Goal: Answer question/provide support

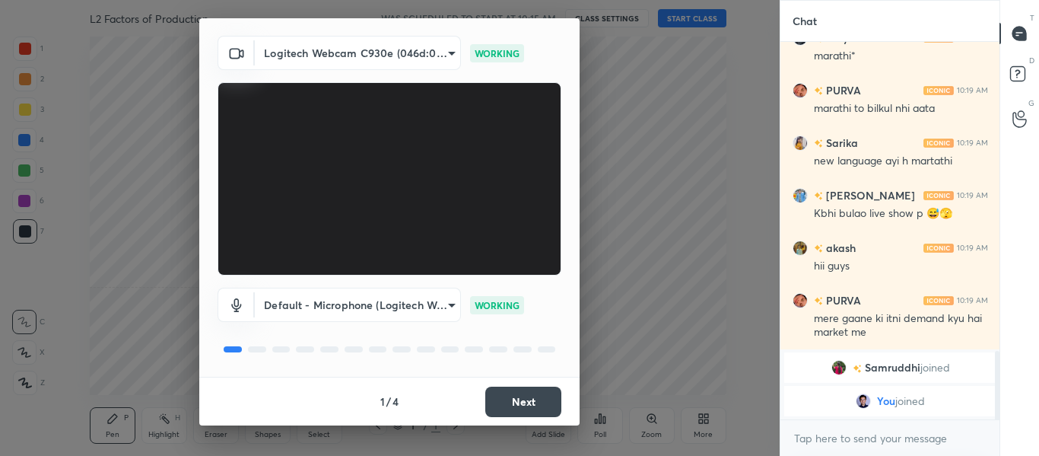
scroll to position [1751, 0]
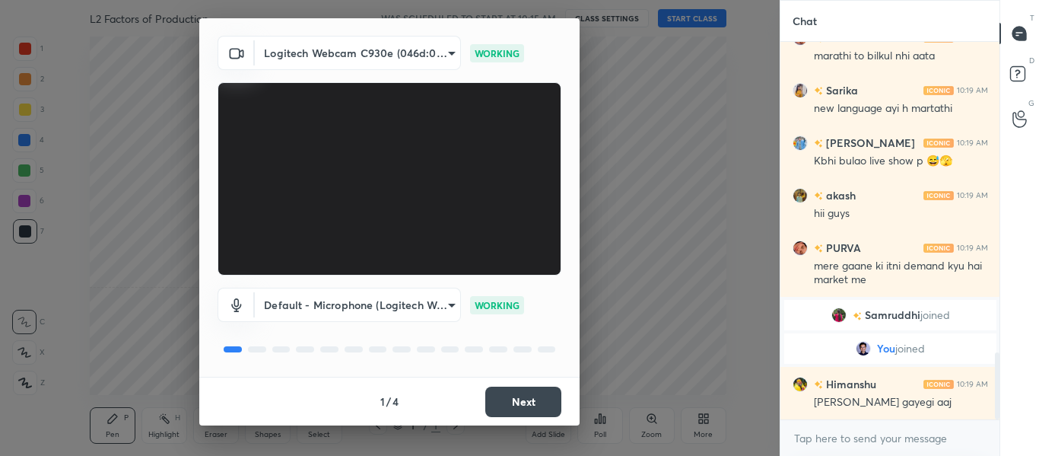
click at [542, 411] on button "Next" at bounding box center [523, 401] width 76 height 30
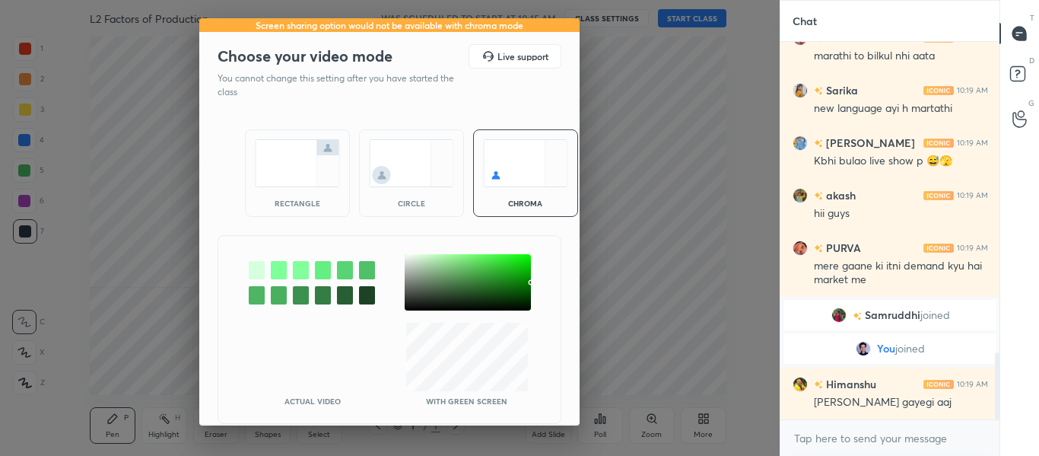
click at [542, 411] on div "Actual Video With green screen" at bounding box center [389, 329] width 344 height 189
click at [300, 184] on img at bounding box center [297, 163] width 85 height 48
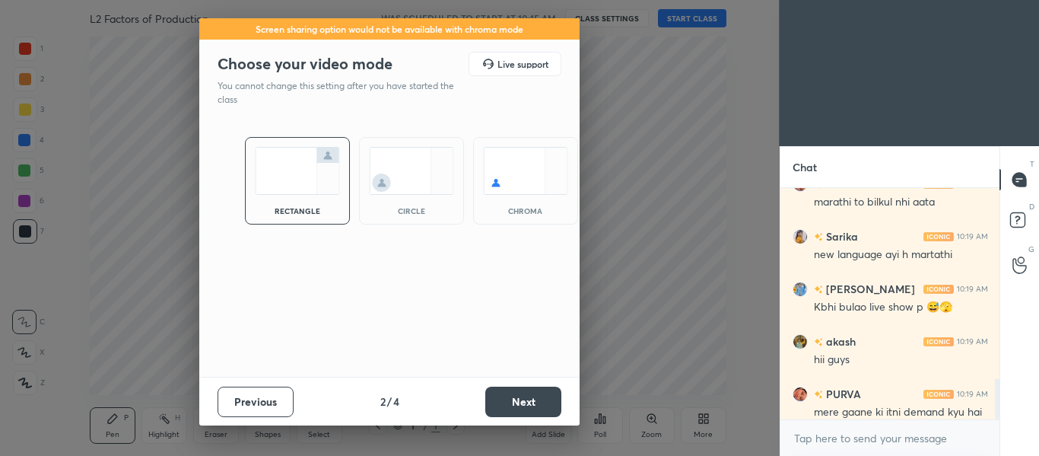
scroll to position [263, 214]
click at [531, 395] on button "Next" at bounding box center [523, 401] width 76 height 30
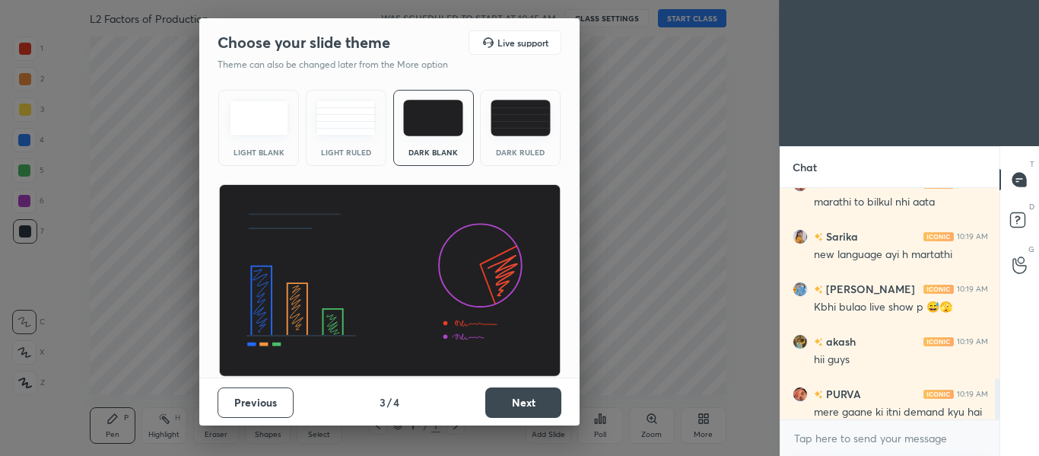
click at [531, 395] on button "Next" at bounding box center [523, 402] width 76 height 30
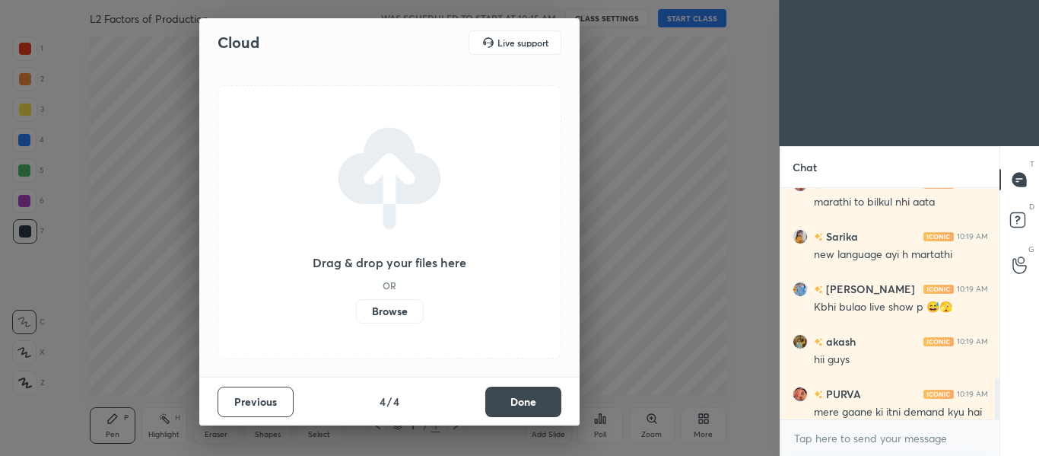
click at [531, 395] on button "Done" at bounding box center [523, 401] width 76 height 30
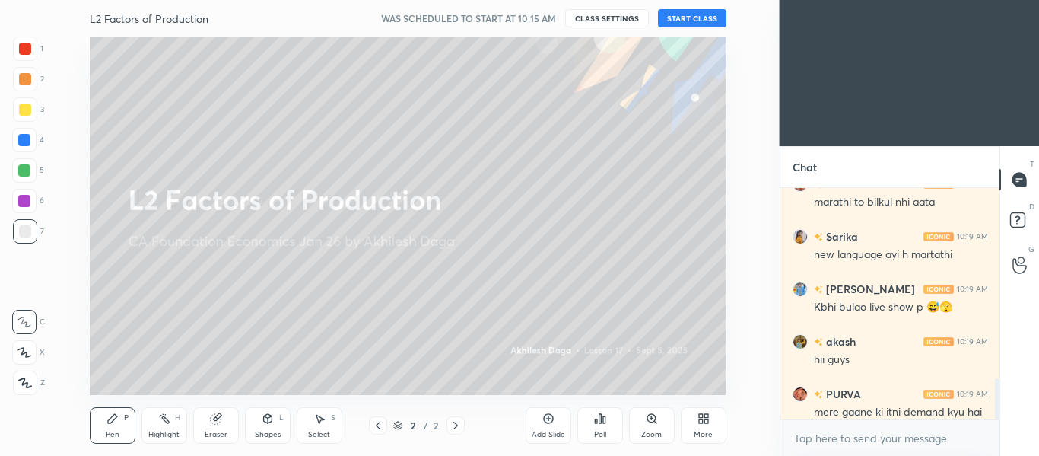
click at [691, 22] on button "START CLASS" at bounding box center [692, 18] width 68 height 18
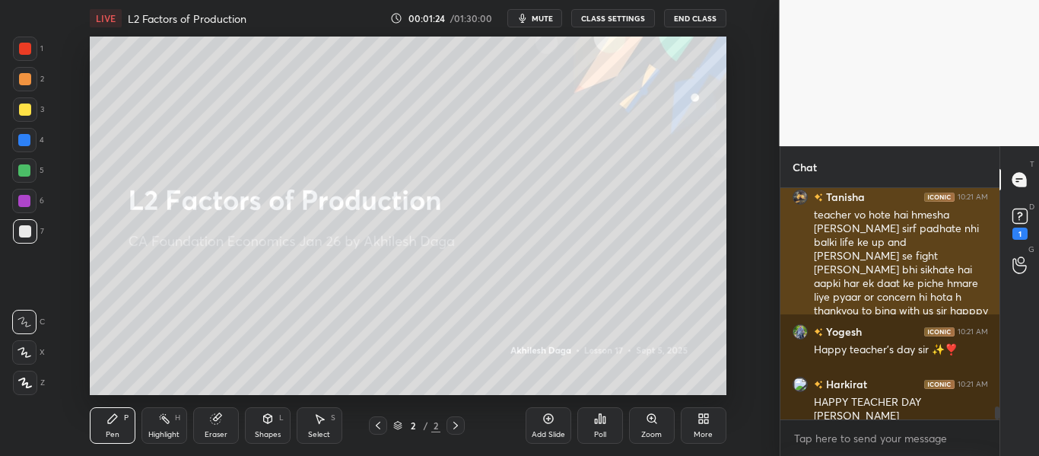
scroll to position [3855, 0]
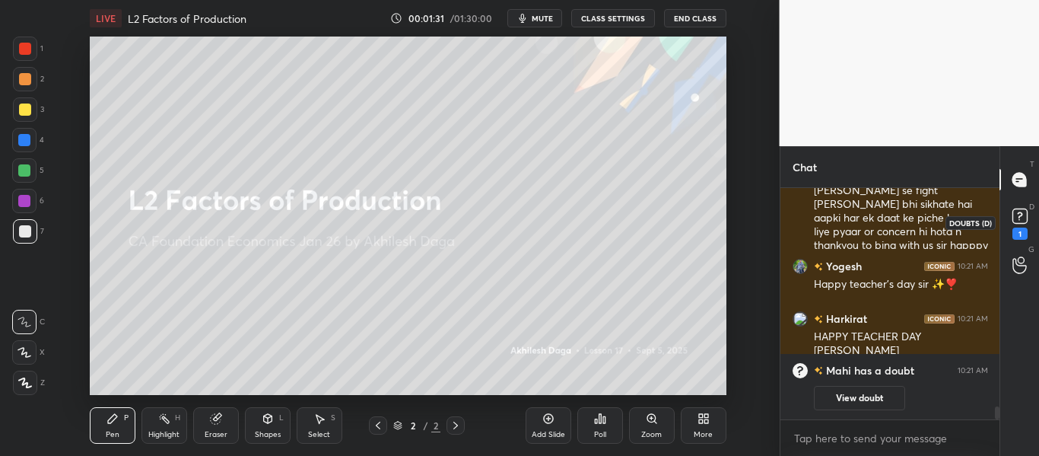
click at [1026, 216] on rect at bounding box center [1019, 216] width 14 height 14
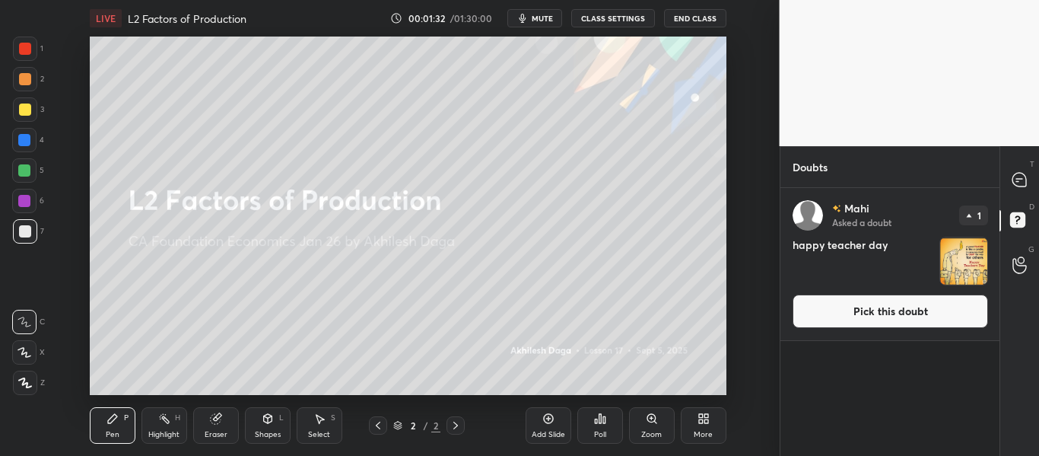
click at [940, 297] on button "Pick this doubt" at bounding box center [889, 310] width 195 height 33
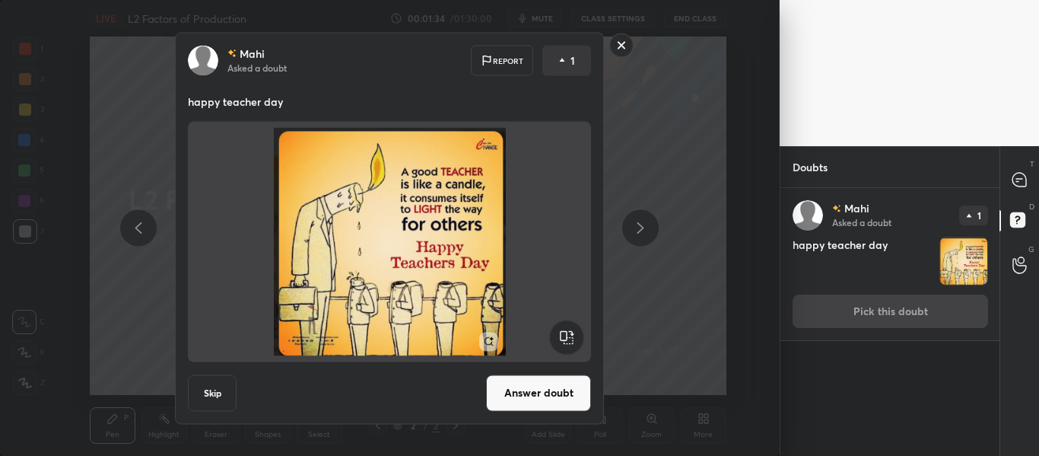
click at [529, 383] on button "Answer doubt" at bounding box center [538, 392] width 105 height 37
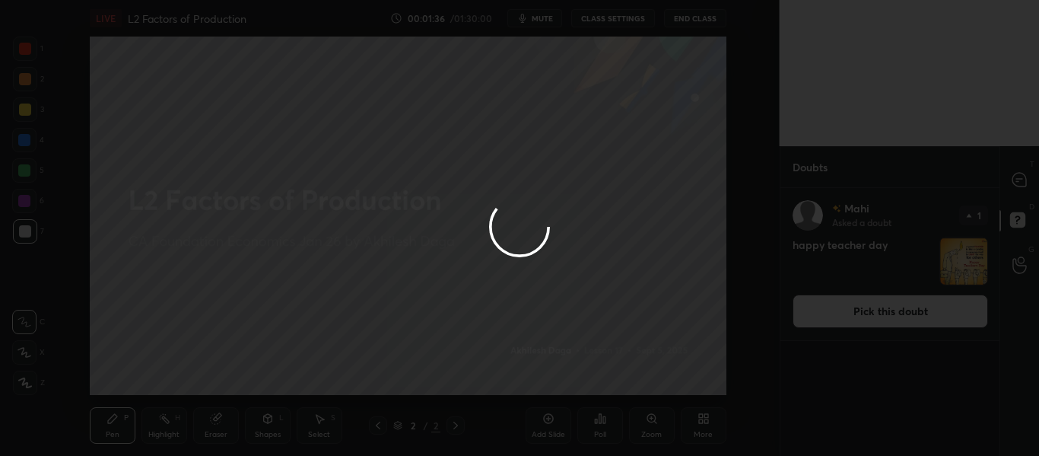
click at [1015, 181] on div at bounding box center [519, 228] width 1039 height 456
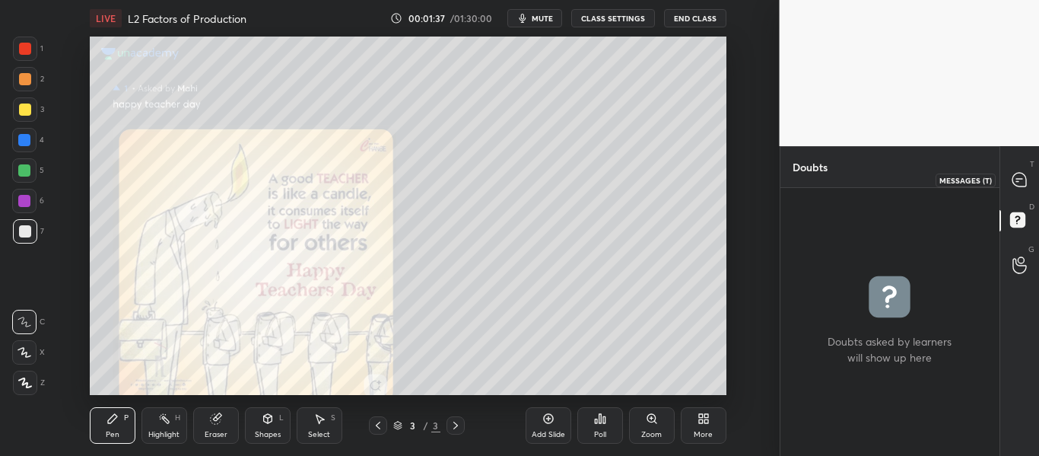
click at [1015, 181] on icon at bounding box center [1019, 180] width 14 height 14
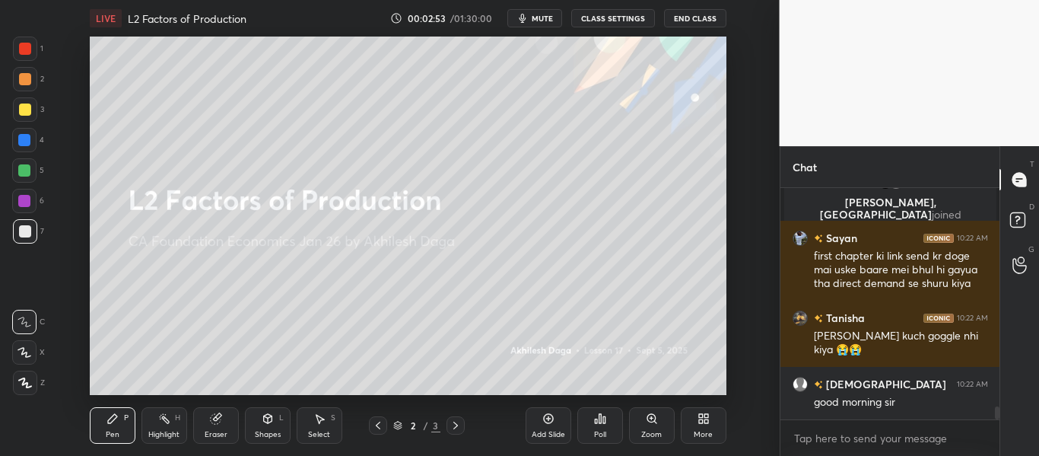
scroll to position [3977, 0]
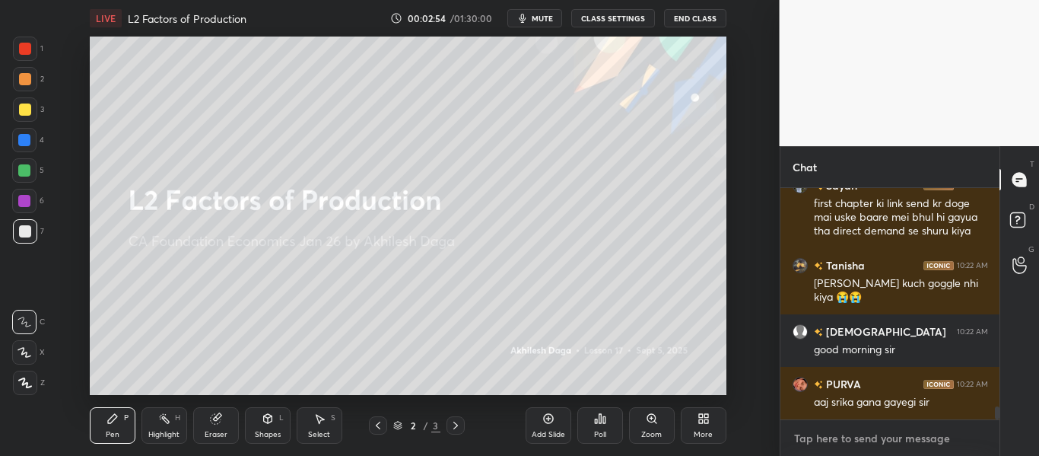
type textarea "x"
click at [830, 445] on textarea at bounding box center [889, 438] width 195 height 24
paste textarea "[URL][DOMAIN_NAME]"
type textarea "[URL][DOMAIN_NAME]"
type textarea "x"
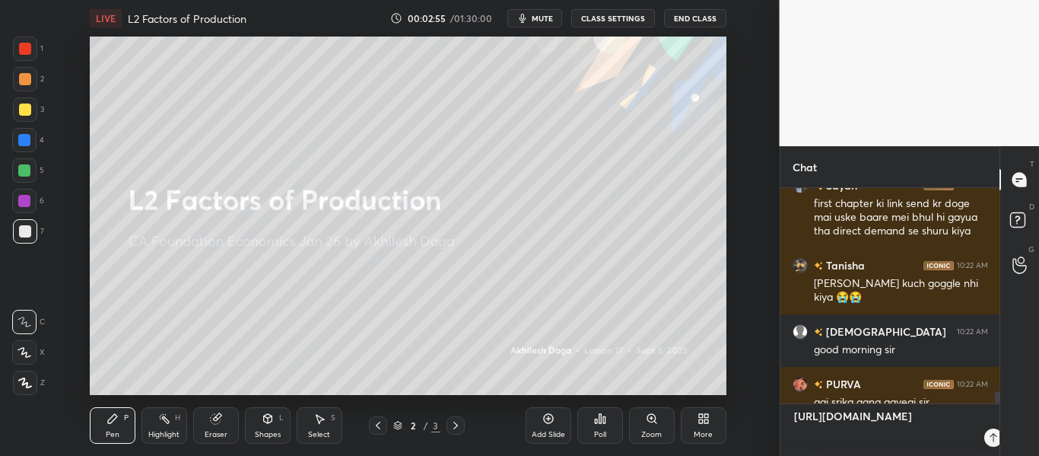
scroll to position [263, 214]
click at [824, 436] on textarea "[URL][DOMAIN_NAME]" at bounding box center [874, 430] width 165 height 52
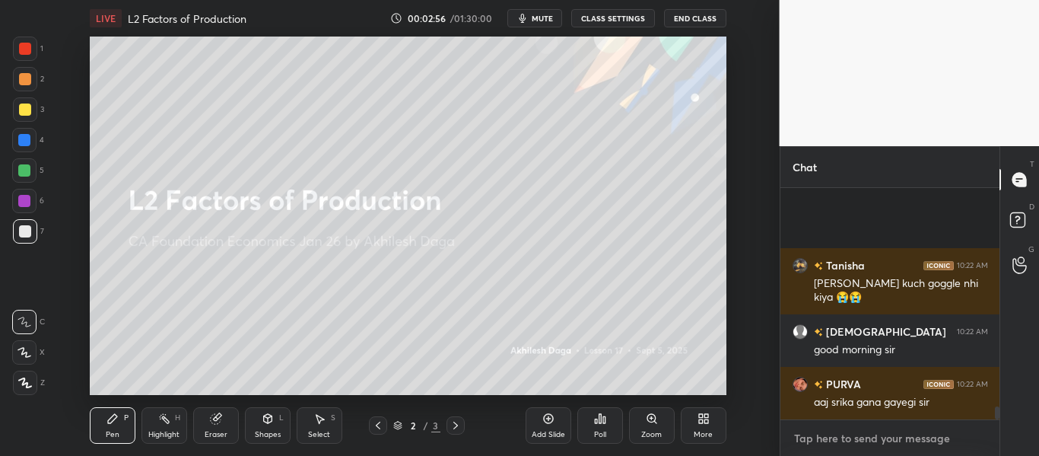
scroll to position [4103, 0]
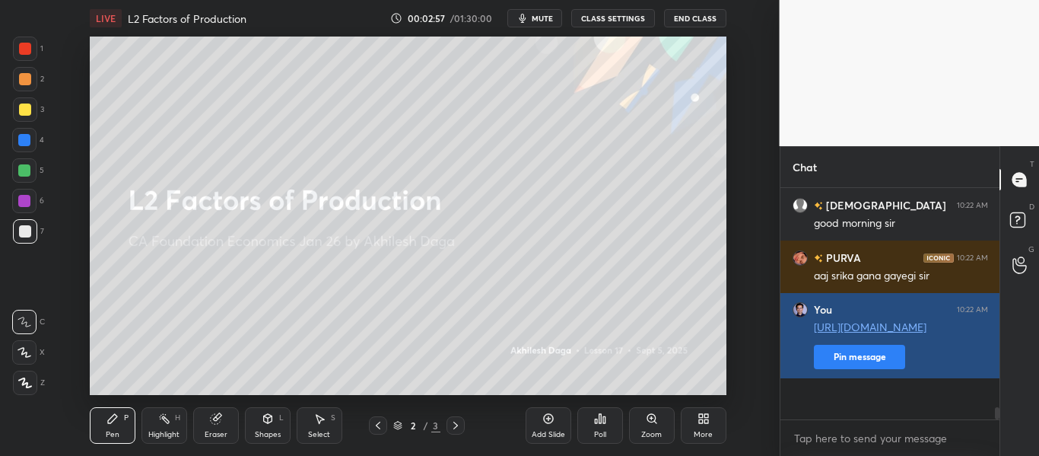
click at [835, 369] on button "Pin message" at bounding box center [859, 356] width 91 height 24
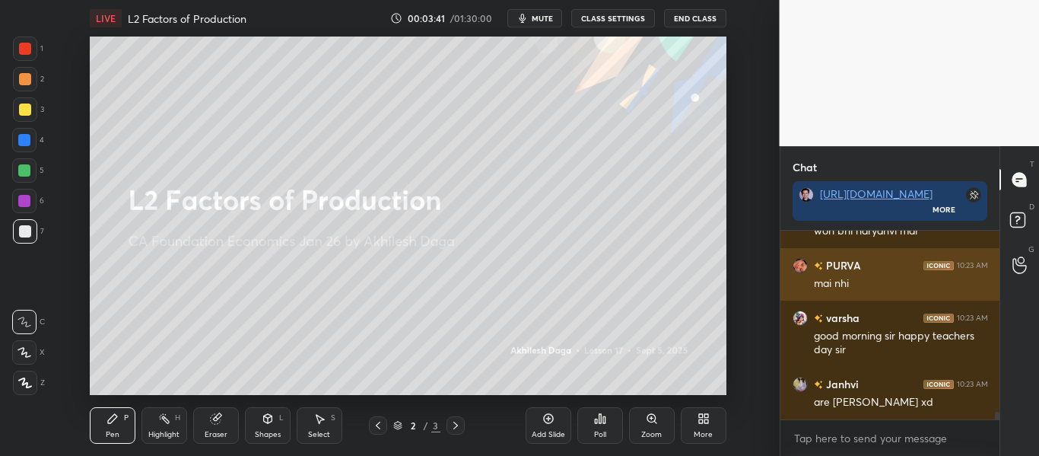
scroll to position [4561, 0]
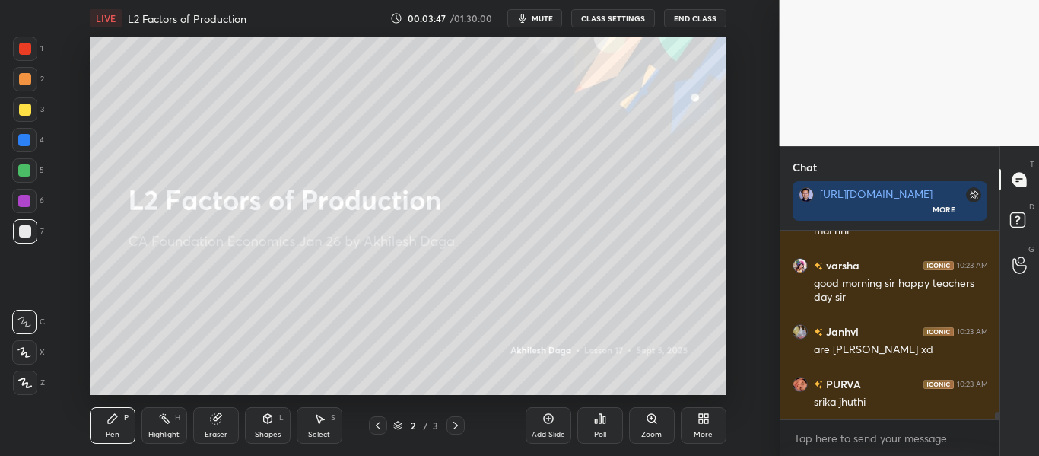
drag, startPoint x: 23, startPoint y: 359, endPoint x: 24, endPoint y: 379, distance: 20.5
click at [22, 360] on div at bounding box center [24, 352] width 24 height 24
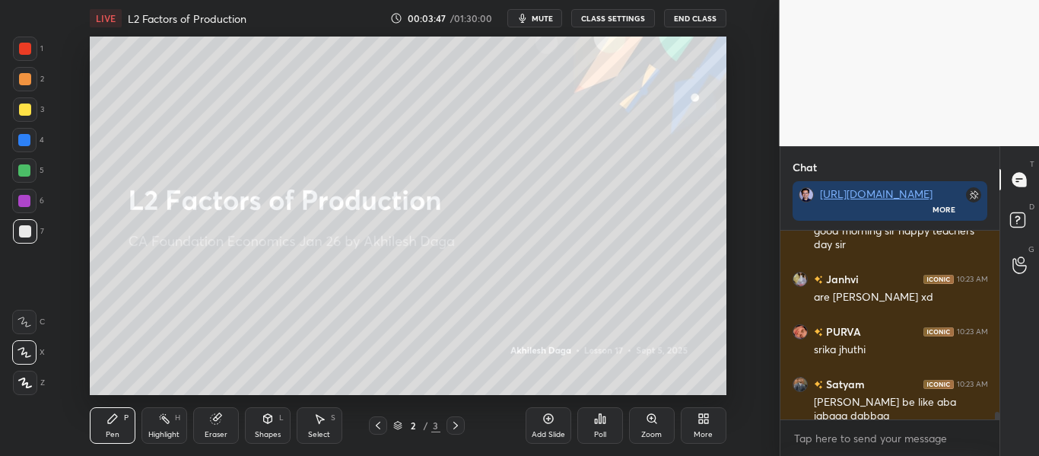
drag, startPoint x: 21, startPoint y: 389, endPoint x: 30, endPoint y: 380, distance: 12.4
click at [21, 389] on div at bounding box center [25, 382] width 24 height 24
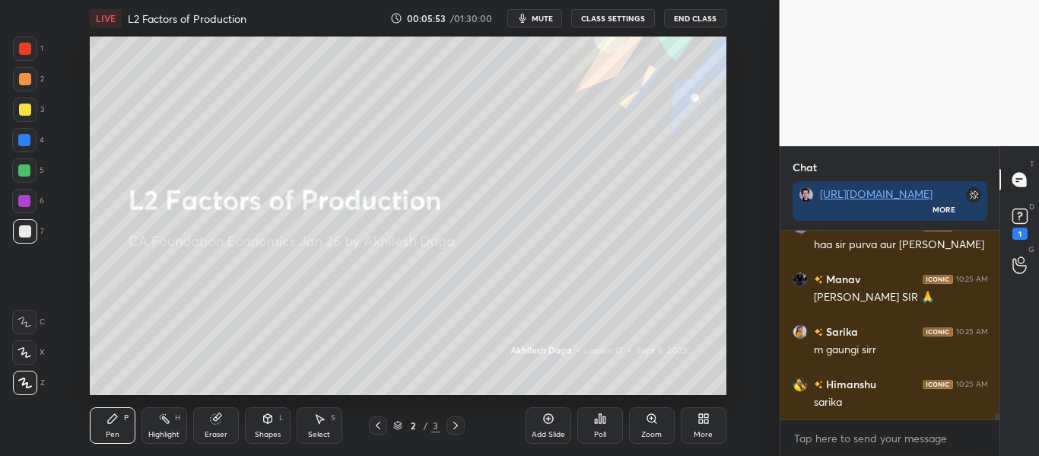
scroll to position [5653, 0]
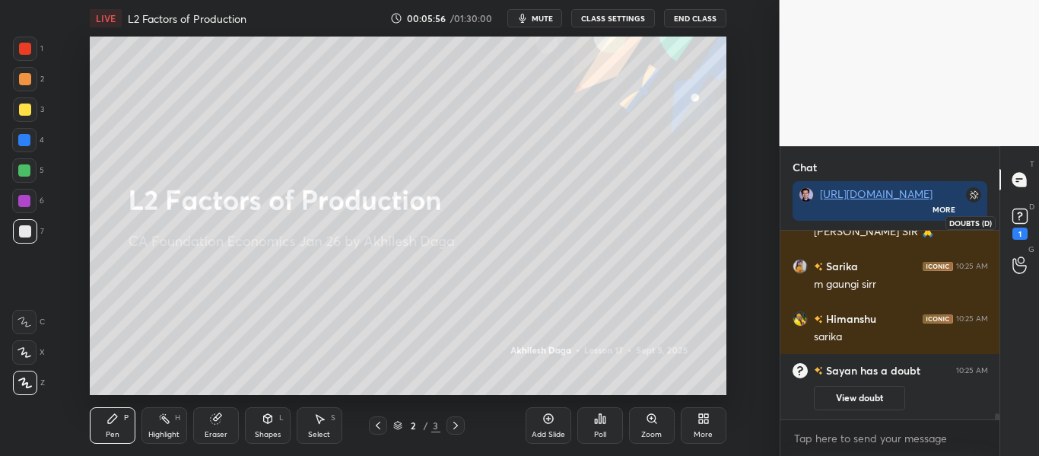
drag, startPoint x: 1023, startPoint y: 220, endPoint x: 1023, endPoint y: 241, distance: 21.3
click at [1023, 221] on rect at bounding box center [1019, 216] width 14 height 14
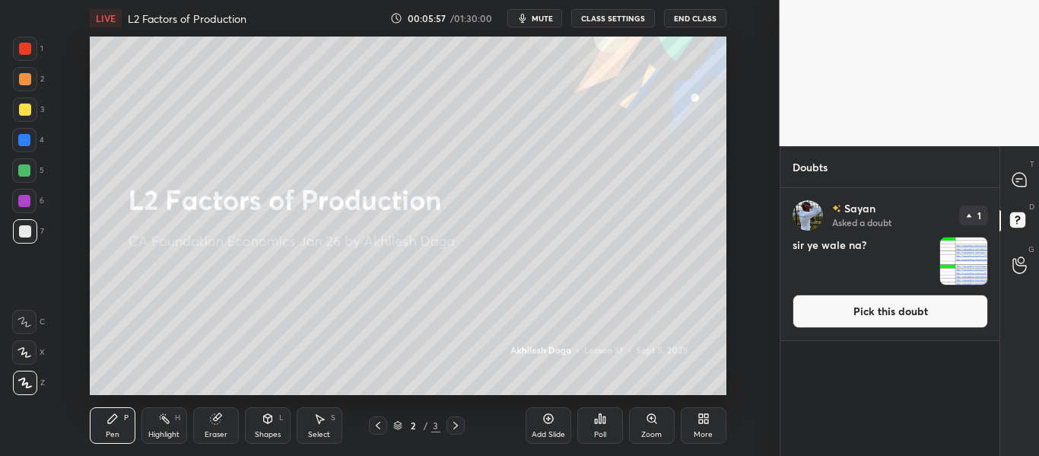
click at [935, 313] on button "Pick this doubt" at bounding box center [889, 310] width 195 height 33
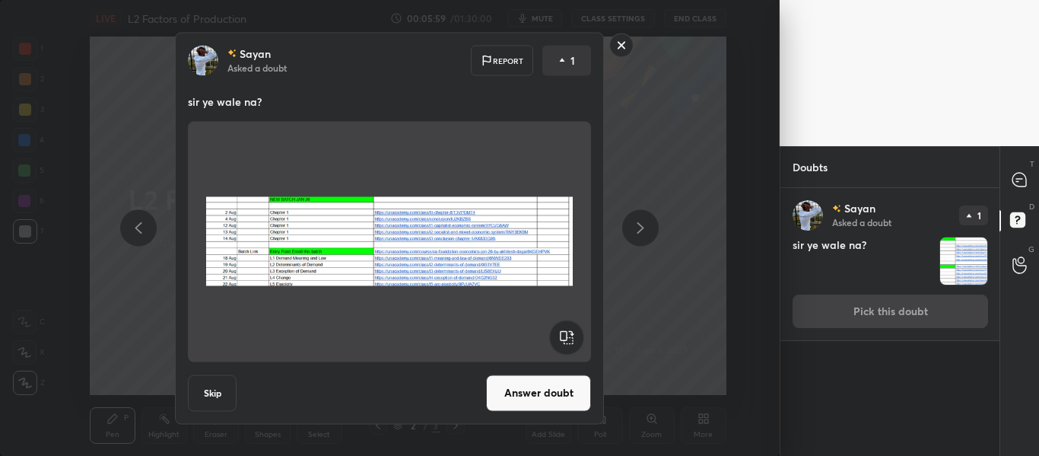
click at [549, 393] on button "Answer doubt" at bounding box center [538, 392] width 105 height 37
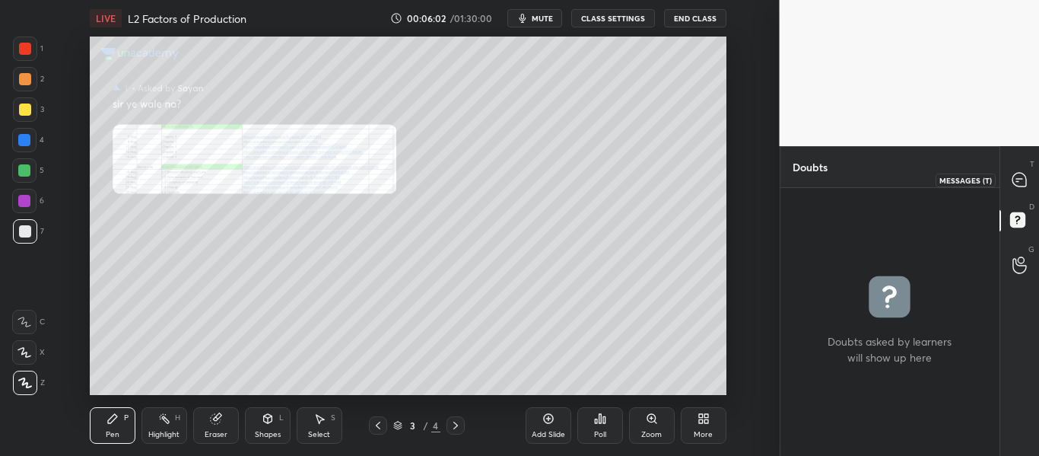
click at [1017, 179] on icon at bounding box center [1019, 180] width 14 height 14
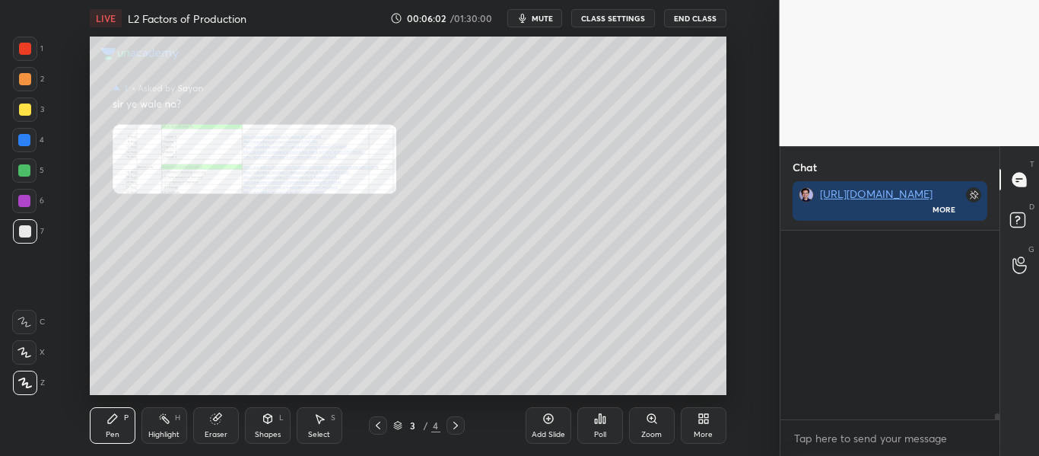
scroll to position [184, 214]
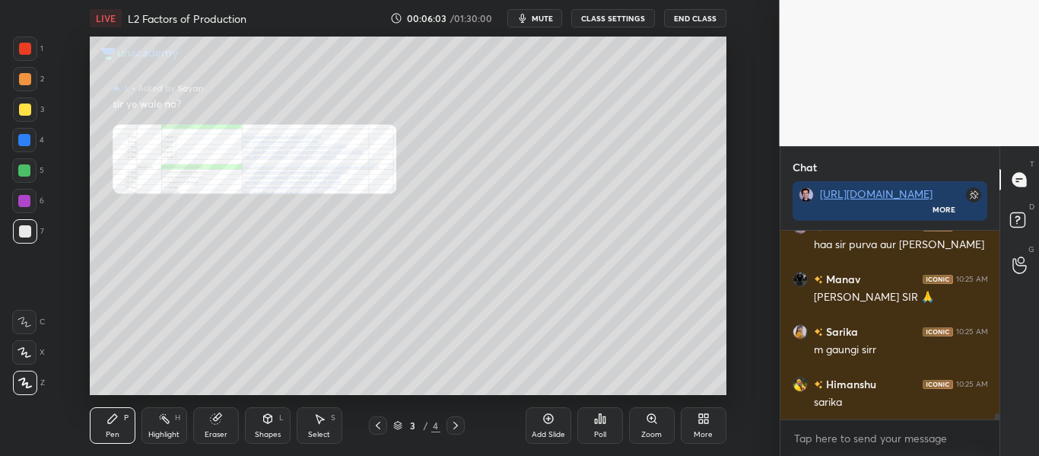
click at [644, 432] on div "Zoom" at bounding box center [651, 434] width 21 height 8
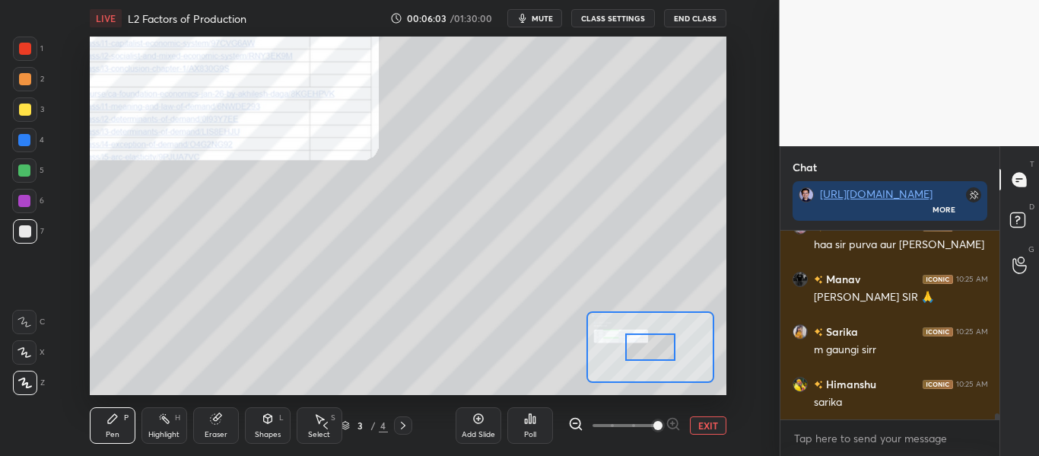
click at [653, 428] on span at bounding box center [657, 425] width 9 height 9
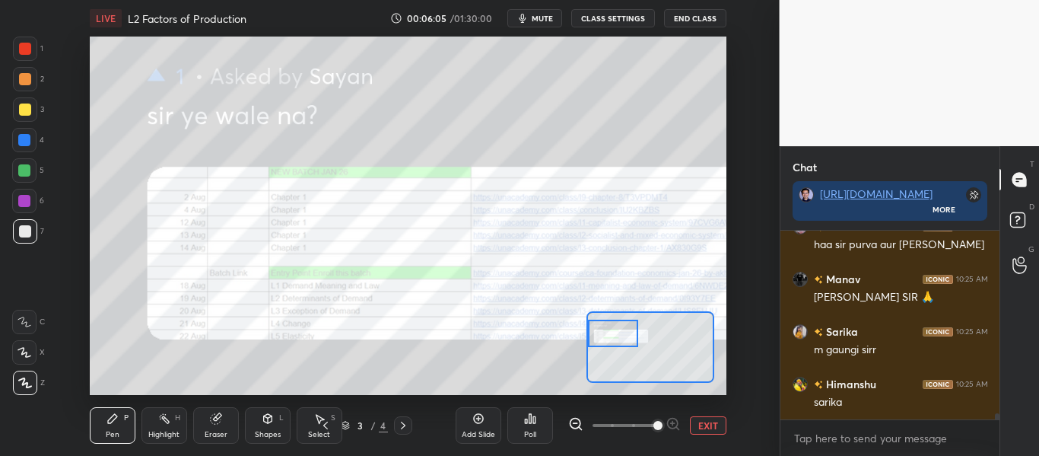
click at [561, 337] on div "Setting up your live class Poll for secs No correct answer Start poll" at bounding box center [408, 216] width 636 height 358
click at [25, 55] on div at bounding box center [25, 49] width 24 height 24
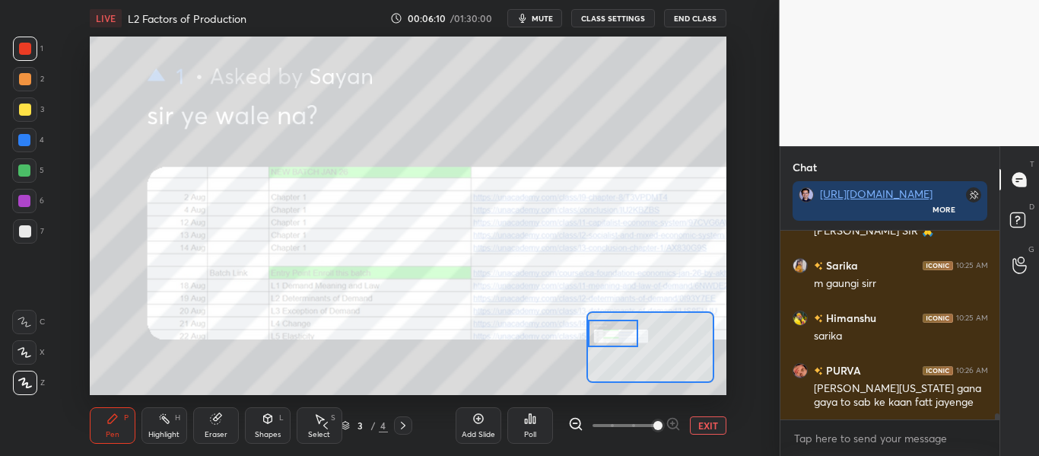
scroll to position [5462, 0]
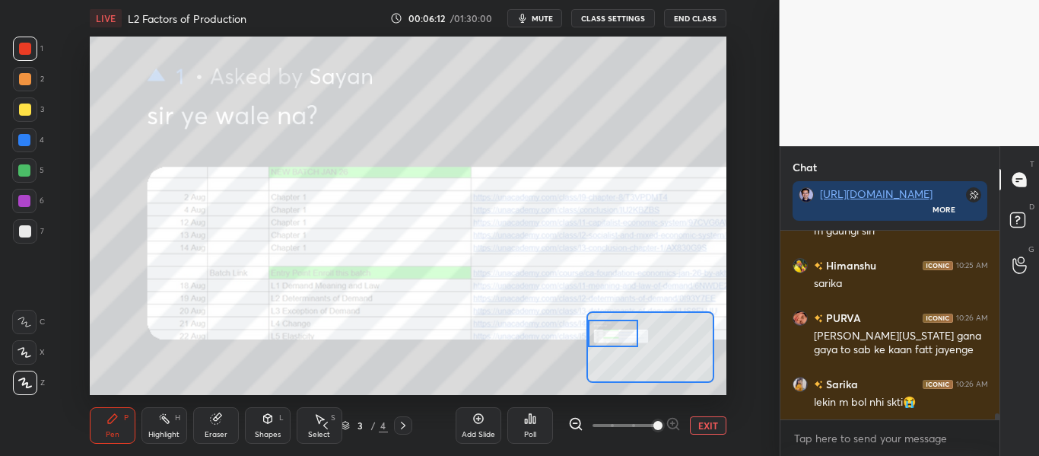
click at [405, 424] on icon at bounding box center [403, 425] width 12 height 12
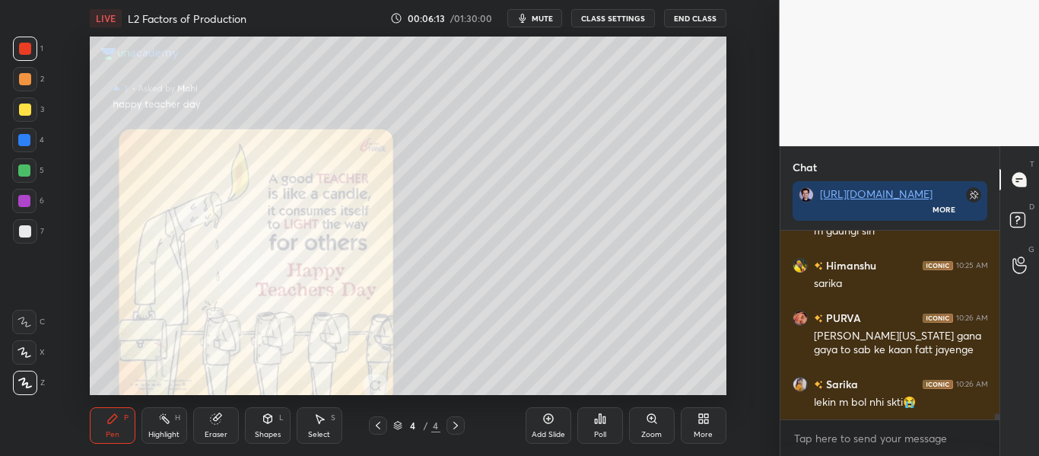
scroll to position [5515, 0]
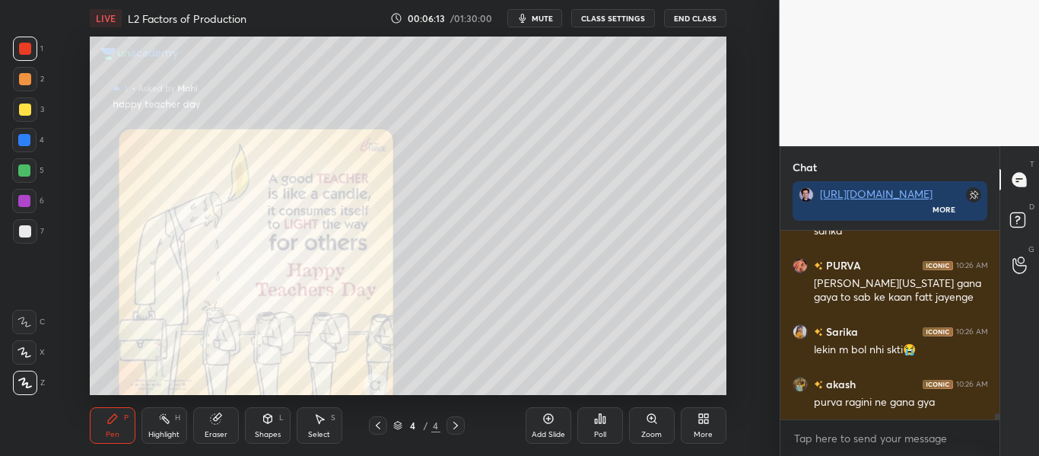
click at [372, 424] on icon at bounding box center [378, 425] width 12 height 12
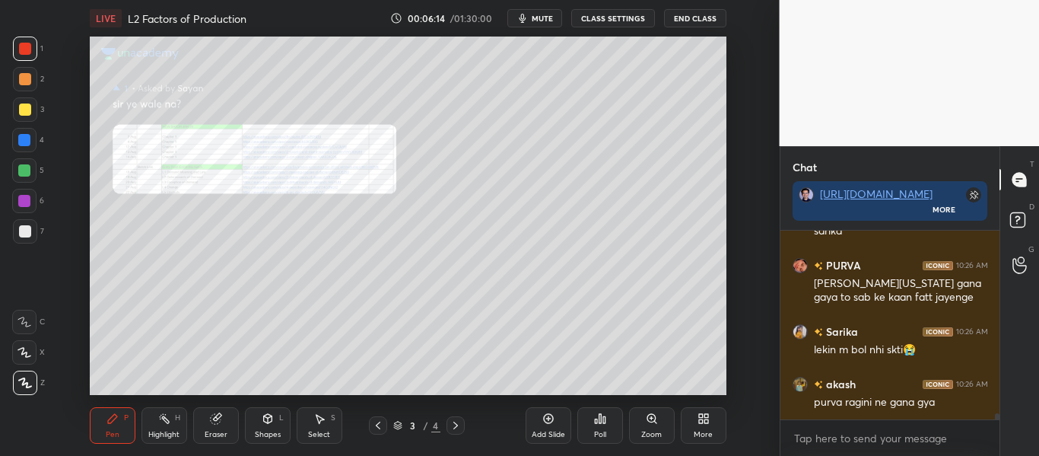
scroll to position [5567, 0]
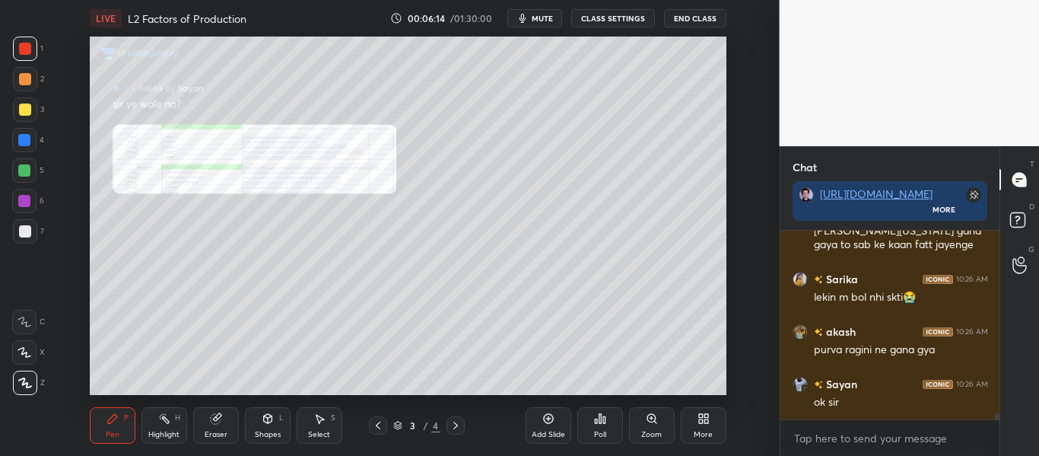
click at [372, 426] on icon at bounding box center [378, 425] width 12 height 12
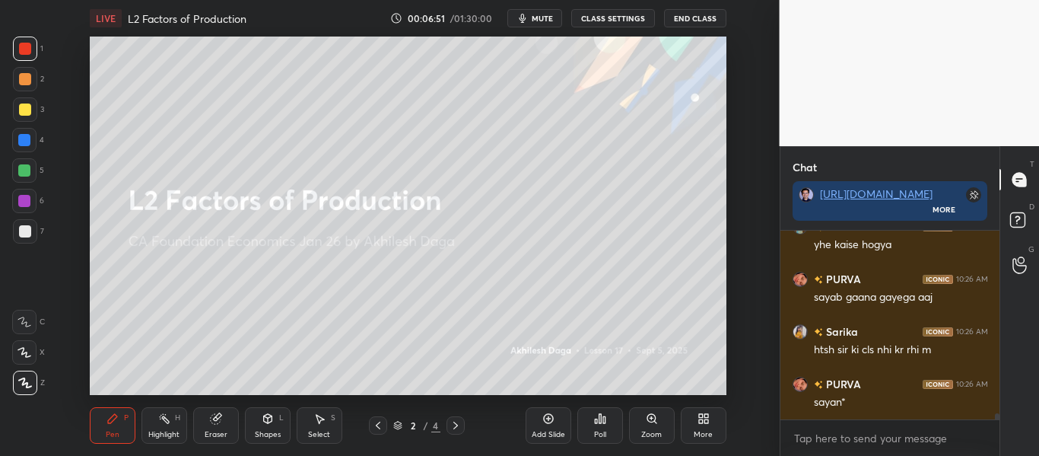
scroll to position [6001, 0]
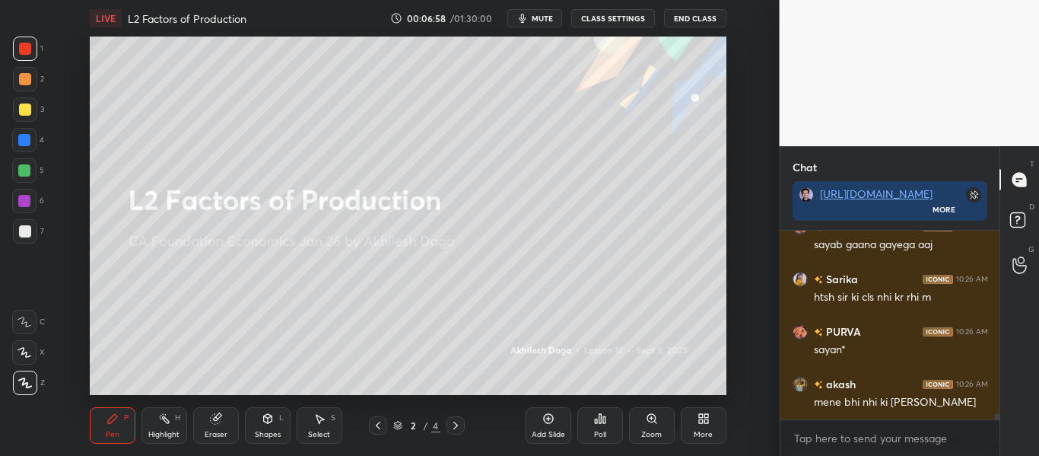
click at [26, 110] on div at bounding box center [25, 109] width 12 height 12
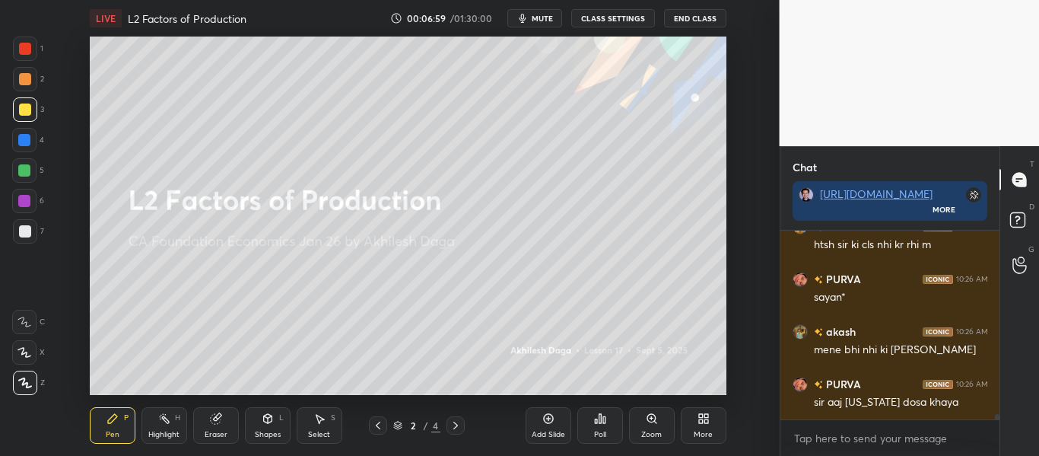
click at [699, 433] on div "More" at bounding box center [703, 434] width 19 height 8
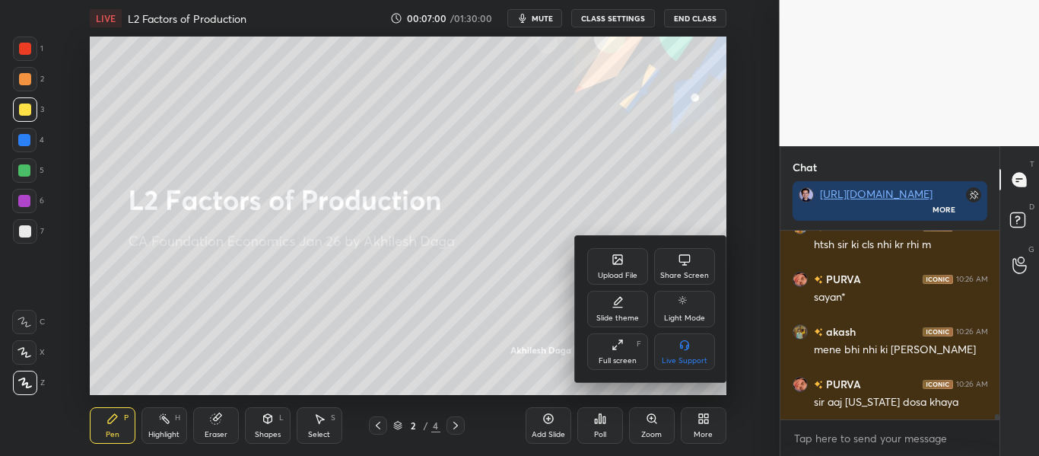
click at [607, 243] on div "Upload File Share Screen Slide theme Light Mode Full screen F Live Support" at bounding box center [651, 309] width 152 height 146
click at [611, 257] on icon at bounding box center [617, 259] width 12 height 12
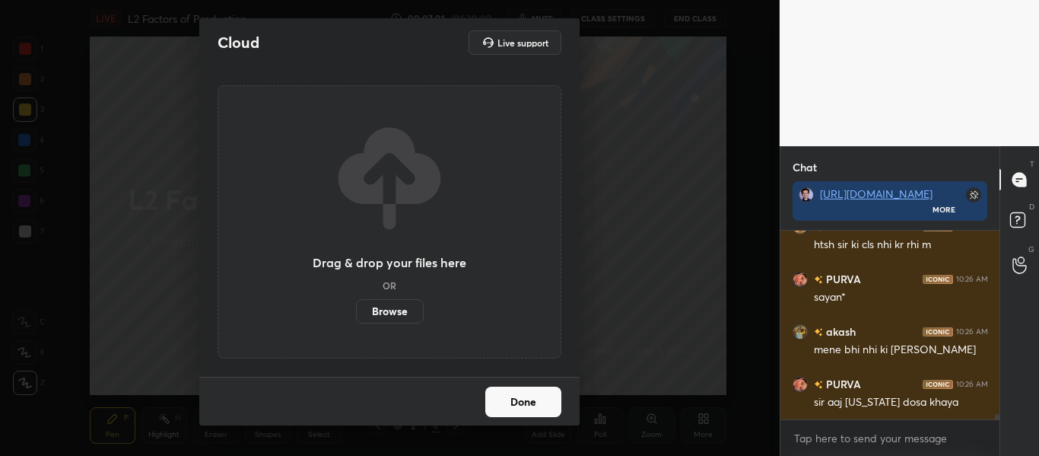
scroll to position [6106, 0]
click at [408, 315] on label "Browse" at bounding box center [390, 311] width 68 height 24
click at [356, 315] on input "Browse" at bounding box center [356, 311] width 0 height 24
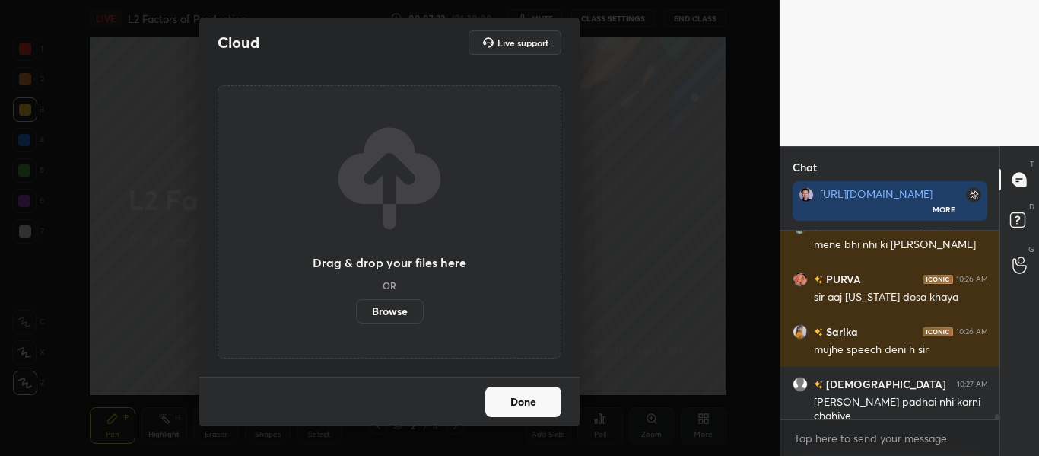
scroll to position [6211, 0]
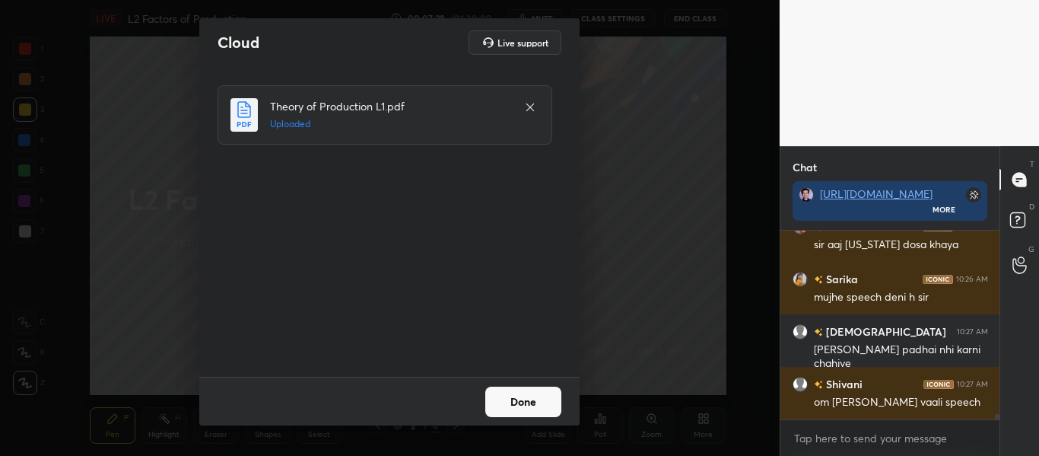
click at [538, 398] on button "Done" at bounding box center [523, 401] width 76 height 30
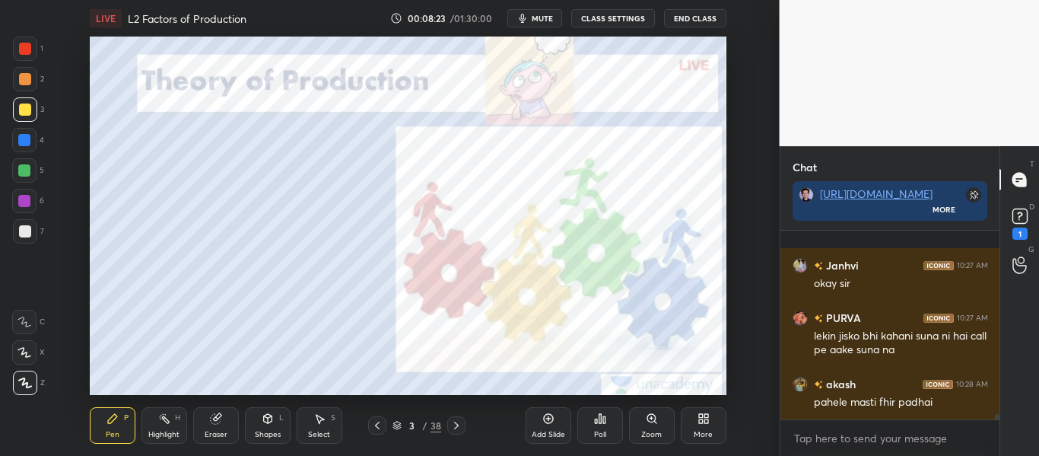
scroll to position [6671, 0]
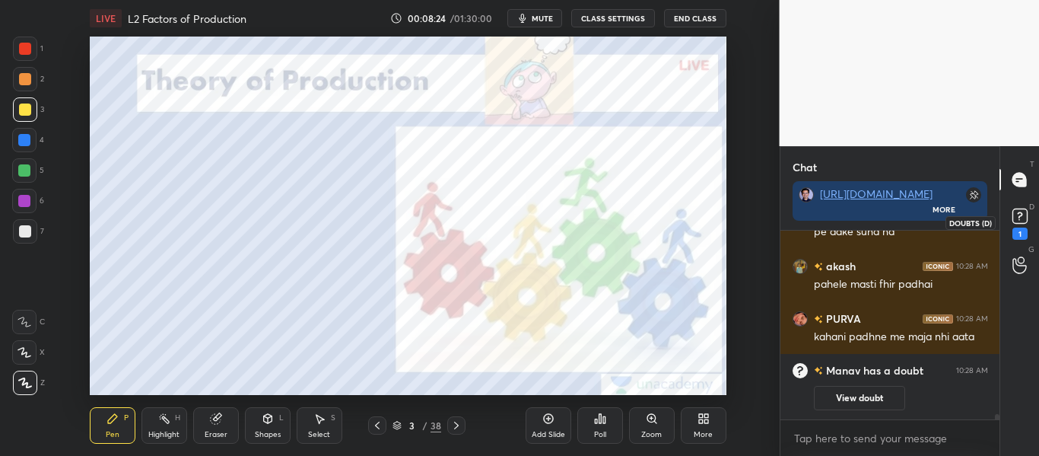
click at [1024, 221] on icon at bounding box center [1019, 216] width 23 height 23
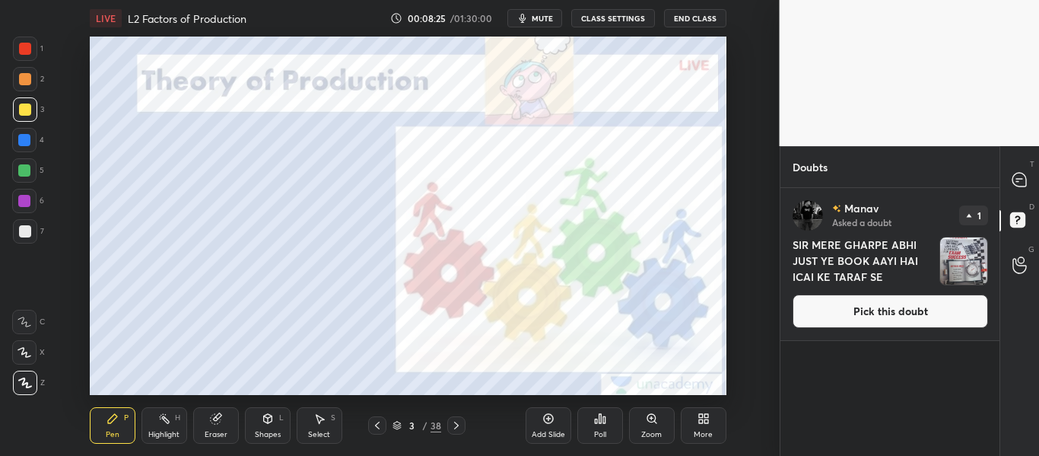
click at [924, 306] on button "Pick this doubt" at bounding box center [889, 310] width 195 height 33
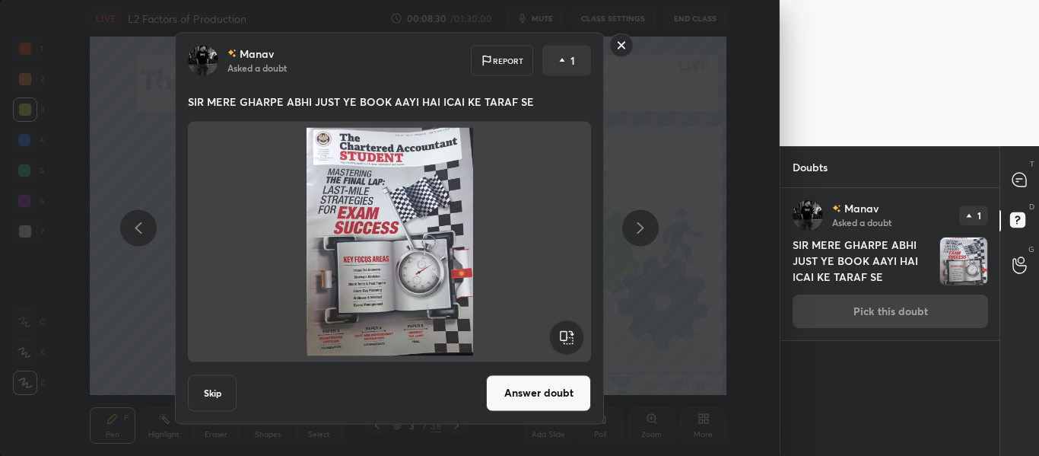
click at [570, 391] on button "Answer doubt" at bounding box center [538, 392] width 105 height 37
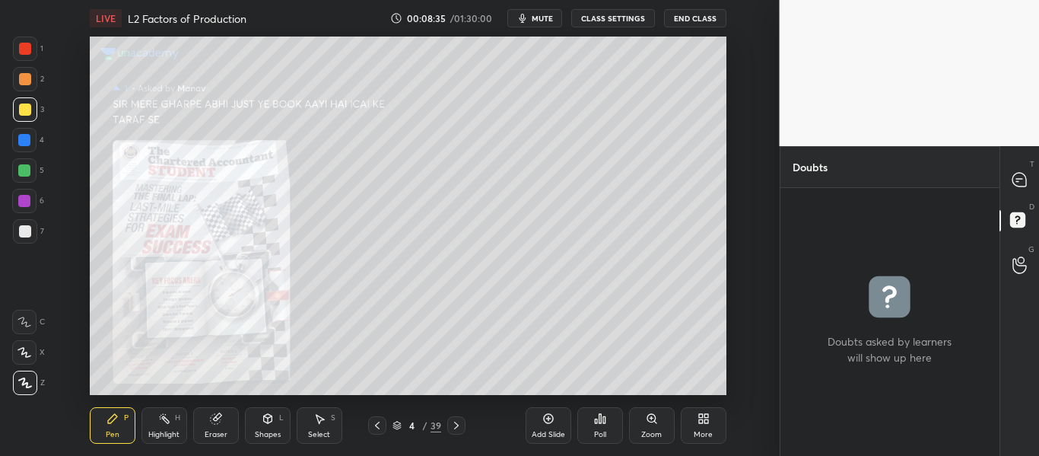
click at [646, 424] on icon at bounding box center [652, 418] width 12 height 12
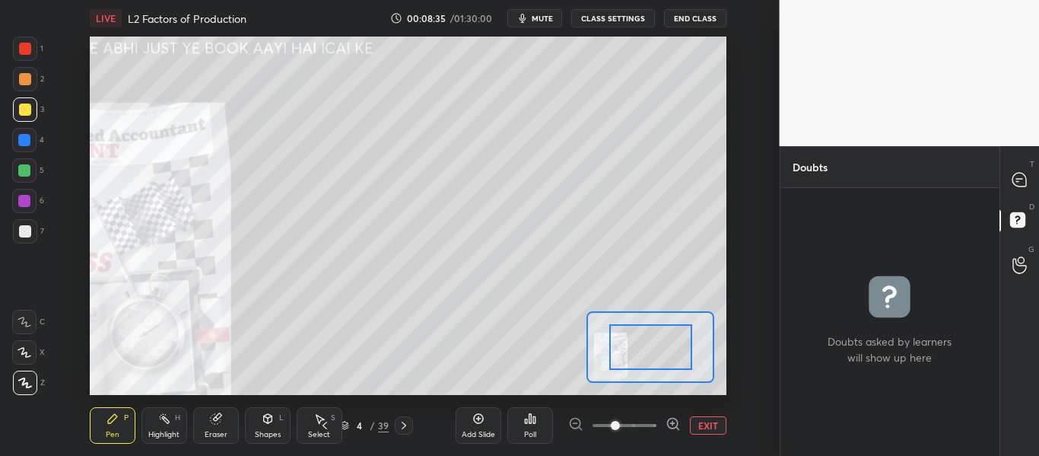
click at [646, 424] on span at bounding box center [624, 425] width 64 height 23
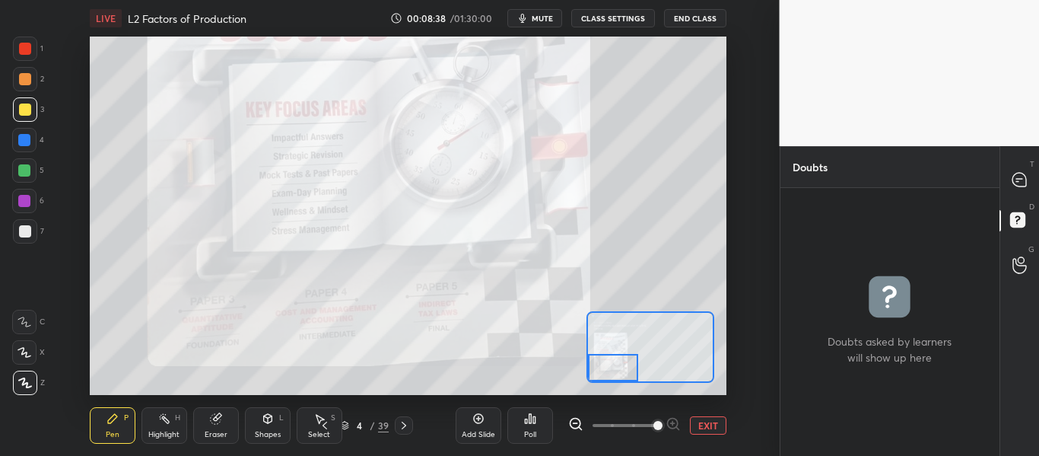
drag, startPoint x: 637, startPoint y: 345, endPoint x: 589, endPoint y: 368, distance: 53.7
click at [591, 370] on div at bounding box center [612, 367] width 49 height 27
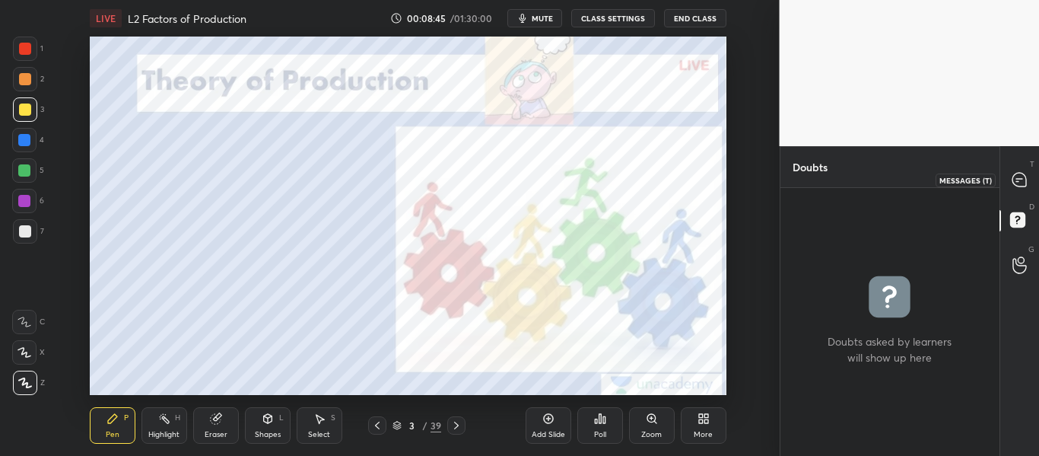
click at [1018, 182] on icon at bounding box center [1019, 180] width 14 height 14
type textarea "x"
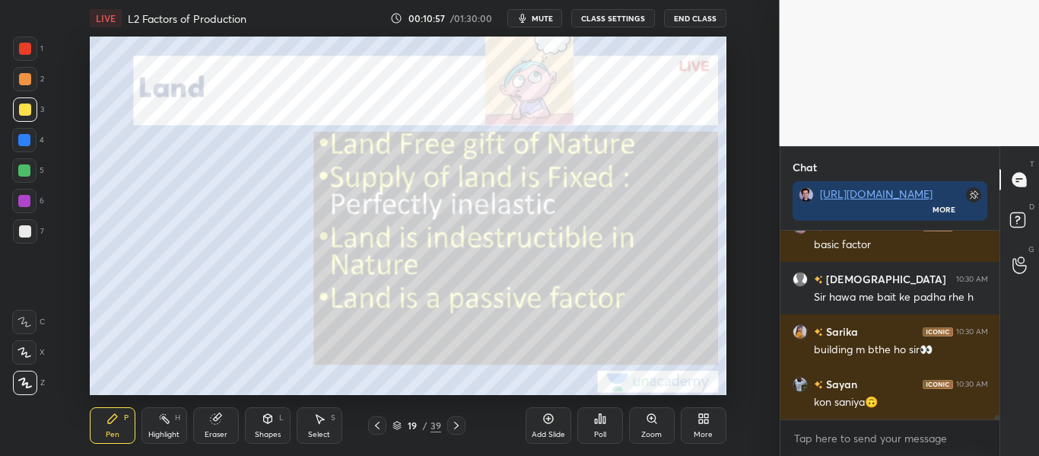
scroll to position [7976, 0]
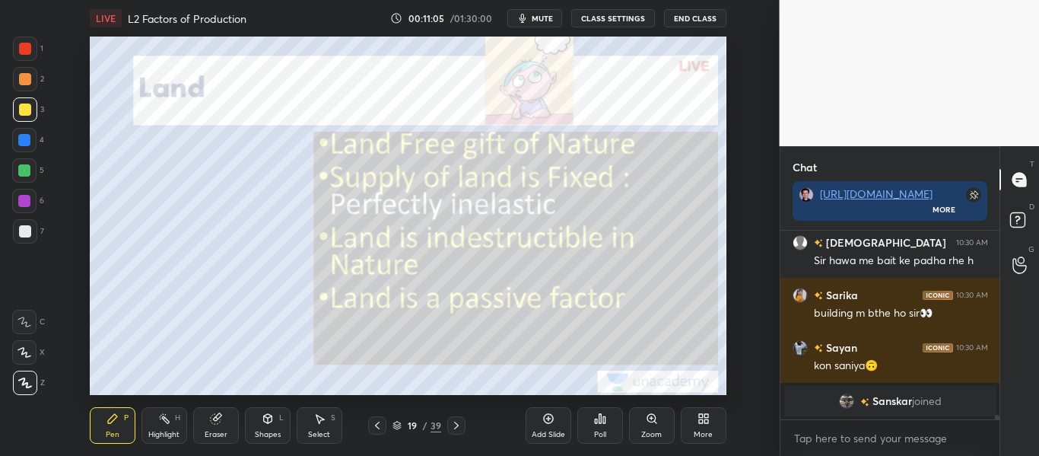
click at [453, 424] on icon at bounding box center [456, 425] width 12 height 12
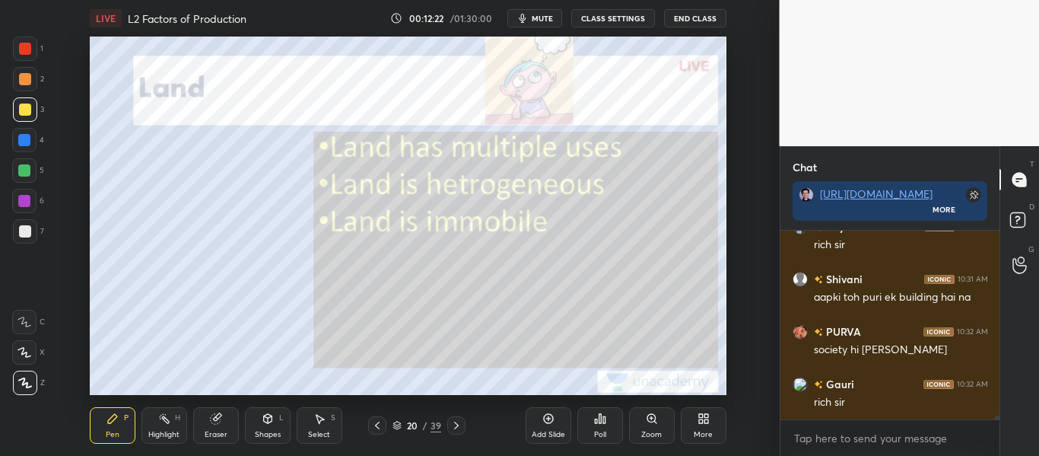
scroll to position [8324, 0]
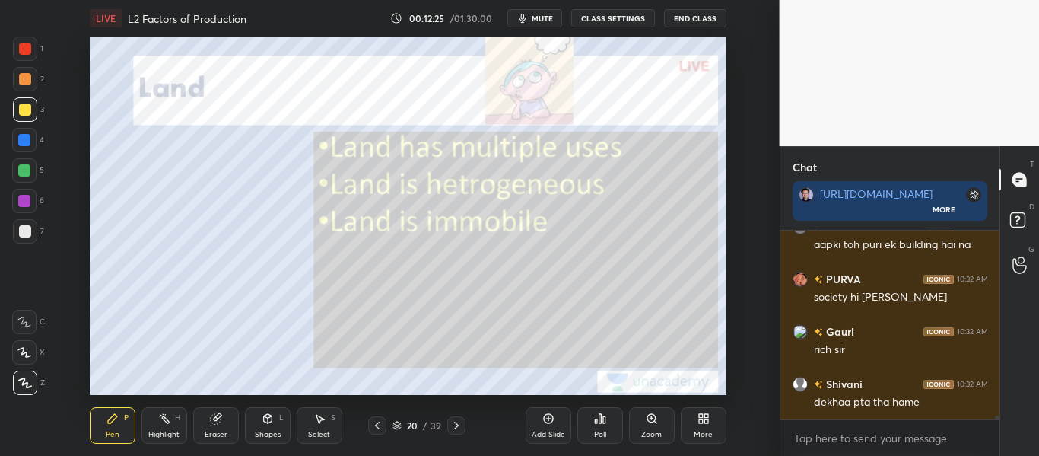
click at [540, 19] on span "mute" at bounding box center [542, 18] width 21 height 11
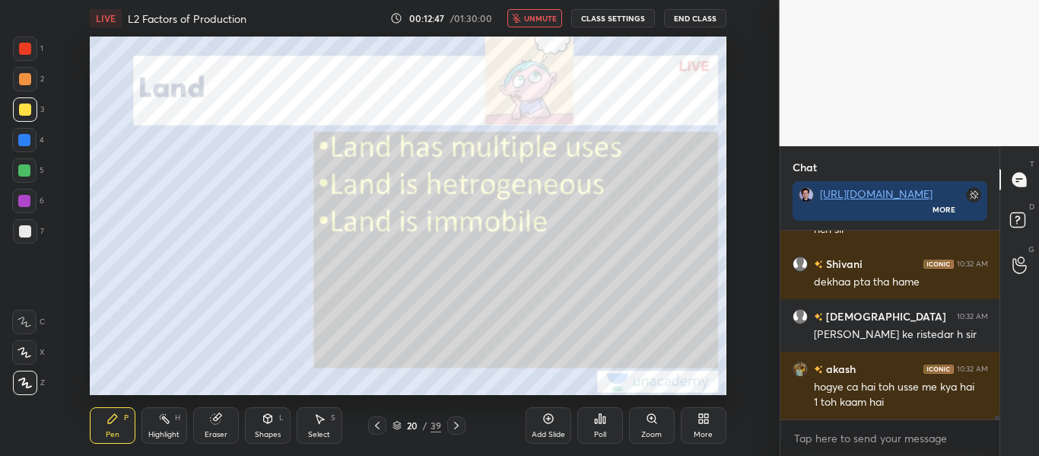
scroll to position [8496, 0]
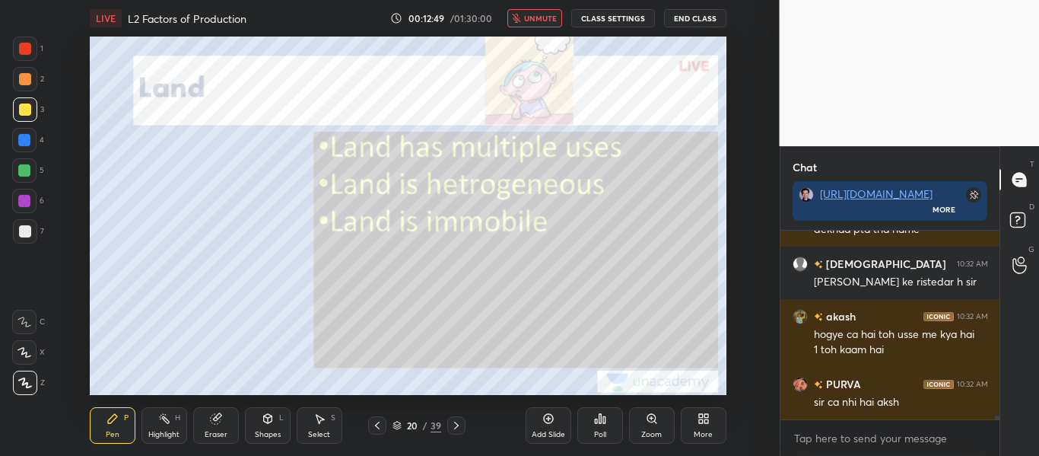
click at [530, 14] on span "unmute" at bounding box center [540, 18] width 33 height 11
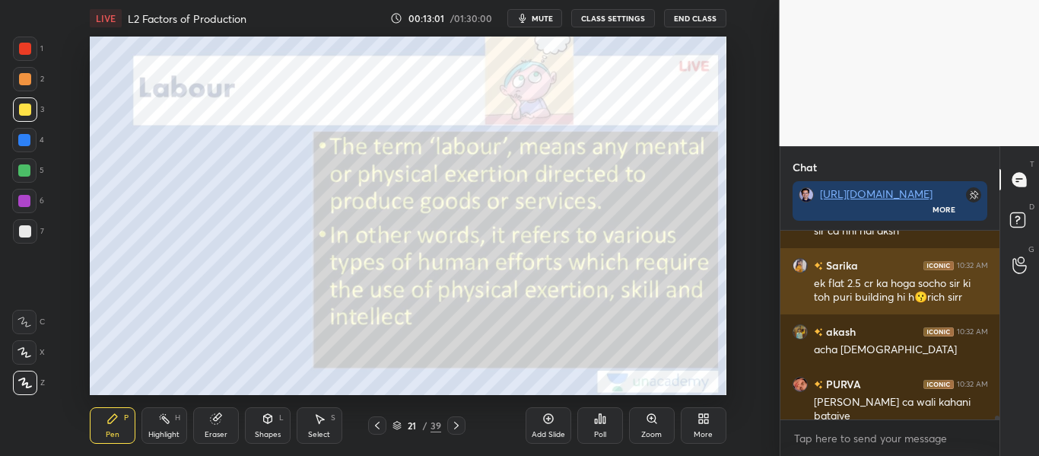
scroll to position [8747, 0]
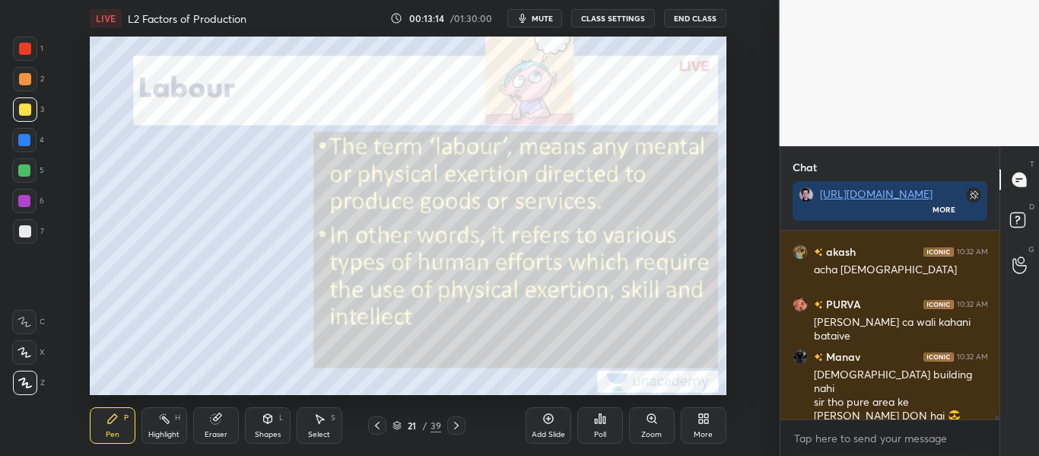
click at [21, 51] on div at bounding box center [25, 49] width 12 height 12
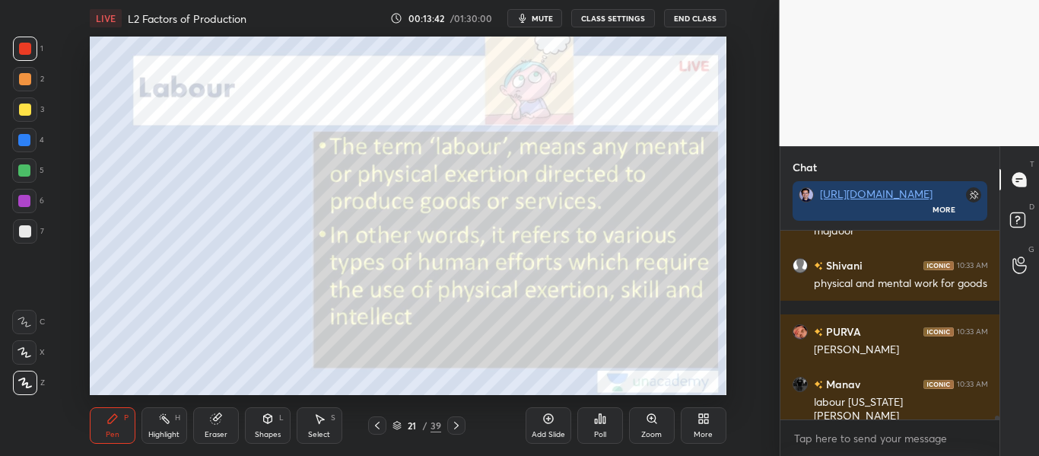
scroll to position [9076, 0]
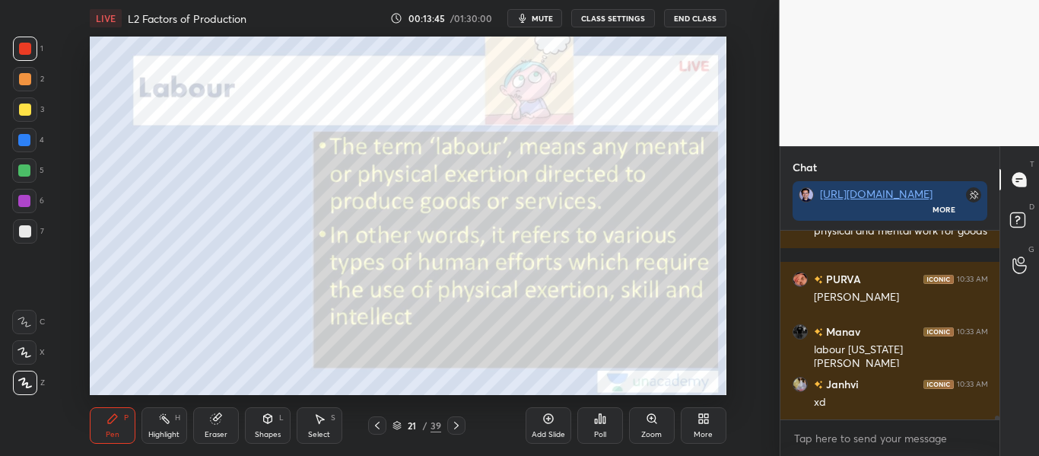
click at [459, 422] on icon at bounding box center [456, 425] width 12 height 12
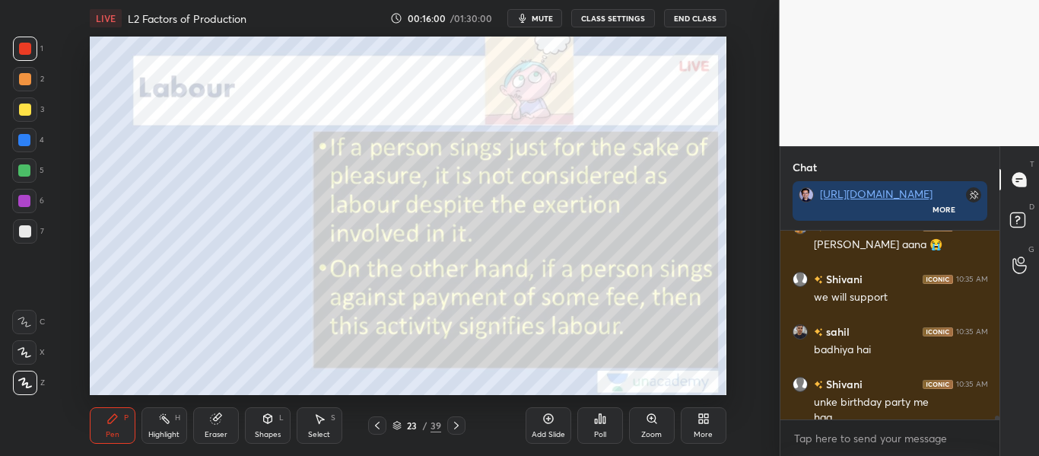
scroll to position [9657, 0]
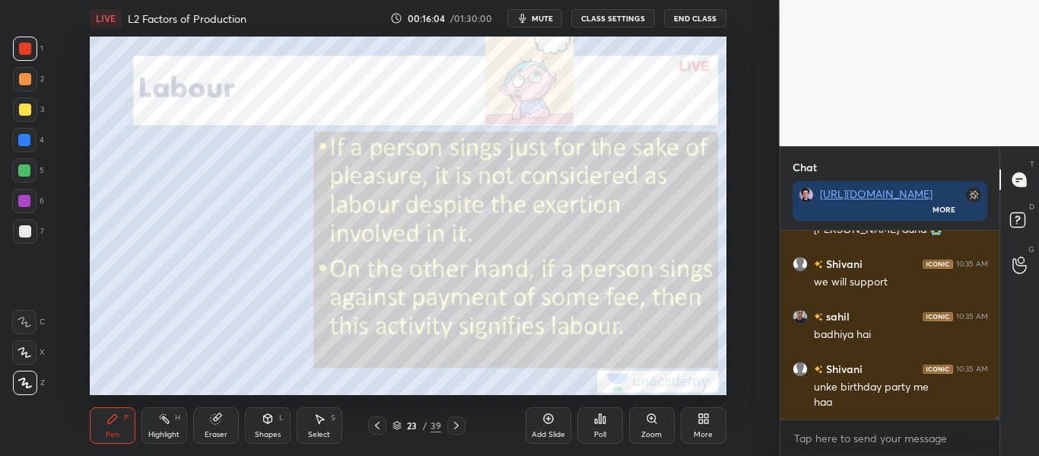
click at [457, 424] on icon at bounding box center [456, 425] width 12 height 12
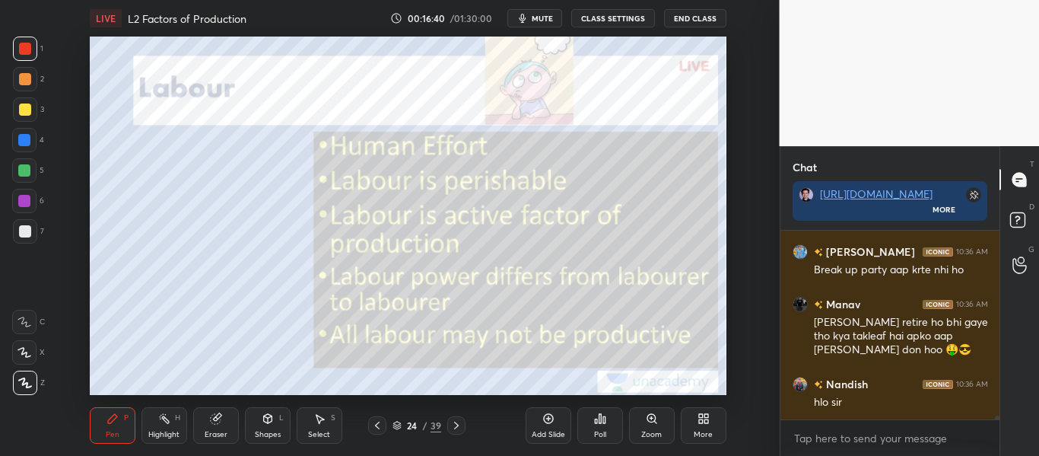
scroll to position [10065, 0]
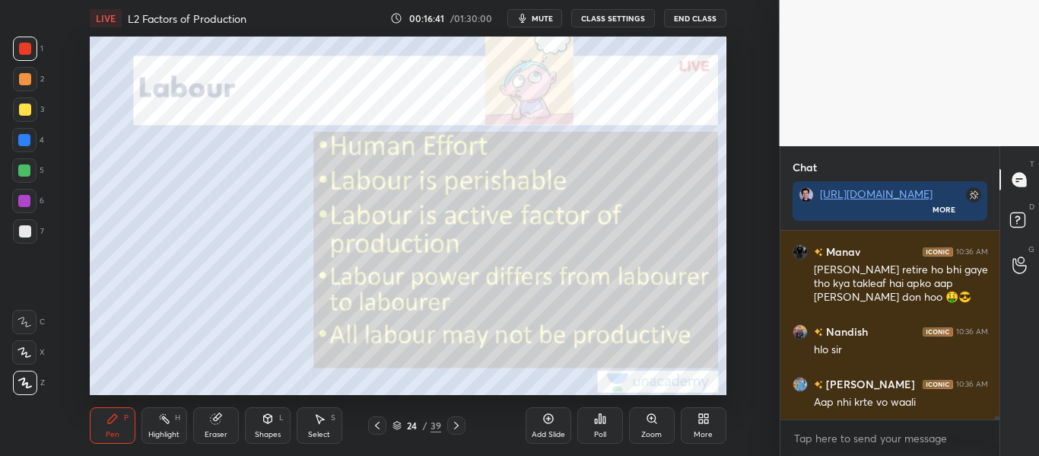
click at [223, 434] on div "Eraser" at bounding box center [216, 434] width 23 height 8
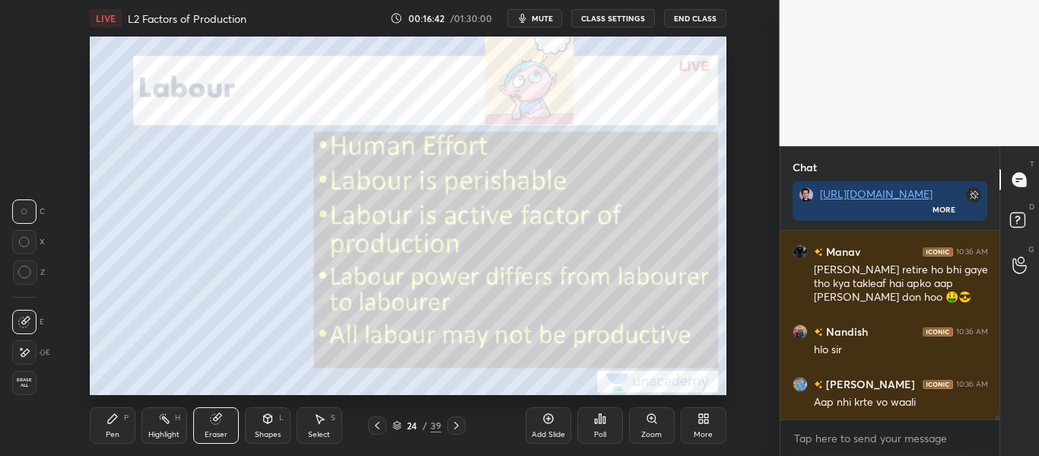
click at [24, 357] on icon at bounding box center [24, 352] width 12 height 13
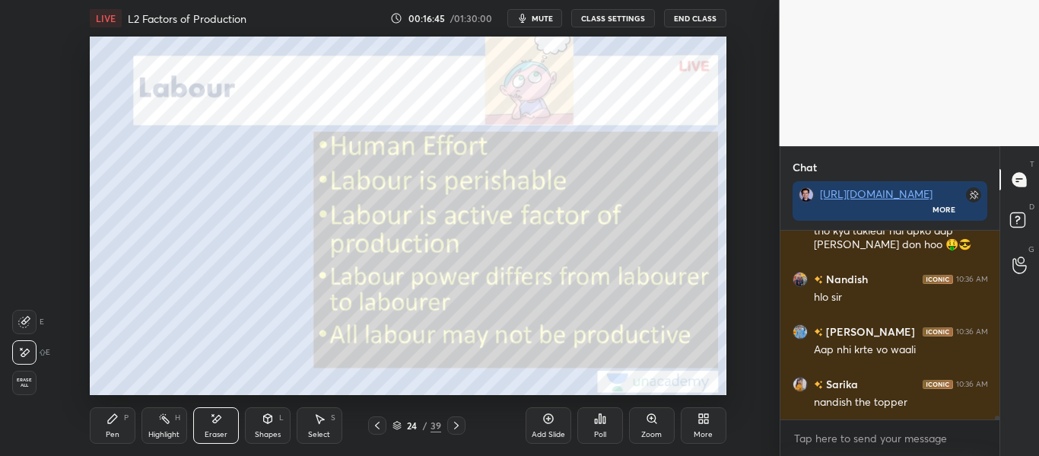
scroll to position [10170, 0]
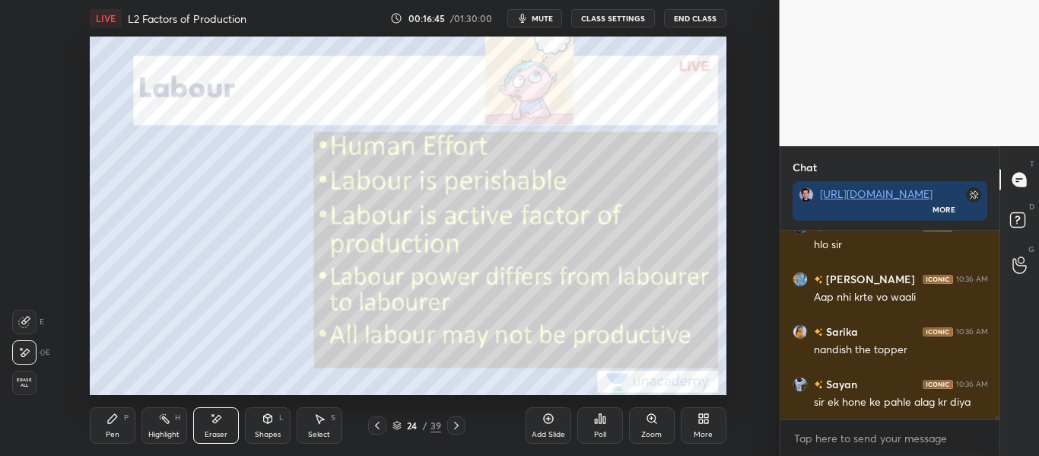
drag, startPoint x: 106, startPoint y: 418, endPoint x: 113, endPoint y: 399, distance: 20.0
click at [104, 419] on div "Pen P" at bounding box center [113, 425] width 46 height 37
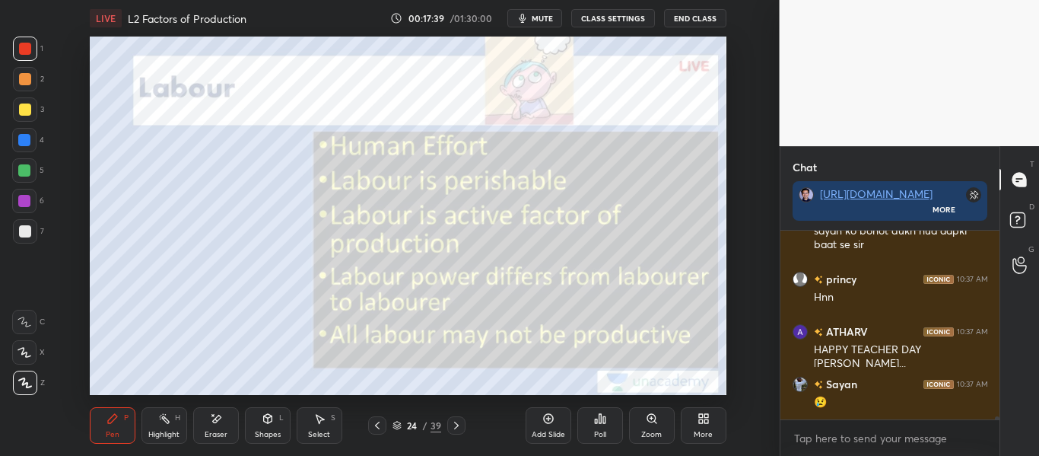
scroll to position [10683, 0]
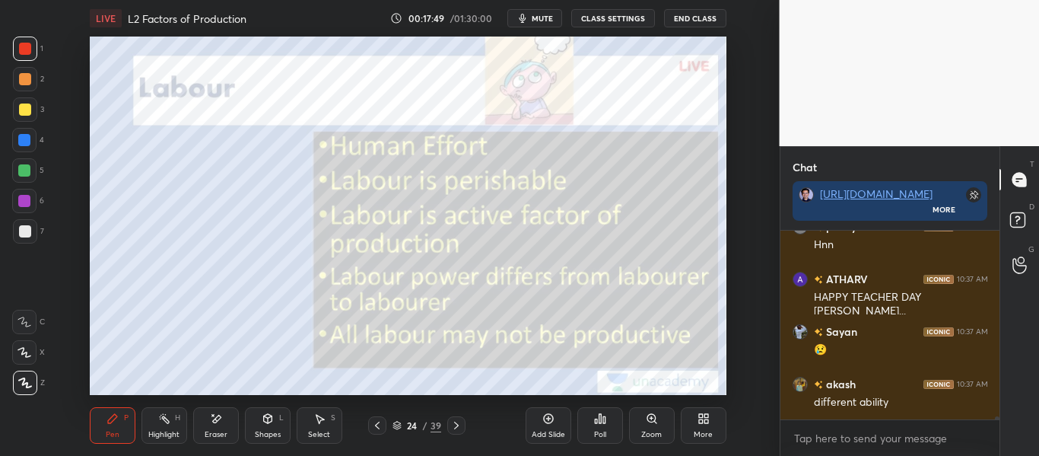
click at [457, 423] on icon at bounding box center [456, 425] width 12 height 12
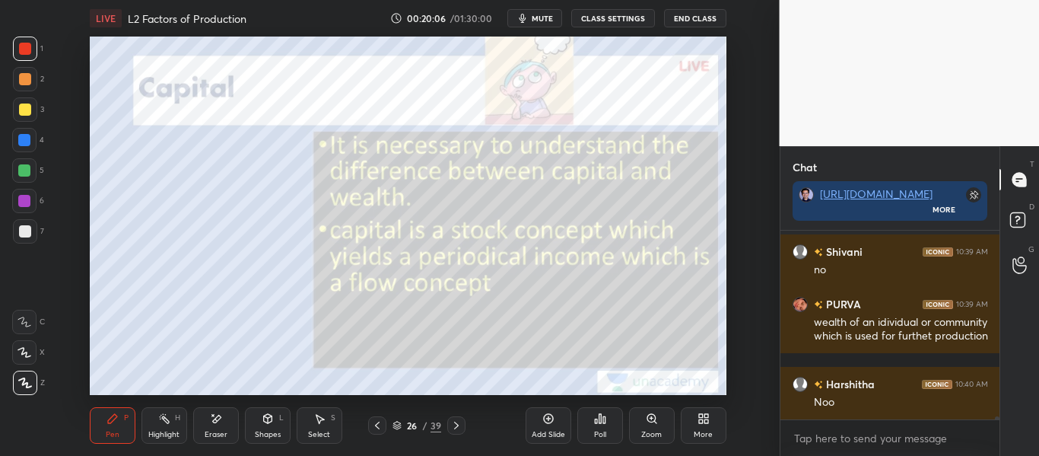
scroll to position [12816, 0]
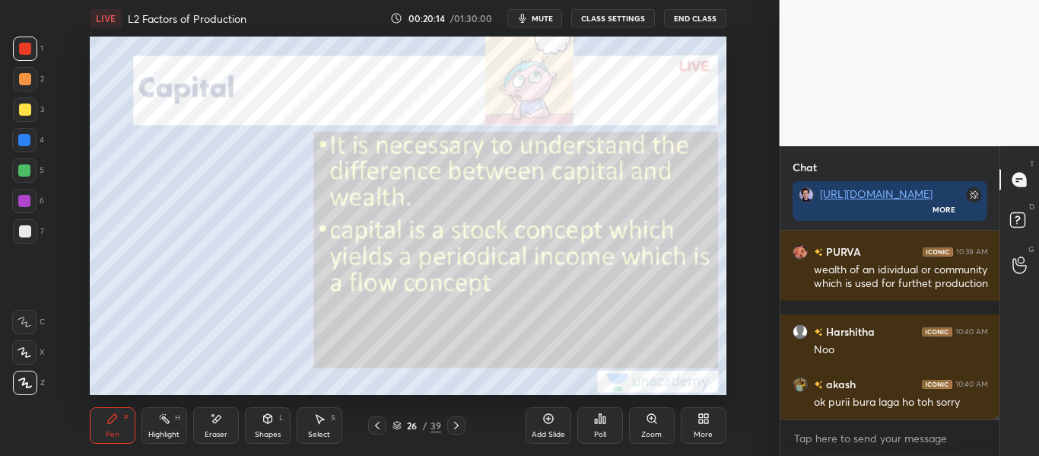
click at [27, 135] on div at bounding box center [24, 140] width 12 height 12
click at [27, 110] on div at bounding box center [25, 109] width 12 height 12
click at [270, 428] on div "Shapes L" at bounding box center [268, 425] width 46 height 37
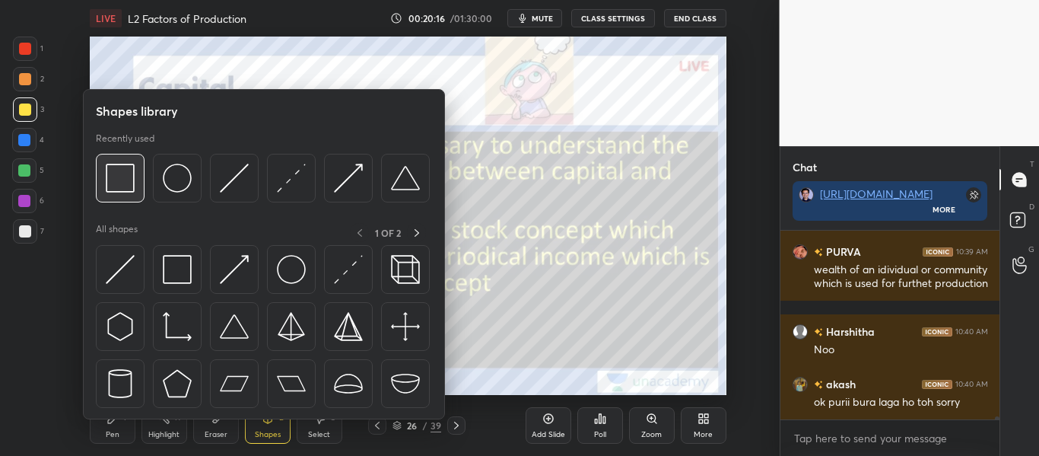
click at [121, 176] on img at bounding box center [120, 177] width 29 height 29
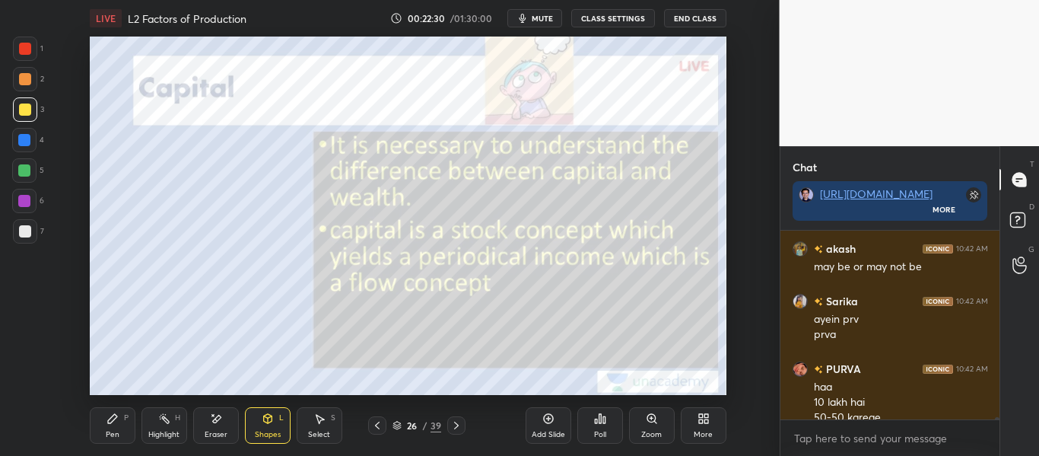
scroll to position [14768, 0]
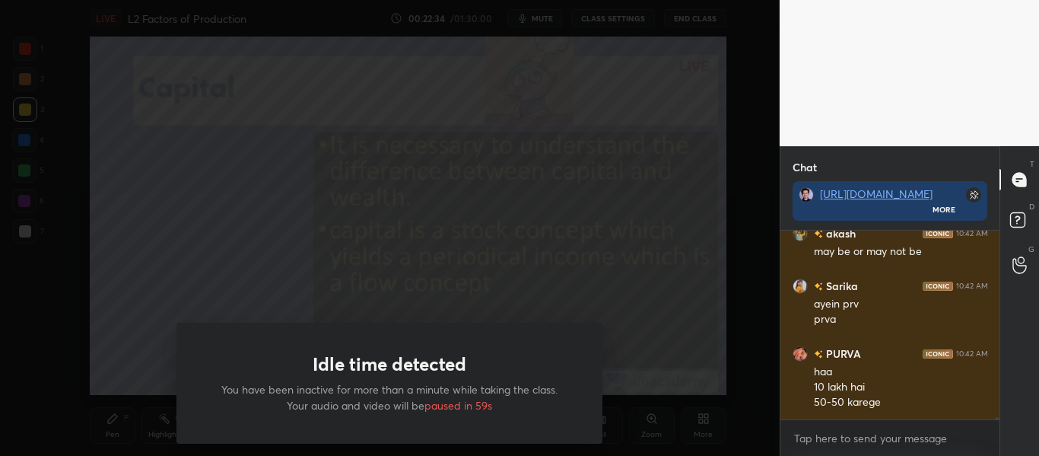
click at [230, 265] on div "Idle time detected You have been inactive for more than a minute while taking t…" at bounding box center [389, 228] width 779 height 456
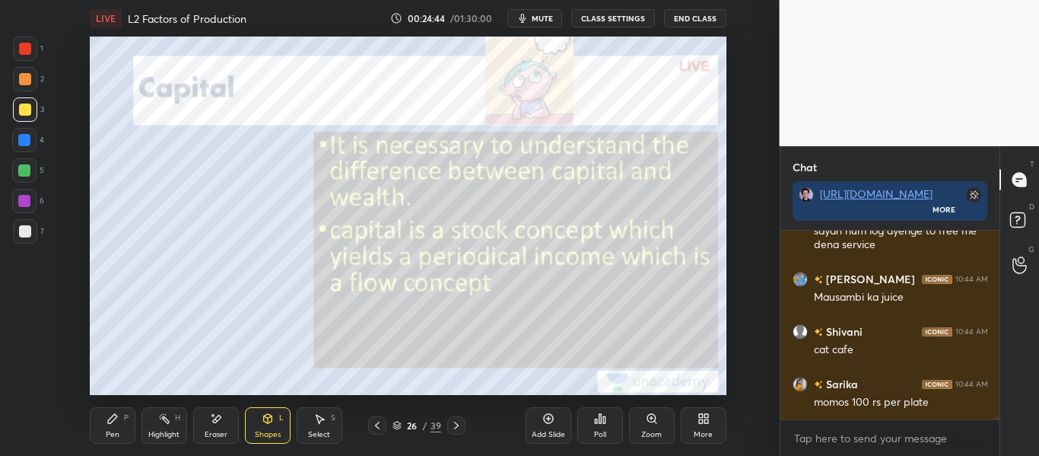
scroll to position [16416, 0]
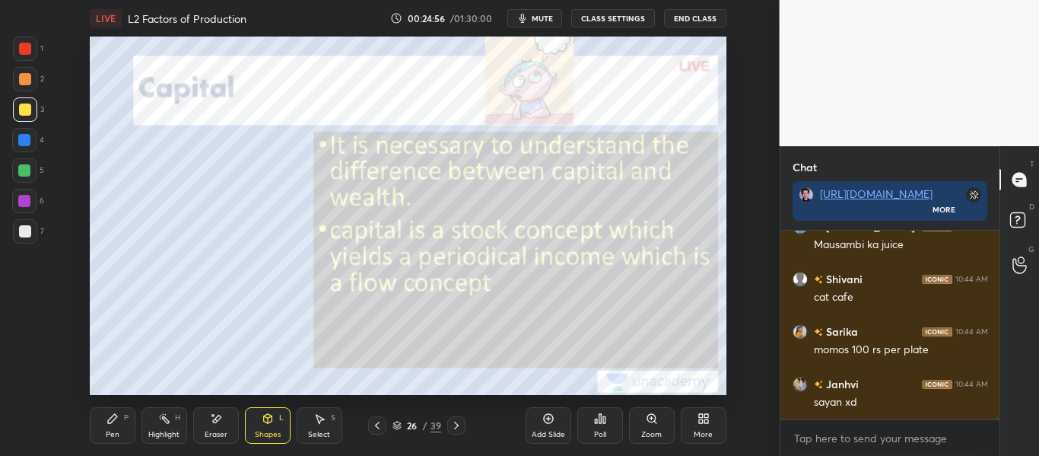
click at [546, 421] on icon at bounding box center [548, 418] width 12 height 12
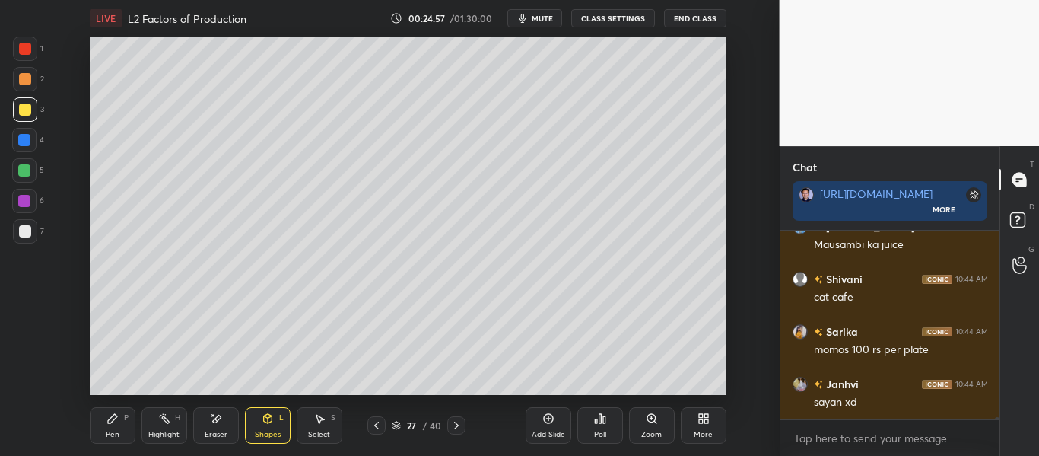
click at [269, 427] on div "Shapes L" at bounding box center [268, 425] width 46 height 37
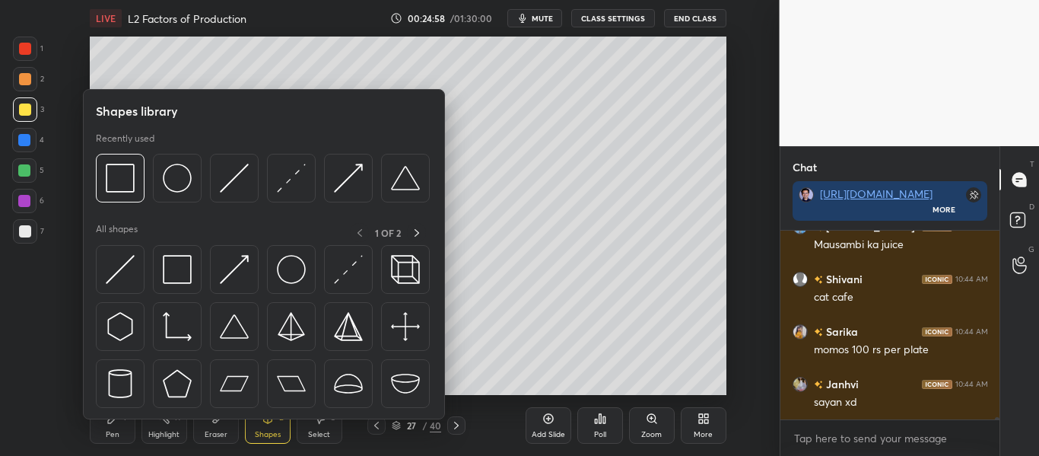
scroll to position [16482, 0]
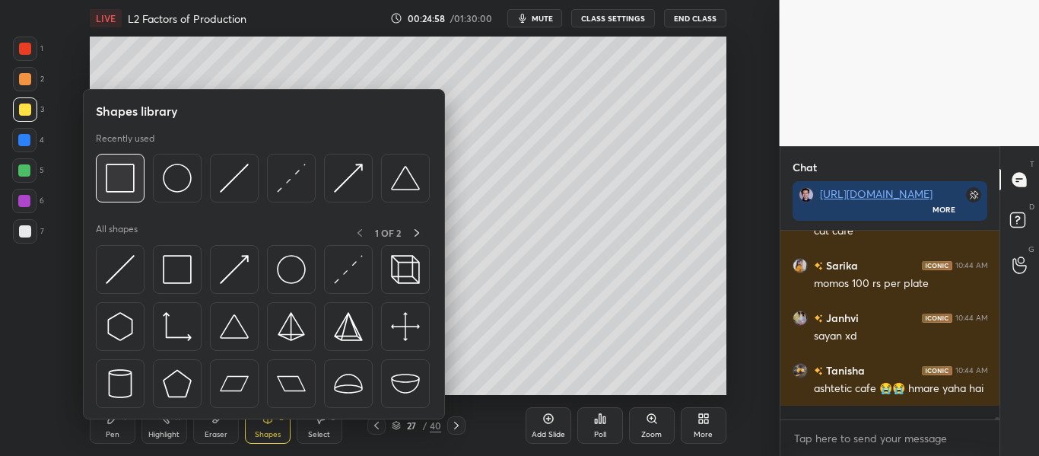
click at [126, 176] on img at bounding box center [120, 177] width 29 height 29
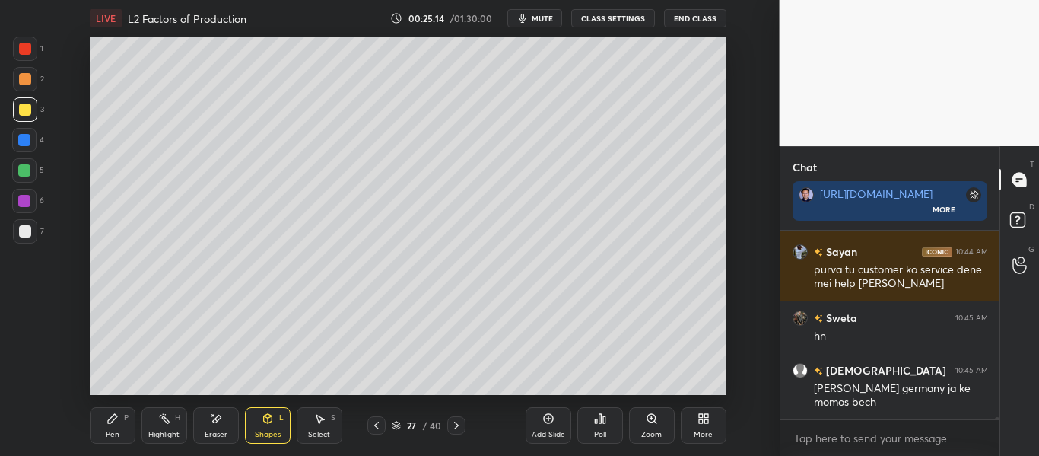
scroll to position [16785, 0]
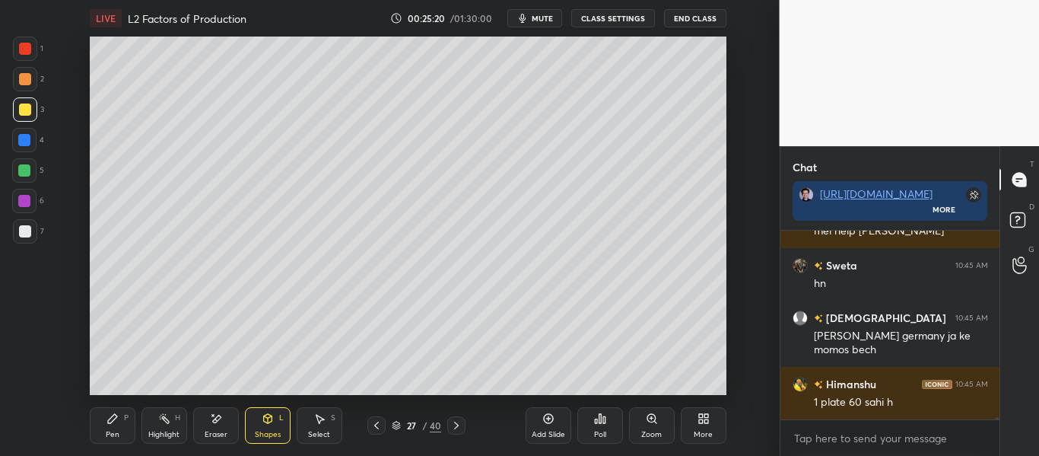
click at [115, 418] on icon at bounding box center [112, 418] width 12 height 12
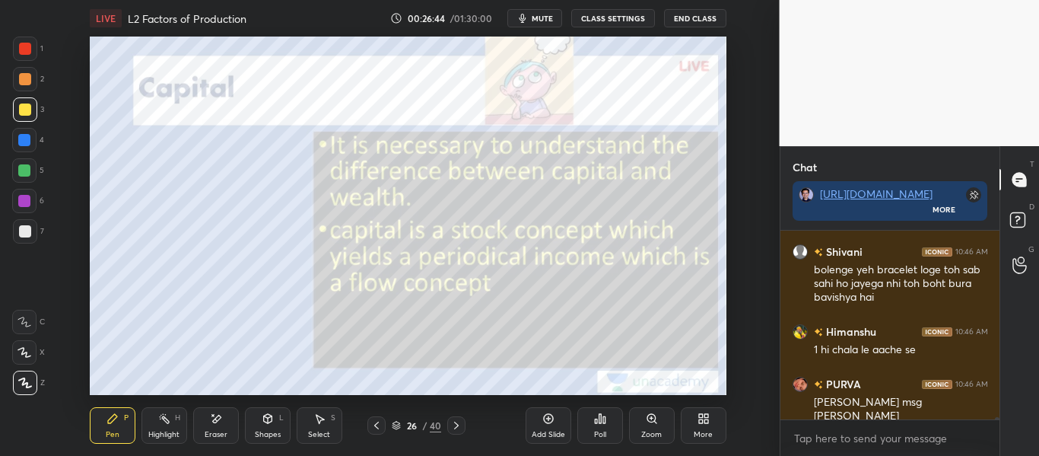
scroll to position [17905, 0]
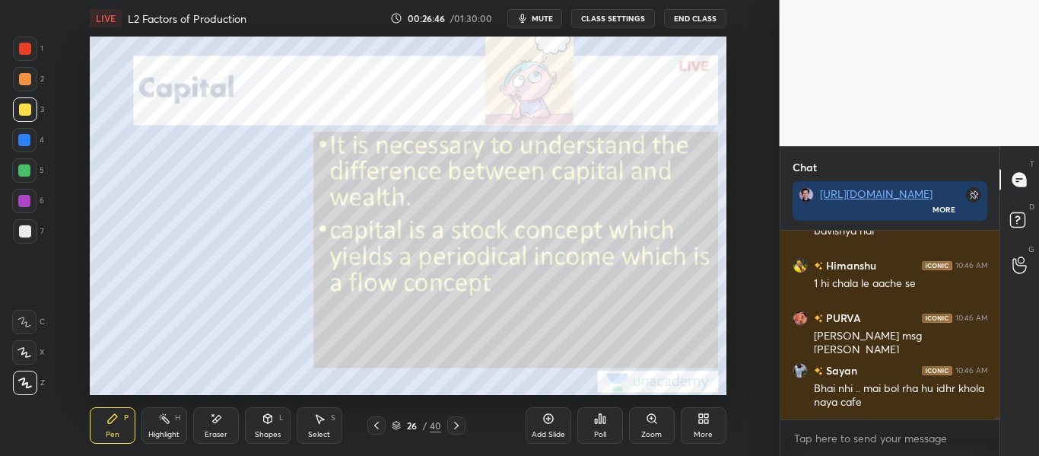
click at [27, 45] on div at bounding box center [25, 49] width 12 height 12
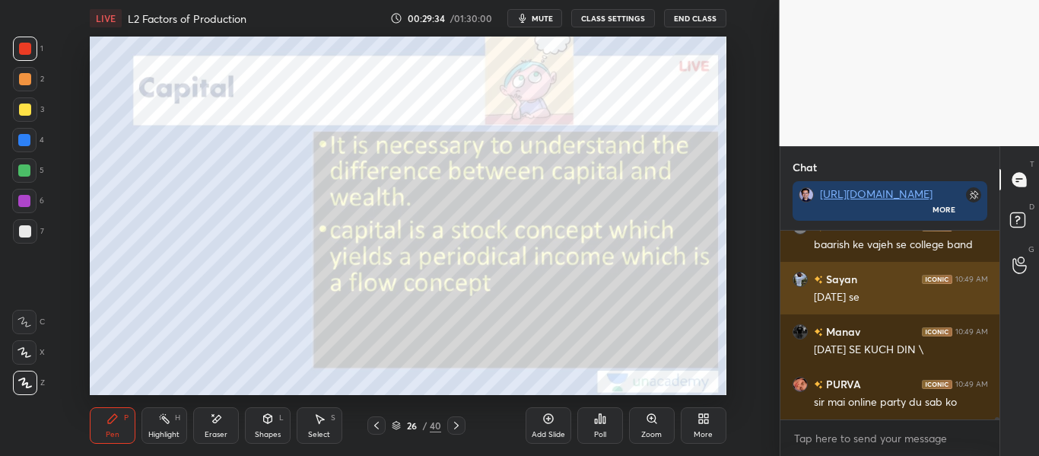
scroll to position [17259, 0]
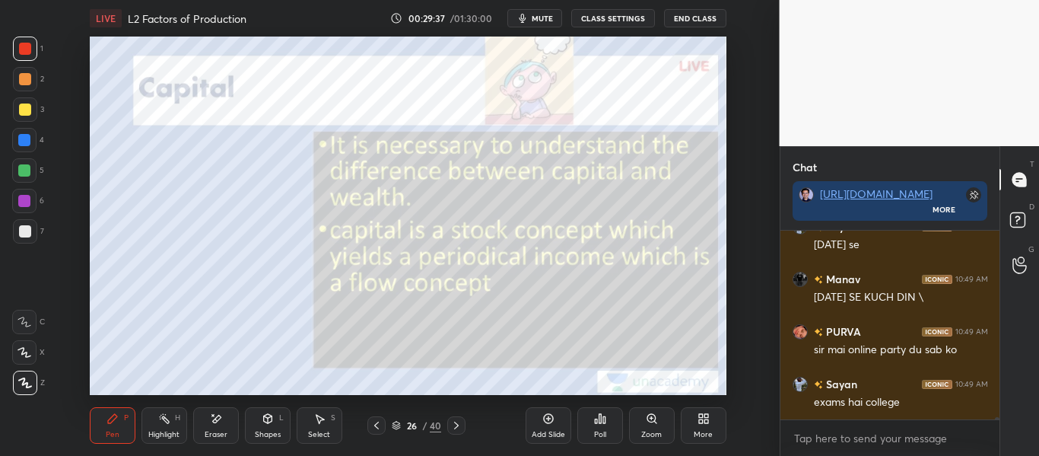
click at [710, 423] on div "More" at bounding box center [704, 425] width 46 height 37
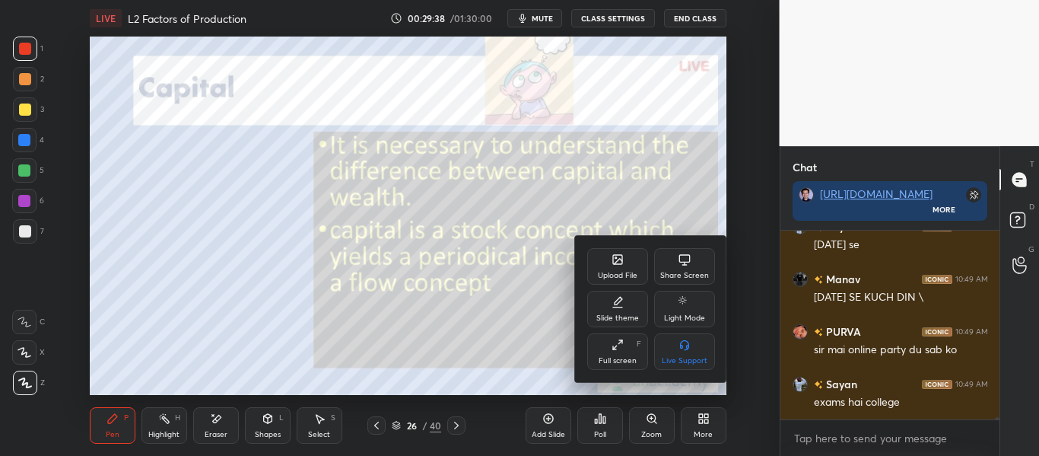
click at [621, 269] on div "Upload File" at bounding box center [617, 266] width 61 height 37
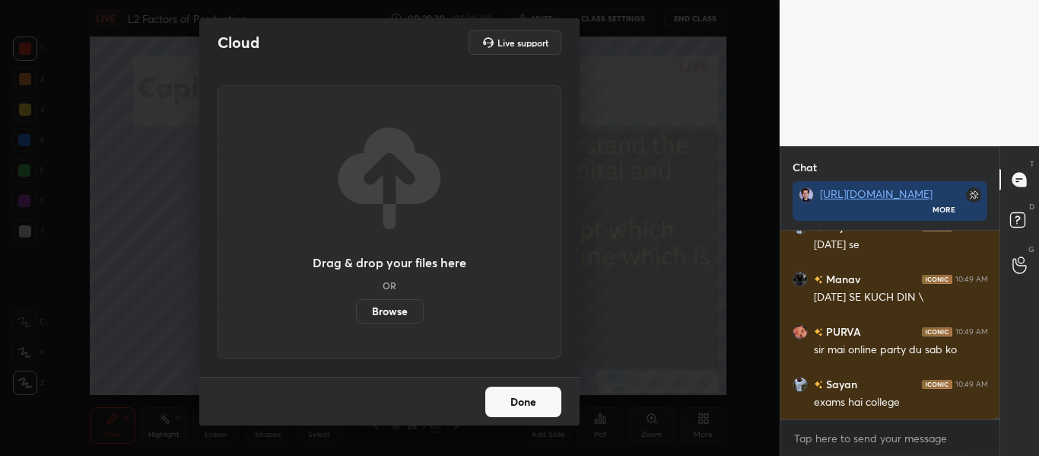
click at [409, 314] on label "Browse" at bounding box center [390, 311] width 68 height 24
click at [356, 314] on input "Browse" at bounding box center [356, 311] width 0 height 24
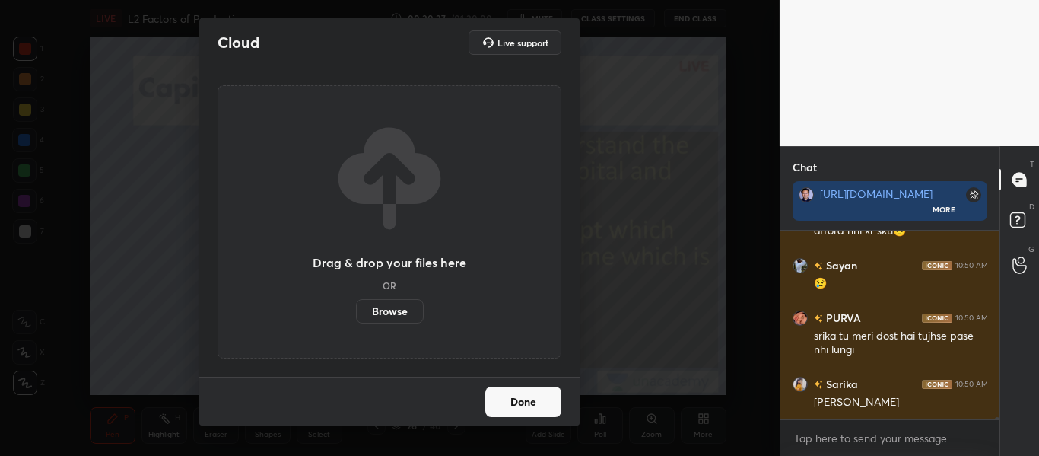
scroll to position [18299, 0]
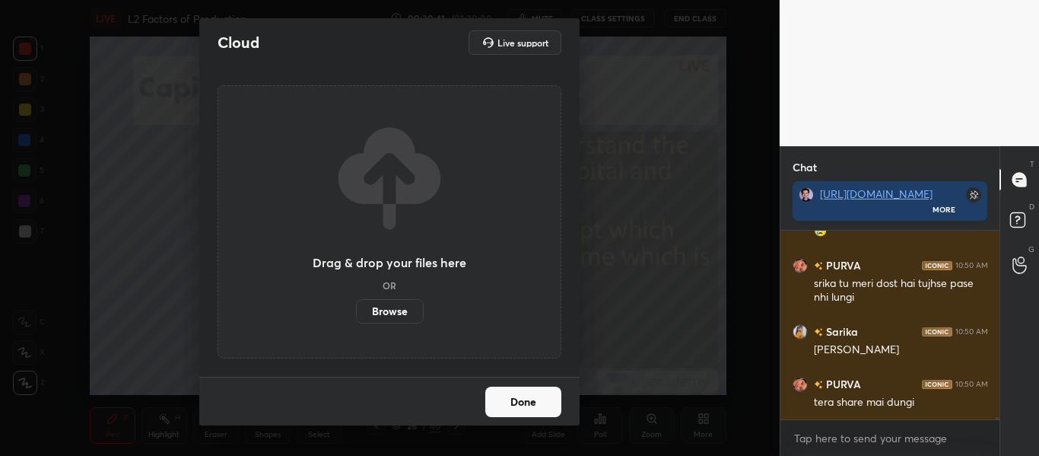
click at [554, 411] on button "Done" at bounding box center [523, 401] width 76 height 30
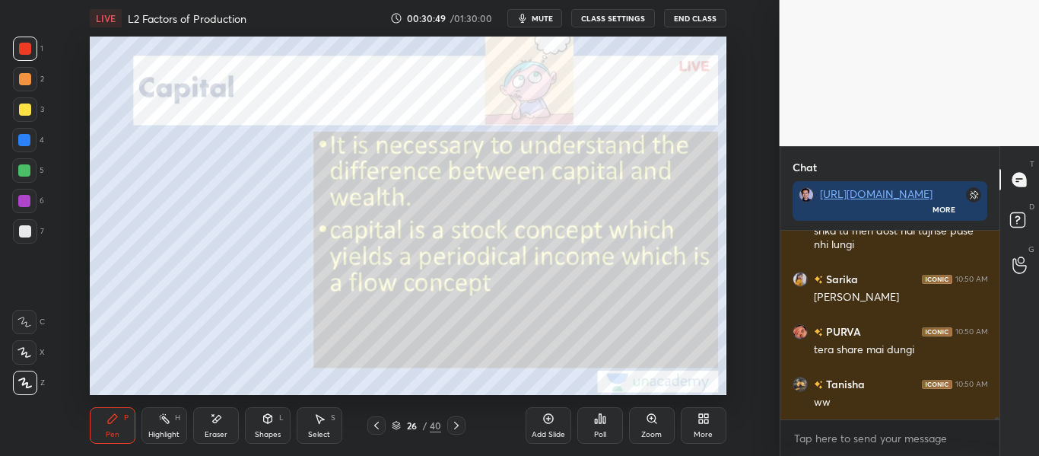
scroll to position [18418, 0]
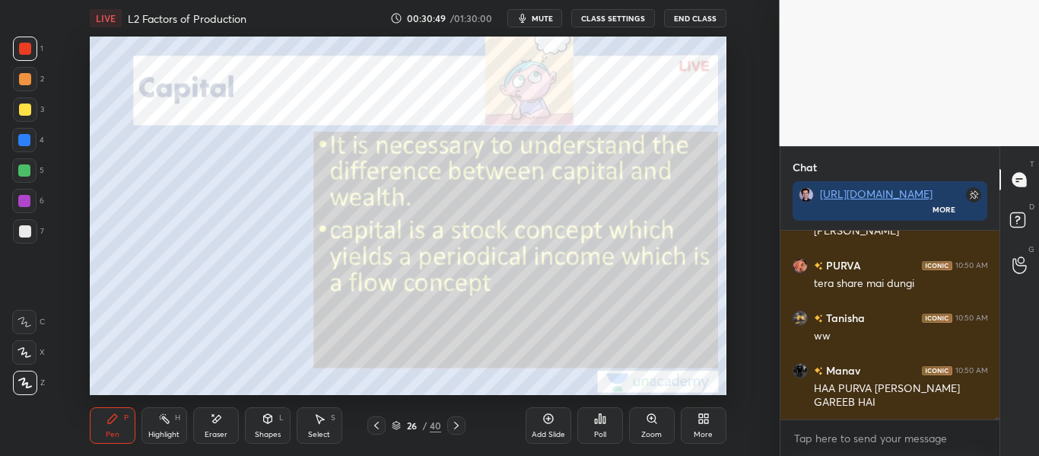
click at [544, 18] on span "mute" at bounding box center [542, 18] width 21 height 11
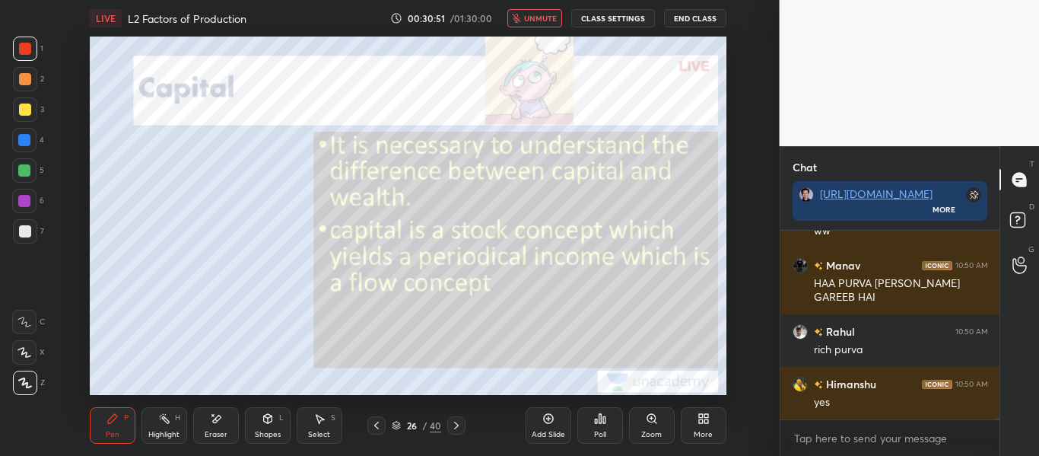
scroll to position [18628, 0]
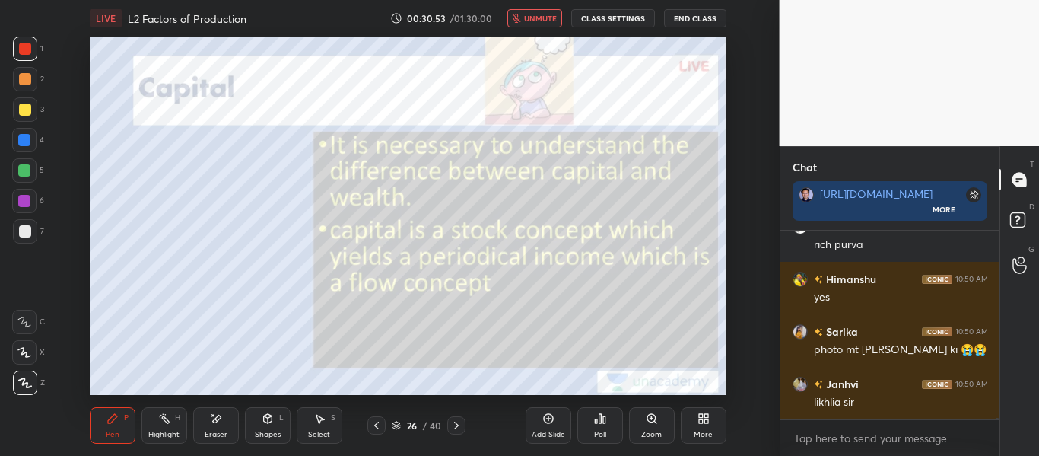
click at [540, 17] on span "unmute" at bounding box center [540, 18] width 33 height 11
click at [540, 17] on span "mute" at bounding box center [542, 18] width 21 height 11
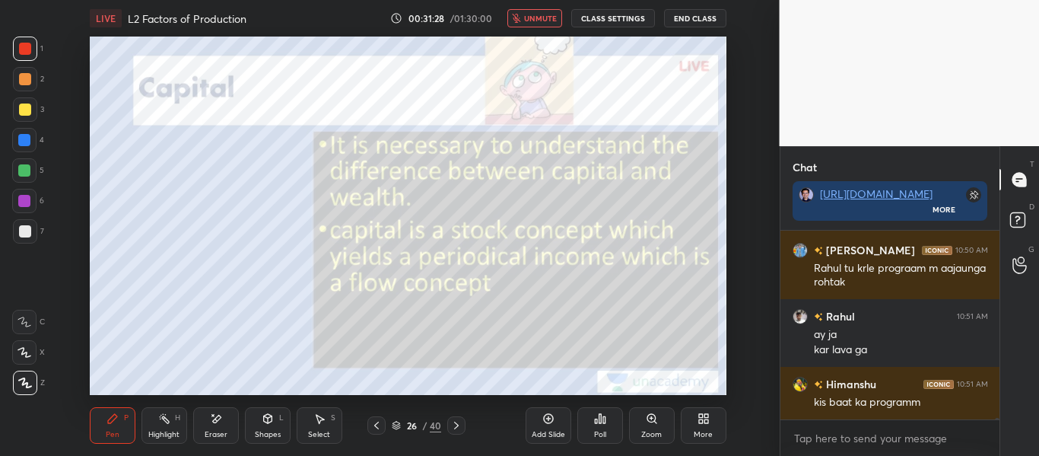
scroll to position [18867, 0]
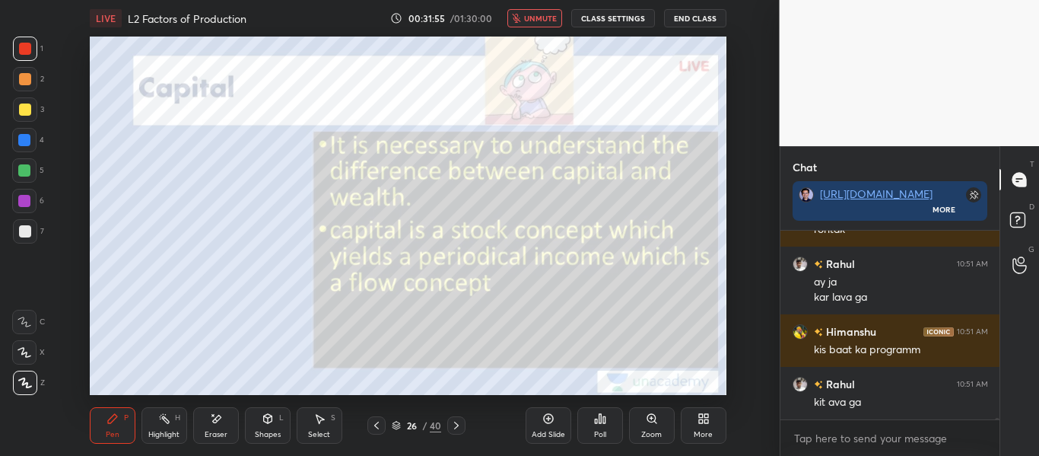
click at [543, 19] on span "unmute" at bounding box center [540, 18] width 33 height 11
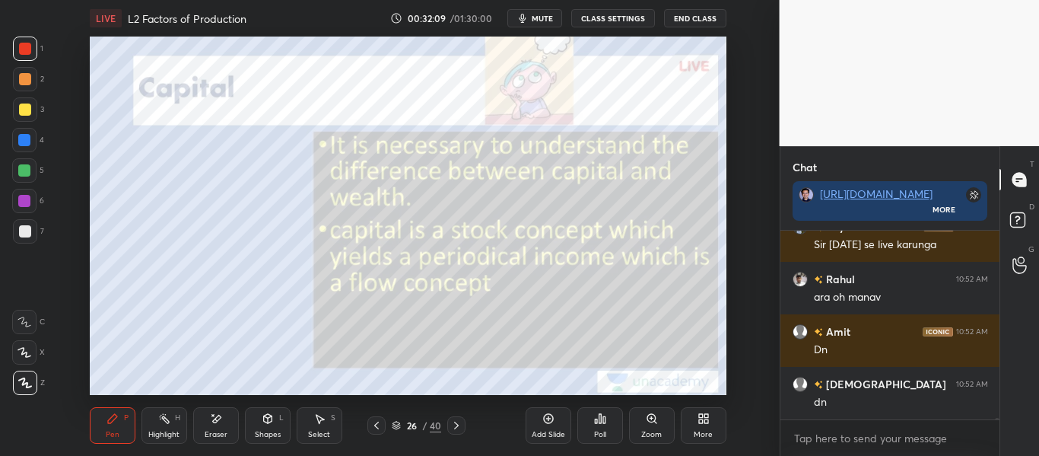
scroll to position [19315, 0]
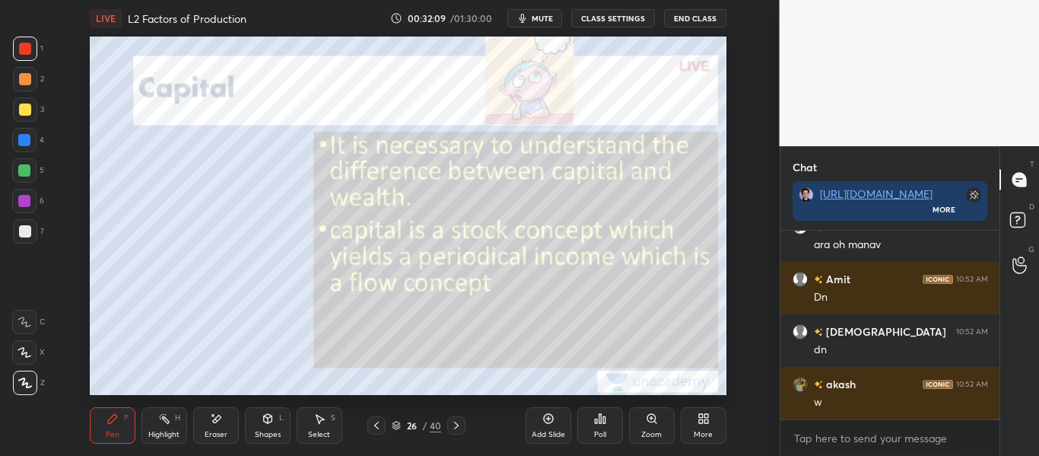
click at [455, 422] on icon at bounding box center [456, 425] width 5 height 8
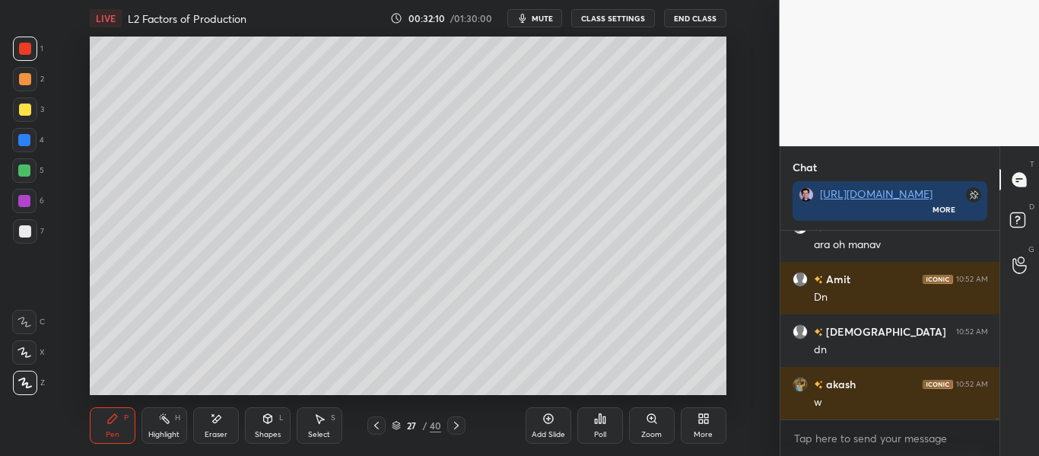
click at [456, 420] on icon at bounding box center [456, 425] width 12 height 12
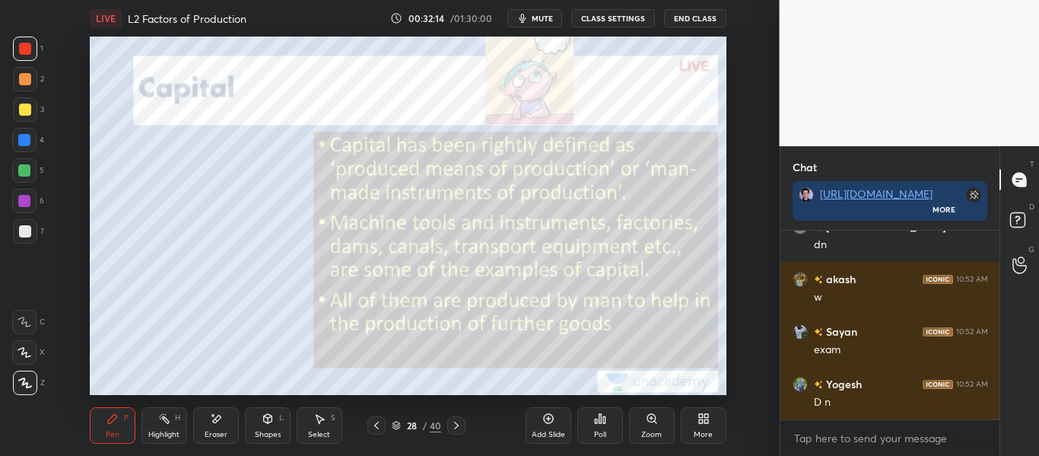
scroll to position [19473, 0]
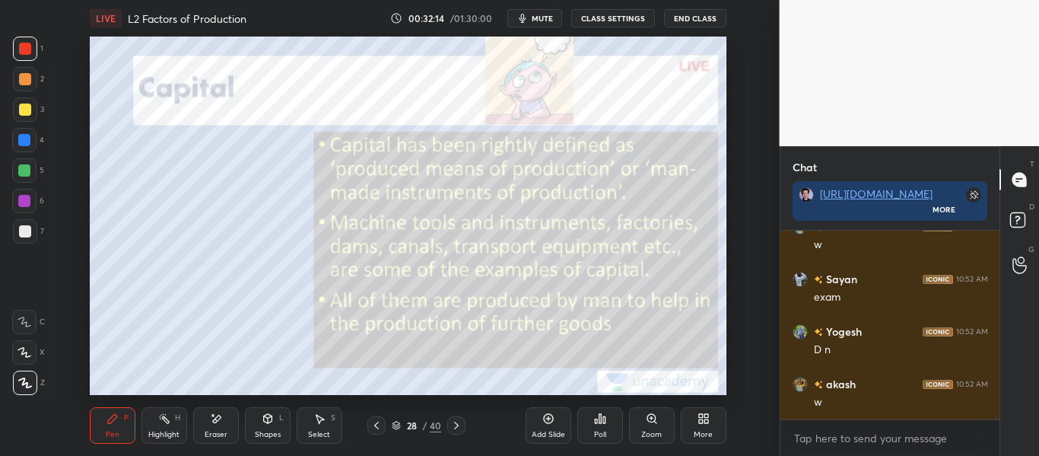
click at [376, 430] on icon at bounding box center [376, 425] width 12 height 12
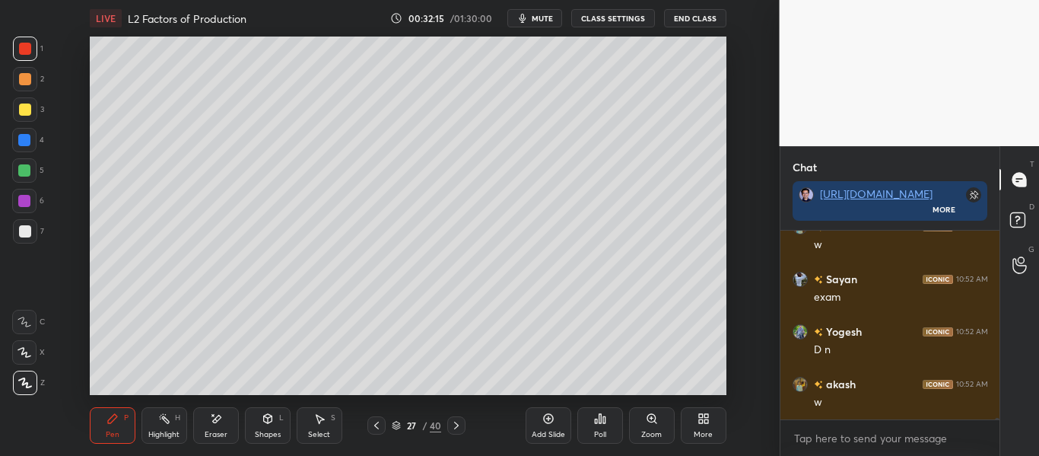
click at [373, 427] on icon at bounding box center [376, 425] width 12 height 12
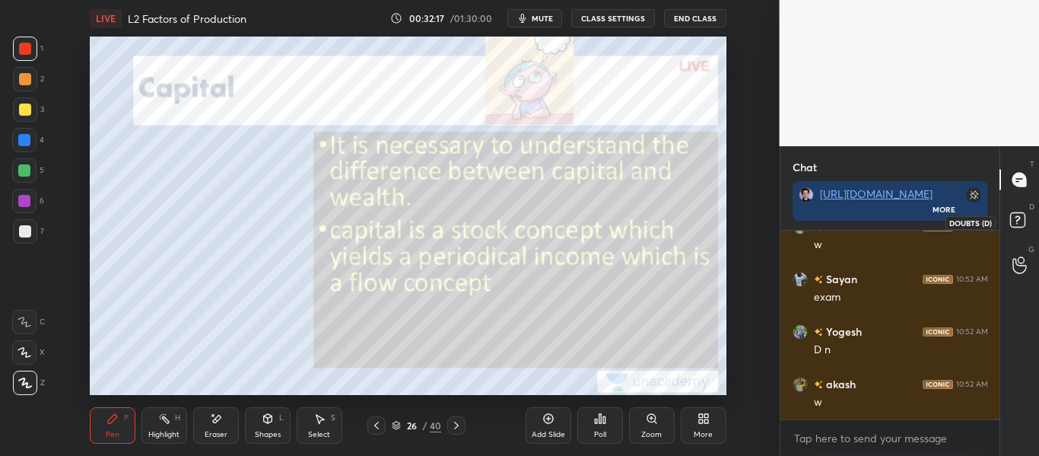
click at [1018, 217] on icon at bounding box center [1016, 219] width 5 height 6
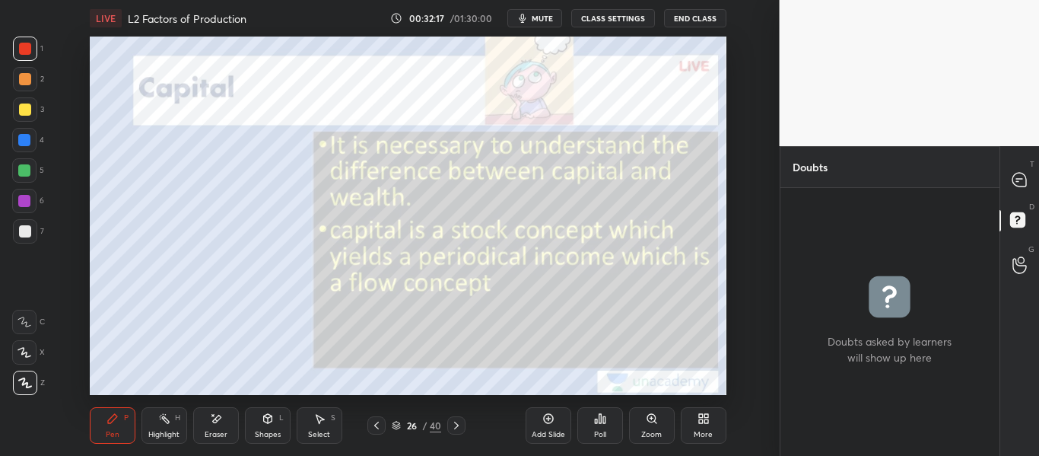
scroll to position [5, 5]
click at [1020, 186] on icon at bounding box center [1019, 180] width 14 height 14
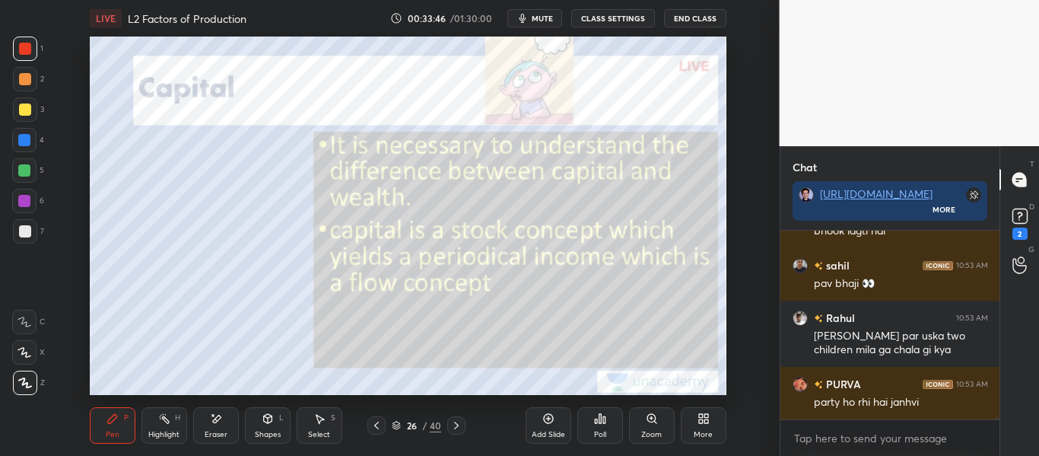
scroll to position [19505, 0]
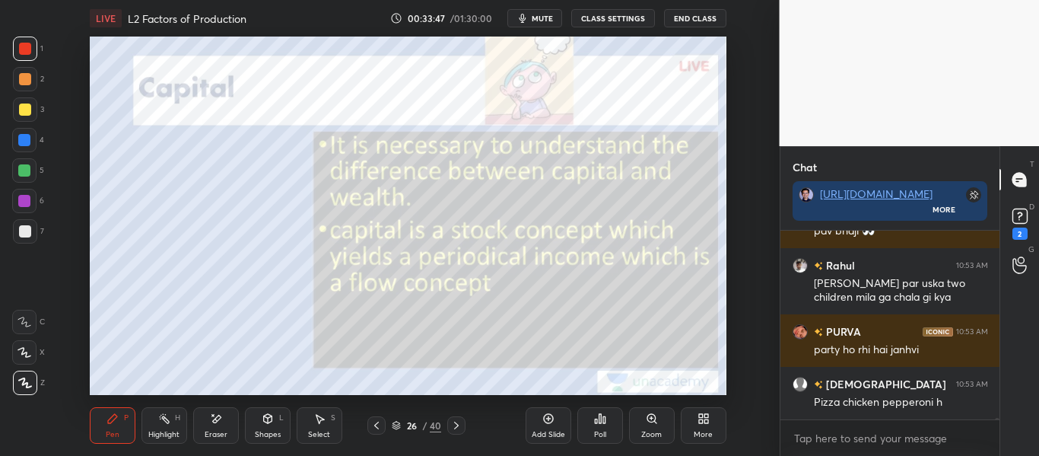
click at [454, 424] on icon at bounding box center [456, 425] width 12 height 12
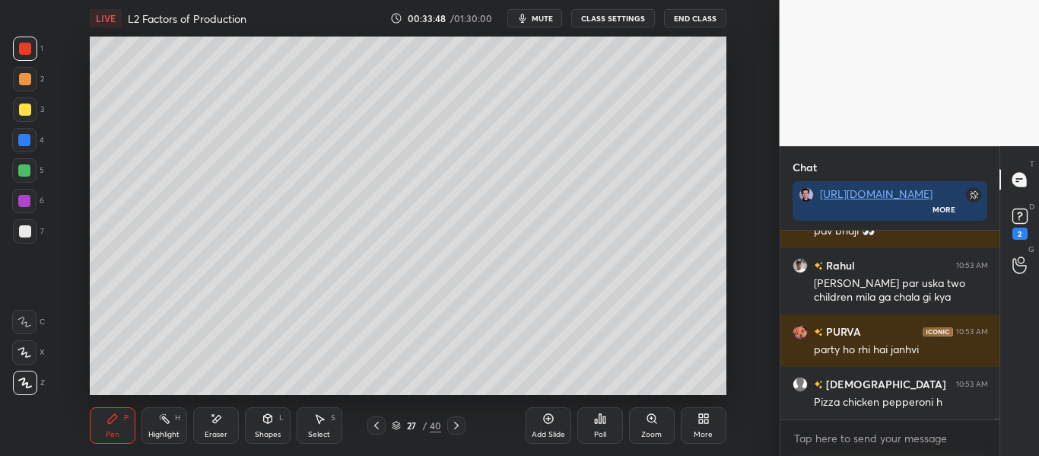
click at [459, 426] on icon at bounding box center [456, 425] width 12 height 12
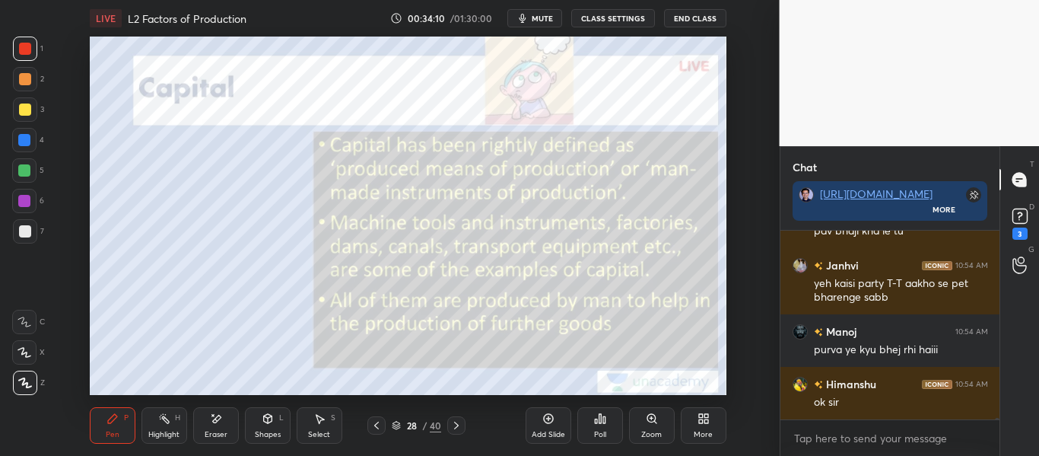
scroll to position [19697, 0]
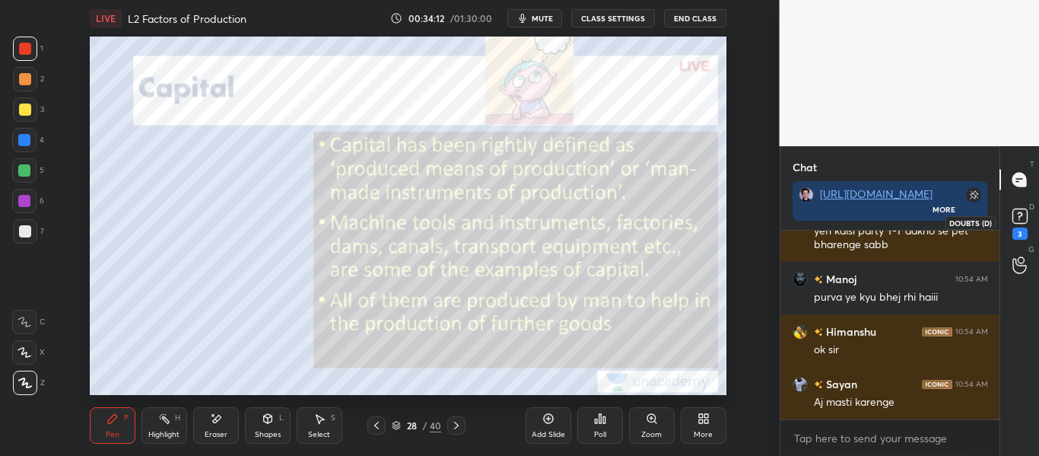
click at [1016, 216] on rect at bounding box center [1019, 216] width 14 height 14
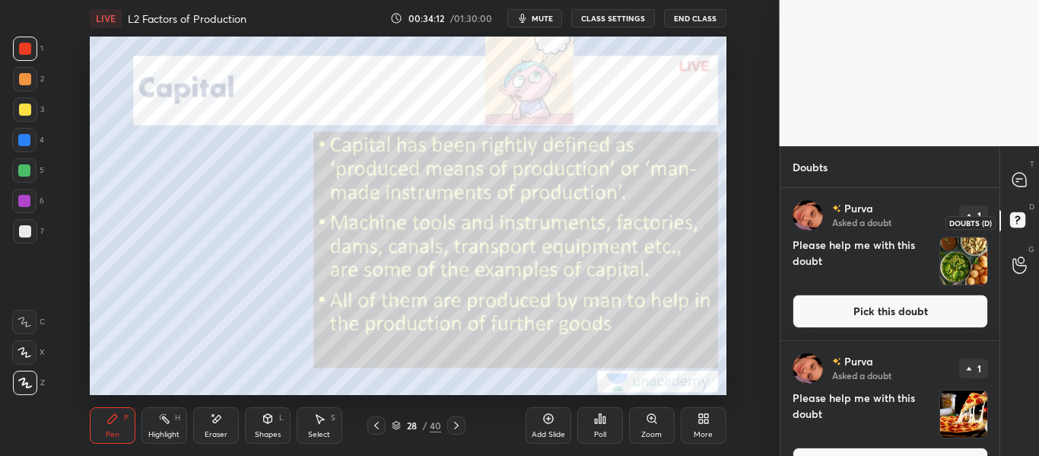
scroll to position [263, 214]
click at [1027, 164] on div "T Messages (T)" at bounding box center [1019, 179] width 39 height 43
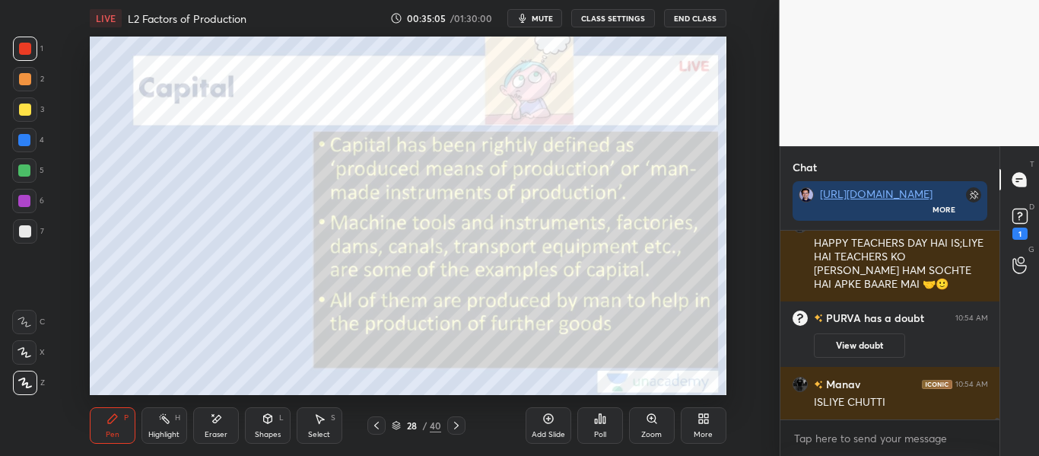
scroll to position [20094, 0]
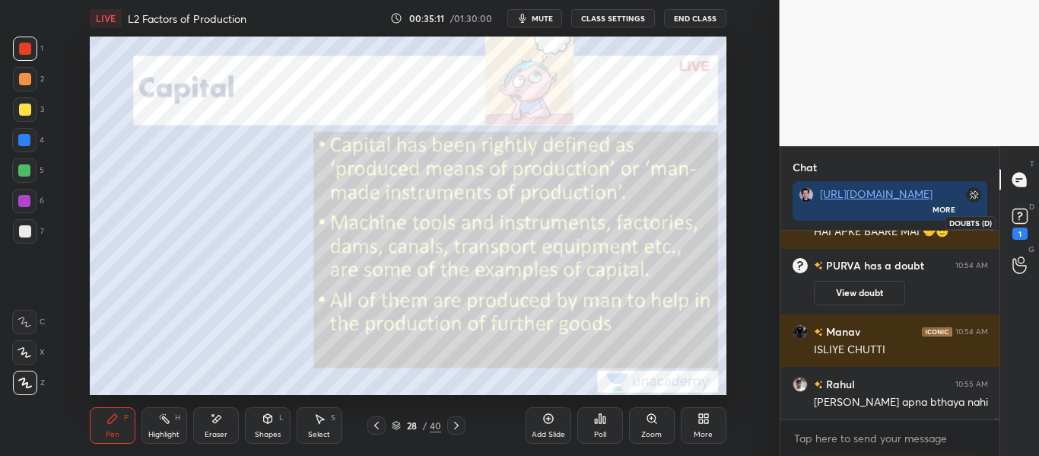
click at [1019, 211] on icon at bounding box center [1019, 216] width 23 height 23
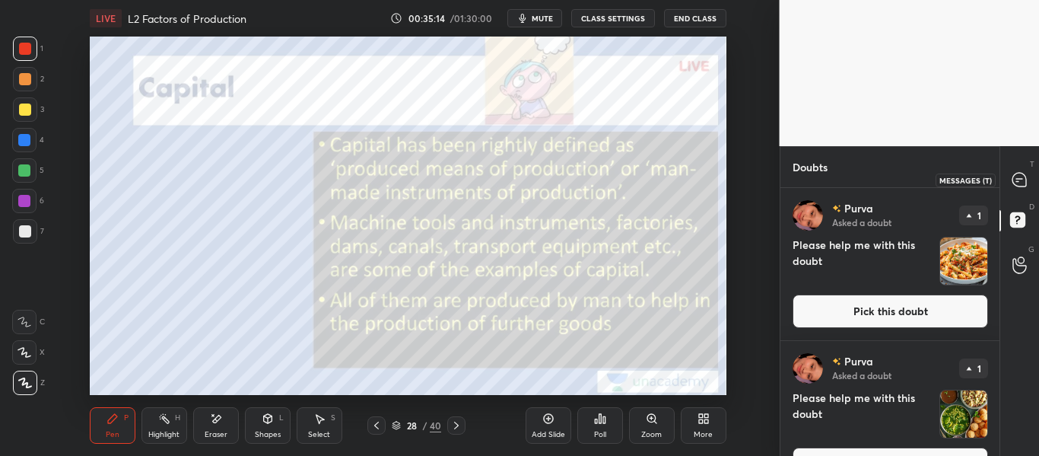
click at [1024, 178] on icon at bounding box center [1019, 180] width 14 height 14
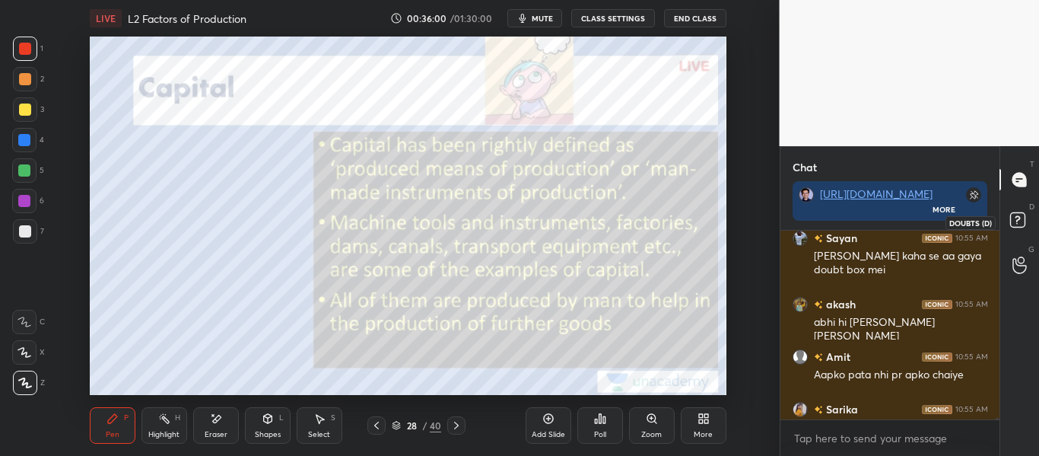
scroll to position [20508, 0]
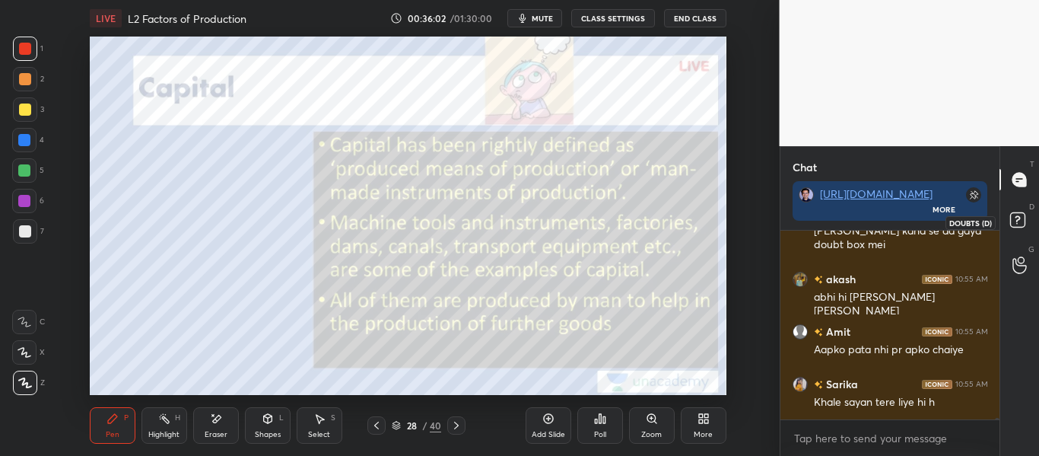
click at [1025, 208] on div "D Doubts (D)" at bounding box center [1019, 222] width 39 height 43
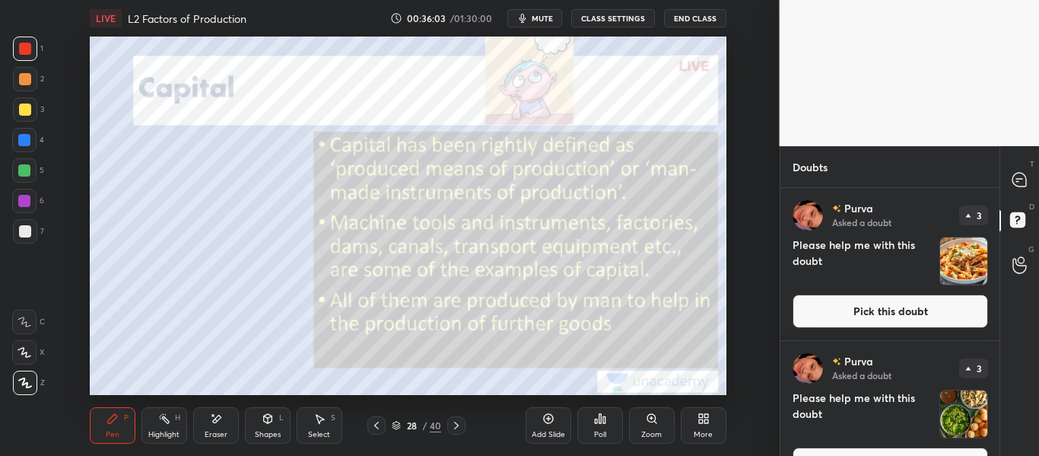
click at [942, 314] on button "Pick this doubt" at bounding box center [889, 310] width 195 height 33
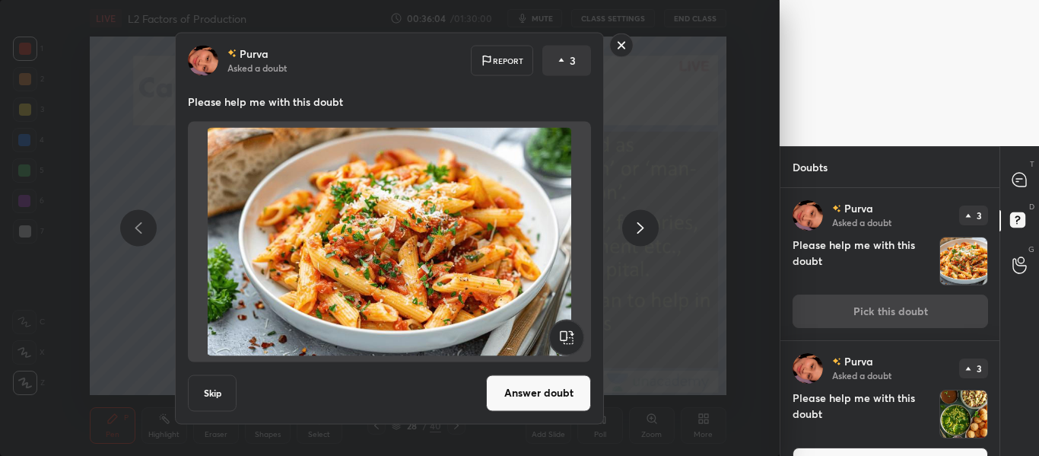
click at [554, 392] on button "Answer doubt" at bounding box center [538, 392] width 105 height 37
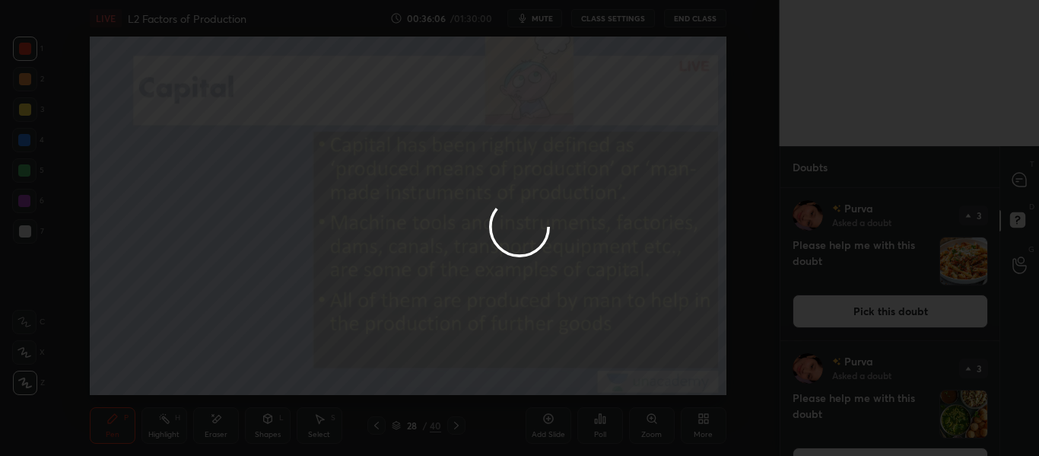
click at [1017, 181] on icon at bounding box center [1017, 181] width 2 height 0
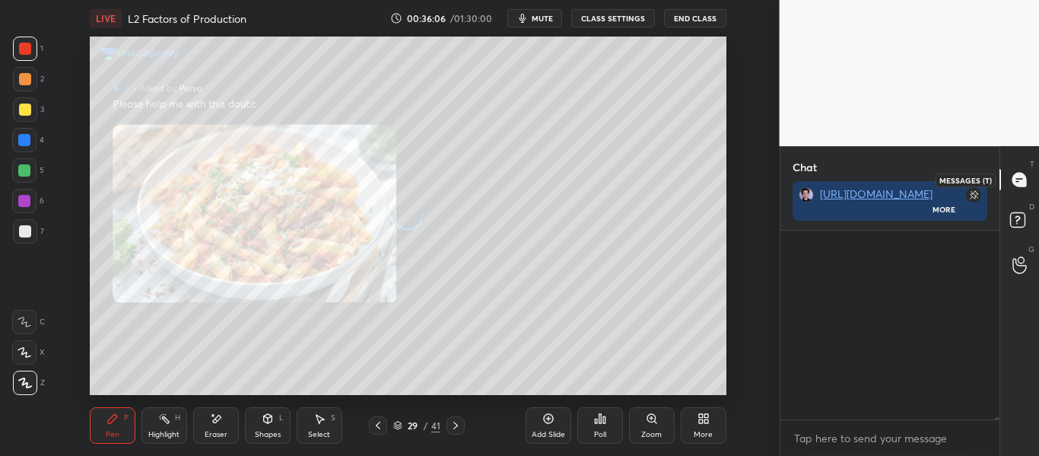
scroll to position [184, 214]
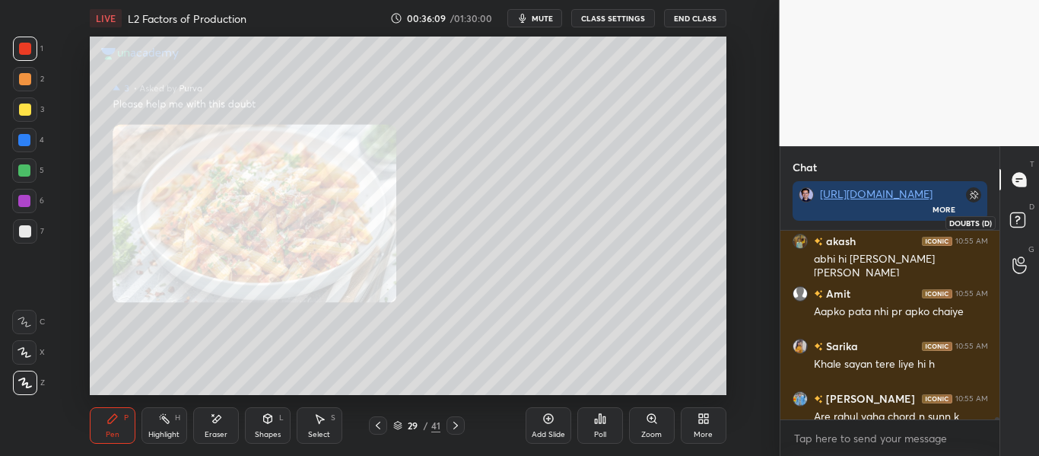
click at [1024, 217] on rect at bounding box center [1017, 220] width 14 height 14
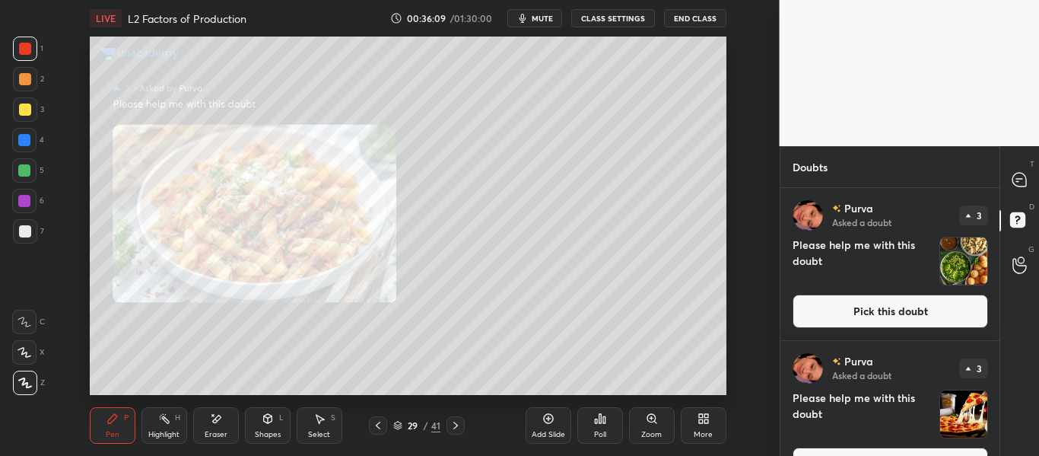
scroll to position [263, 214]
click at [934, 308] on button "Pick this doubt" at bounding box center [889, 310] width 195 height 33
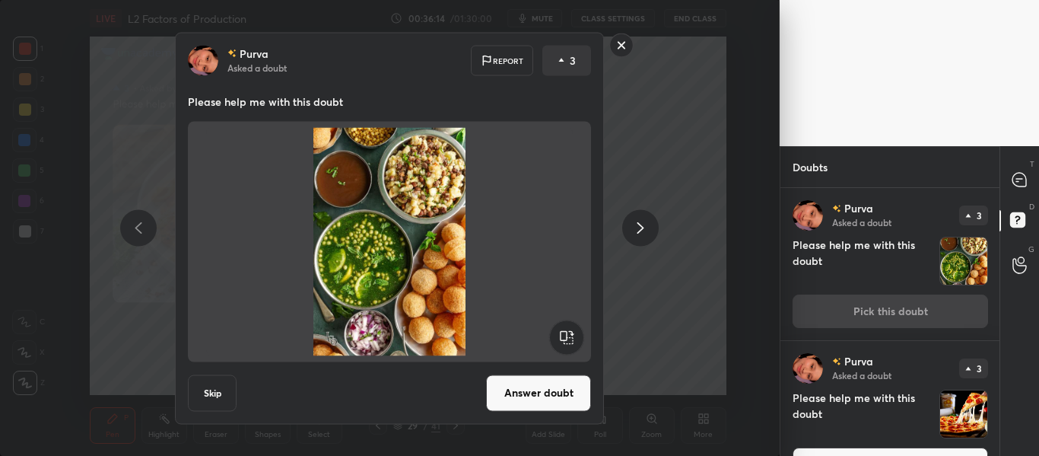
click at [582, 398] on button "Answer doubt" at bounding box center [538, 392] width 105 height 37
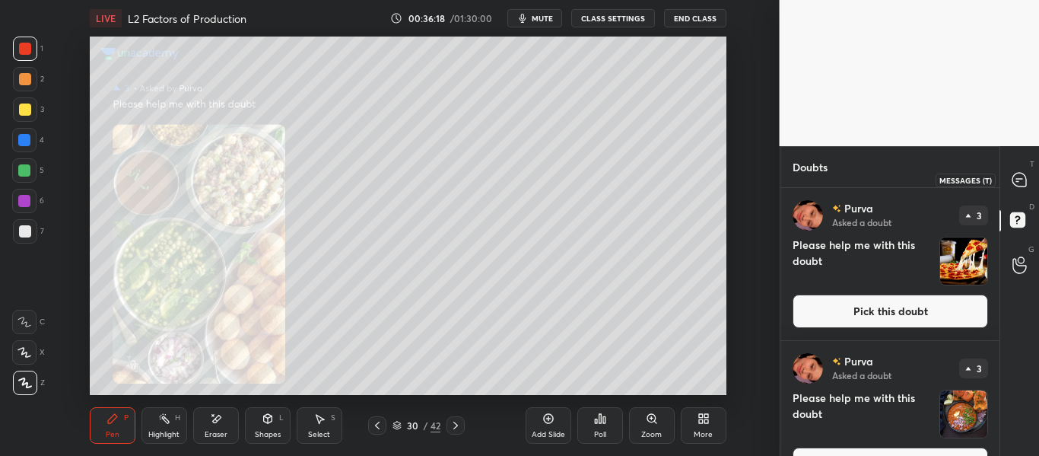
click at [1014, 185] on icon at bounding box center [1019, 180] width 14 height 14
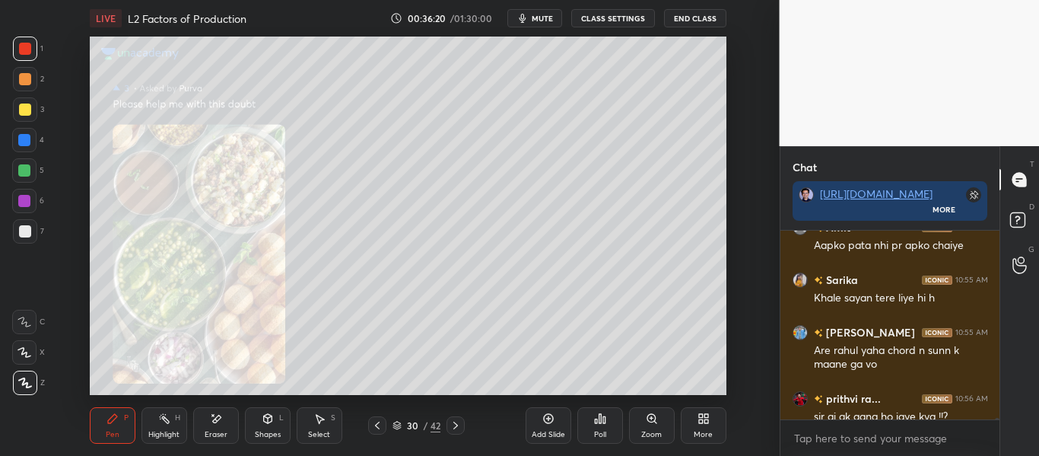
scroll to position [20457, 0]
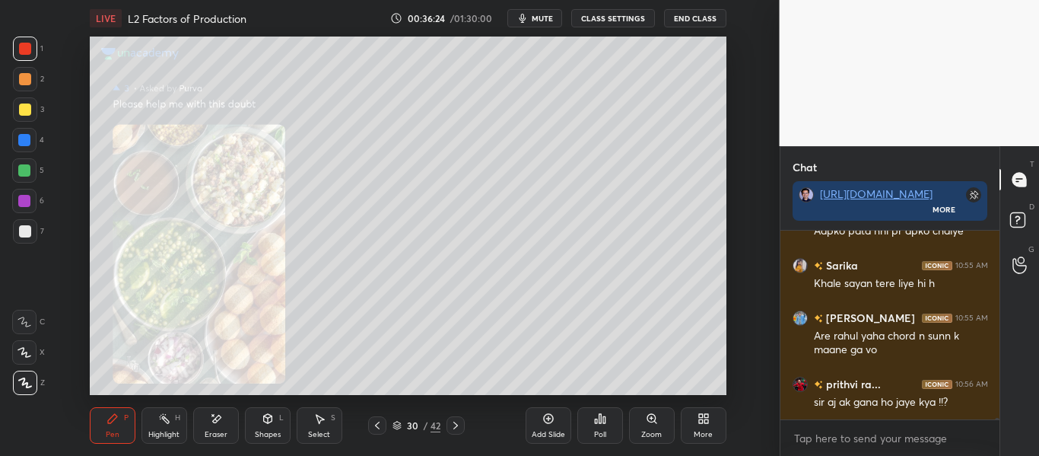
click at [657, 425] on div "Zoom" at bounding box center [652, 425] width 46 height 37
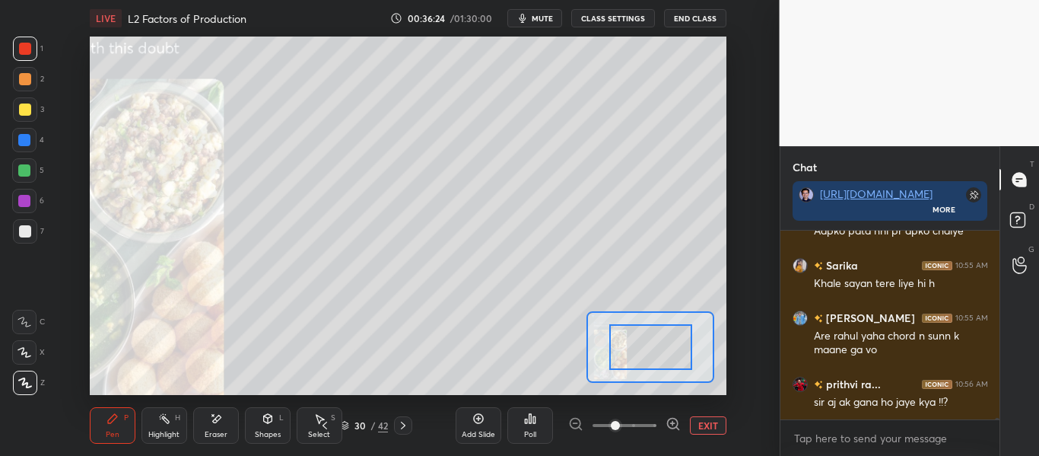
click at [658, 425] on div at bounding box center [624, 425] width 113 height 18
drag, startPoint x: 658, startPoint y: 424, endPoint x: 657, endPoint y: 397, distance: 27.4
click at [657, 425] on div at bounding box center [624, 425] width 113 height 18
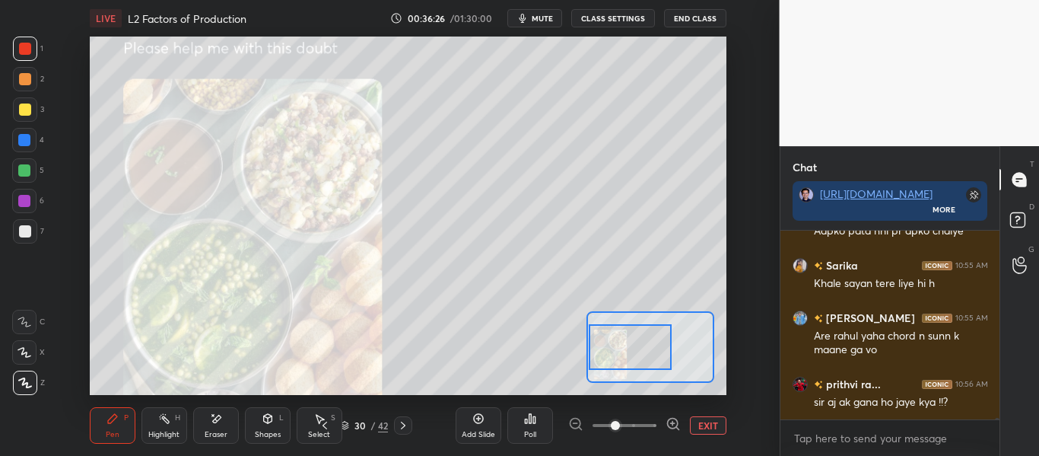
drag, startPoint x: 638, startPoint y: 341, endPoint x: 594, endPoint y: 341, distance: 44.1
click at [594, 341] on div at bounding box center [630, 347] width 83 height 46
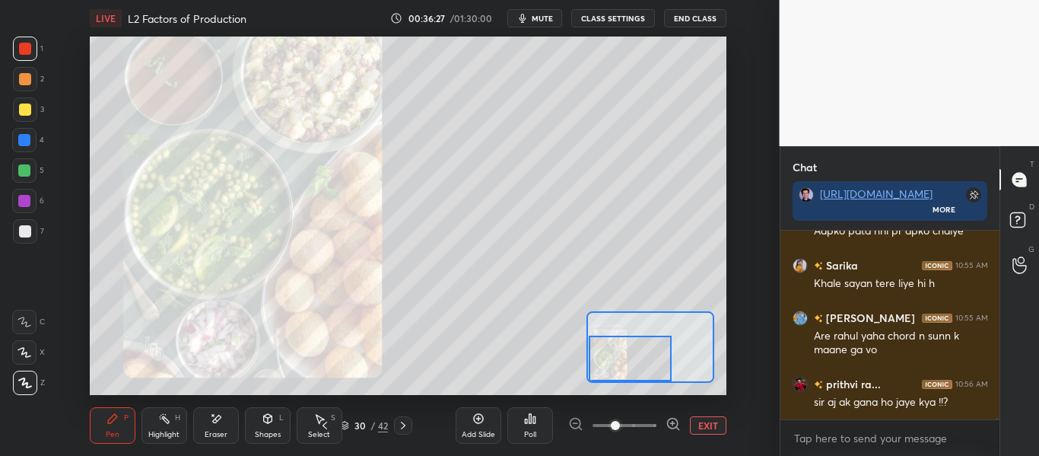
drag, startPoint x: 611, startPoint y: 334, endPoint x: 605, endPoint y: 359, distance: 25.8
click at [605, 359] on div at bounding box center [630, 358] width 83 height 46
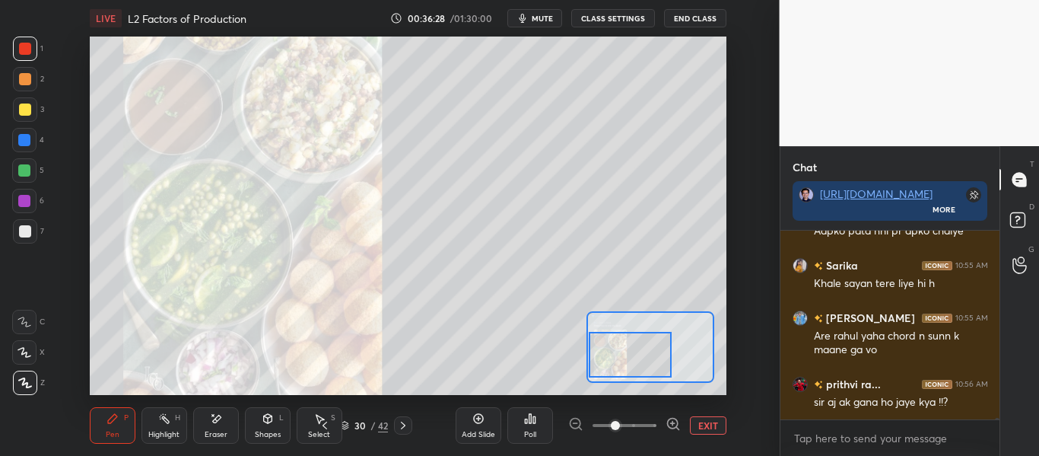
click at [605, 346] on div at bounding box center [630, 355] width 83 height 46
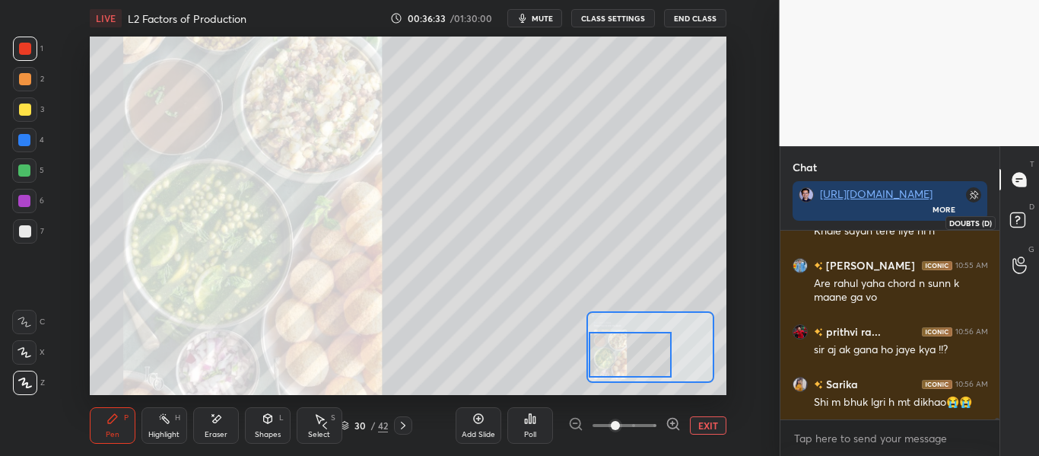
click at [1020, 224] on rect at bounding box center [1017, 220] width 14 height 14
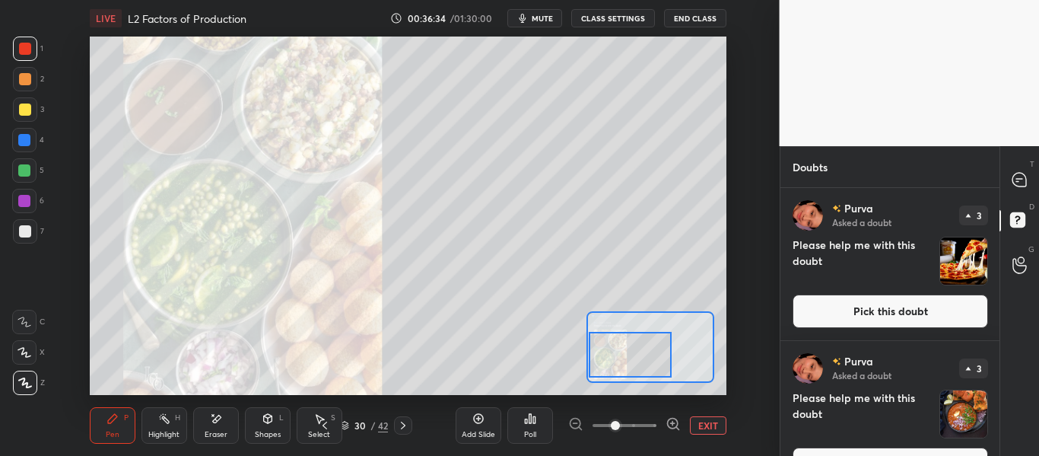
click at [925, 298] on button "Pick this doubt" at bounding box center [889, 310] width 195 height 33
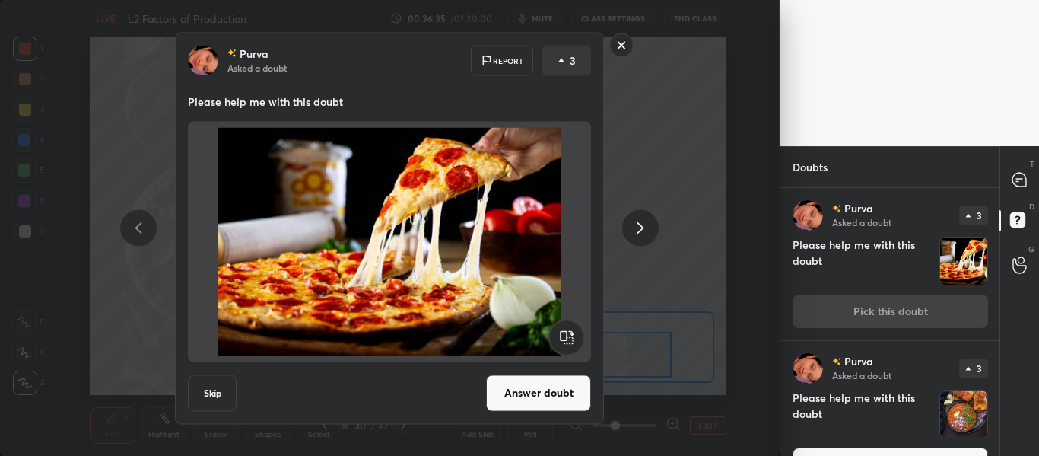
click at [522, 377] on button "Answer doubt" at bounding box center [538, 392] width 105 height 37
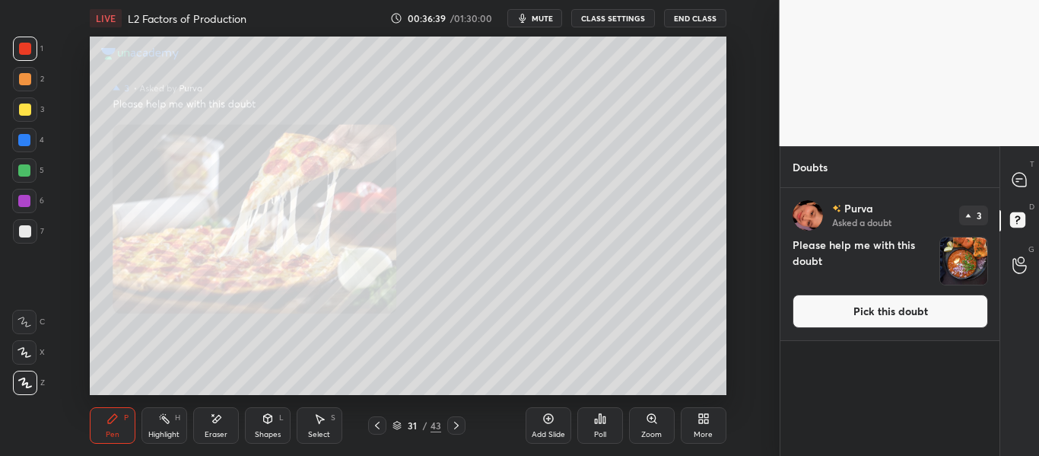
click at [914, 317] on button "Pick this doubt" at bounding box center [889, 310] width 195 height 33
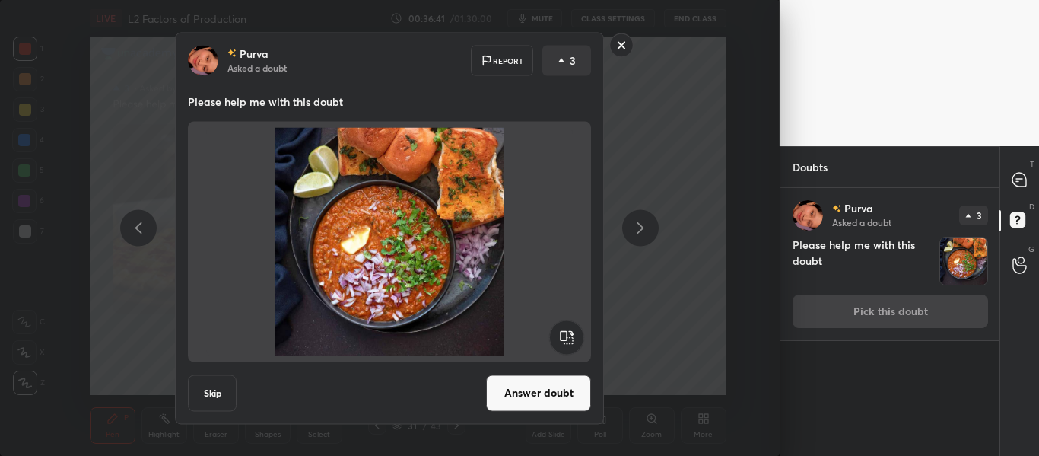
click at [554, 394] on button "Answer doubt" at bounding box center [538, 392] width 105 height 37
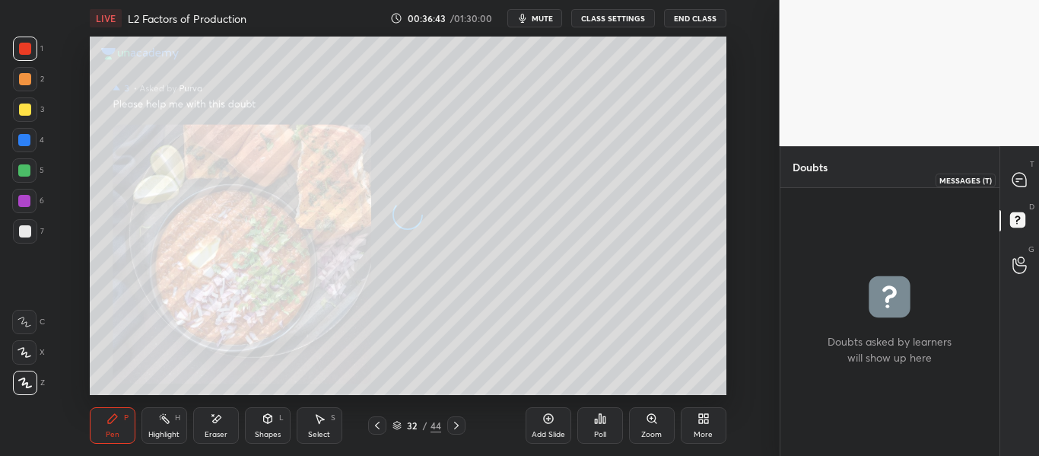
click at [1019, 186] on icon at bounding box center [1019, 180] width 14 height 14
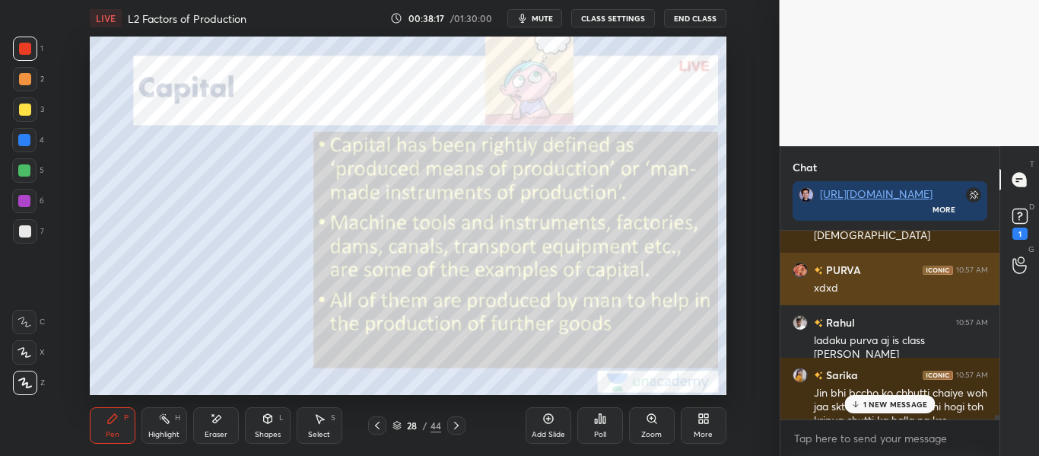
scroll to position [21290, 0]
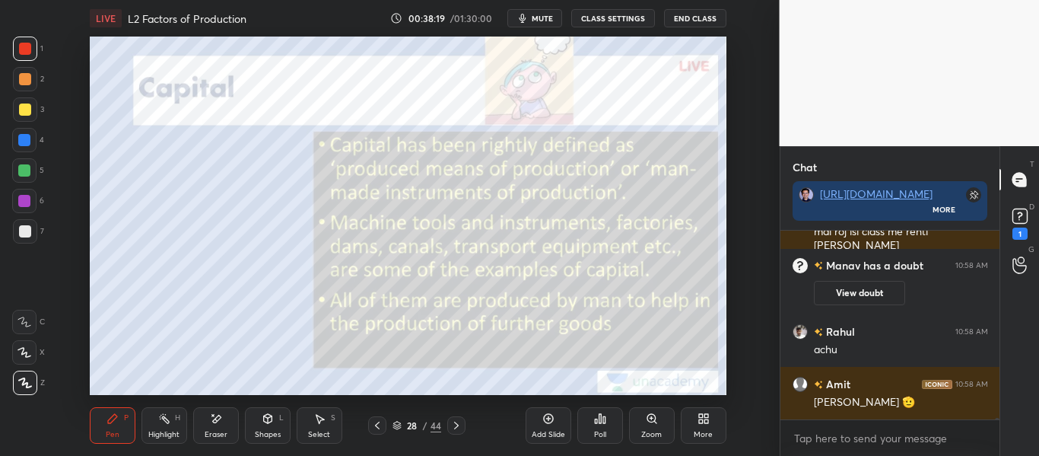
click at [1030, 204] on p "D" at bounding box center [1031, 206] width 5 height 11
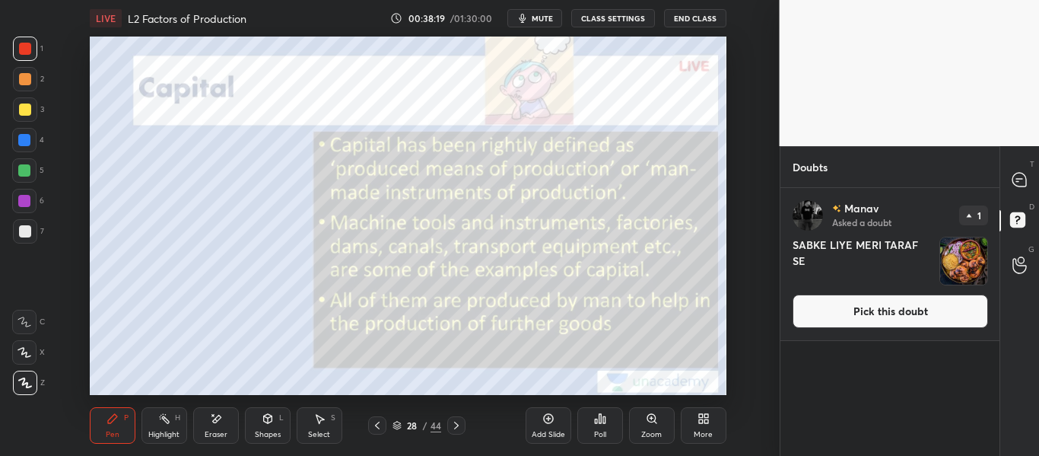
scroll to position [263, 214]
click at [936, 311] on button "Pick this doubt" at bounding box center [889, 310] width 195 height 33
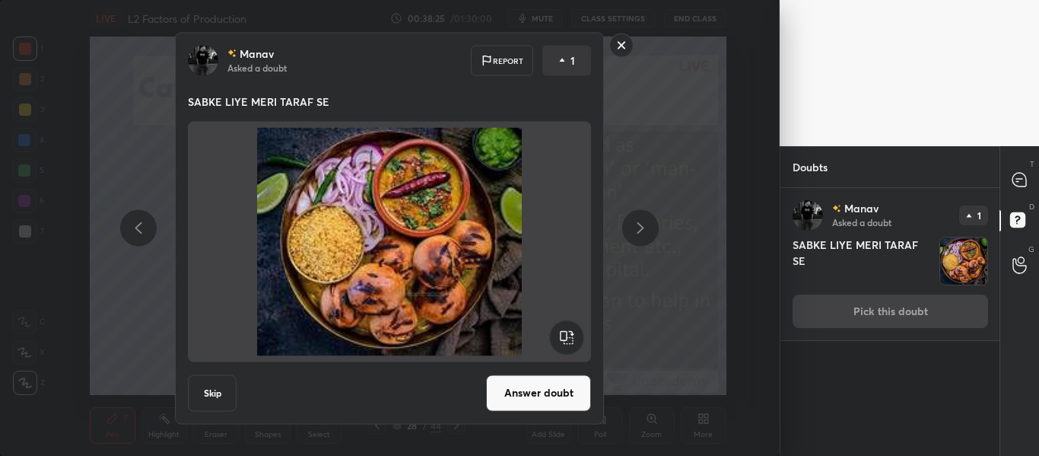
click at [551, 379] on button "Answer doubt" at bounding box center [538, 392] width 105 height 37
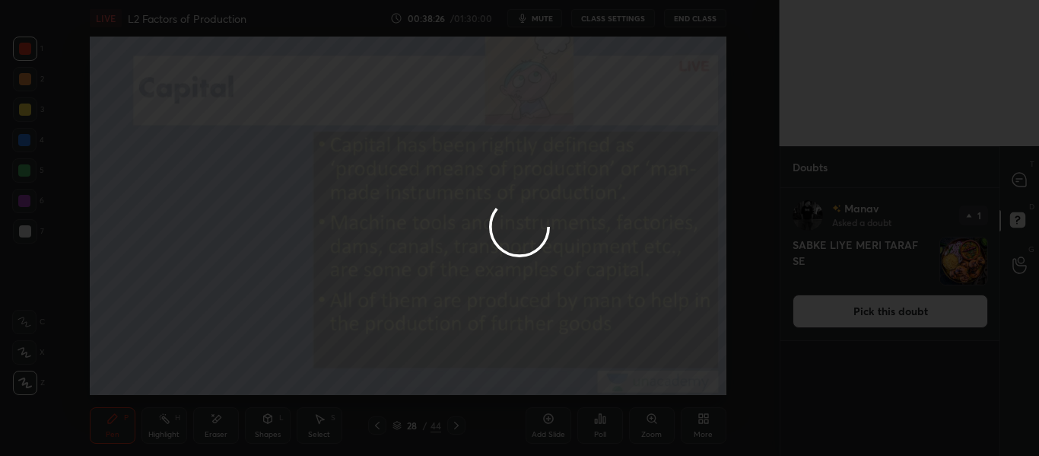
drag, startPoint x: 551, startPoint y: 379, endPoint x: 1027, endPoint y: 182, distance: 516.2
click at [1027, 182] on div at bounding box center [519, 228] width 1039 height 456
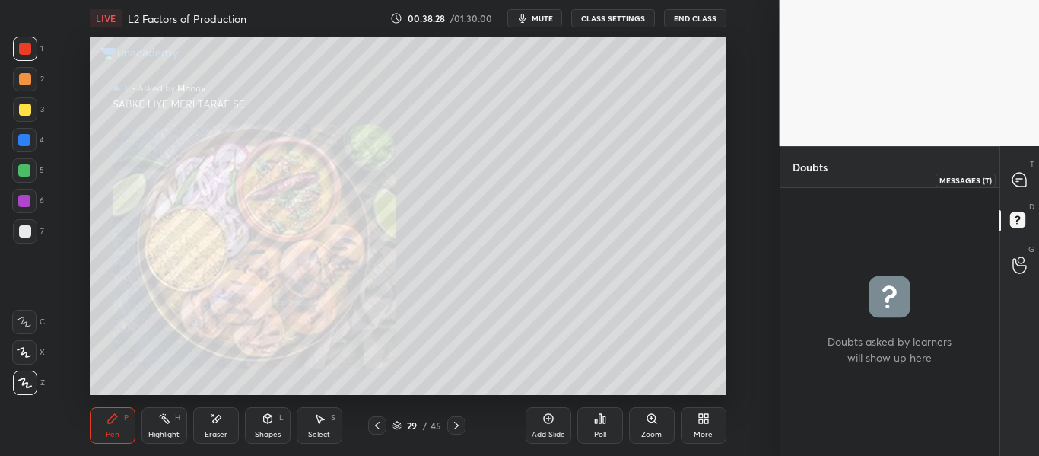
click at [1027, 182] on div at bounding box center [1020, 179] width 30 height 27
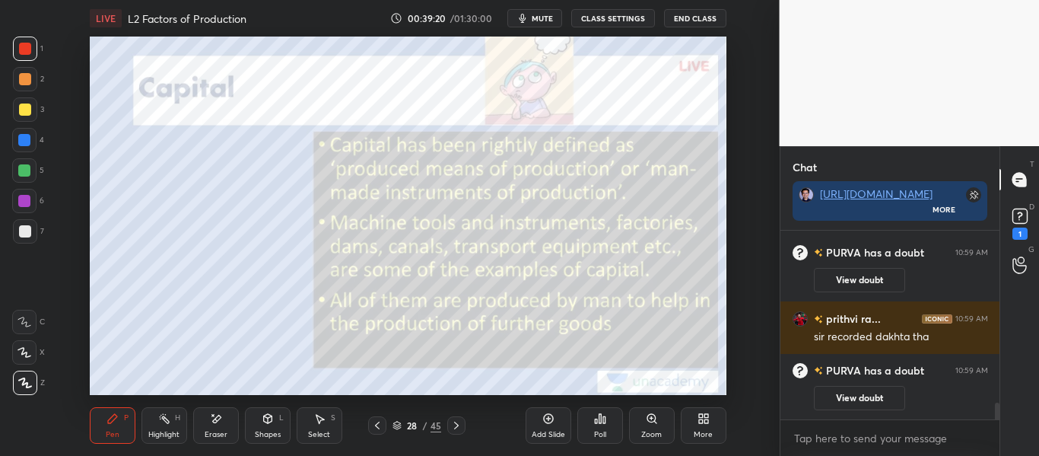
scroll to position [2008, 0]
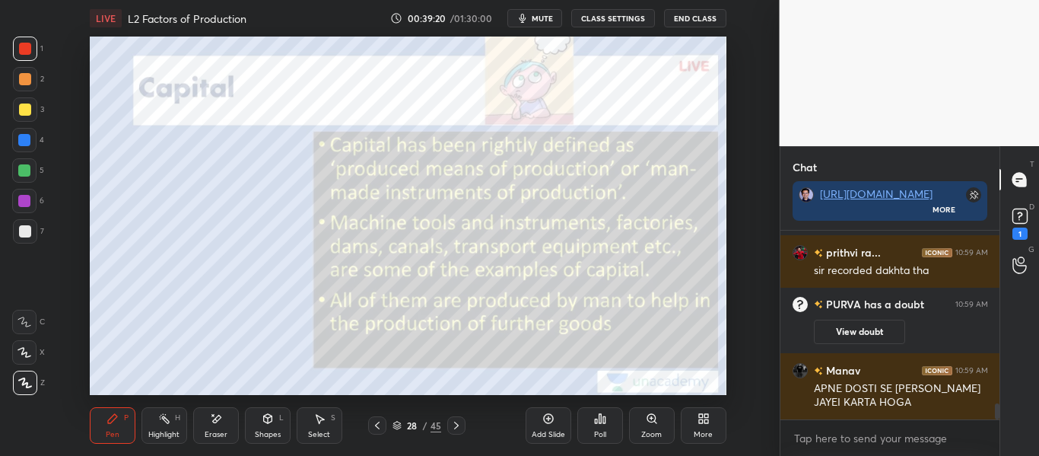
click at [1026, 219] on rect at bounding box center [1019, 216] width 14 height 14
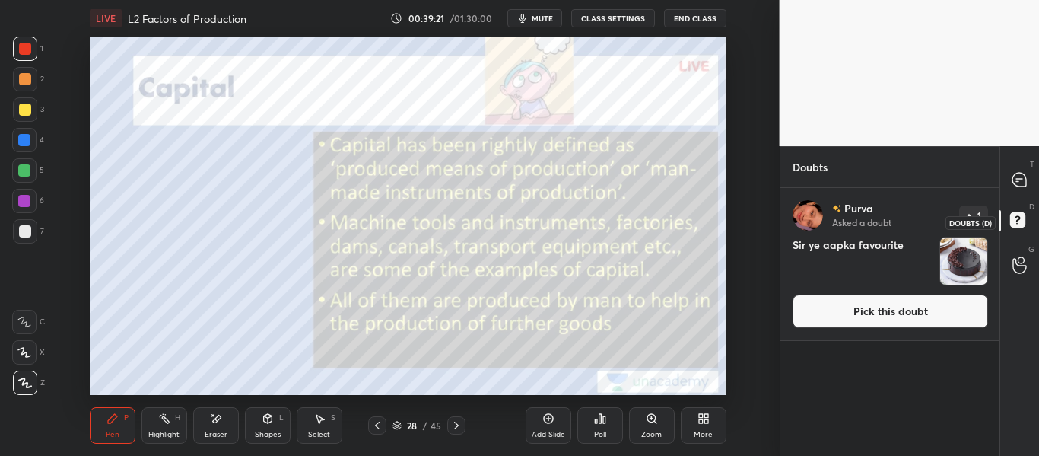
scroll to position [263, 214]
click at [934, 313] on button "Pick this doubt" at bounding box center [889, 310] width 195 height 33
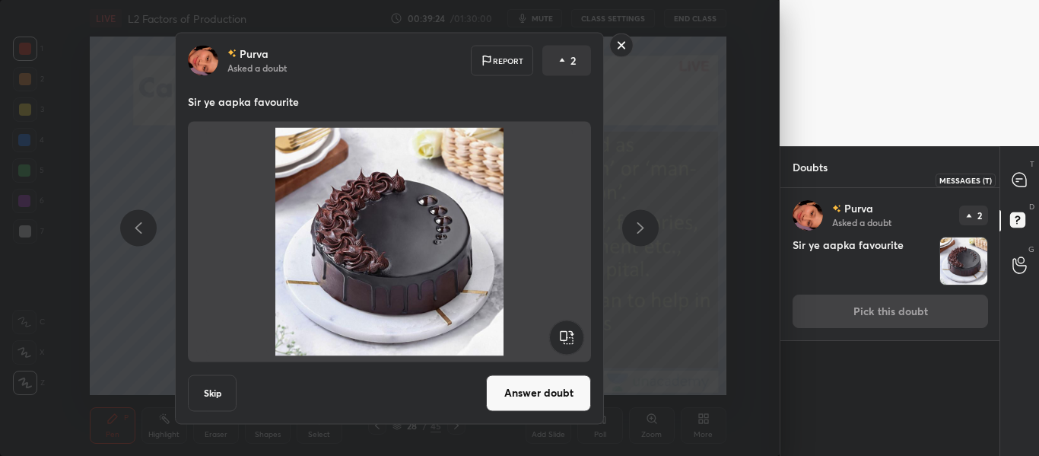
click at [1017, 188] on div at bounding box center [1020, 179] width 30 height 27
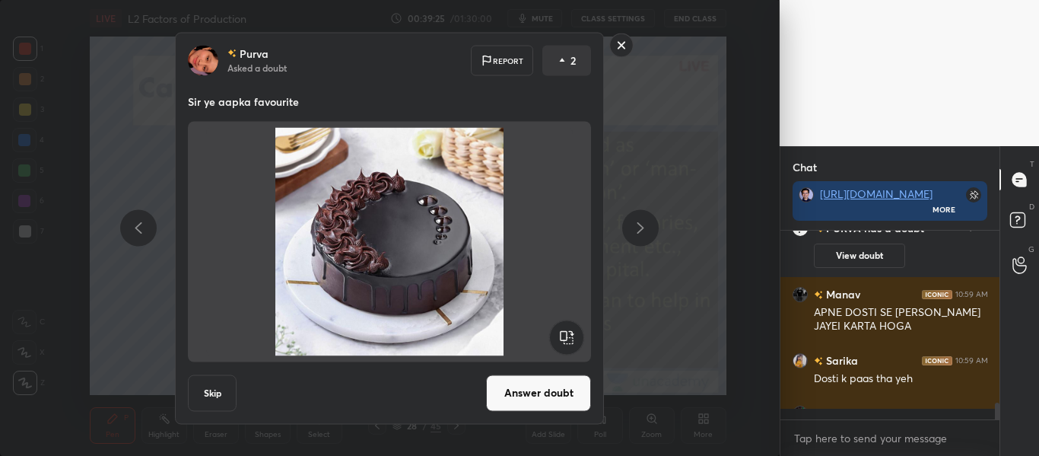
scroll to position [221, 214]
click at [622, 42] on rect at bounding box center [622, 45] width 24 height 24
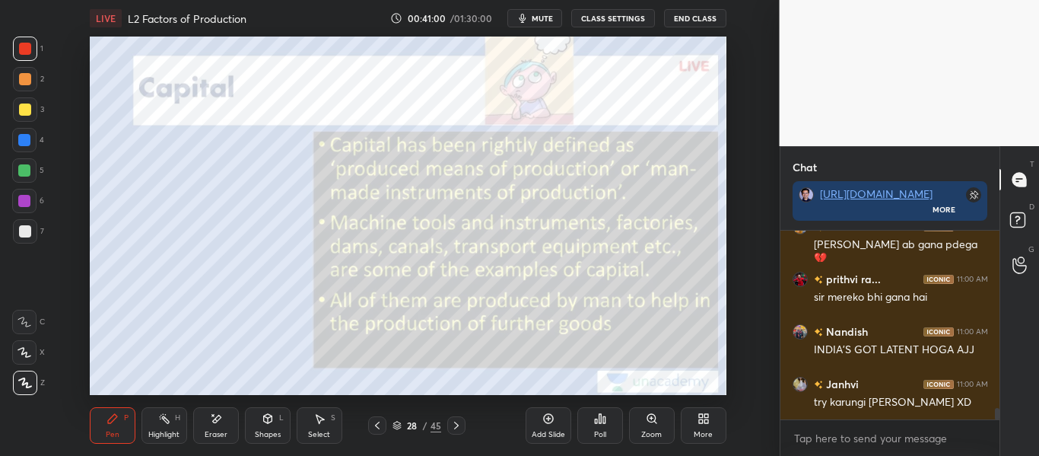
scroll to position [3093, 0]
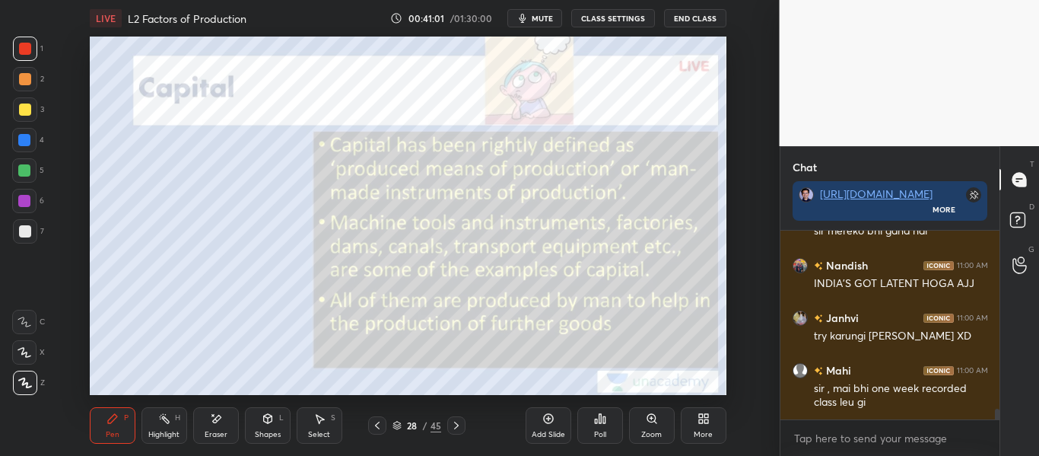
click at [751, 267] on div "Setting up your live class Poll for secs No correct answer Start poll" at bounding box center [408, 216] width 719 height 358
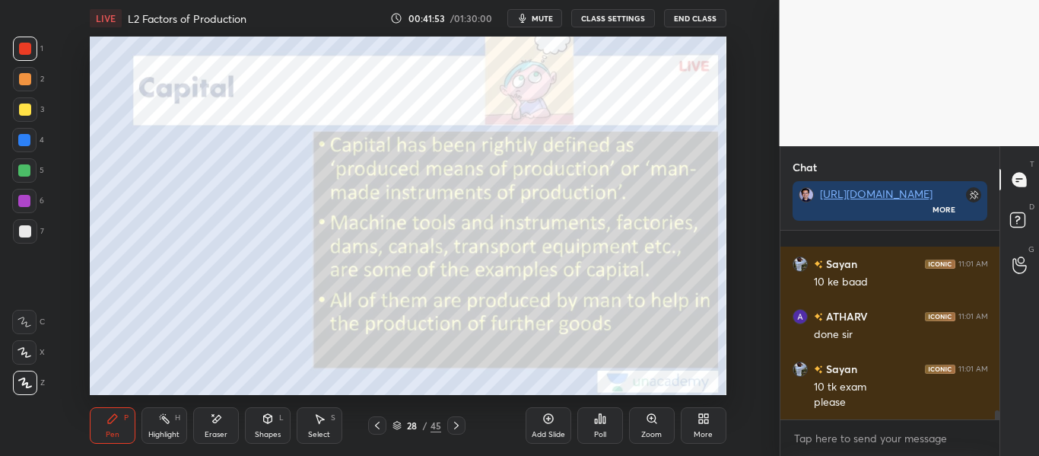
scroll to position [3808, 0]
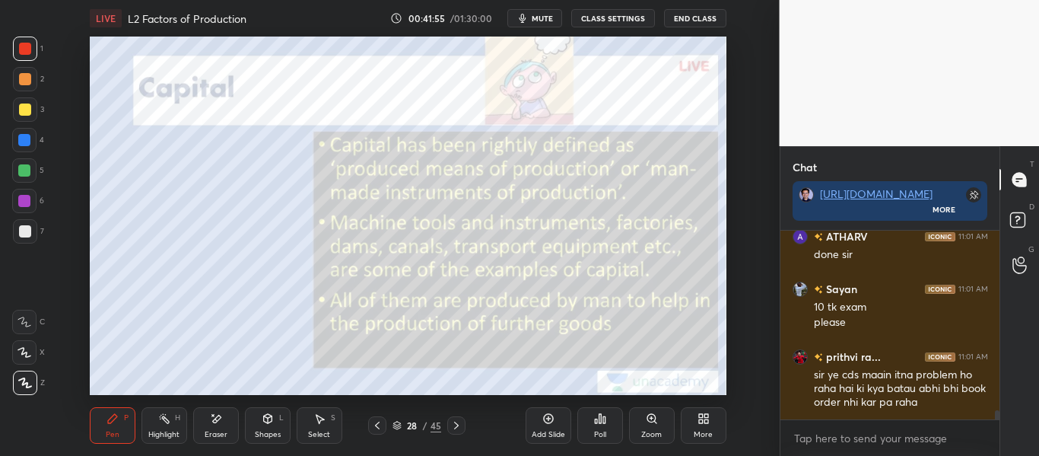
drag, startPoint x: 748, startPoint y: 356, endPoint x: 748, endPoint y: 347, distance: 9.2
click at [750, 356] on div "Setting up your live class Poll for secs No correct answer Start poll" at bounding box center [408, 216] width 719 height 358
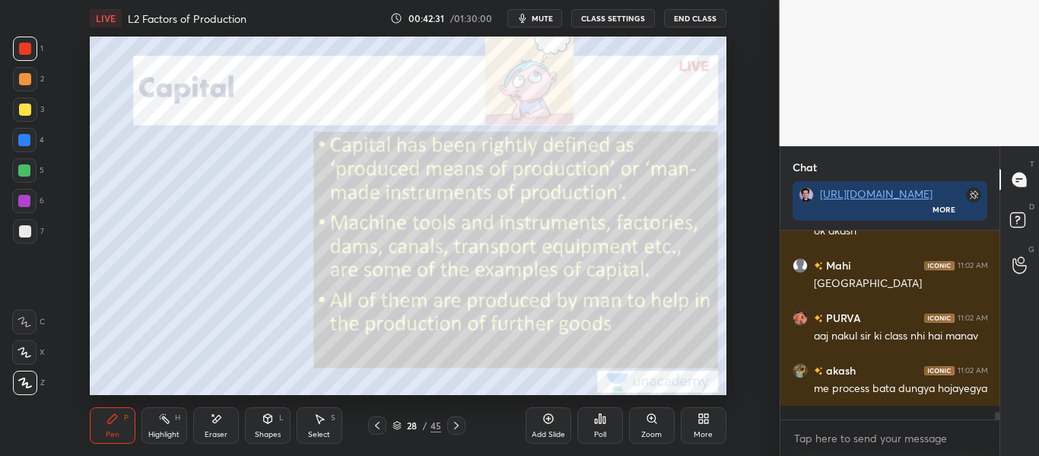
scroll to position [4650, 0]
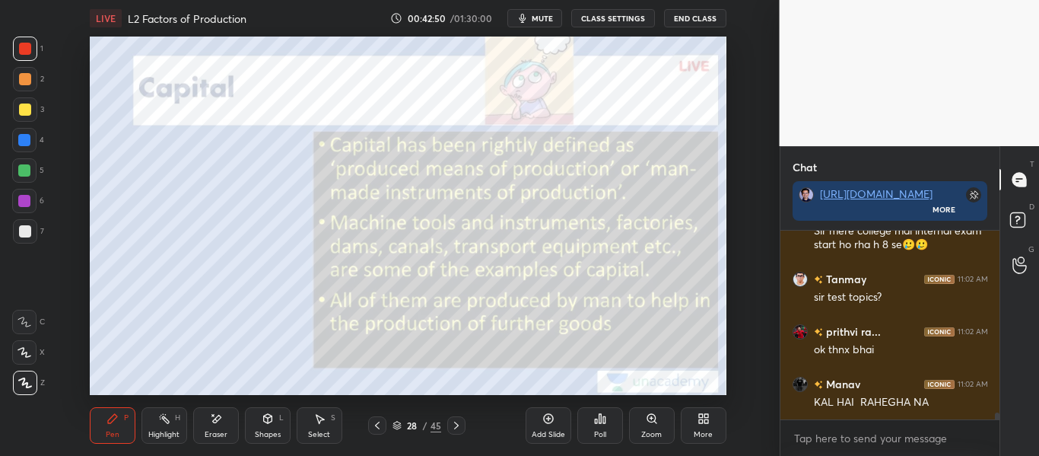
click at [453, 425] on icon at bounding box center [456, 425] width 12 height 12
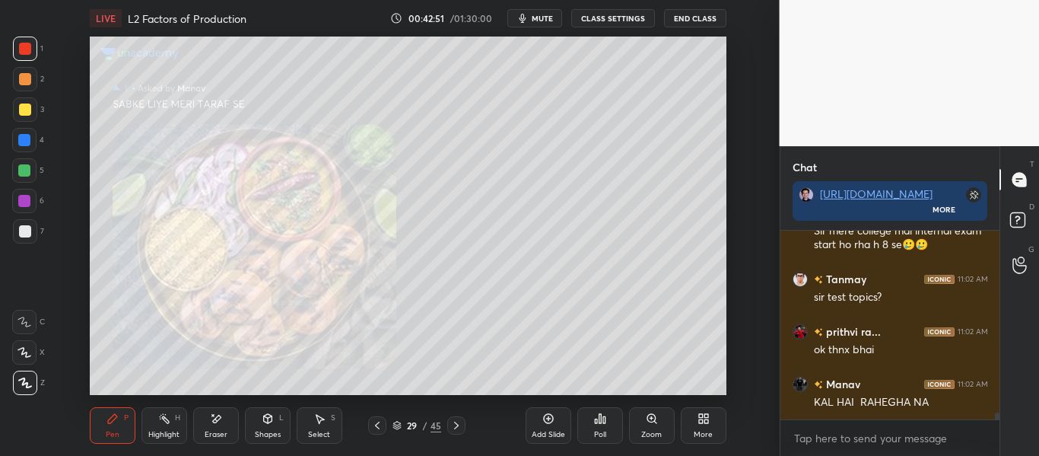
click at [459, 426] on icon at bounding box center [456, 425] width 12 height 12
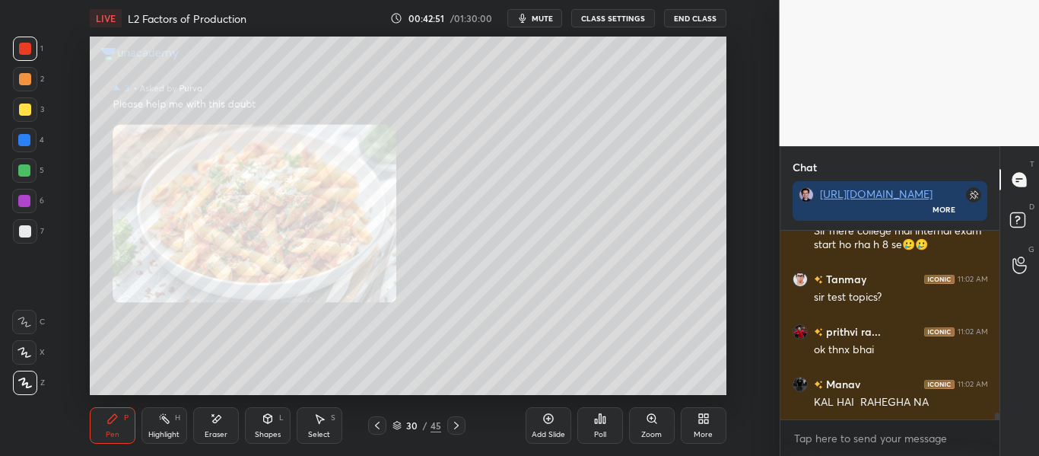
click at [459, 426] on icon at bounding box center [456, 425] width 12 height 12
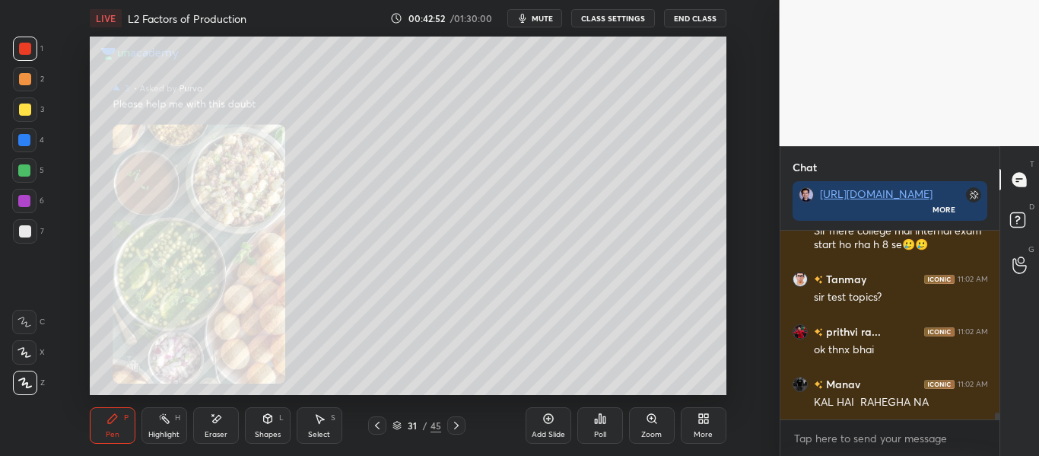
click at [458, 424] on icon at bounding box center [456, 425] width 12 height 12
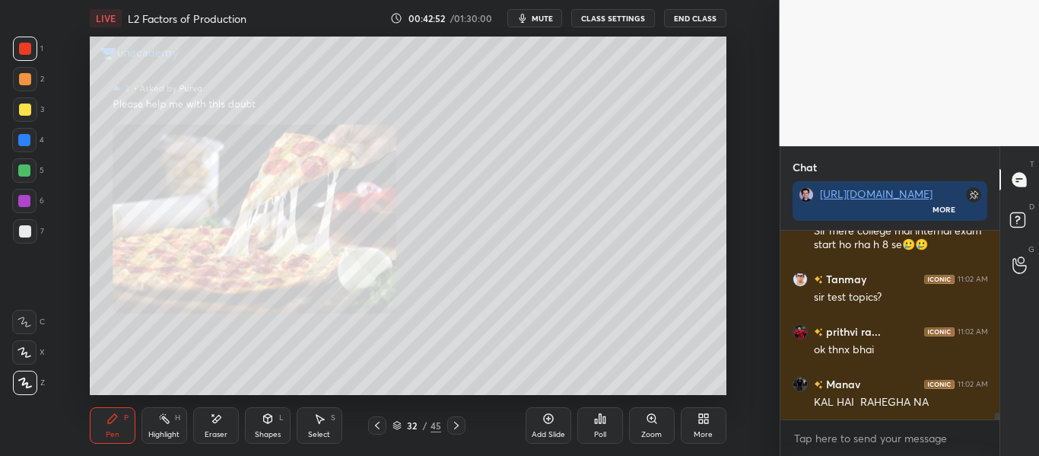
click at [457, 426] on icon at bounding box center [456, 425] width 5 height 8
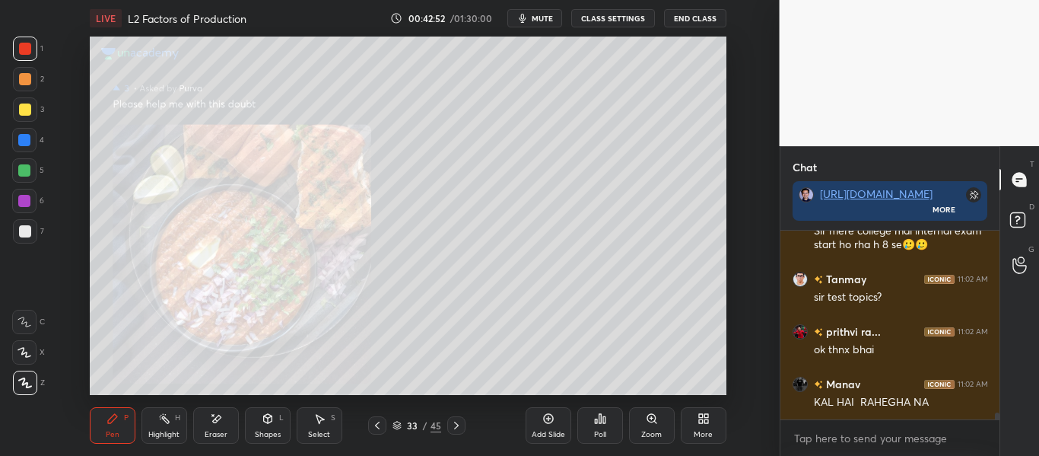
click at [457, 426] on icon at bounding box center [456, 425] width 5 height 8
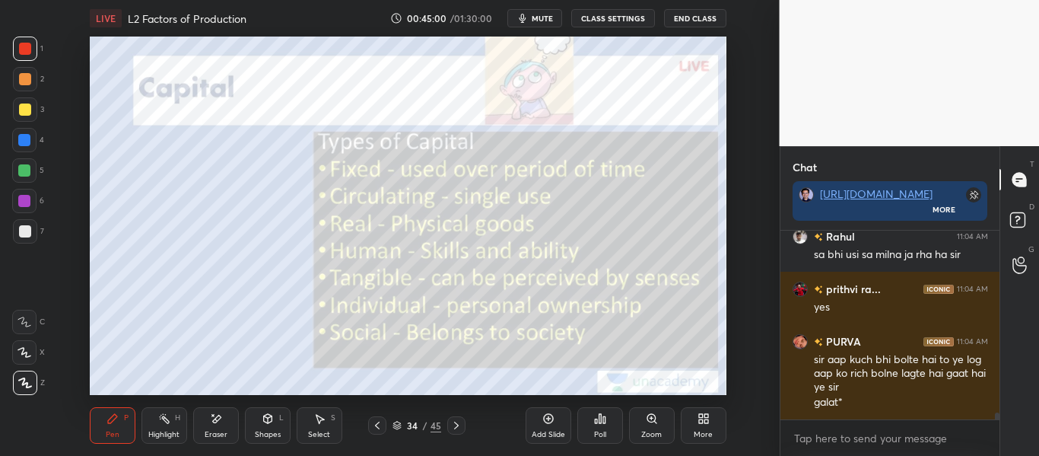
scroll to position [5109, 0]
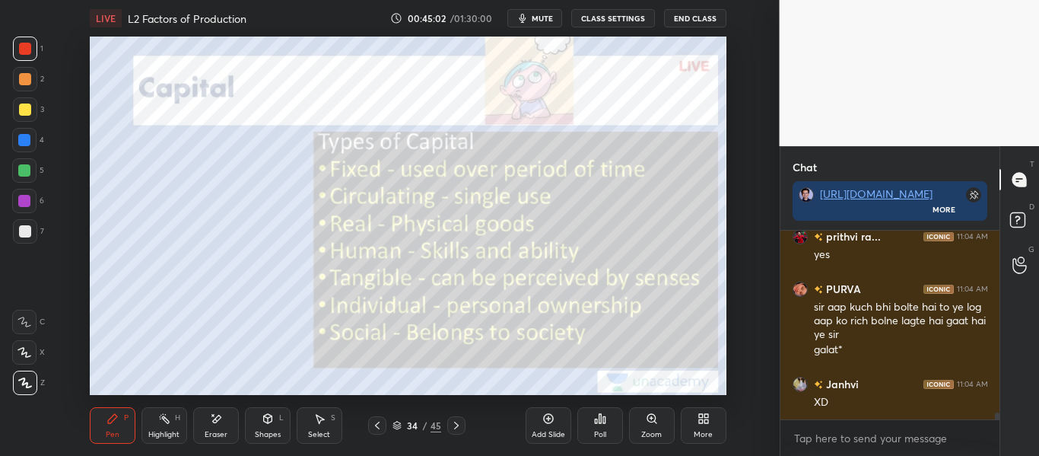
click at [209, 430] on div "Eraser" at bounding box center [216, 434] width 23 height 8
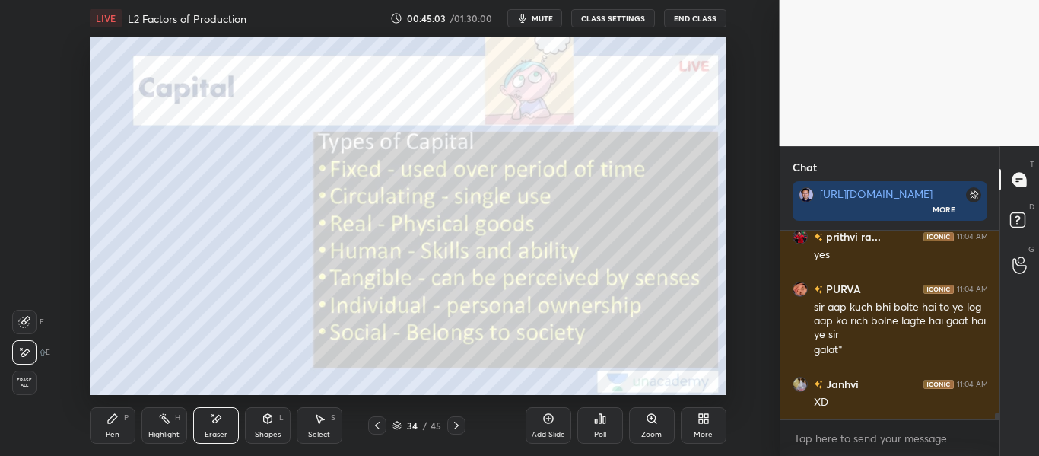
scroll to position [5162, 0]
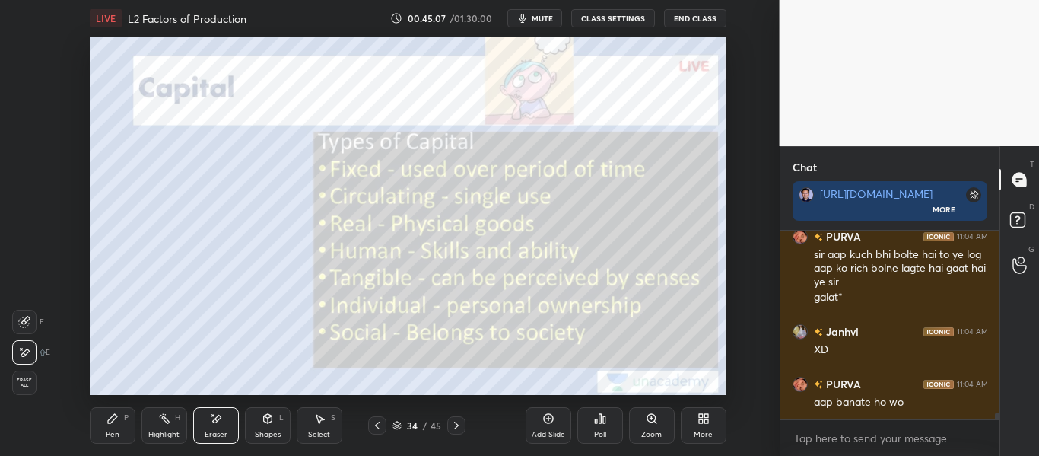
click at [110, 421] on icon at bounding box center [112, 418] width 12 height 12
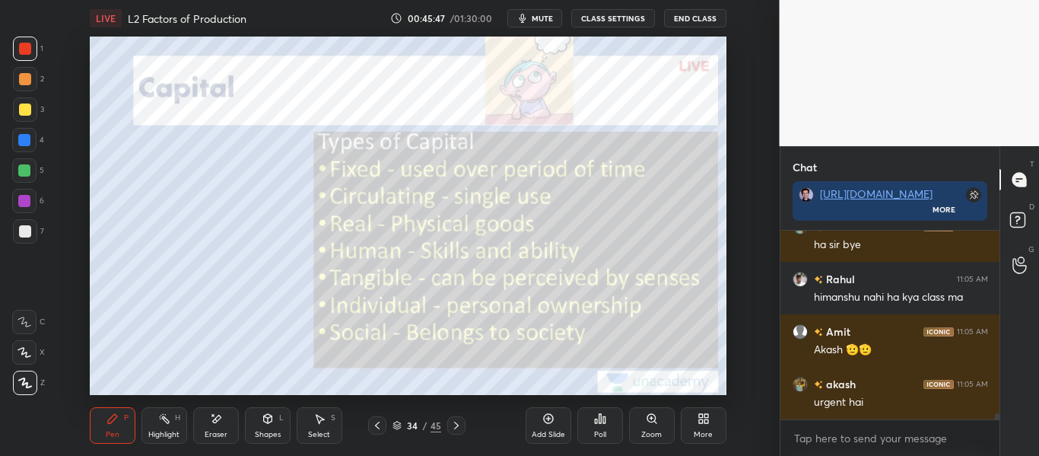
scroll to position [5702, 0]
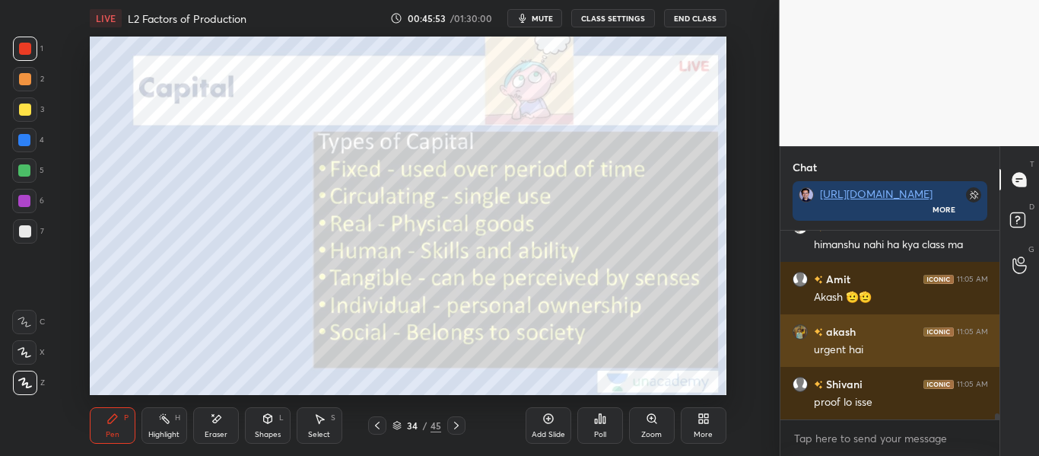
click at [802, 331] on img "grid" at bounding box center [799, 331] width 15 height 15
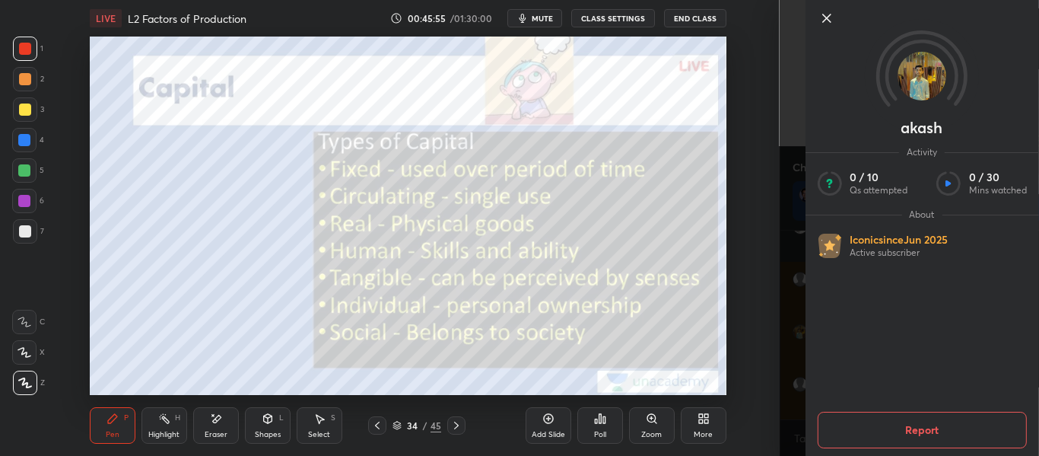
click at [785, 333] on div "akash Activity 0 / 10 Qs attempted 0 / 30 Mins watched About Iconic since [DATE…" at bounding box center [909, 228] width 260 height 456
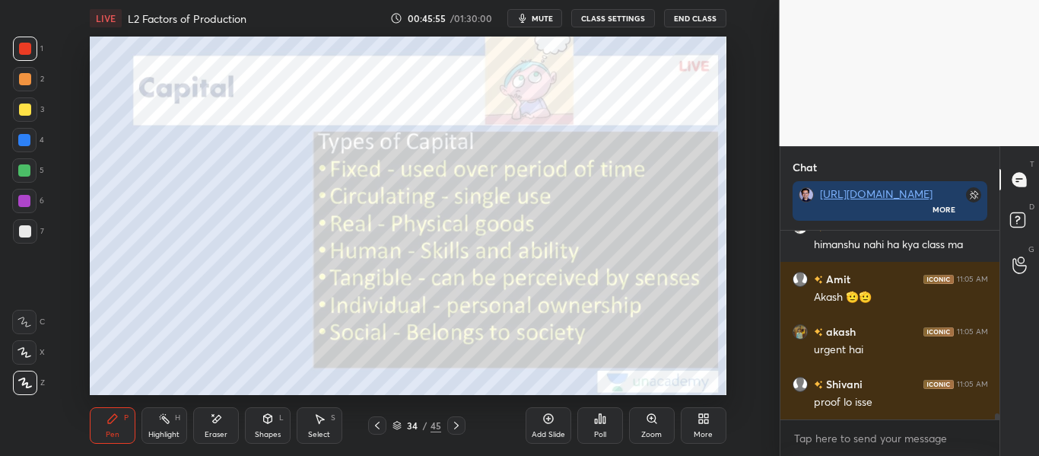
scroll to position [5754, 0]
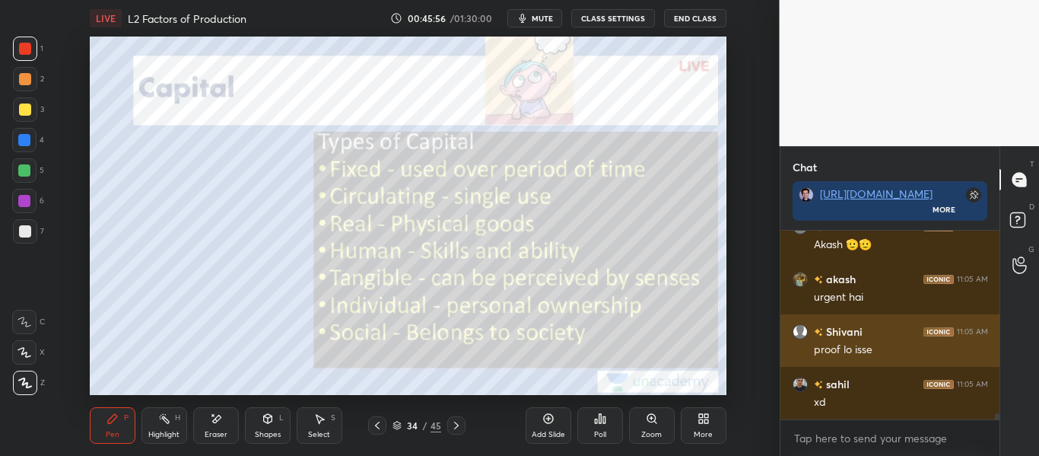
click at [786, 351] on div "[PERSON_NAME] 11:05 AM proof lo isse" at bounding box center [890, 340] width 220 height 52
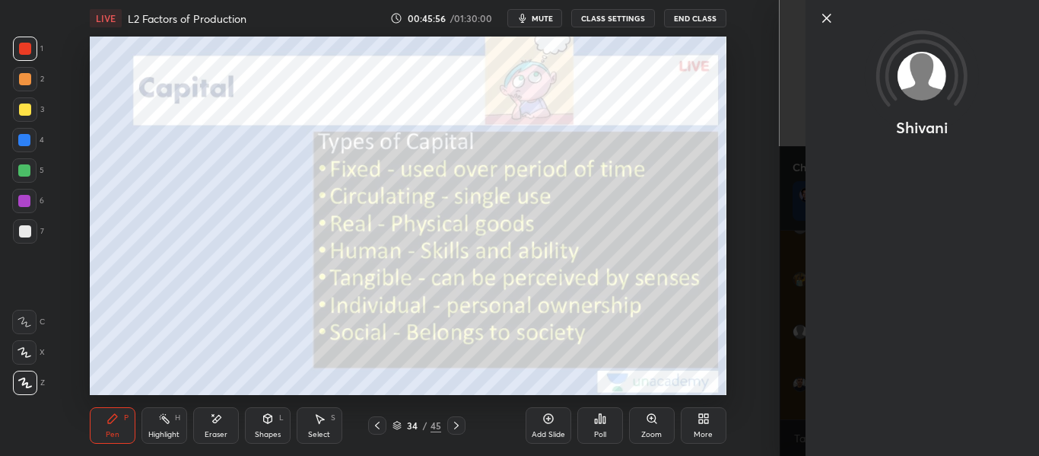
scroll to position [5807, 0]
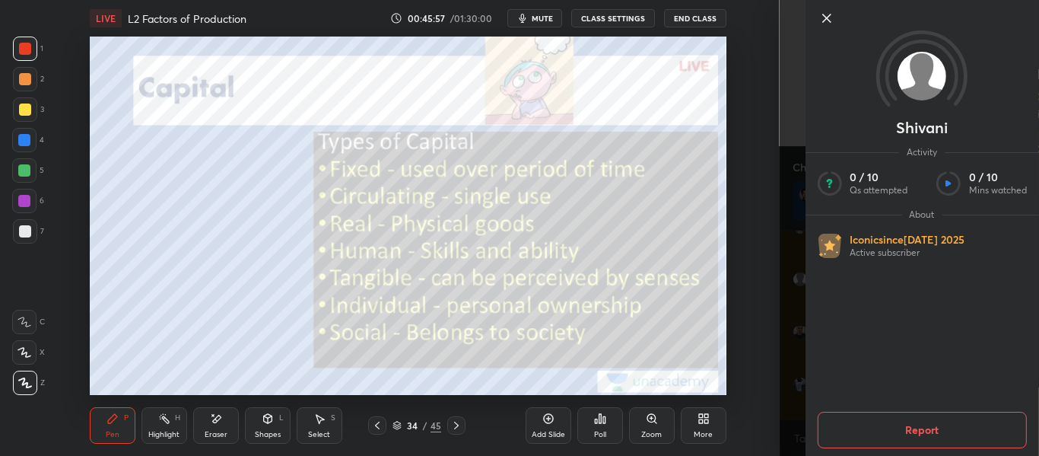
click at [792, 380] on div "Shivani Activity 0 / 10 Qs attempted 0 / 10 Mins watched About Iconic since [DA…" at bounding box center [909, 228] width 260 height 456
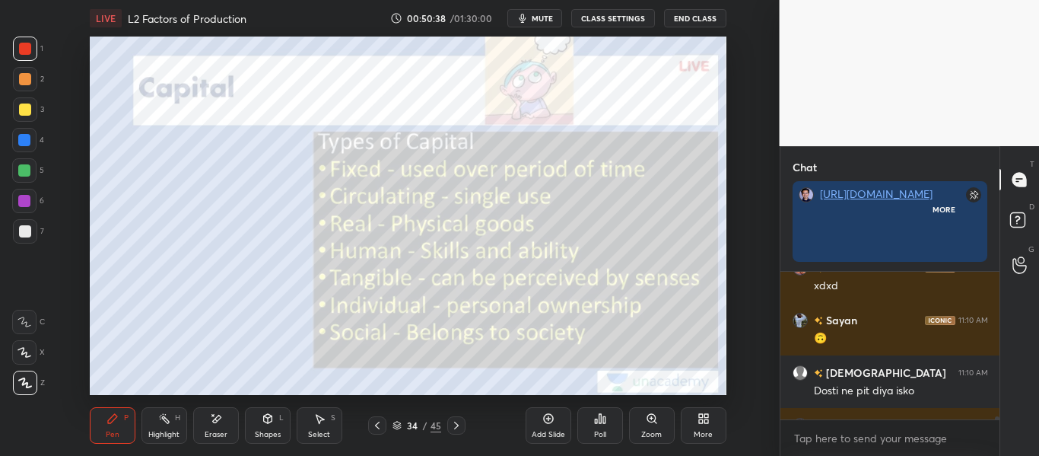
scroll to position [5, 5]
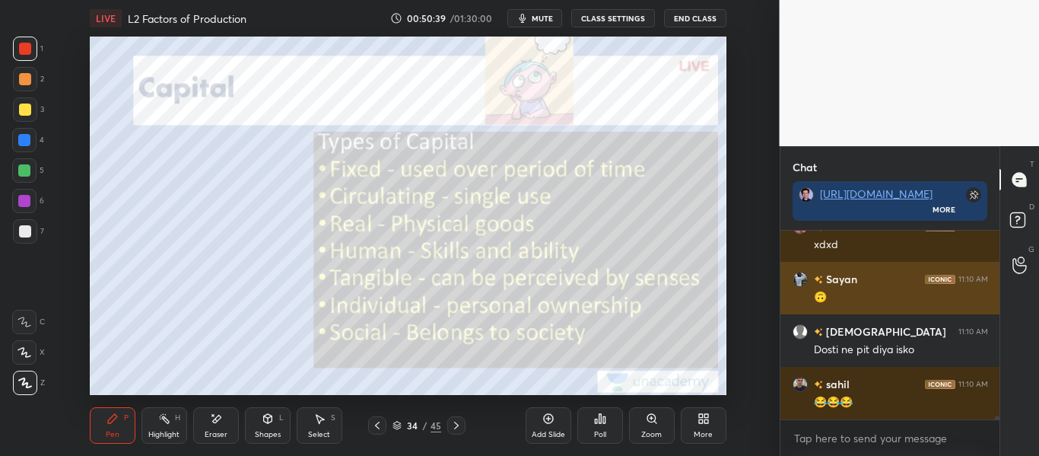
click at [805, 278] on img "grid" at bounding box center [799, 278] width 15 height 15
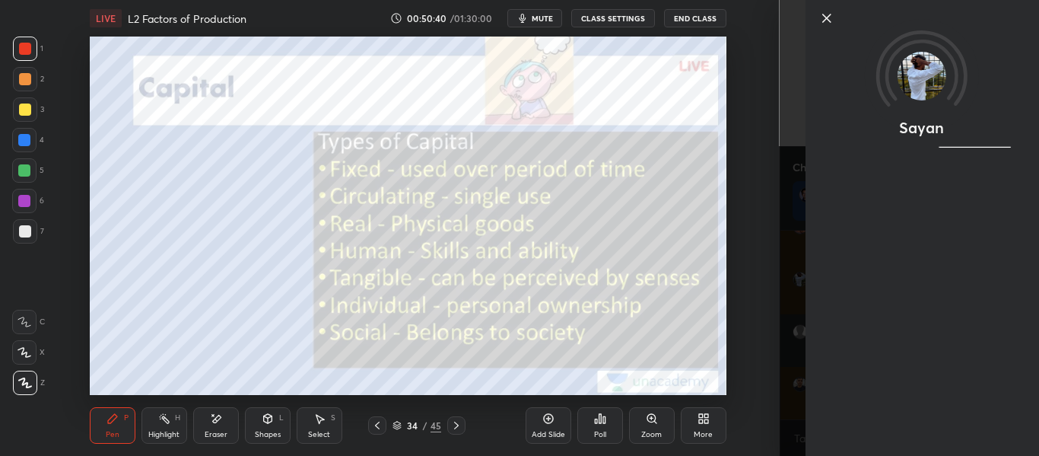
click at [781, 283] on div "Sayan" at bounding box center [909, 228] width 260 height 456
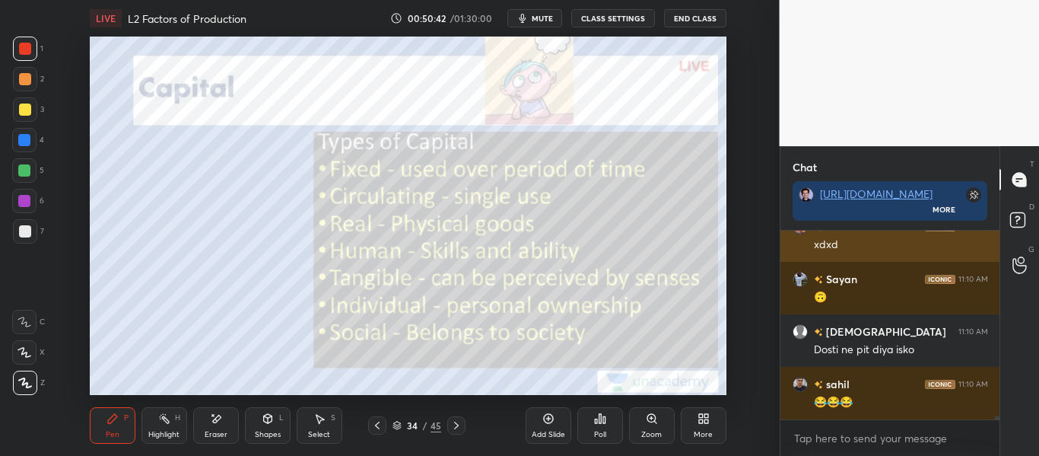
click at [790, 253] on div "PURVA 11:10 AM xdxd" at bounding box center [890, 235] width 220 height 52
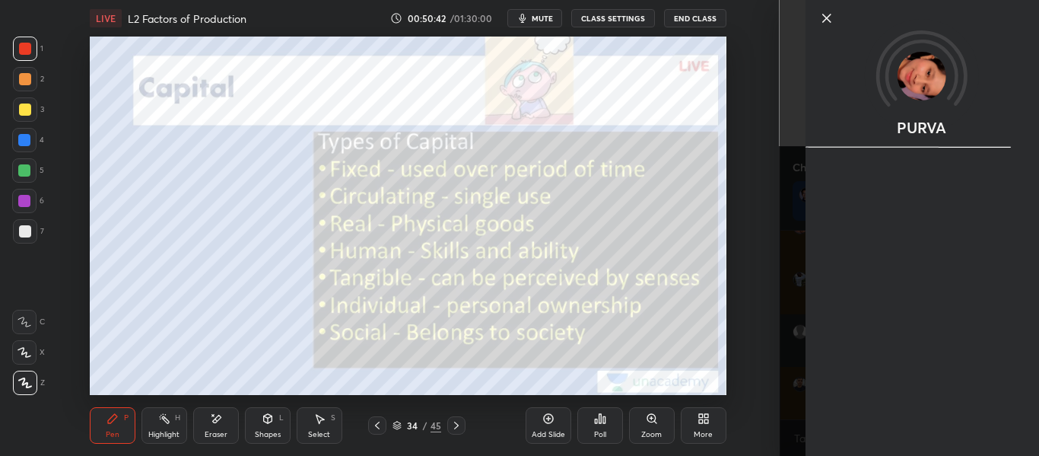
click at [788, 264] on div "PURVA" at bounding box center [909, 228] width 260 height 456
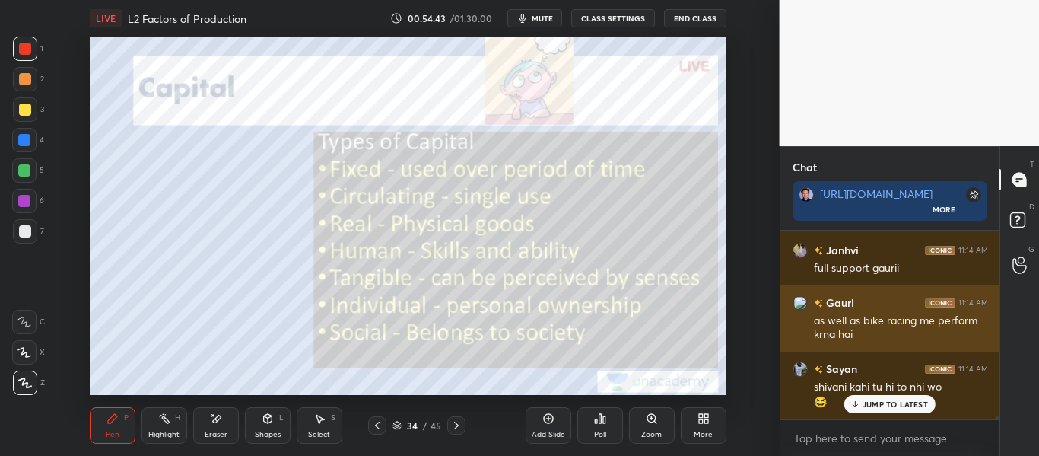
scroll to position [13227, 0]
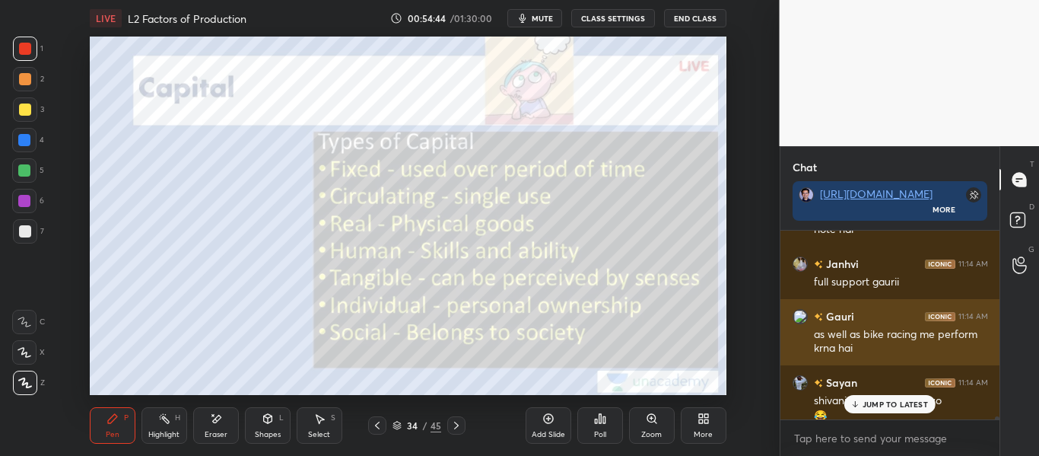
click at [798, 313] on img "grid" at bounding box center [799, 316] width 15 height 15
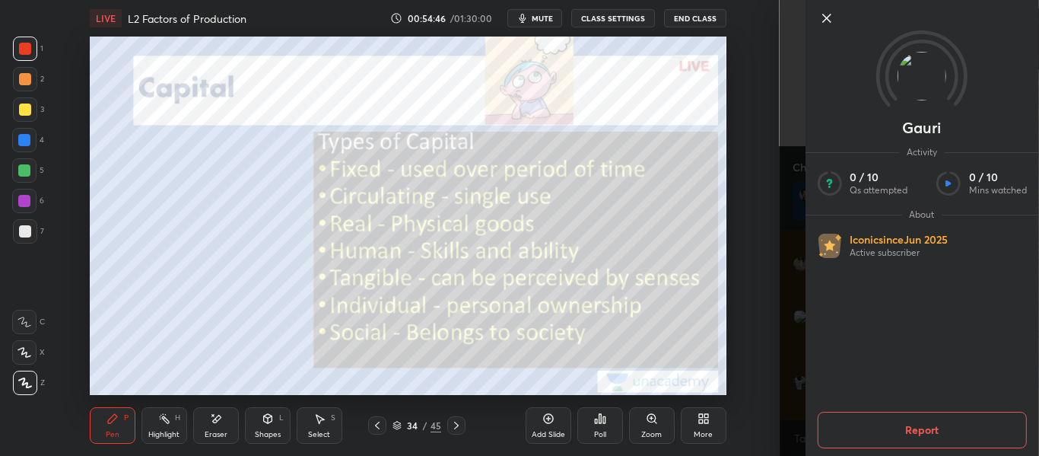
click at [793, 324] on div "Gauri Activity 0 / 10 Qs attempted 0 / 10 Mins watched About Iconic since [DATE…" at bounding box center [909, 228] width 260 height 456
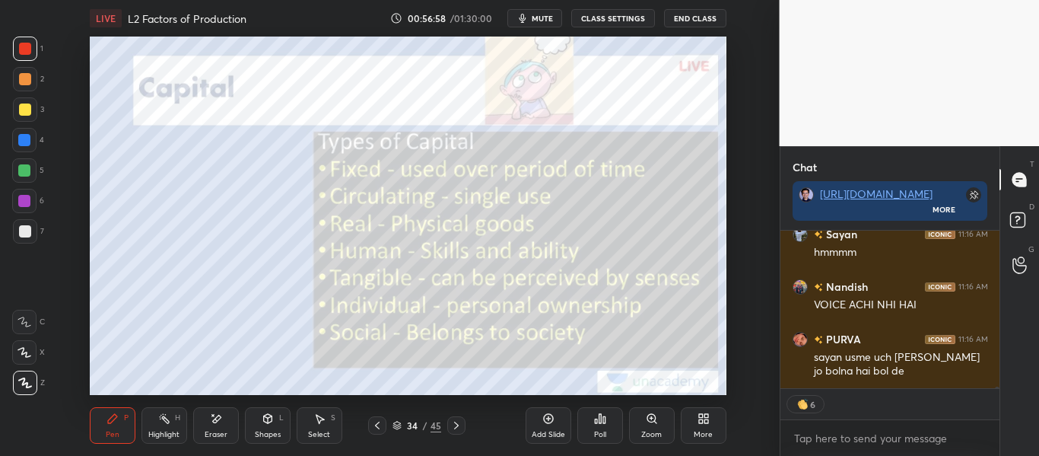
scroll to position [13018, 0]
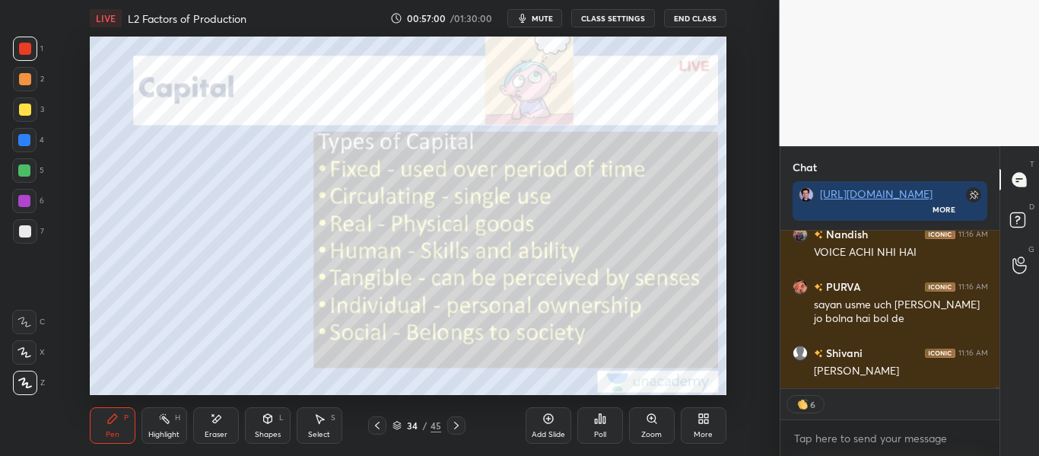
click at [545, 21] on span "mute" at bounding box center [542, 18] width 21 height 11
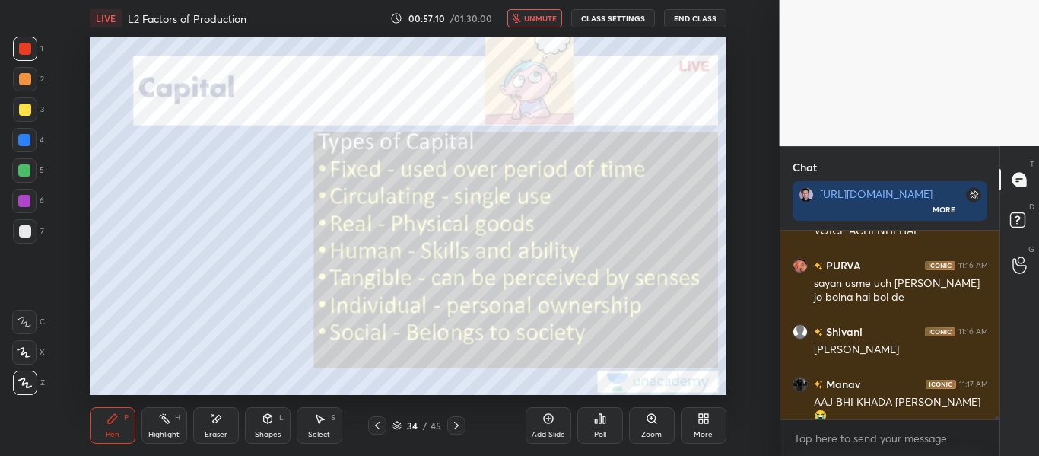
scroll to position [13105, 0]
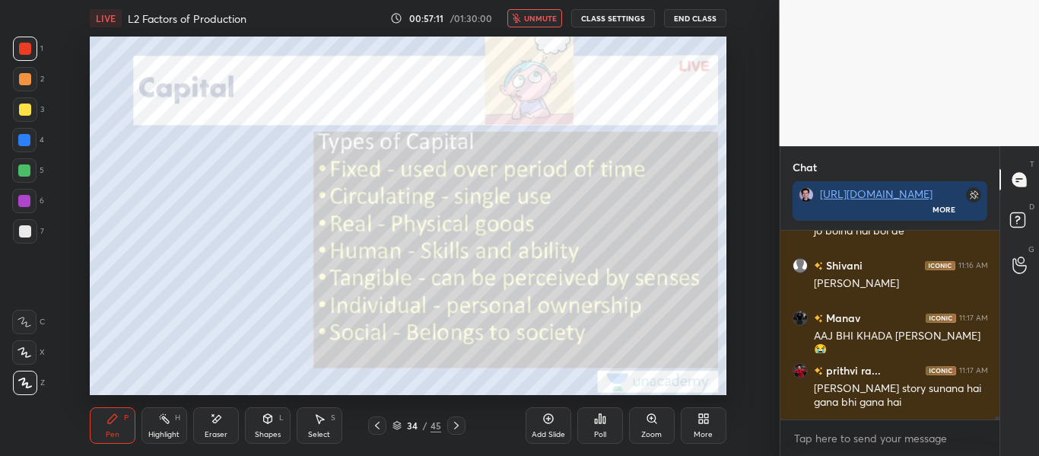
click at [545, 21] on span "unmute" at bounding box center [540, 18] width 33 height 11
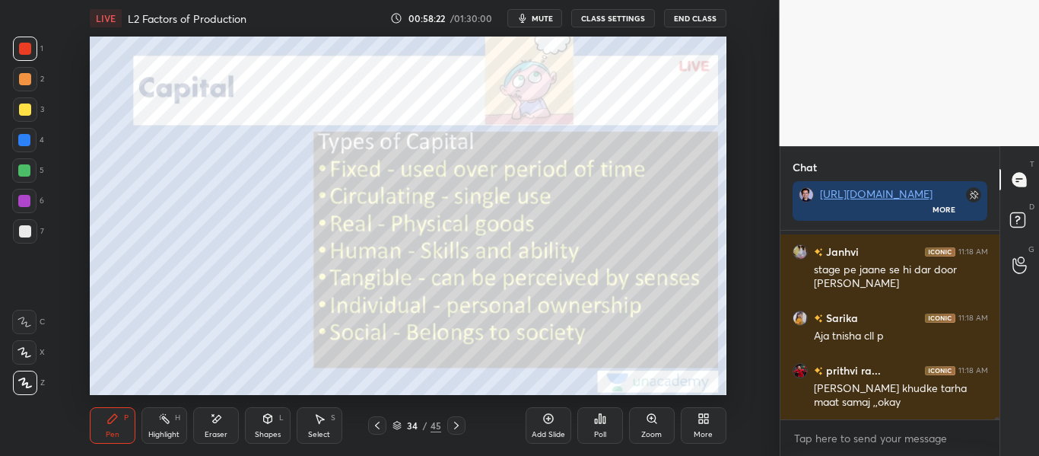
scroll to position [14406, 0]
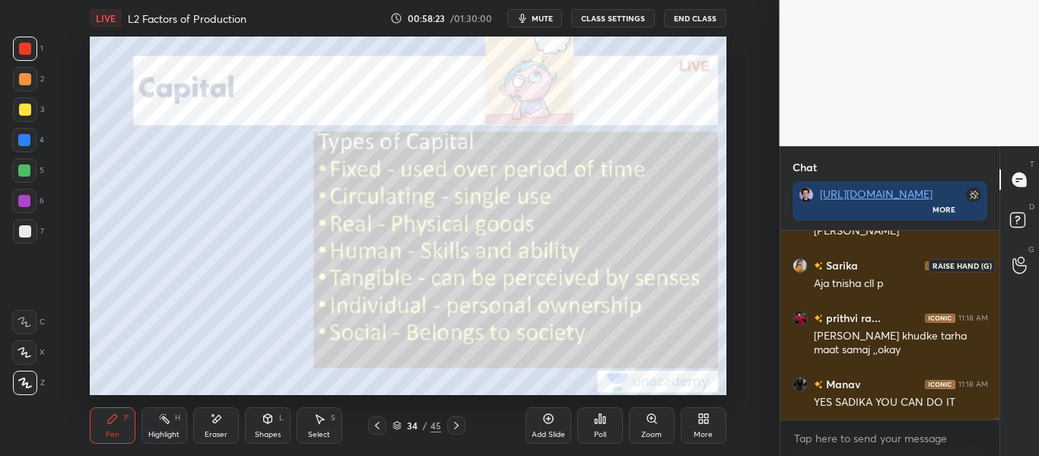
click at [1026, 260] on icon at bounding box center [1019, 264] width 14 height 17
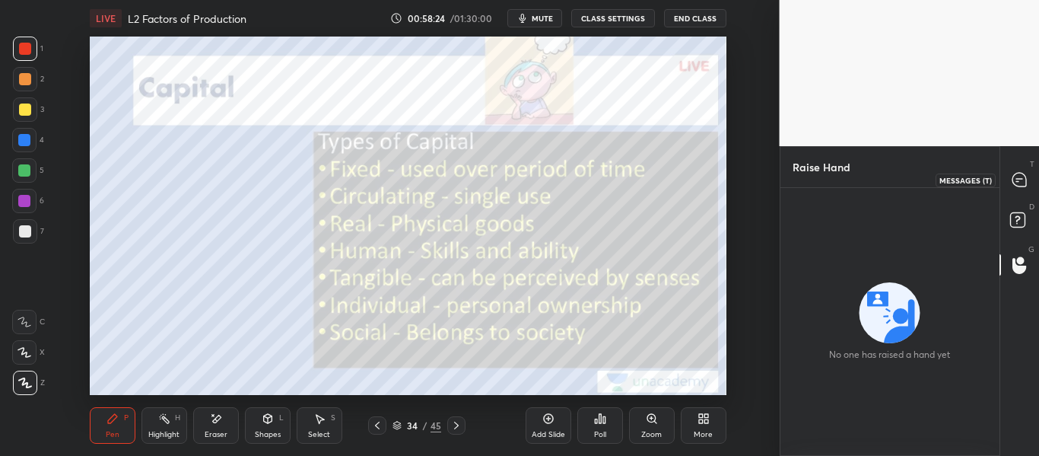
click at [1017, 187] on icon at bounding box center [1019, 180] width 16 height 16
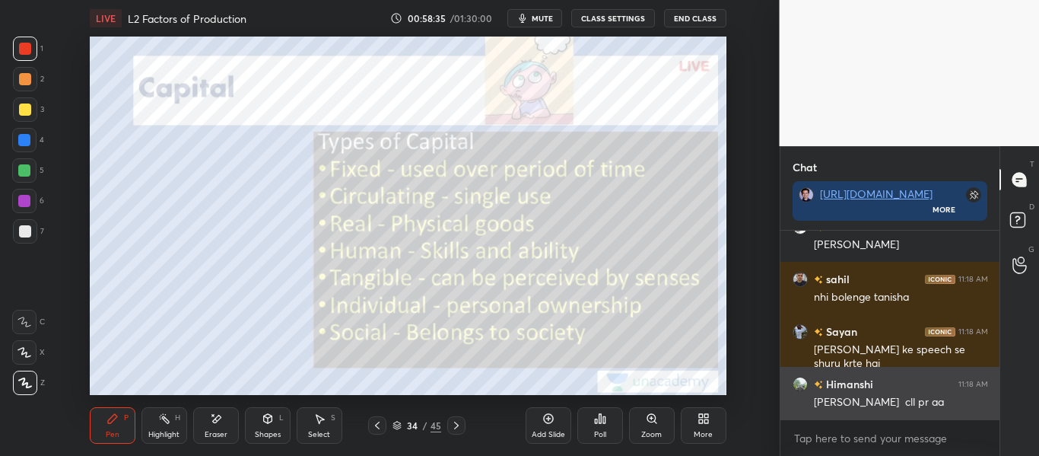
scroll to position [14915, 0]
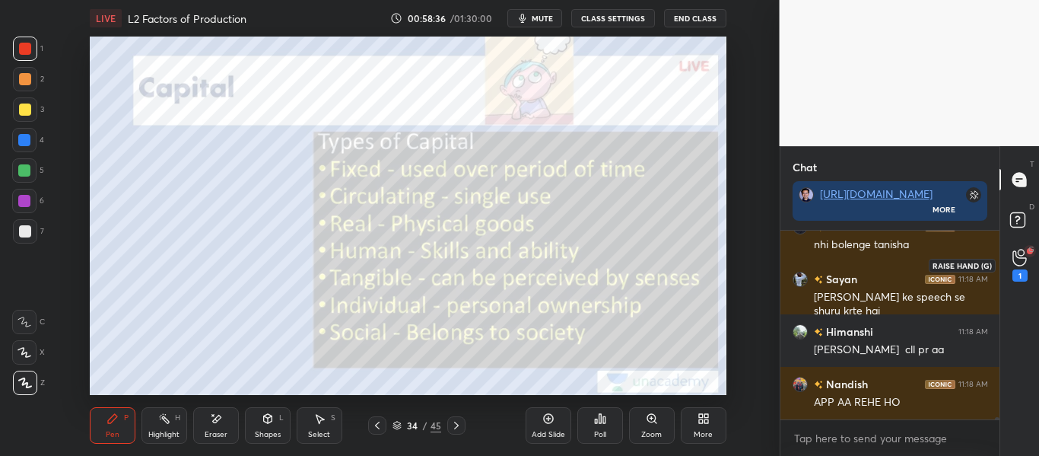
click at [1020, 264] on icon at bounding box center [1019, 257] width 14 height 17
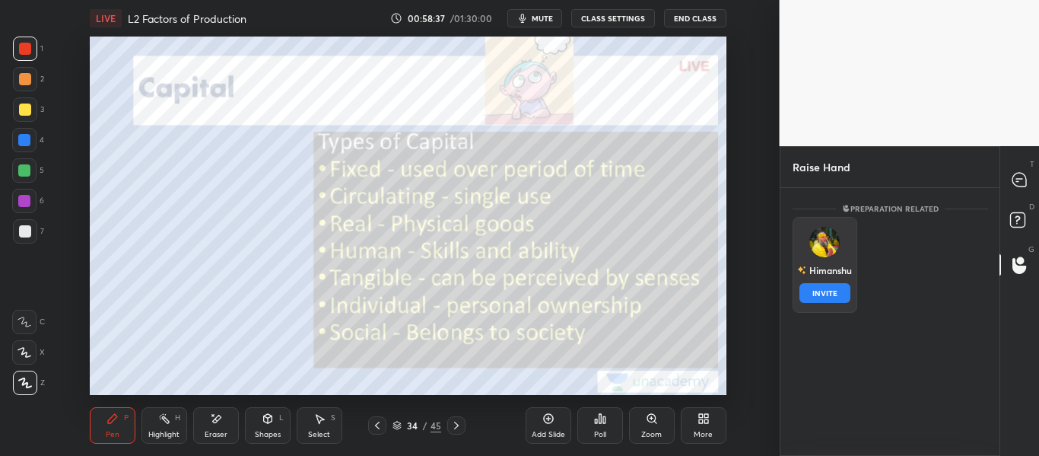
click at [827, 254] on img "grid" at bounding box center [824, 242] width 30 height 30
click at [831, 289] on button "INVITE" at bounding box center [824, 293] width 51 height 20
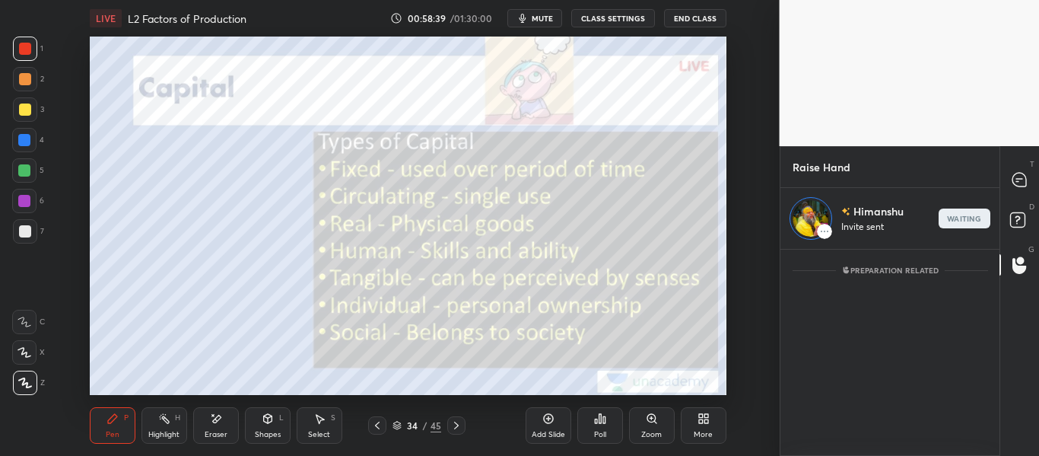
click at [1018, 161] on div "T Messages (T)" at bounding box center [1019, 179] width 39 height 43
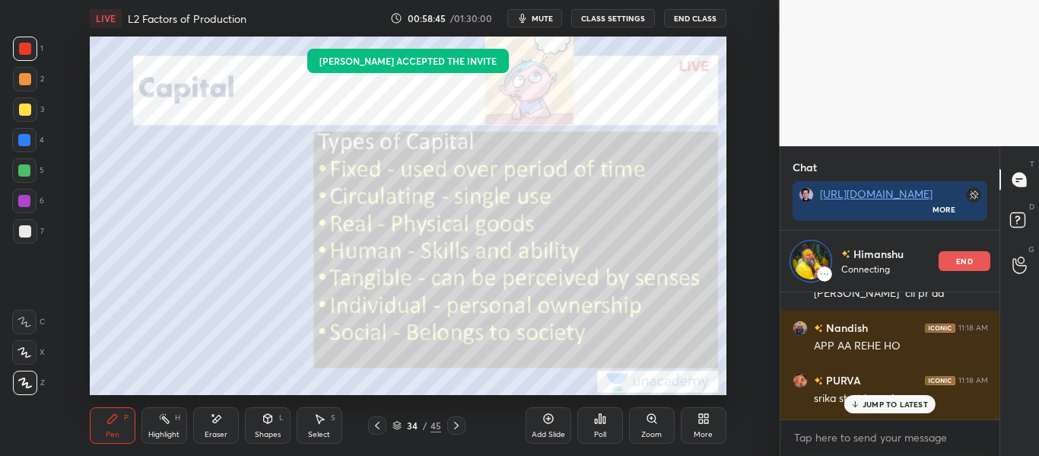
scroll to position [15027, 0]
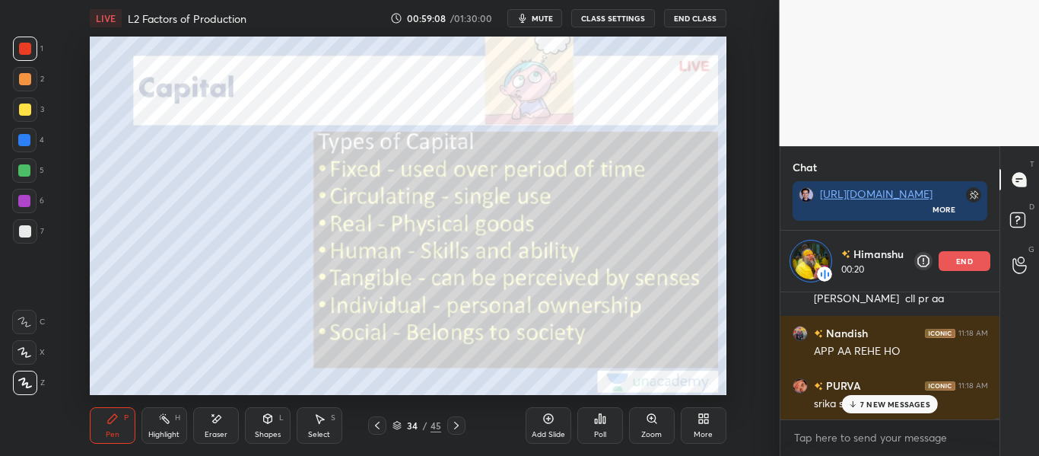
click at [882, 404] on p "7 NEW MESSAGES" at bounding box center [895, 403] width 70 height 9
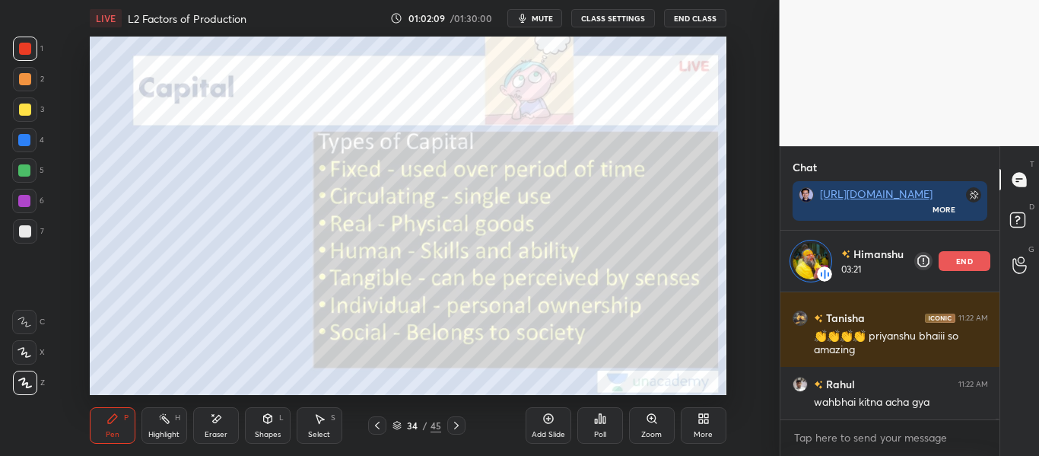
scroll to position [18670, 0]
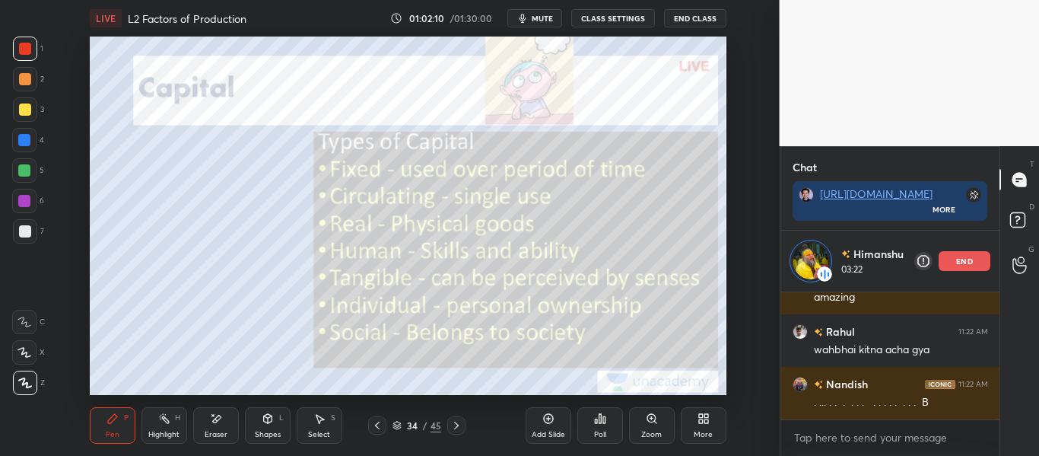
click at [955, 262] on div "end" at bounding box center [964, 261] width 52 height 20
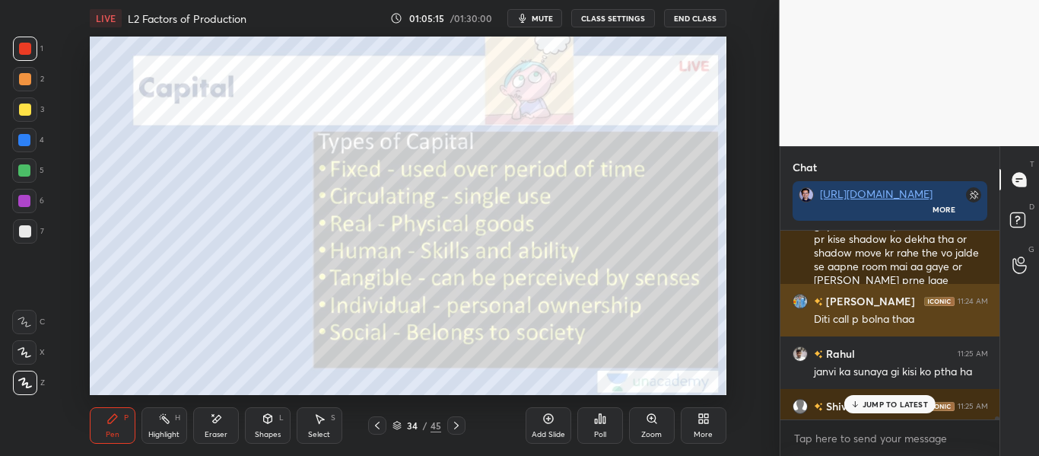
scroll to position [21753, 0]
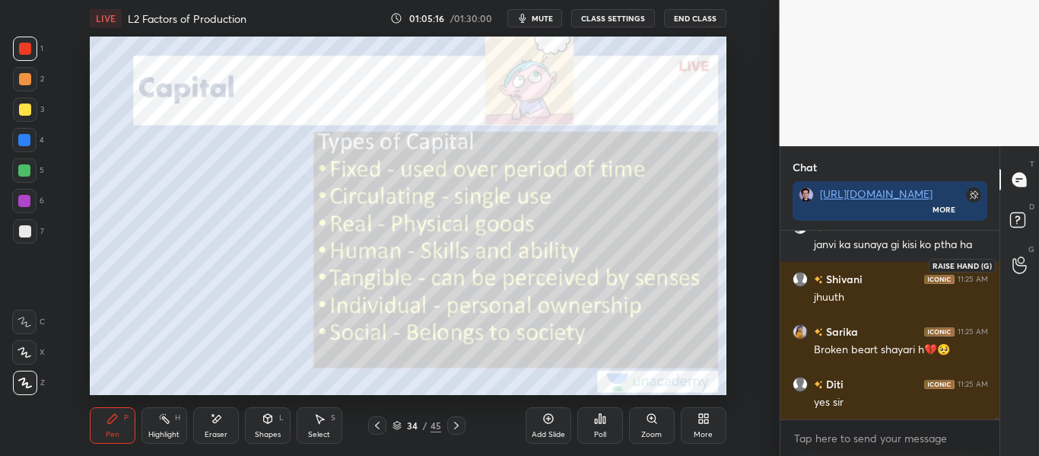
click at [1025, 265] on icon at bounding box center [1019, 265] width 14 height 15
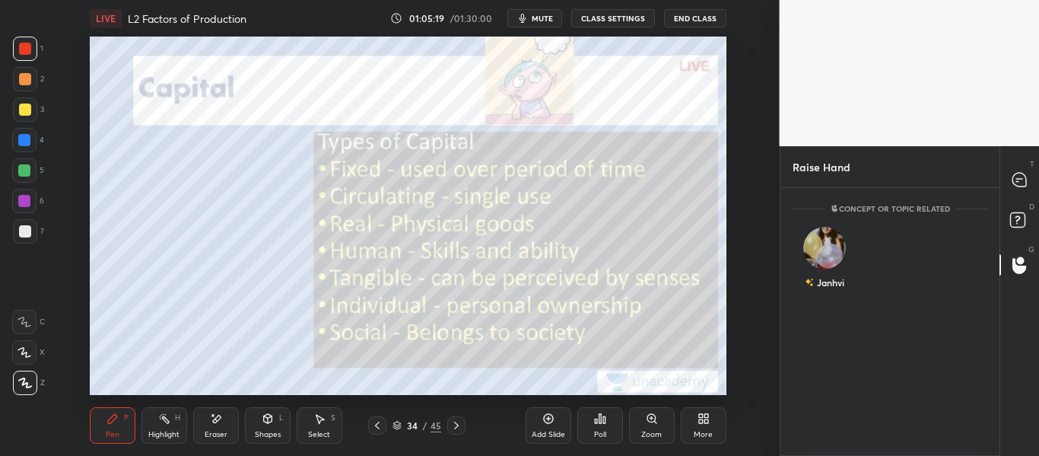
scroll to position [263, 214]
click at [825, 243] on img "grid" at bounding box center [824, 242] width 30 height 30
click at [819, 294] on button "INVITE" at bounding box center [824, 293] width 51 height 20
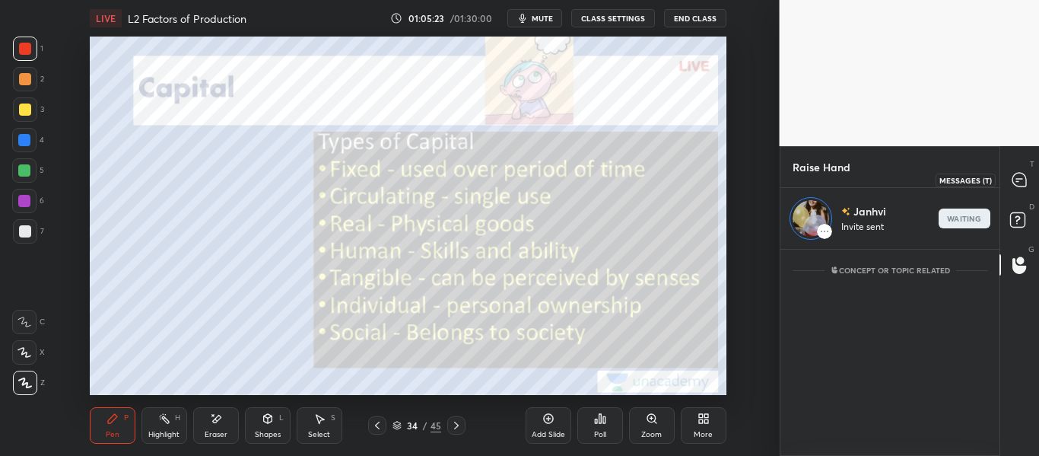
click at [1013, 181] on icon at bounding box center [1019, 180] width 14 height 14
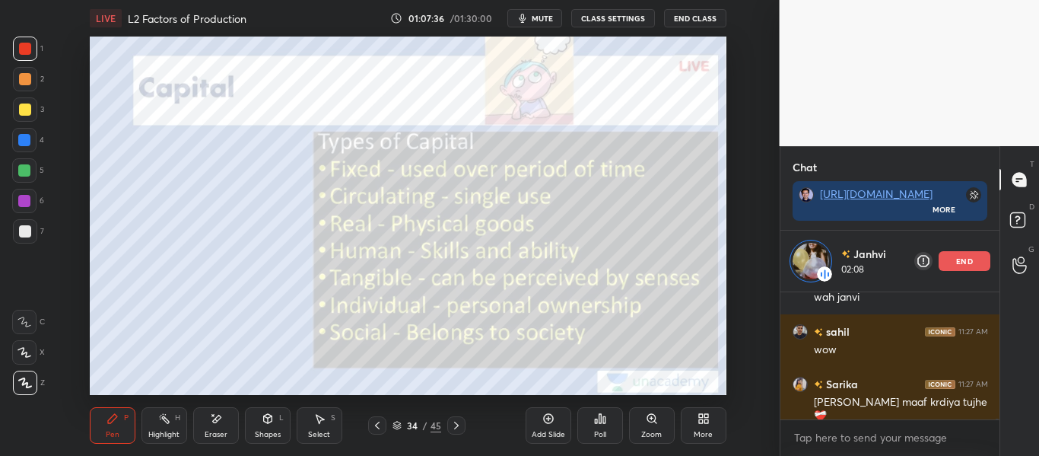
scroll to position [23327, 0]
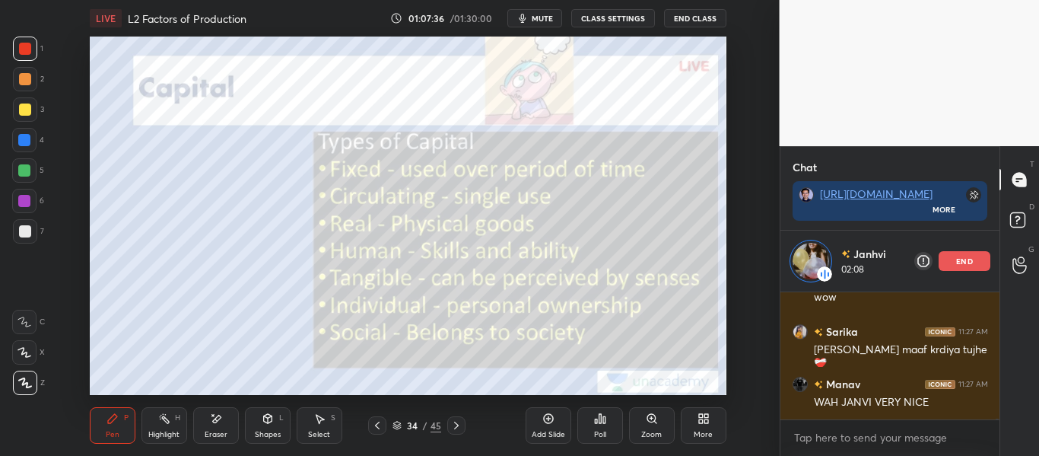
click at [958, 259] on p "end" at bounding box center [964, 261] width 17 height 8
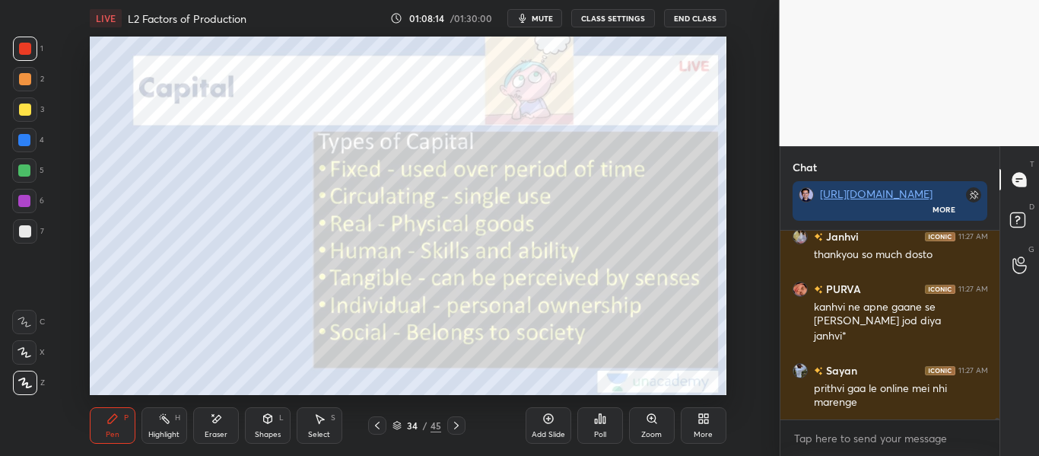
scroll to position [23689, 0]
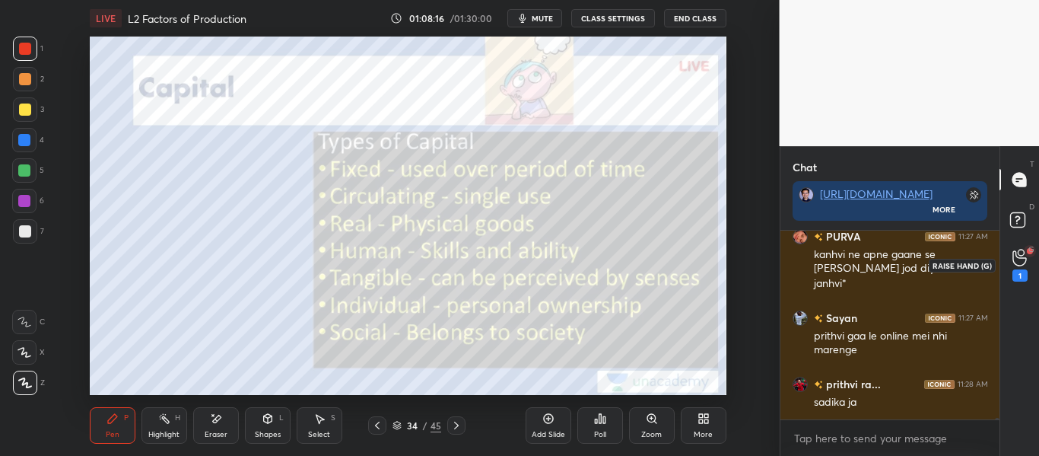
click at [1011, 266] on div "1" at bounding box center [1020, 264] width 30 height 27
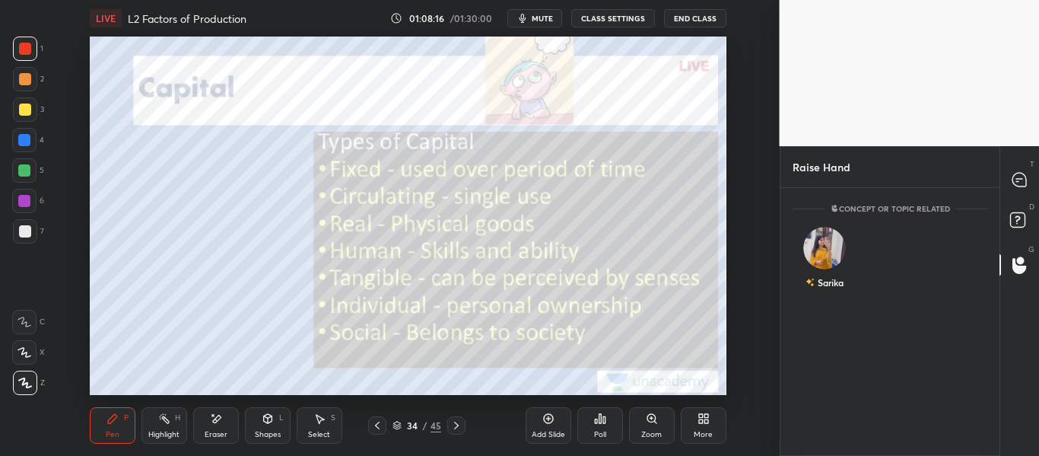
scroll to position [5, 5]
click at [792, 259] on div "[PERSON_NAME] INVITE" at bounding box center [824, 265] width 65 height 96
click at [817, 287] on button "INVITE" at bounding box center [824, 293] width 51 height 20
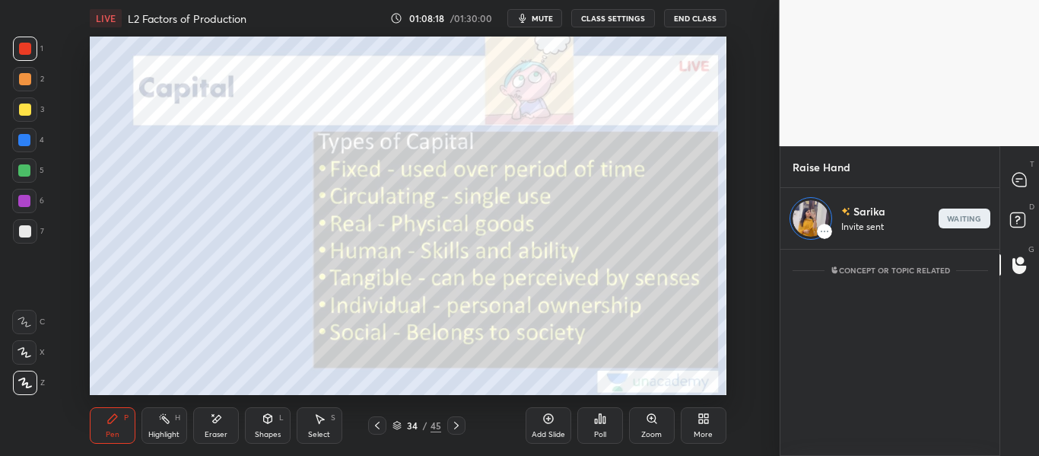
scroll to position [202, 214]
click at [1024, 185] on icon at bounding box center [1019, 180] width 14 height 14
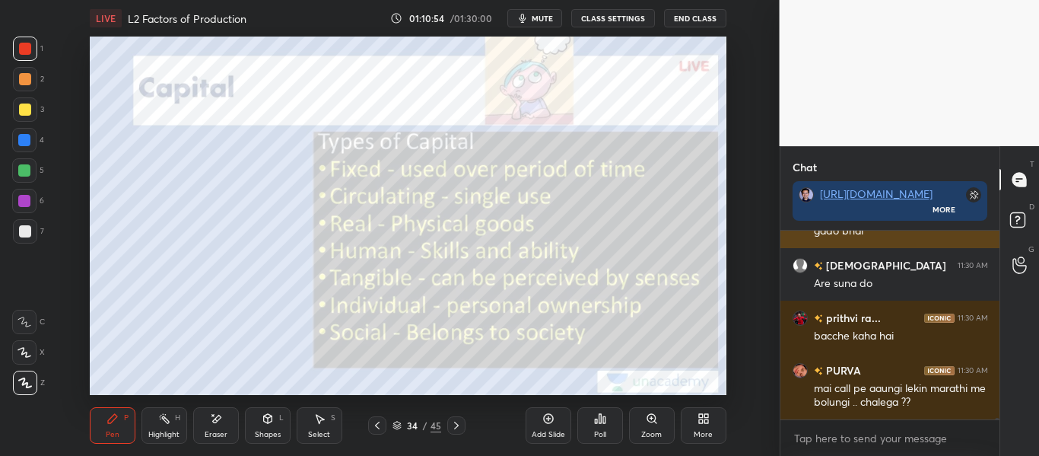
scroll to position [24681, 0]
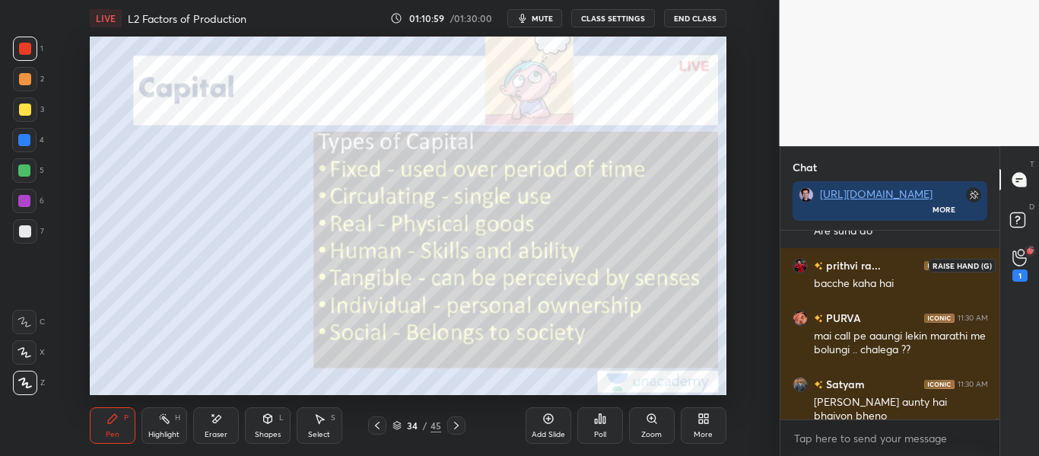
click at [1023, 260] on icon at bounding box center [1019, 257] width 14 height 17
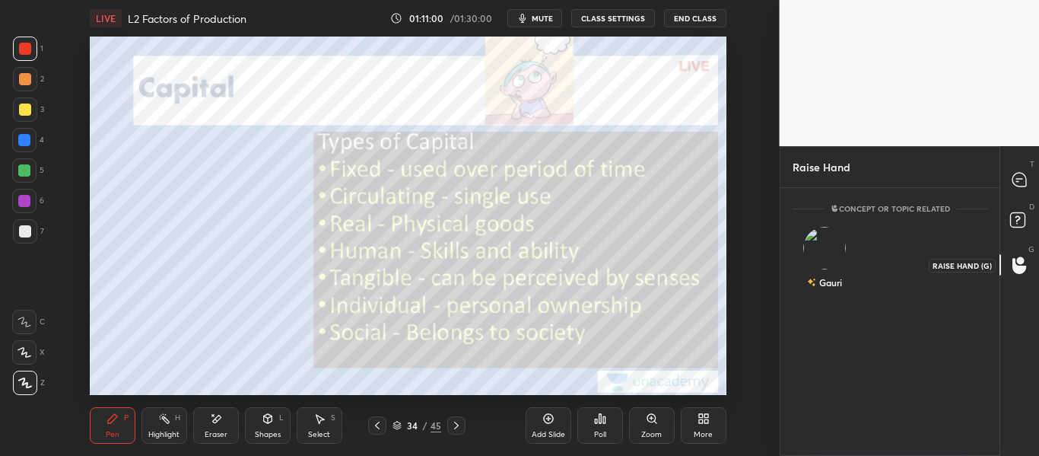
scroll to position [5, 5]
click at [815, 238] on img "grid" at bounding box center [824, 242] width 30 height 30
click at [824, 295] on button "INVITE" at bounding box center [824, 293] width 51 height 20
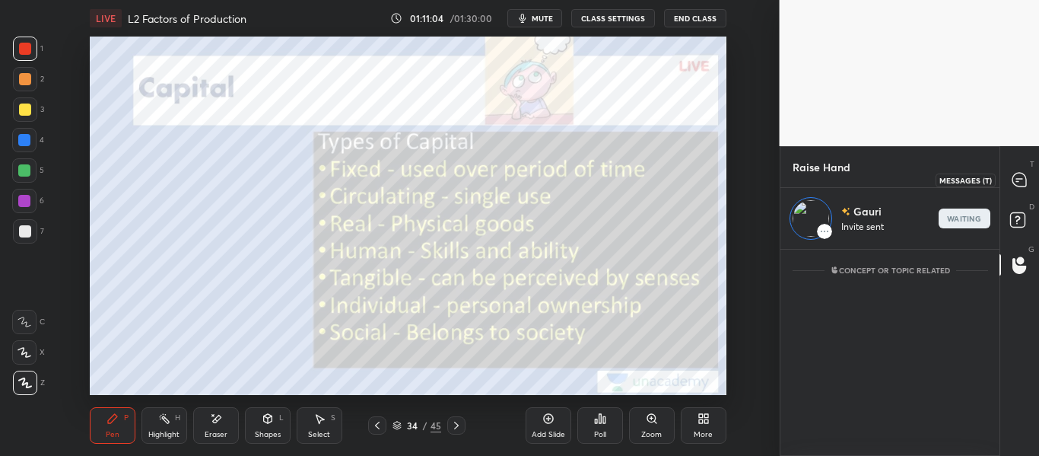
click at [1020, 183] on icon at bounding box center [1019, 180] width 14 height 14
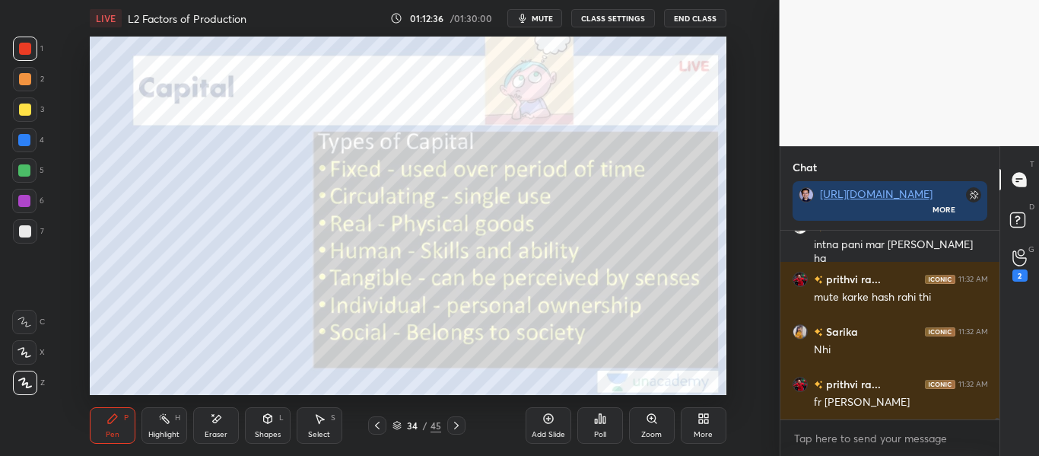
scroll to position [25167, 0]
click at [1021, 256] on icon at bounding box center [1019, 257] width 14 height 17
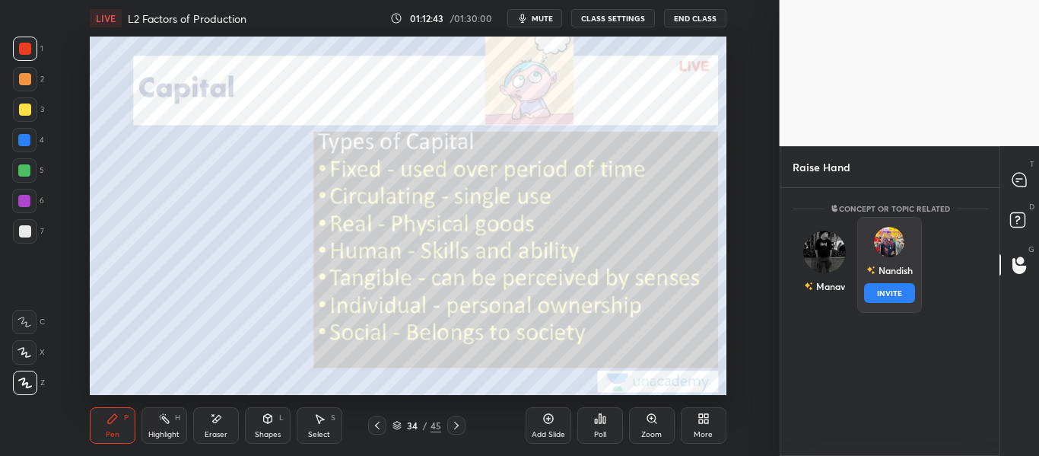
click at [899, 236] on img "grid" at bounding box center [889, 242] width 30 height 30
click at [894, 294] on button "INVITE" at bounding box center [888, 293] width 51 height 20
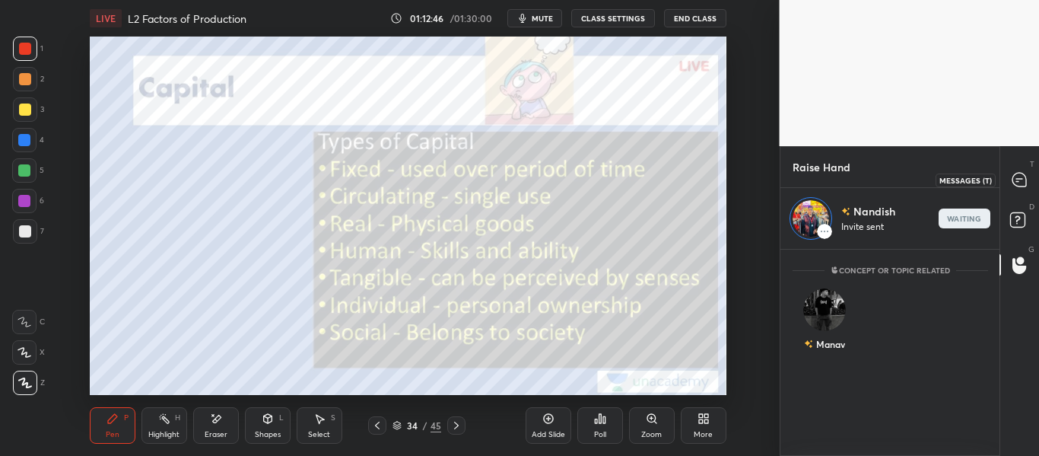
click at [1013, 170] on div at bounding box center [1020, 179] width 30 height 27
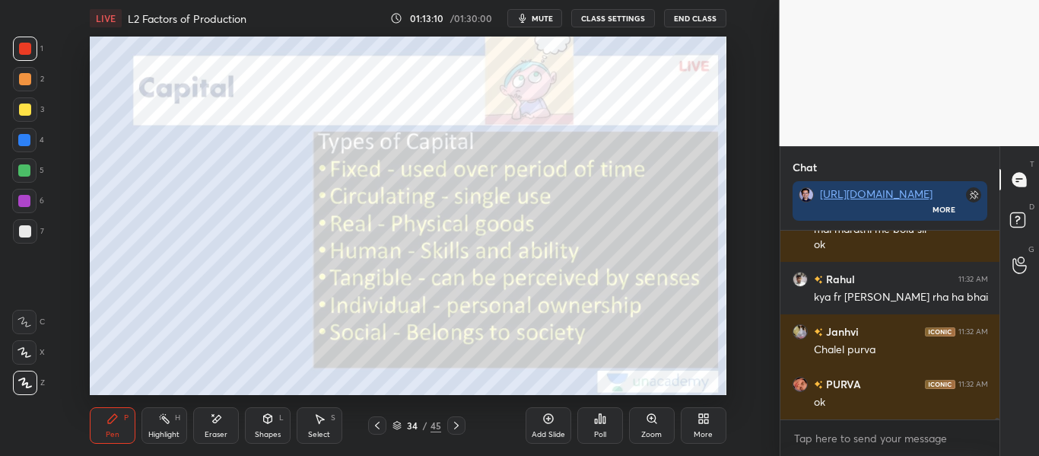
scroll to position [25497, 0]
click at [1024, 268] on icon at bounding box center [1019, 264] width 14 height 17
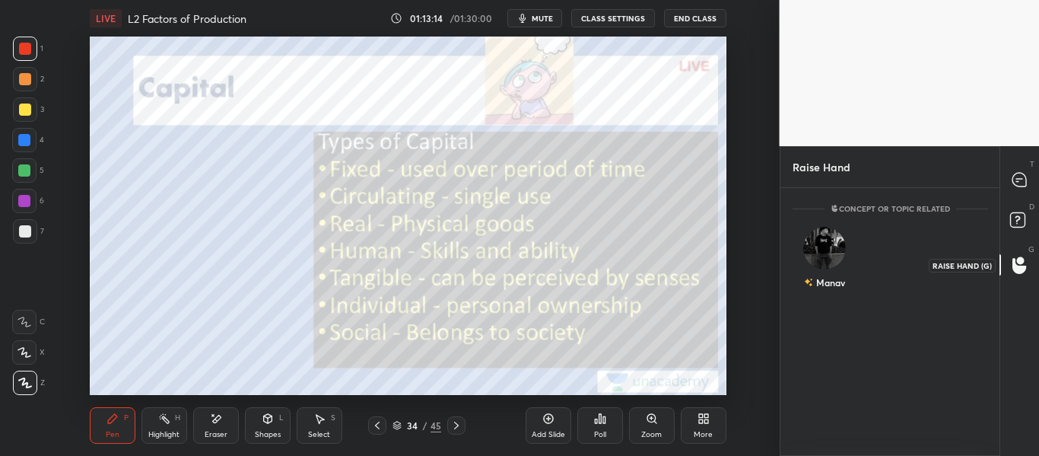
scroll to position [263, 214]
click at [820, 246] on img "grid" at bounding box center [824, 242] width 30 height 30
click at [819, 294] on button "INVITE" at bounding box center [824, 293] width 51 height 20
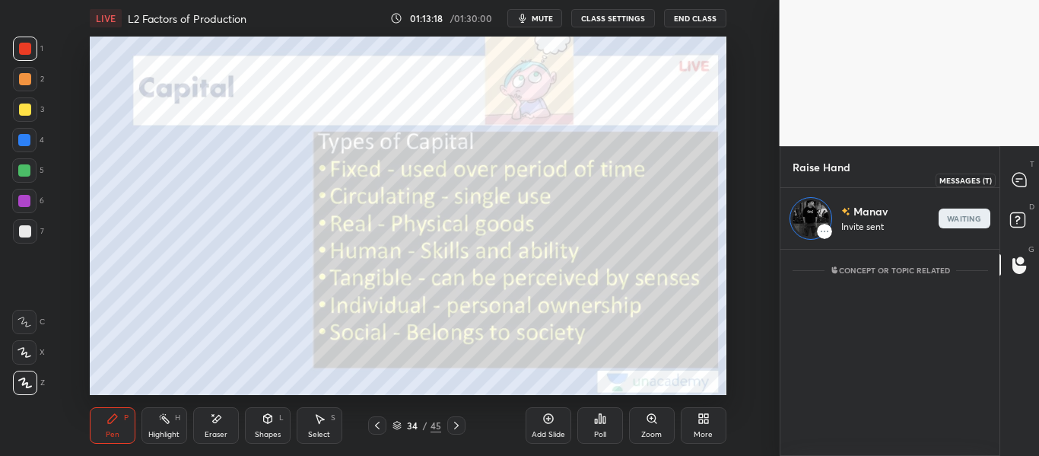
click at [1022, 184] on icon at bounding box center [1019, 180] width 14 height 14
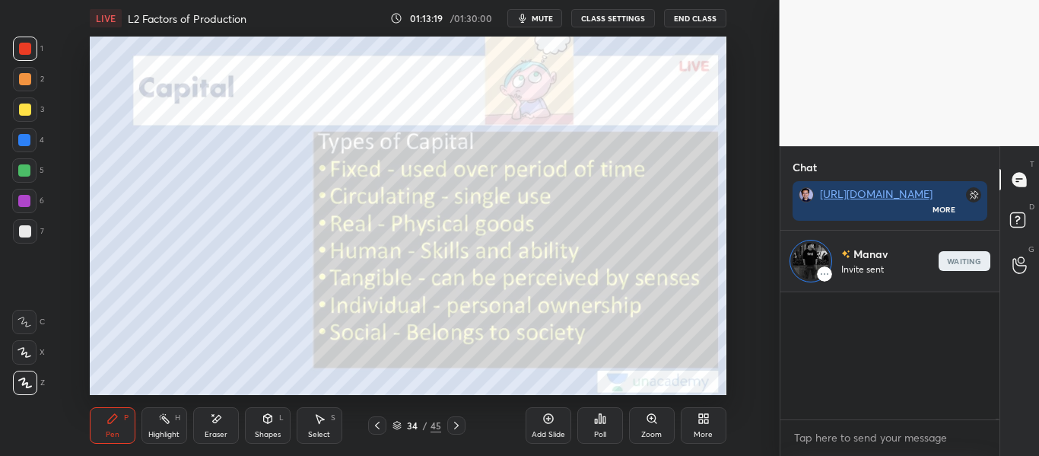
scroll to position [5, 5]
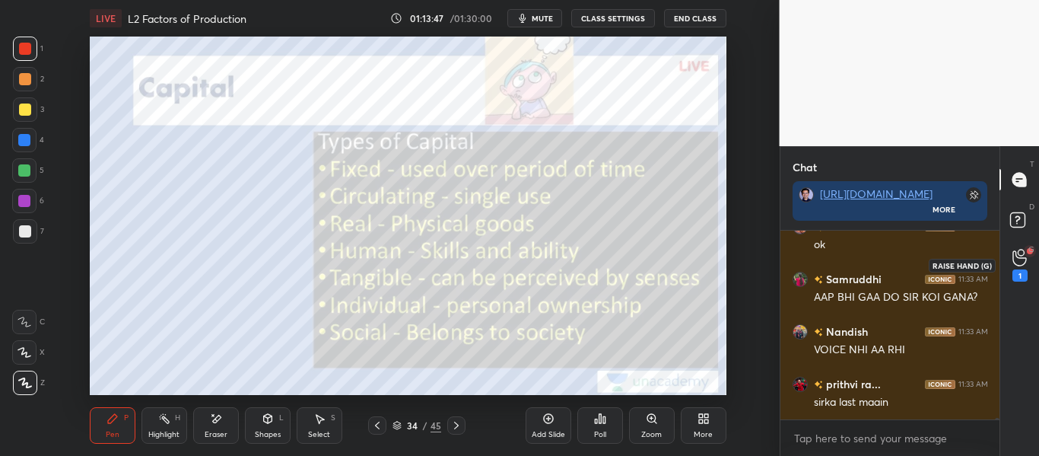
click at [1016, 255] on icon at bounding box center [1019, 257] width 14 height 15
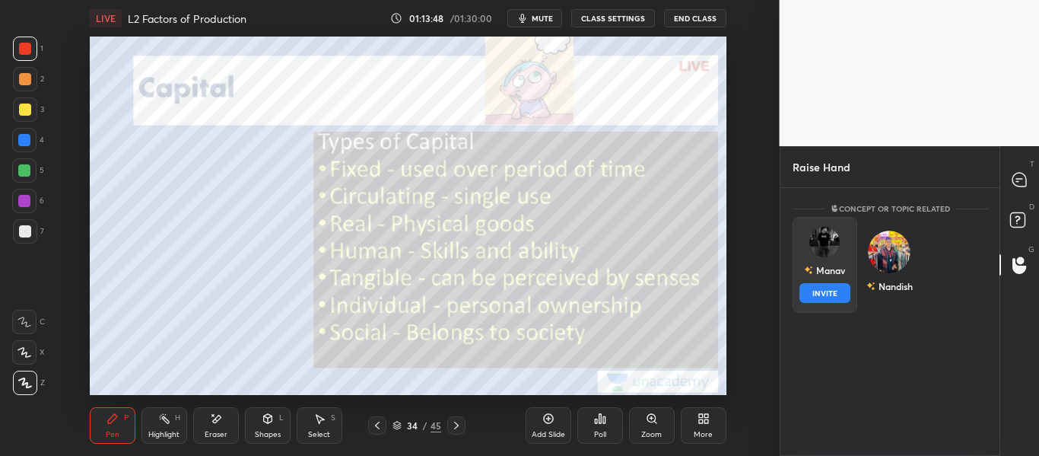
click at [817, 250] on img "grid" at bounding box center [824, 242] width 30 height 30
click at [814, 300] on button "INVITE" at bounding box center [824, 293] width 51 height 20
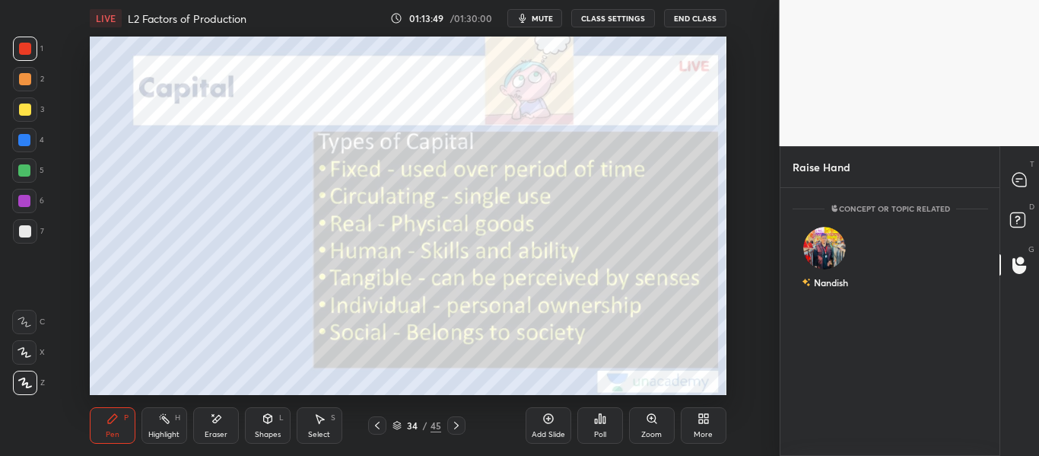
scroll to position [202, 214]
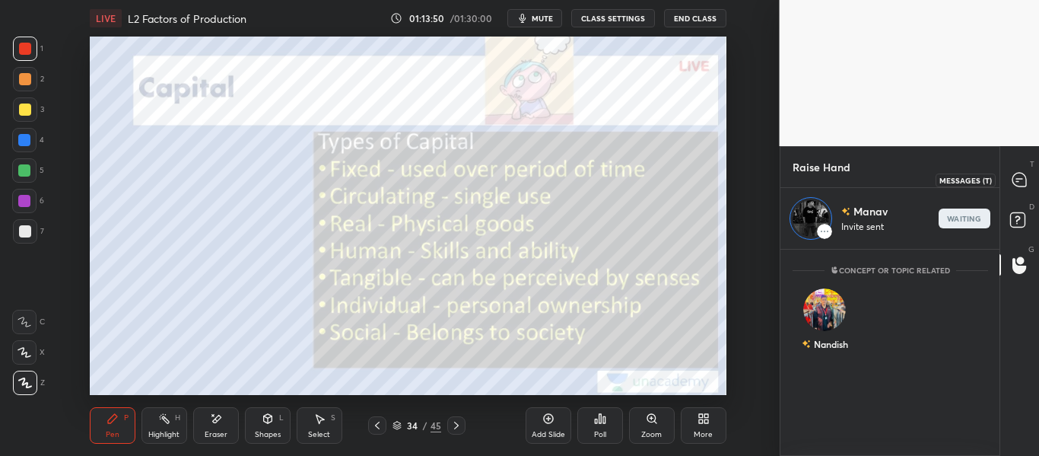
click at [1016, 186] on icon at bounding box center [1019, 180] width 14 height 14
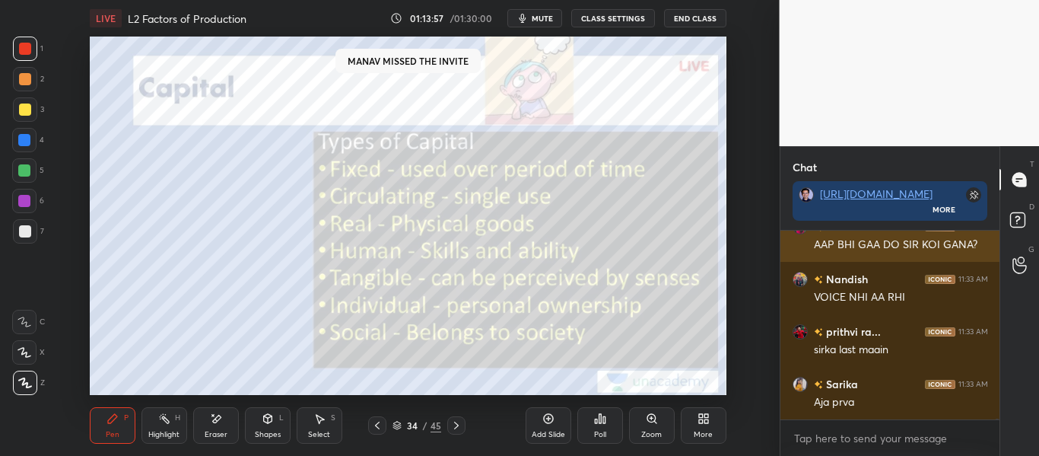
scroll to position [5, 5]
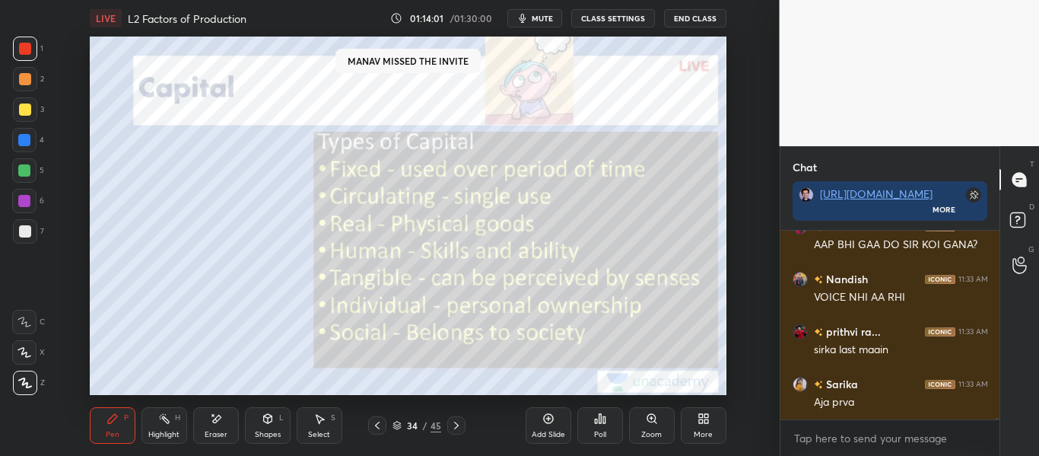
click at [1021, 243] on div "G Raise Hand (G)" at bounding box center [1019, 264] width 39 height 43
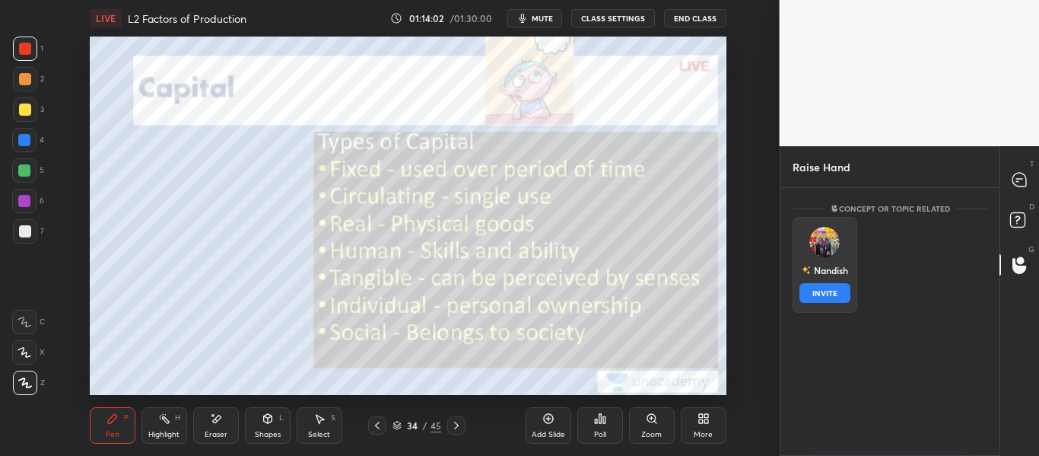
click at [846, 225] on div "Nandish INVITE" at bounding box center [824, 265] width 65 height 96
click at [825, 288] on button "INVITE" at bounding box center [824, 293] width 51 height 20
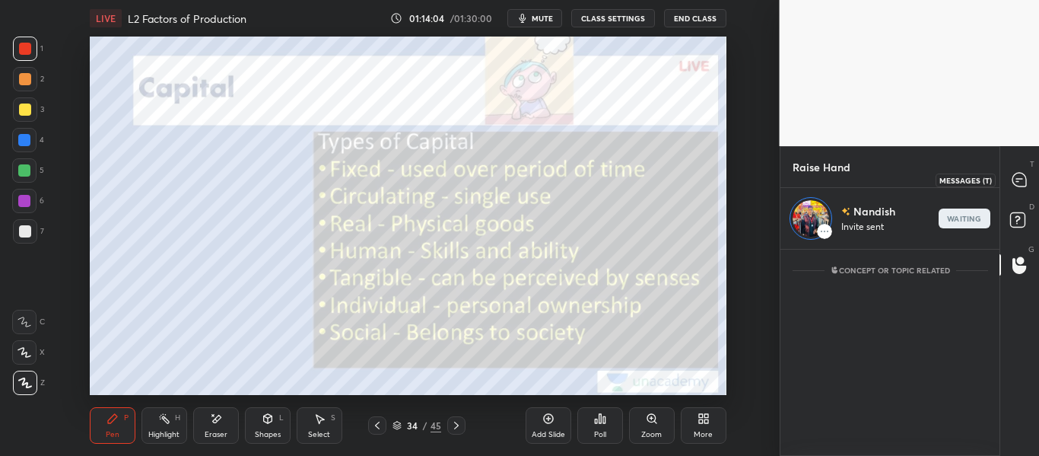
click at [1024, 180] on icon at bounding box center [1019, 180] width 14 height 14
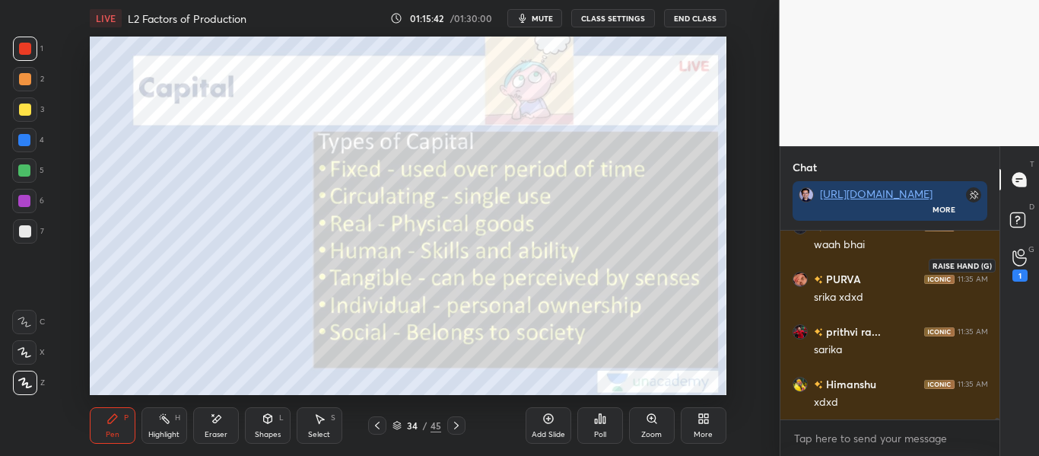
scroll to position [26876, 0]
click at [1014, 266] on div "1" at bounding box center [1019, 265] width 15 height 33
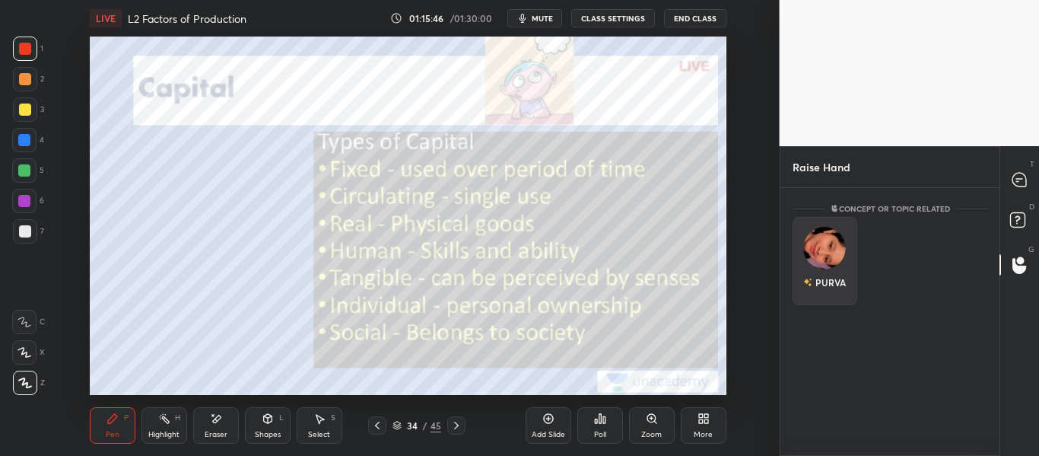
click at [835, 258] on div "PURVA" at bounding box center [824, 261] width 65 height 88
click at [827, 290] on button "INVITE" at bounding box center [824, 293] width 51 height 20
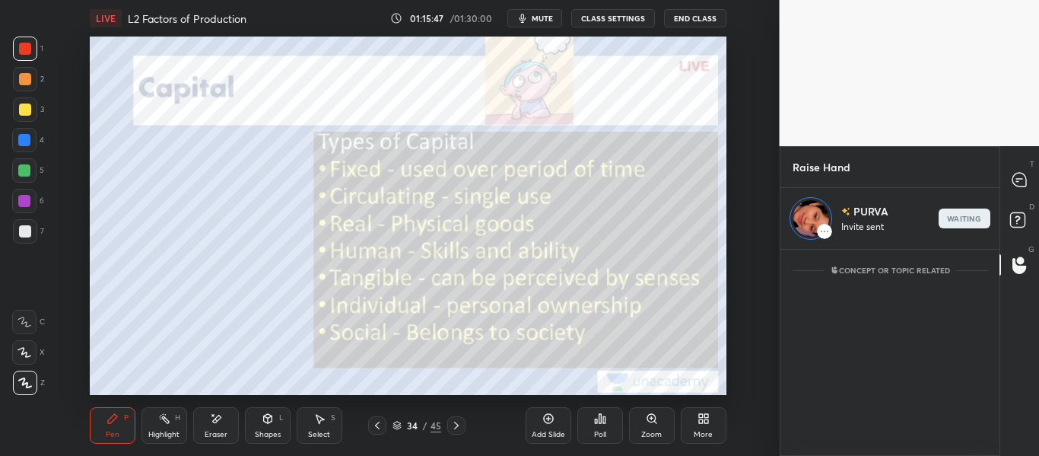
scroll to position [202, 214]
click at [1024, 182] on icon at bounding box center [1019, 180] width 14 height 14
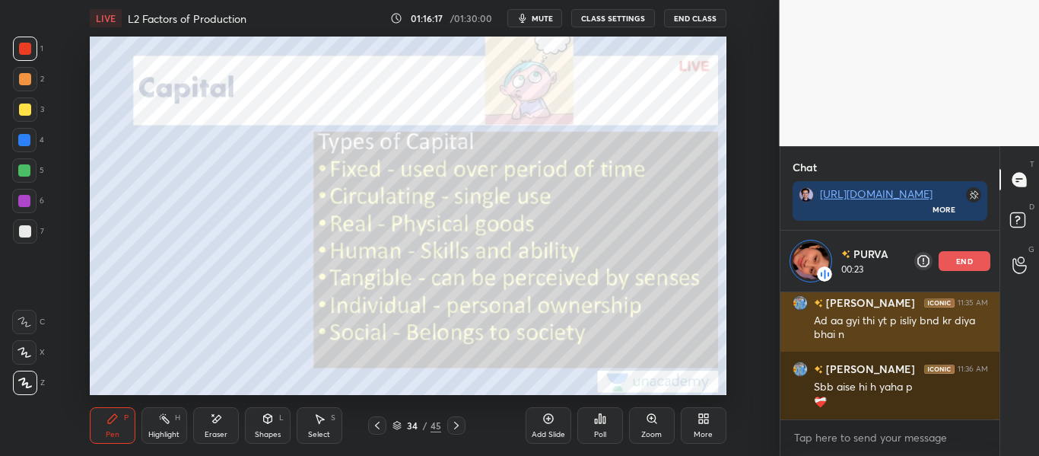
scroll to position [27177, 0]
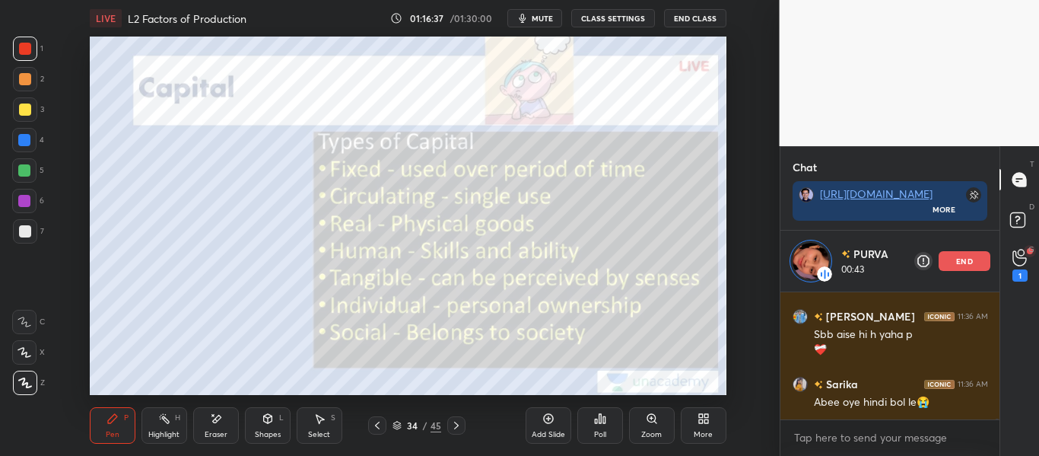
click at [969, 258] on p "end" at bounding box center [964, 261] width 17 height 8
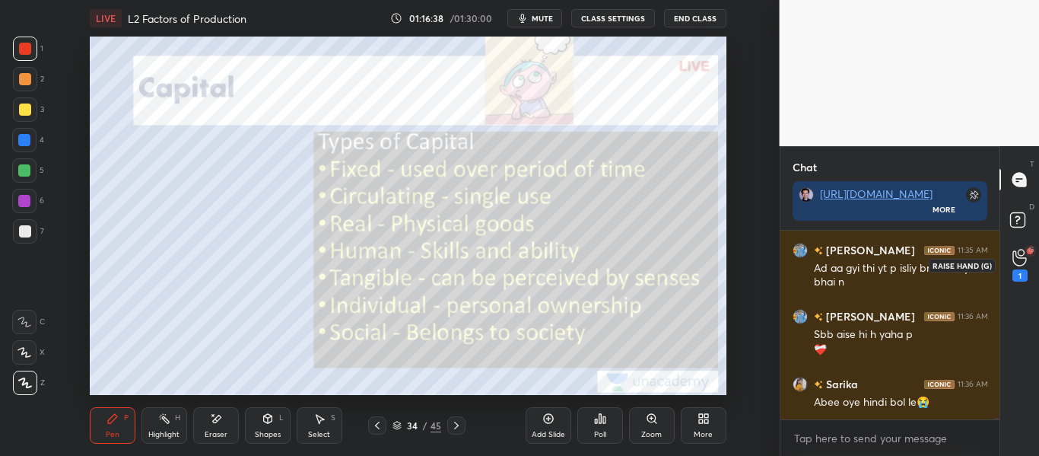
click at [1014, 260] on icon at bounding box center [1019, 257] width 14 height 17
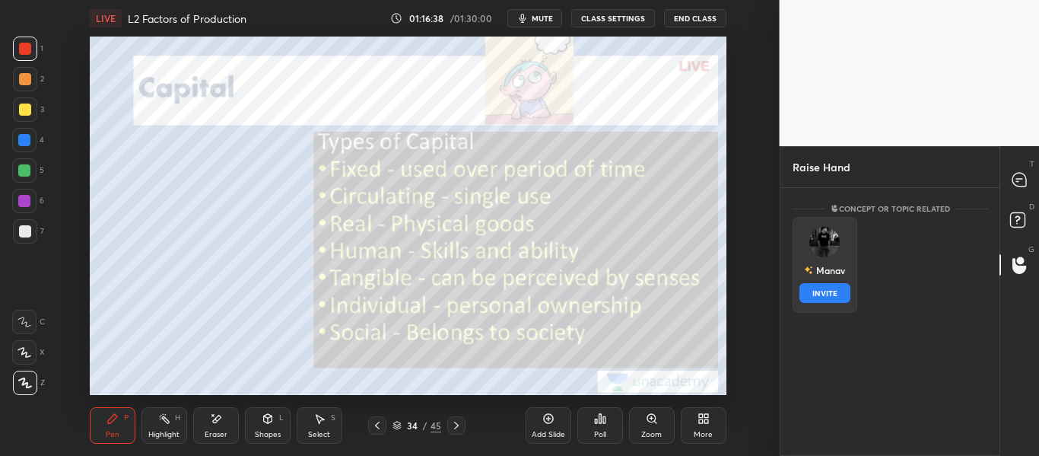
drag, startPoint x: 831, startPoint y: 269, endPoint x: 833, endPoint y: 283, distance: 13.9
click at [831, 272] on div "Manav" at bounding box center [824, 270] width 41 height 26
click at [836, 291] on button "INVITE" at bounding box center [824, 293] width 51 height 20
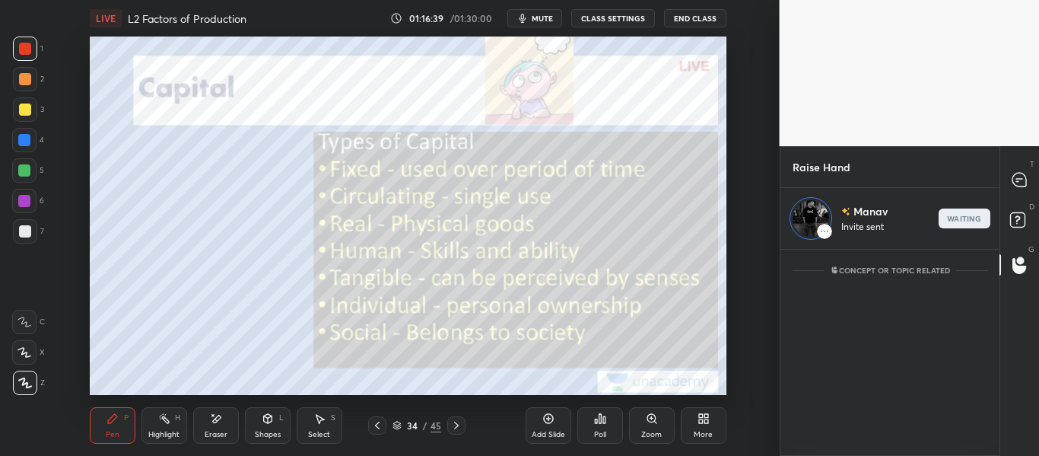
scroll to position [202, 214]
click at [1023, 179] on icon at bounding box center [1019, 180] width 14 height 14
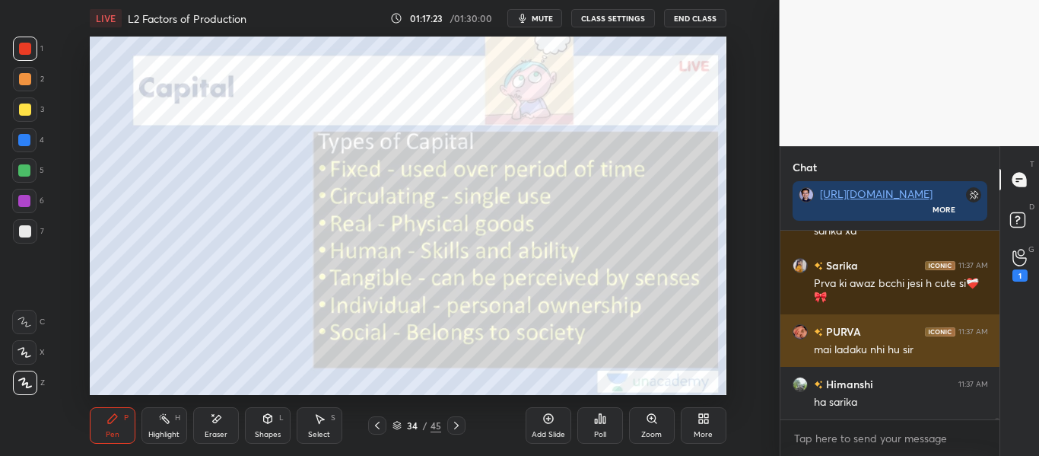
scroll to position [27496, 0]
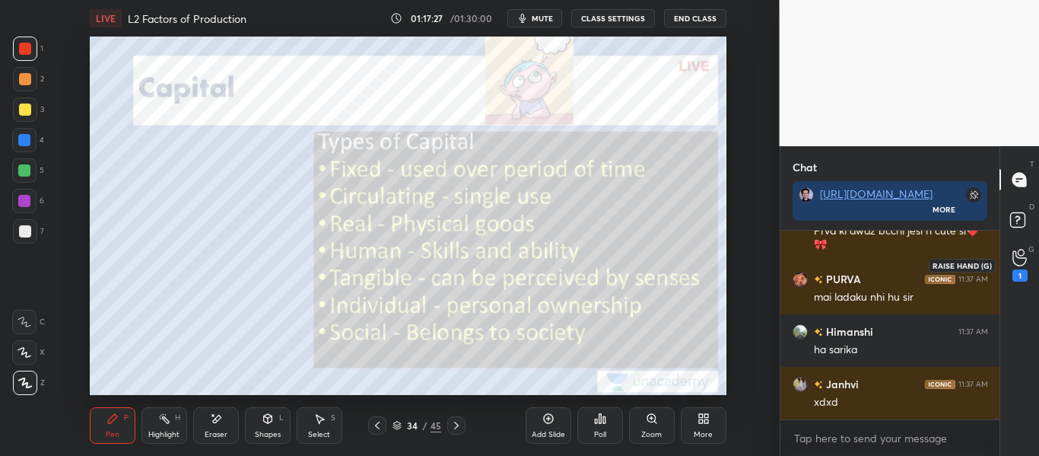
click at [1017, 262] on icon at bounding box center [1019, 257] width 14 height 17
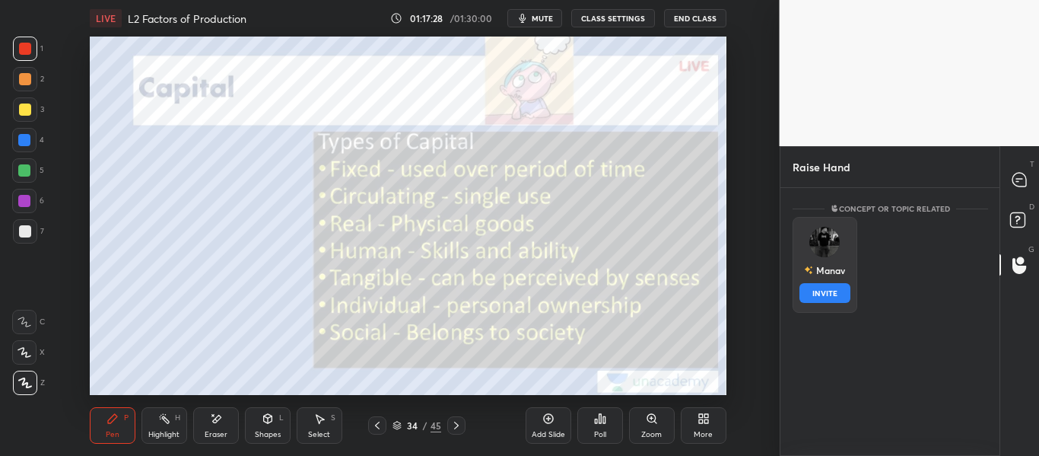
click at [808, 256] on div "Manav INVITE" at bounding box center [824, 265] width 65 height 96
click at [830, 286] on button "INVITE" at bounding box center [824, 293] width 51 height 20
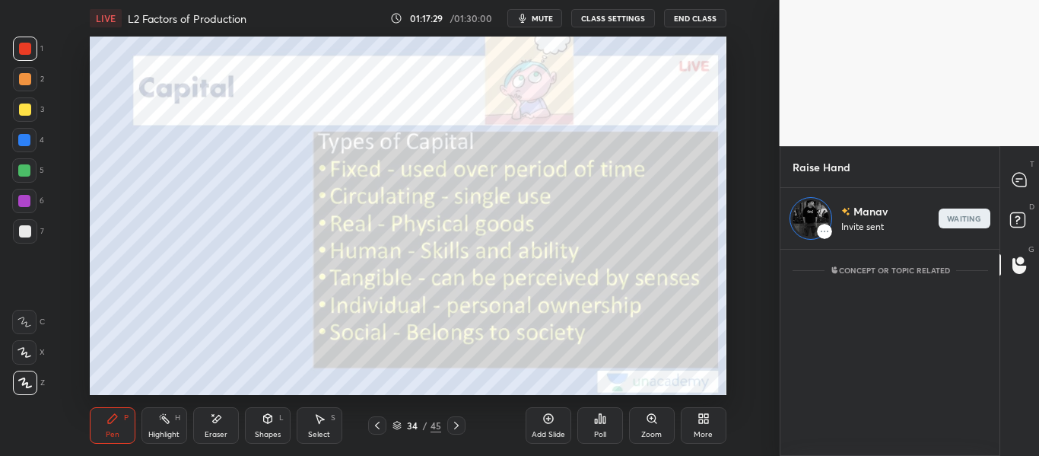
scroll to position [202, 214]
click at [1023, 185] on icon at bounding box center [1019, 180] width 14 height 14
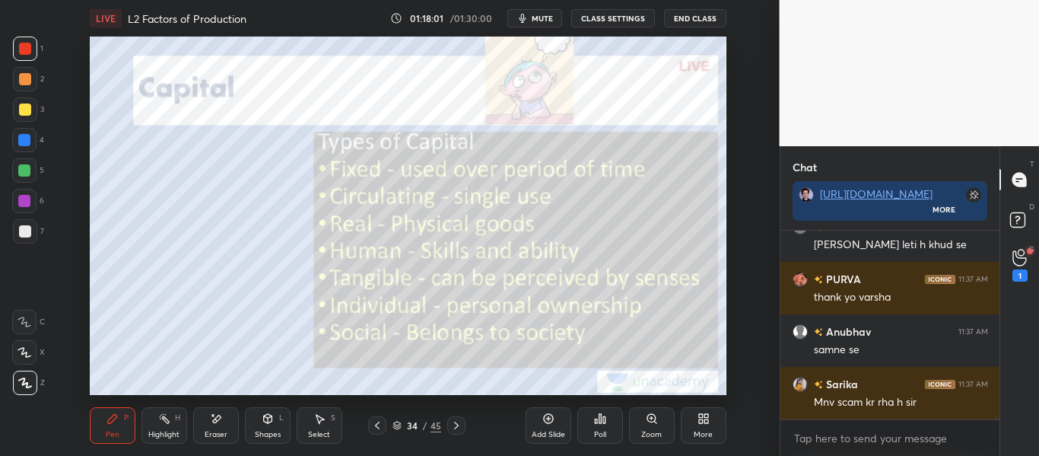
scroll to position [28048, 0]
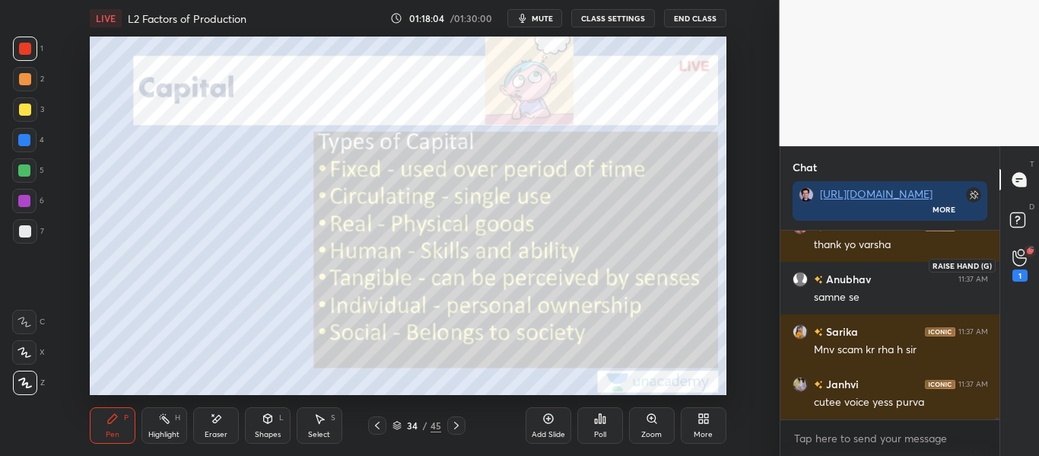
click at [1013, 249] on icon at bounding box center [1019, 257] width 14 height 17
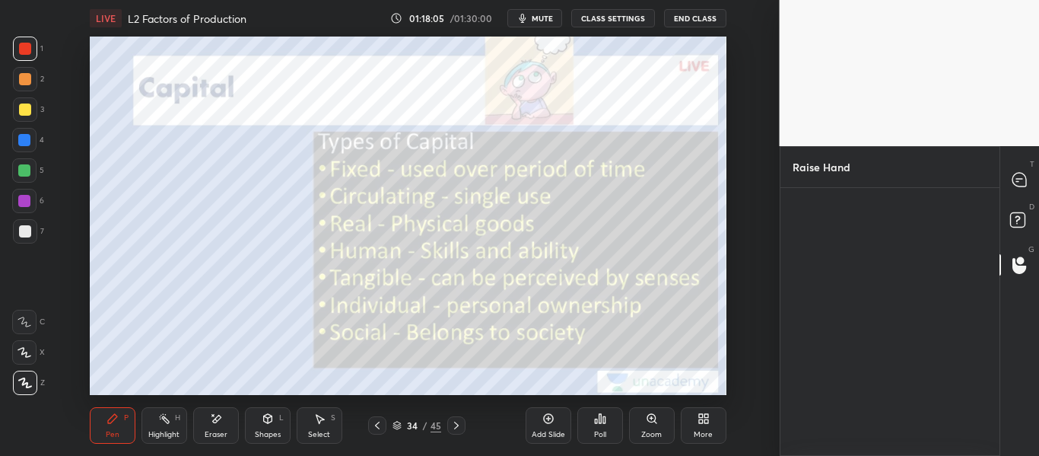
scroll to position [5, 5]
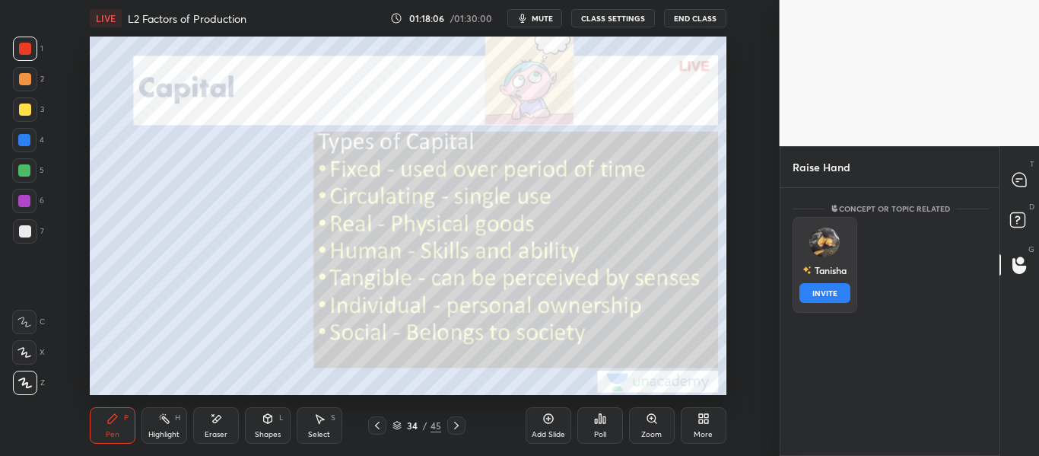
click at [833, 237] on img "grid" at bounding box center [824, 242] width 30 height 30
click at [836, 294] on button "INVITE" at bounding box center [824, 293] width 51 height 20
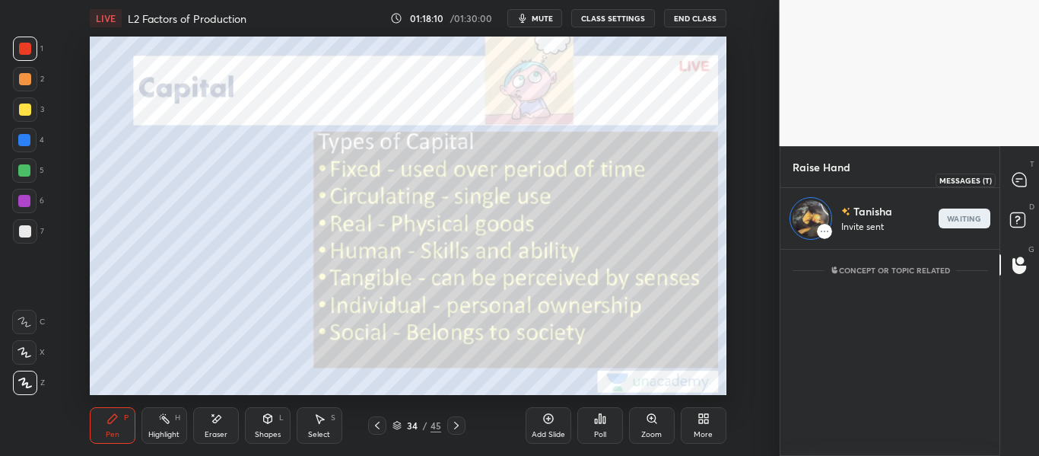
click at [1027, 189] on div at bounding box center [1020, 179] width 30 height 27
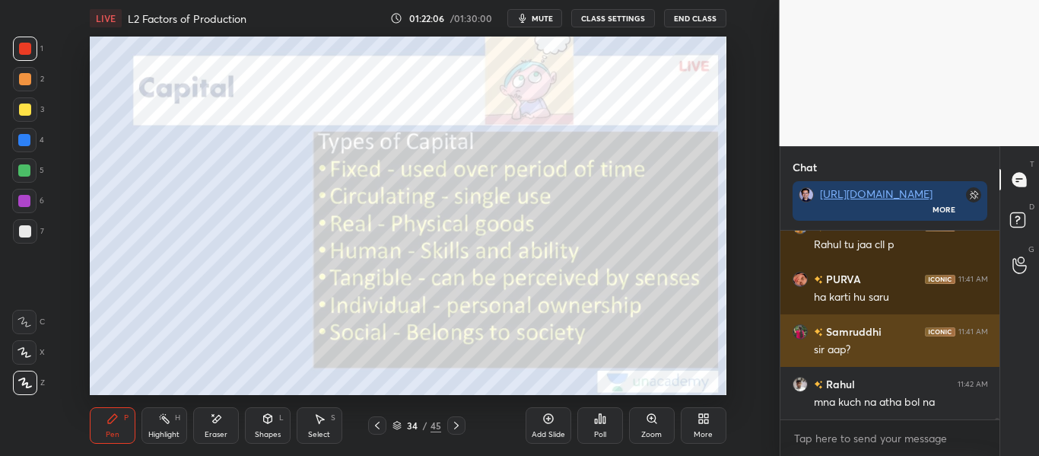
scroll to position [30074, 0]
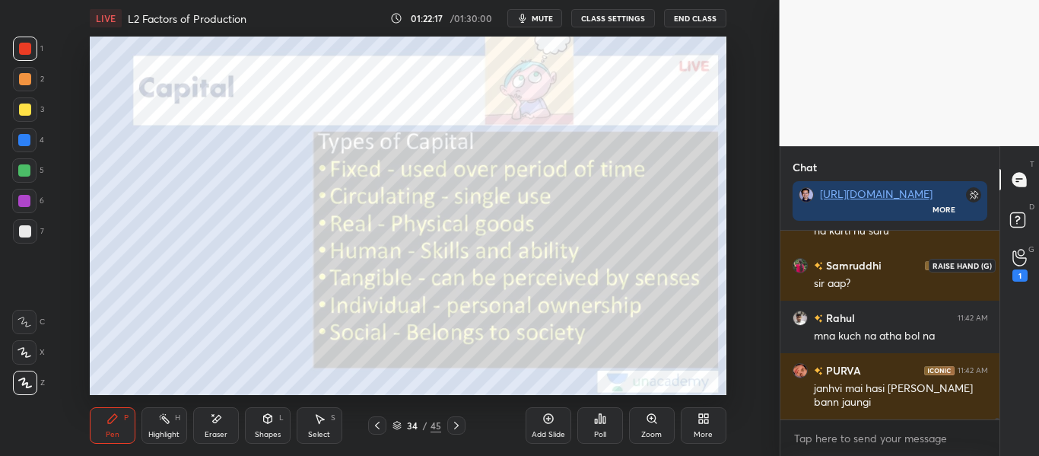
click at [1020, 267] on div "1" at bounding box center [1019, 265] width 15 height 33
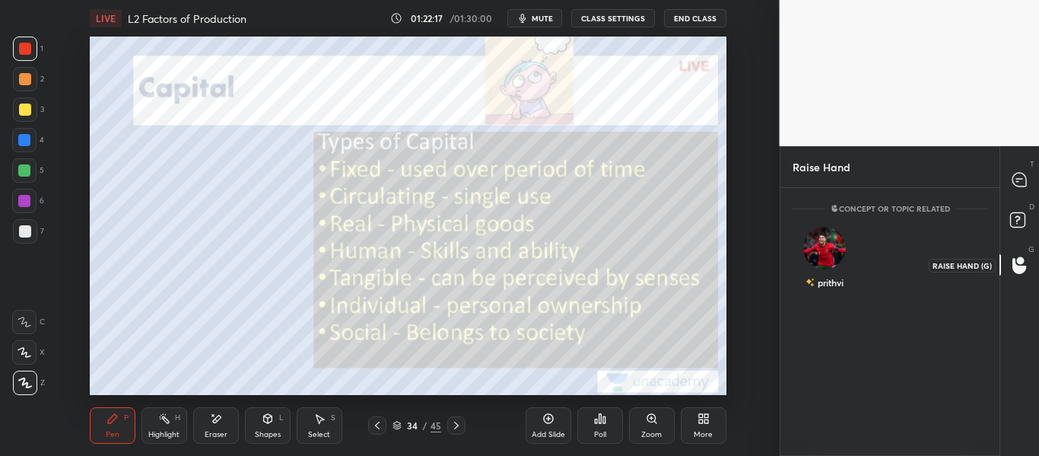
scroll to position [5, 5]
click at [839, 262] on div "[PERSON_NAME] INVITE" at bounding box center [824, 265] width 65 height 96
click at [833, 293] on button "INVITE" at bounding box center [824, 293] width 51 height 20
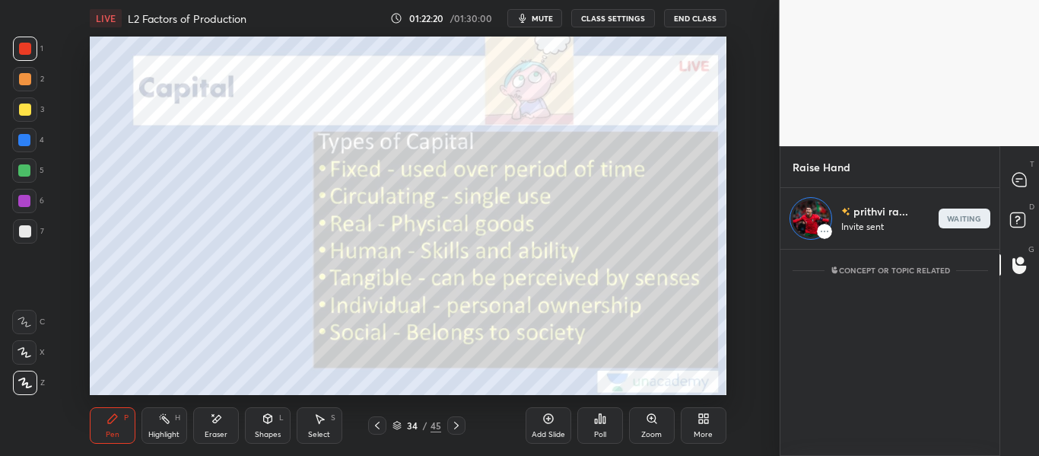
scroll to position [202, 214]
click at [1011, 187] on icon at bounding box center [1019, 180] width 16 height 16
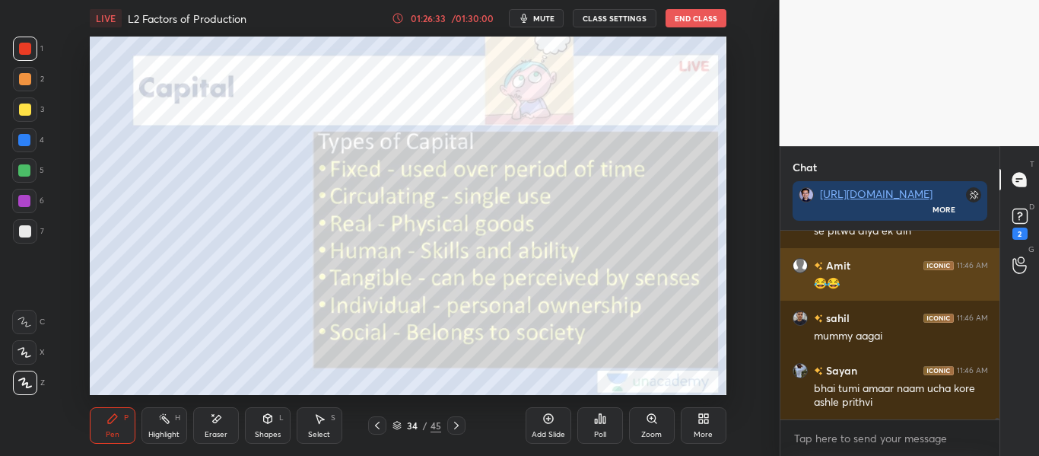
scroll to position [25271, 0]
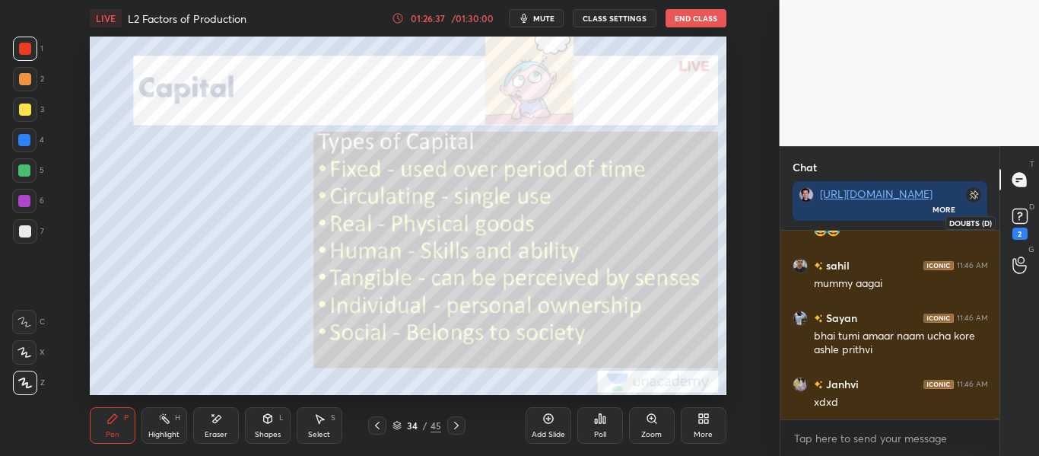
click at [1020, 218] on rect at bounding box center [1019, 216] width 14 height 14
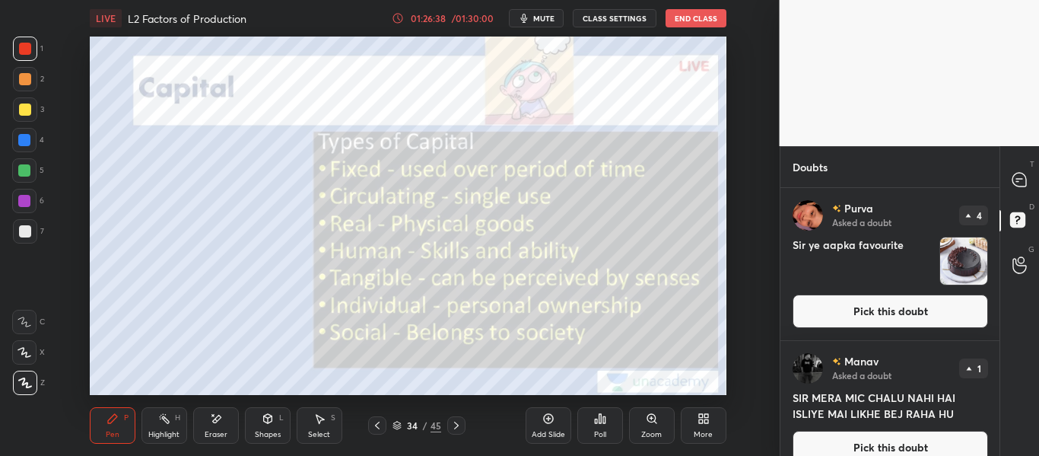
click at [911, 298] on button "Pick this doubt" at bounding box center [889, 310] width 195 height 33
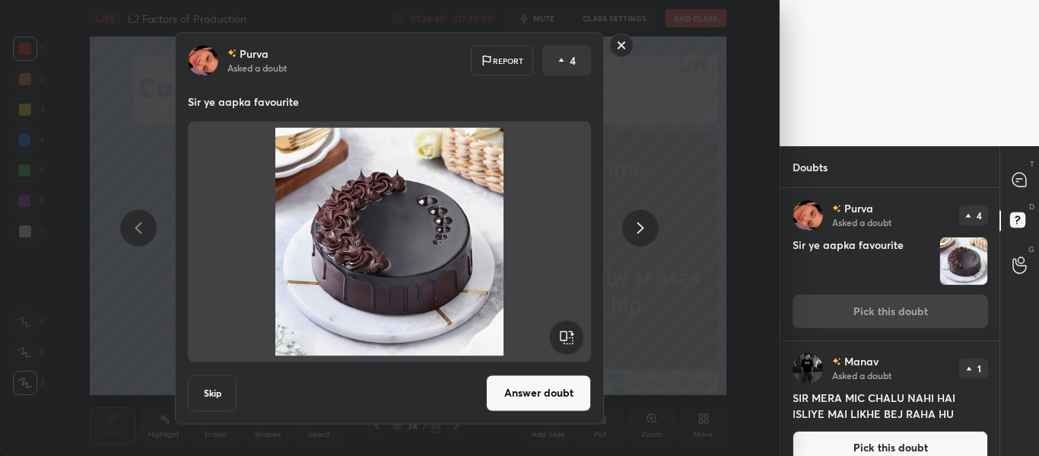
click at [570, 373] on div "Purva Asked a doubt Report 4 Sir ye aapka favourite Skip Answer doubt" at bounding box center [389, 228] width 429 height 392
click at [538, 384] on button "Answer doubt" at bounding box center [538, 392] width 105 height 37
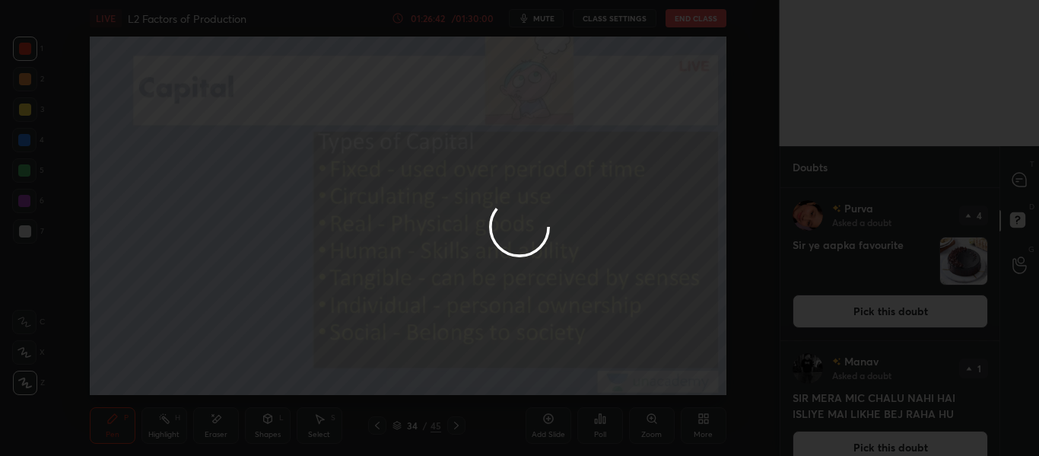
click at [1021, 180] on div at bounding box center [519, 228] width 1039 height 456
click at [1018, 181] on div at bounding box center [519, 228] width 1039 height 456
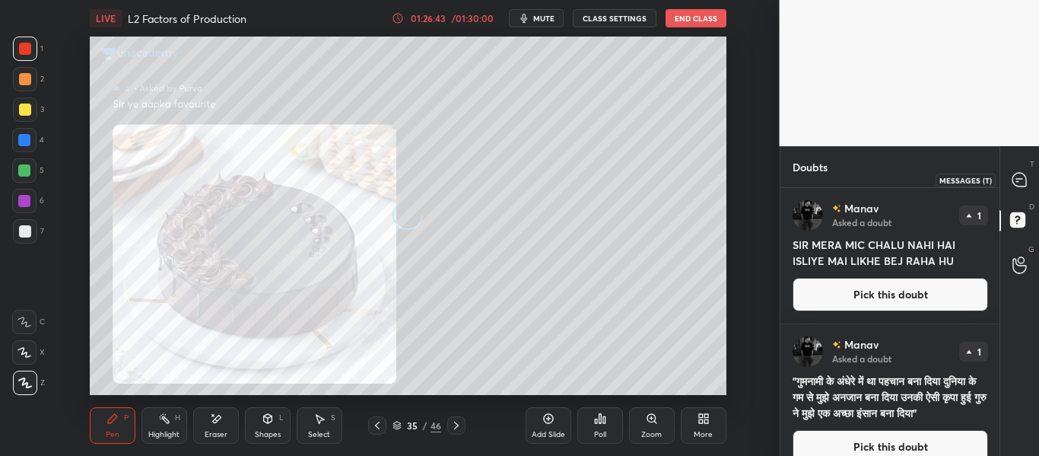
click at [1016, 181] on icon at bounding box center [1019, 180] width 16 height 16
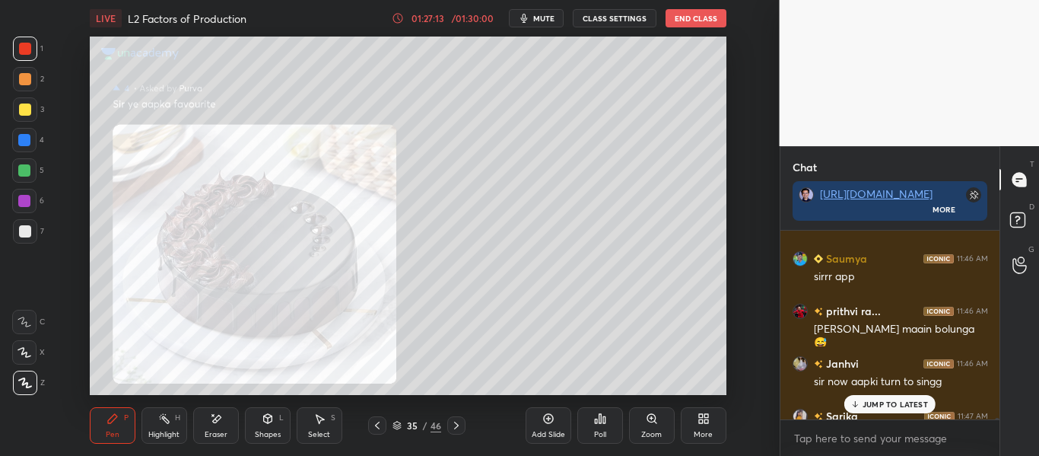
scroll to position [25883, 0]
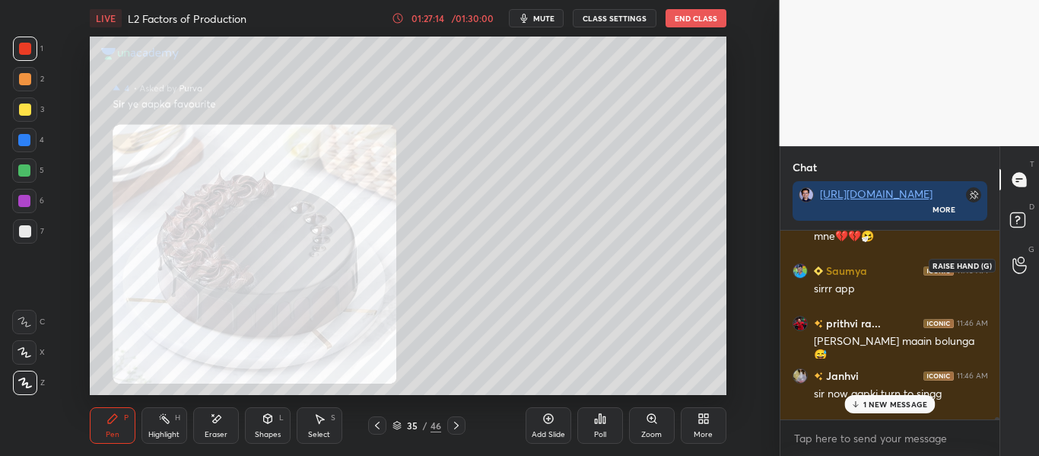
click at [1019, 259] on icon at bounding box center [1019, 264] width 14 height 17
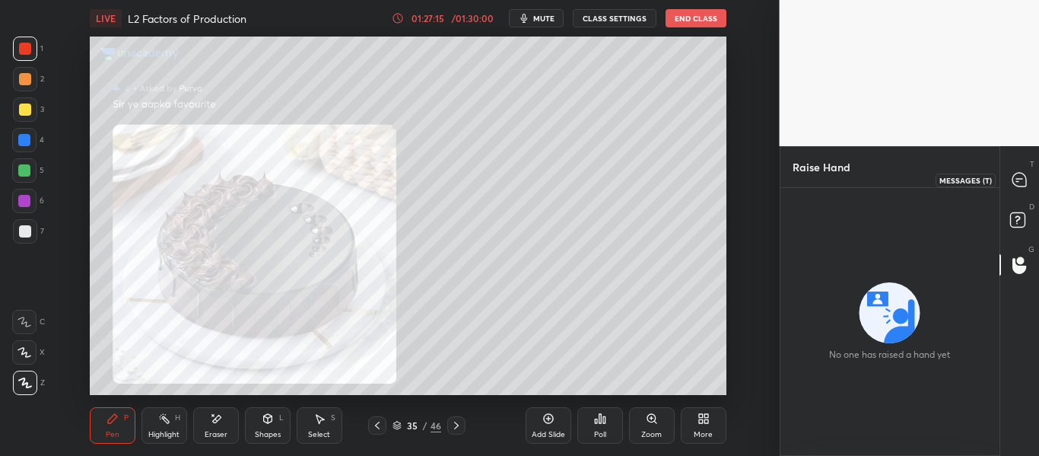
click at [1012, 188] on div at bounding box center [1020, 179] width 30 height 27
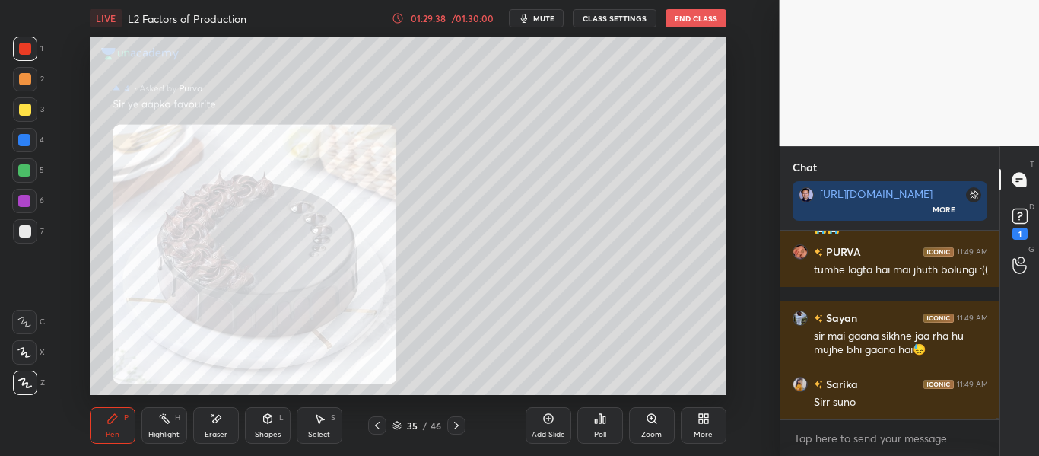
scroll to position [27396, 0]
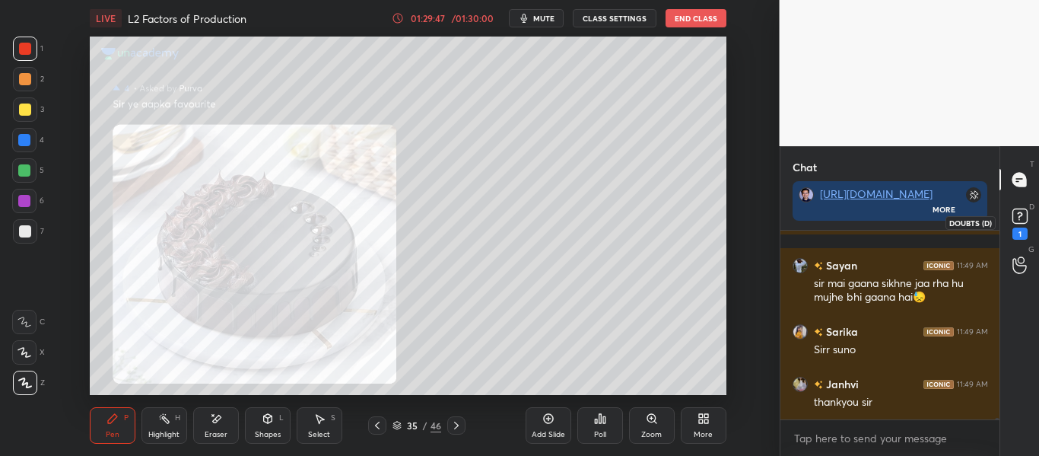
click at [1021, 227] on div "1" at bounding box center [1019, 233] width 15 height 12
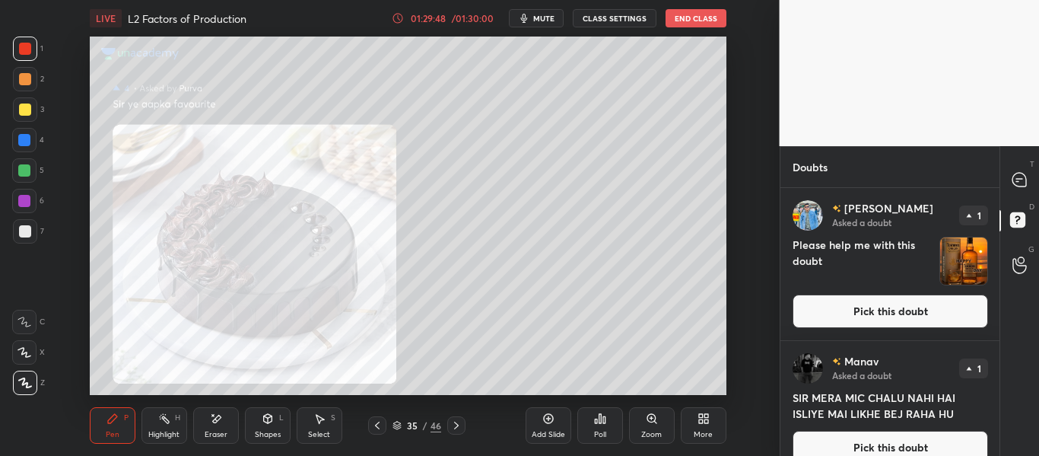
click at [892, 316] on button "Pick this doubt" at bounding box center [889, 310] width 195 height 33
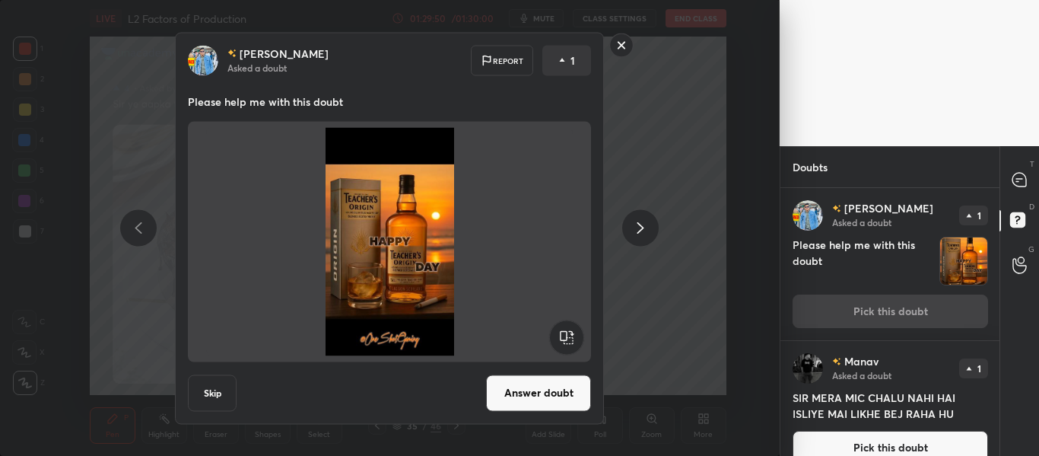
drag, startPoint x: 547, startPoint y: 390, endPoint x: 559, endPoint y: 373, distance: 21.3
click at [548, 389] on button "Answer doubt" at bounding box center [538, 392] width 105 height 37
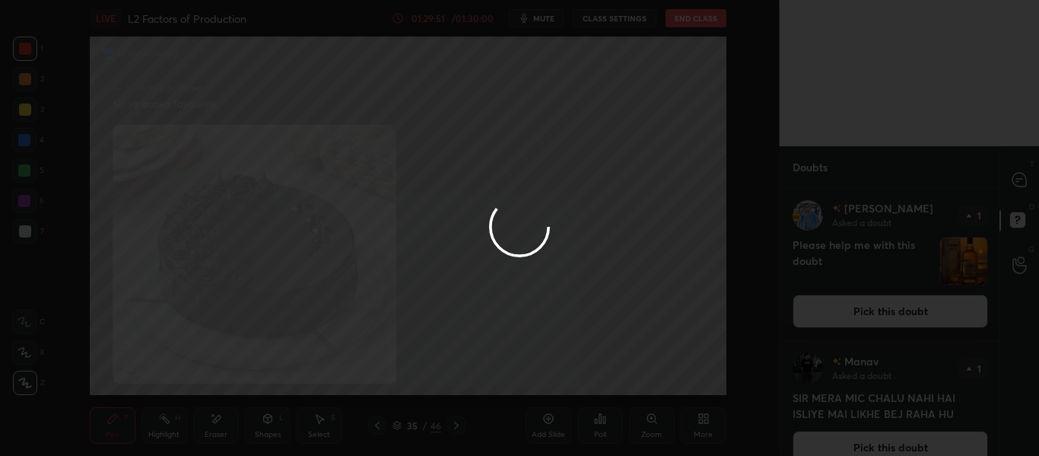
click at [1014, 183] on div at bounding box center [519, 228] width 1039 height 456
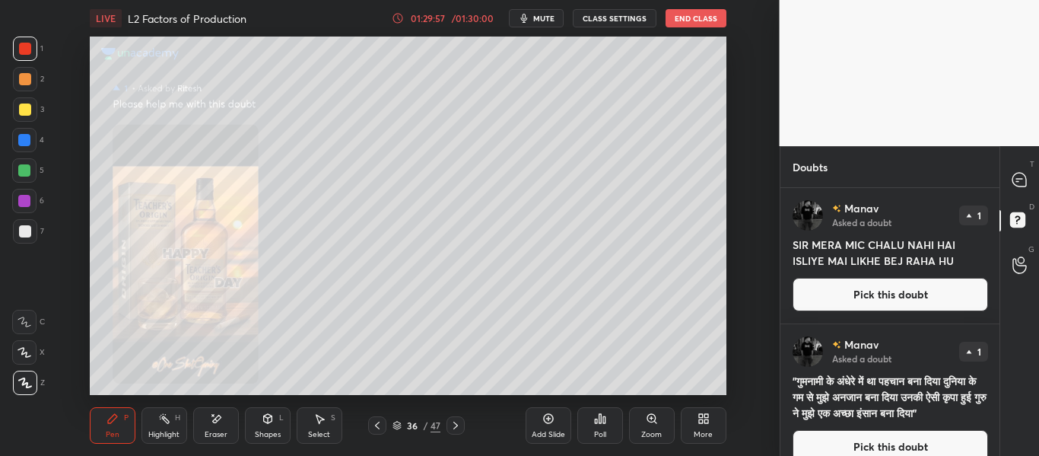
click at [1009, 195] on div "T Messages (T)" at bounding box center [1019, 179] width 39 height 43
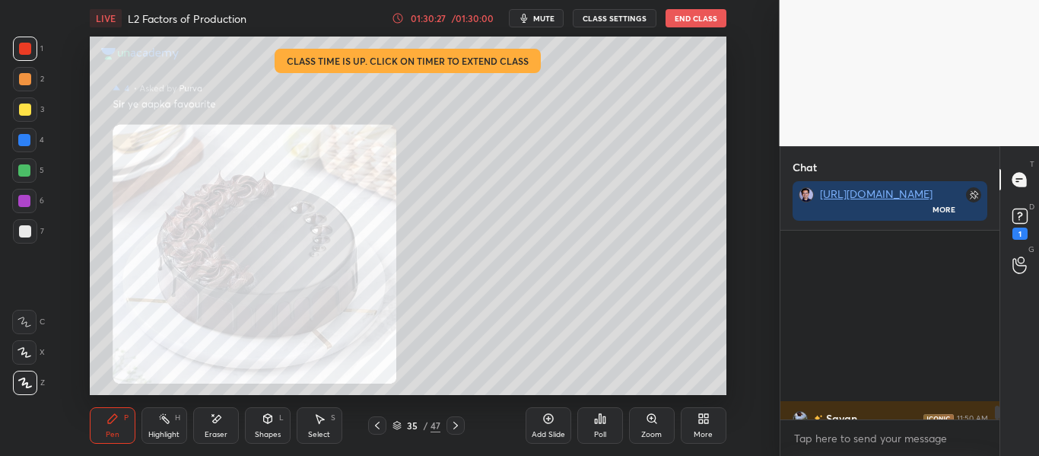
scroll to position [2382, 0]
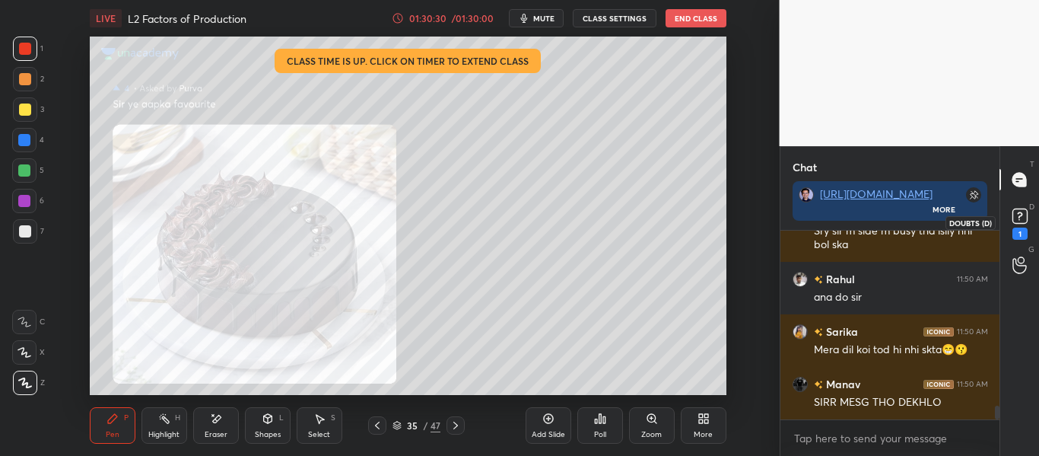
click at [1023, 223] on rect at bounding box center [1019, 216] width 14 height 14
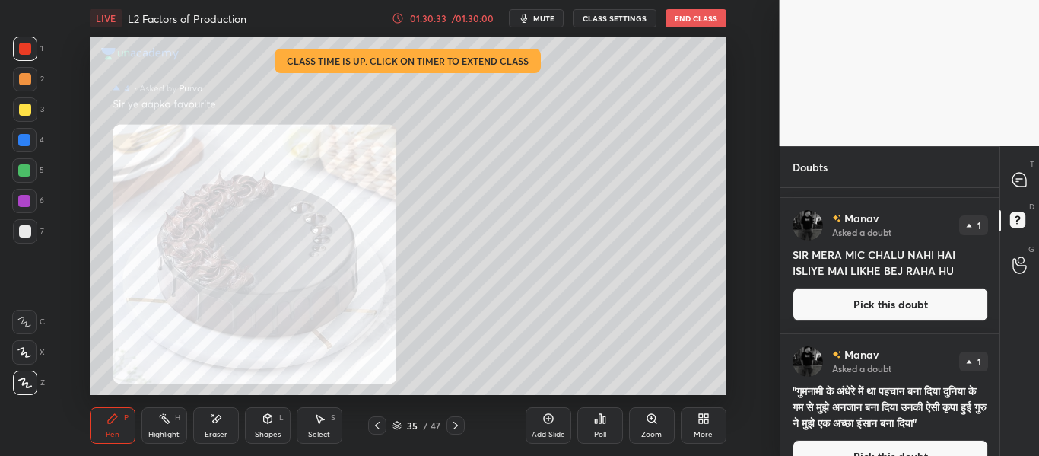
scroll to position [189, 0]
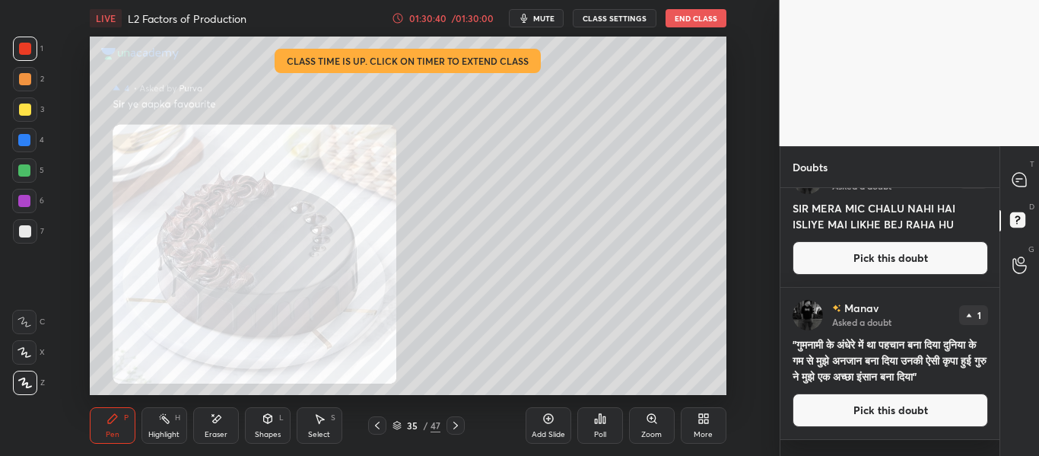
click at [849, 415] on button "Pick this doubt" at bounding box center [889, 409] width 195 height 33
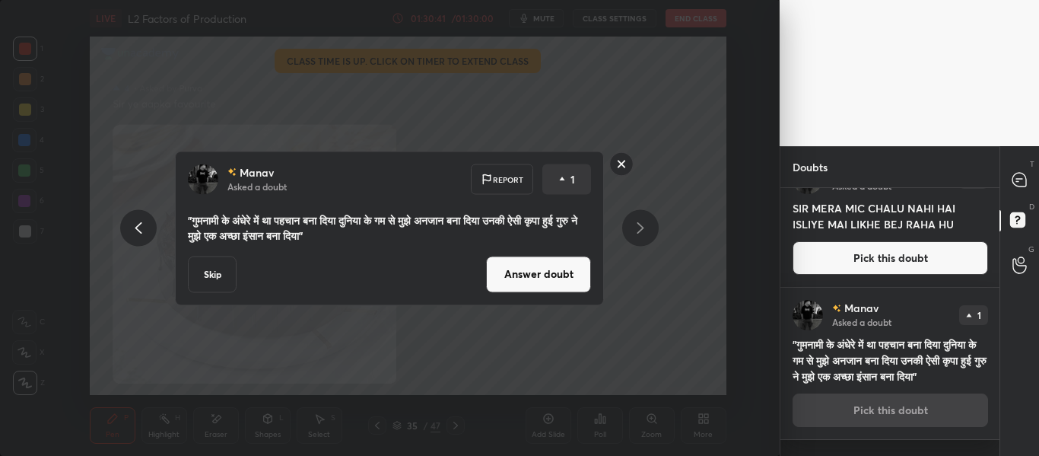
click at [553, 271] on button "Answer doubt" at bounding box center [538, 274] width 105 height 37
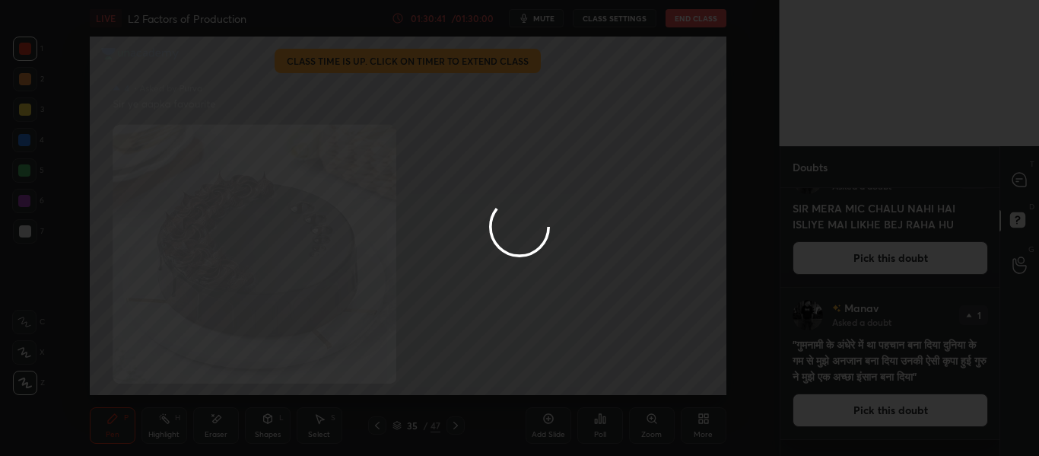
scroll to position [0, 0]
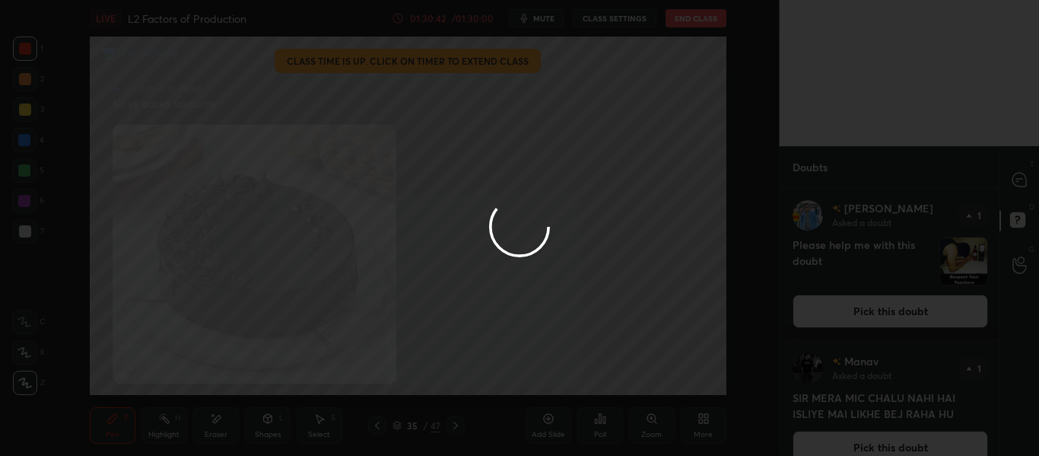
click at [1016, 189] on div at bounding box center [519, 228] width 1039 height 456
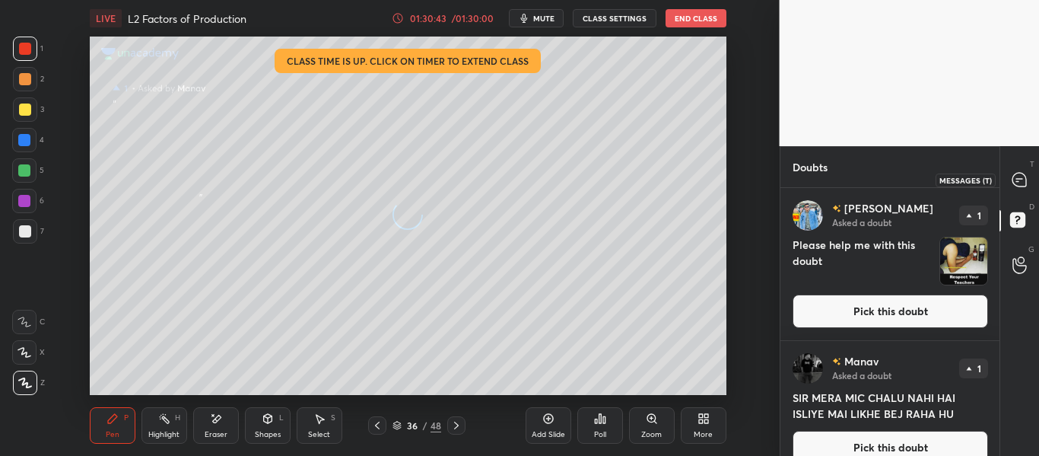
click at [1014, 183] on icon at bounding box center [1019, 180] width 14 height 14
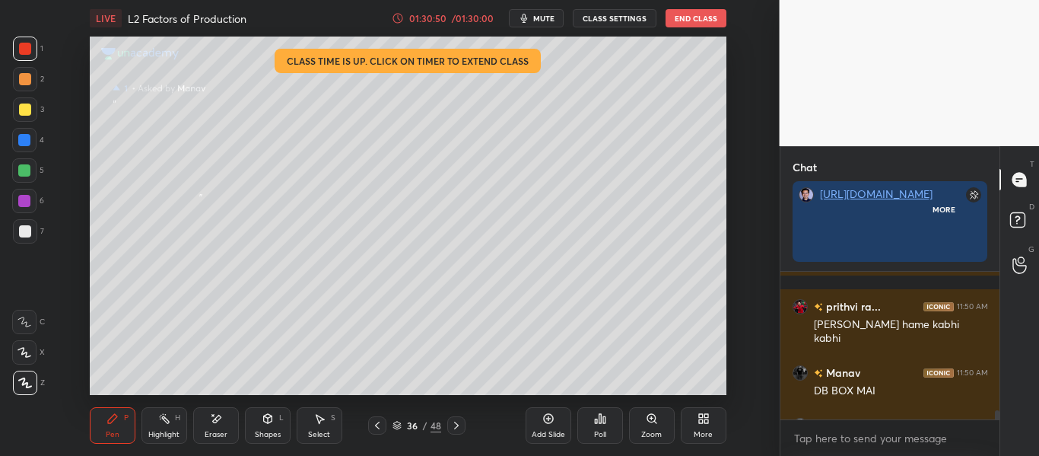
scroll to position [182, 214]
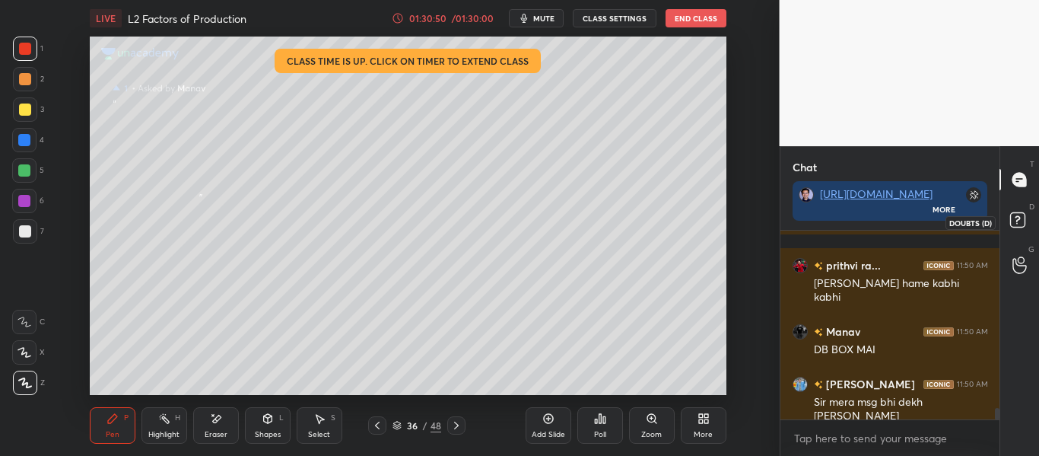
click at [1015, 222] on rect at bounding box center [1017, 220] width 14 height 14
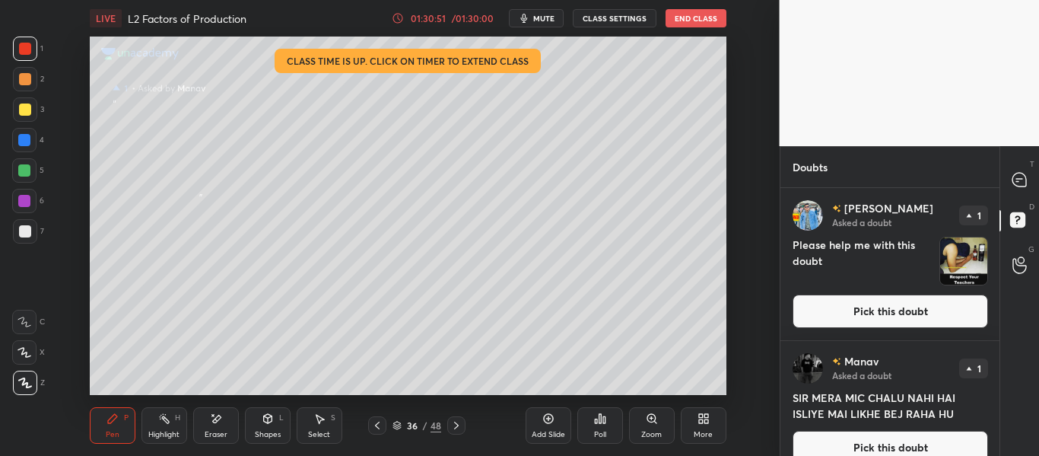
click at [925, 302] on button "Pick this doubt" at bounding box center [889, 310] width 195 height 33
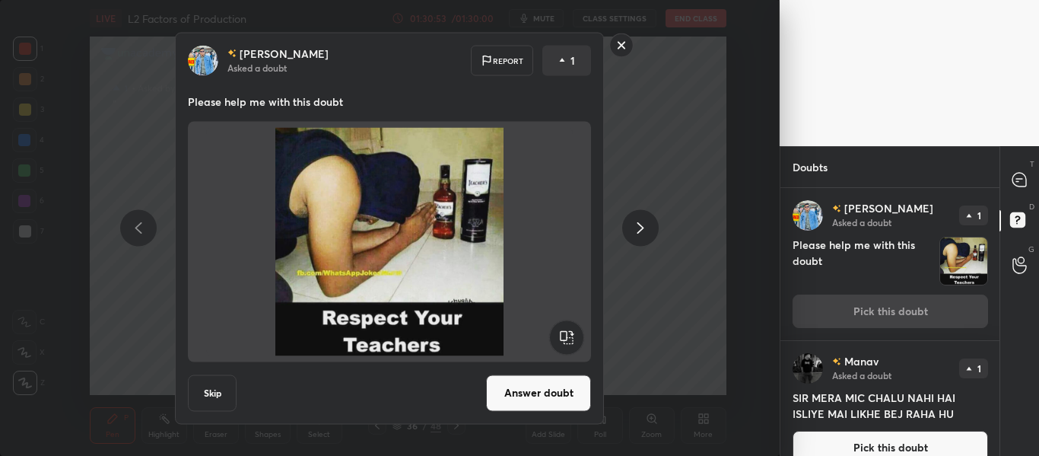
click at [552, 391] on button "Answer doubt" at bounding box center [538, 392] width 105 height 37
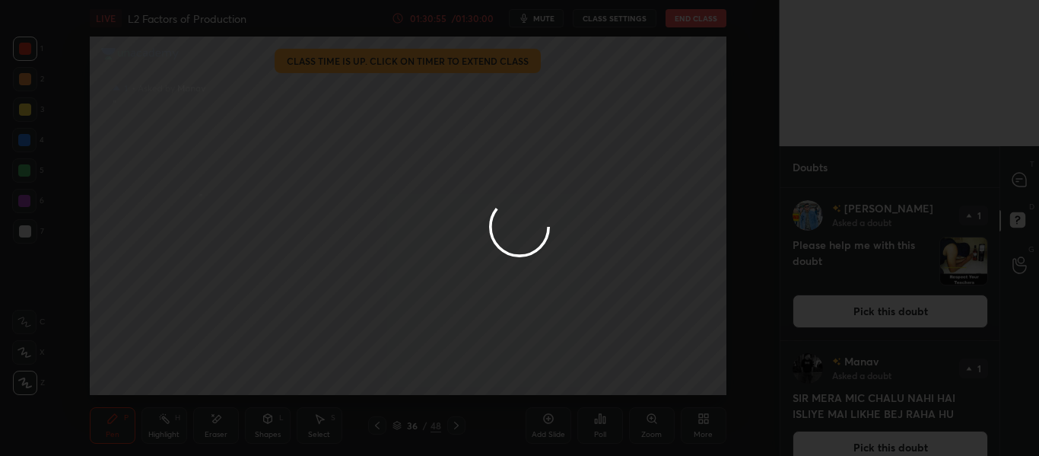
click at [1021, 187] on div at bounding box center [519, 228] width 1039 height 456
click at [1021, 181] on icon at bounding box center [1019, 180] width 14 height 14
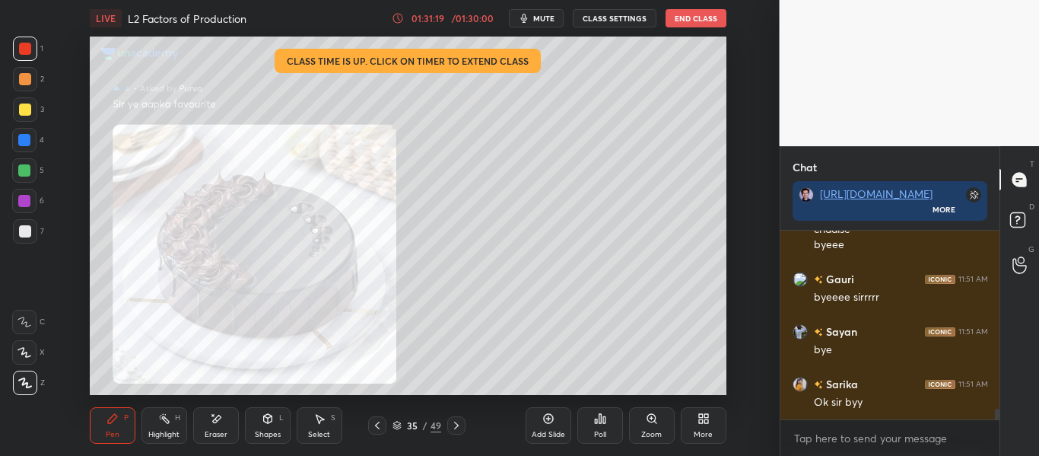
click at [699, 19] on button "End Class" at bounding box center [695, 18] width 61 height 18
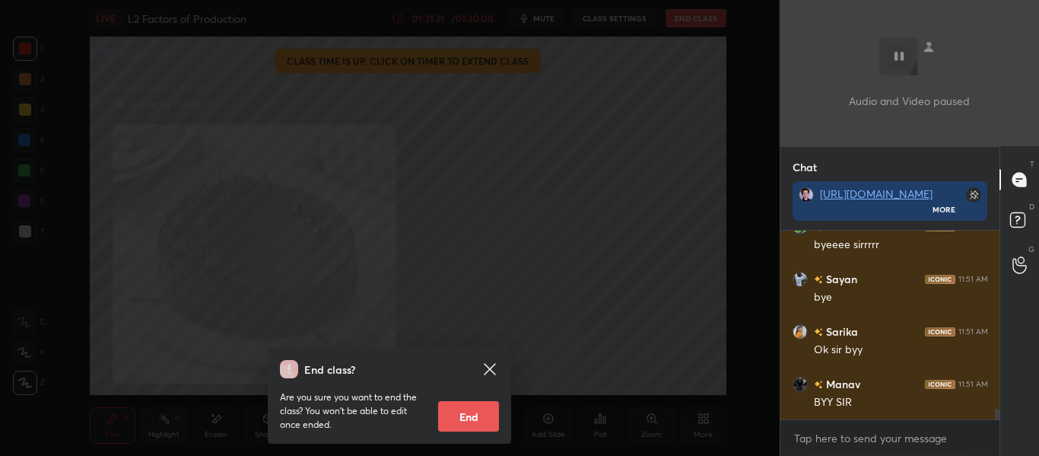
click at [471, 421] on button "End" at bounding box center [468, 416] width 61 height 30
type textarea "x"
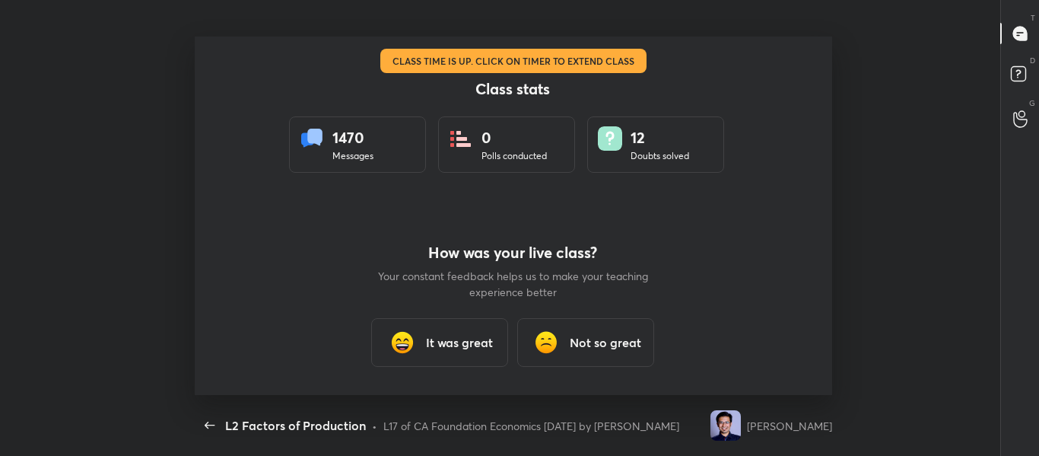
click at [435, 336] on h3 "It was great" at bounding box center [460, 342] width 67 height 18
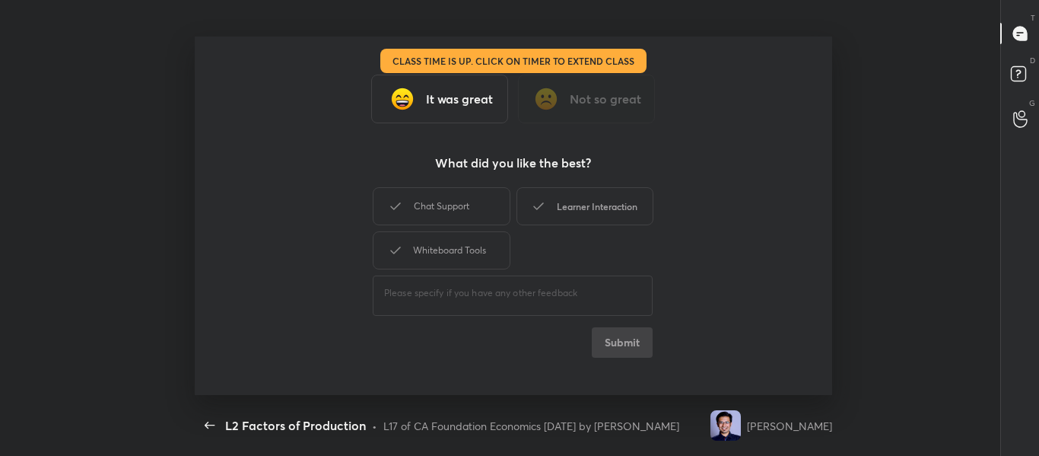
click at [596, 209] on div "Learner Interaction" at bounding box center [584, 206] width 137 height 38
click at [615, 351] on button "Submit" at bounding box center [622, 342] width 61 height 30
